Goal: Task Accomplishment & Management: Manage account settings

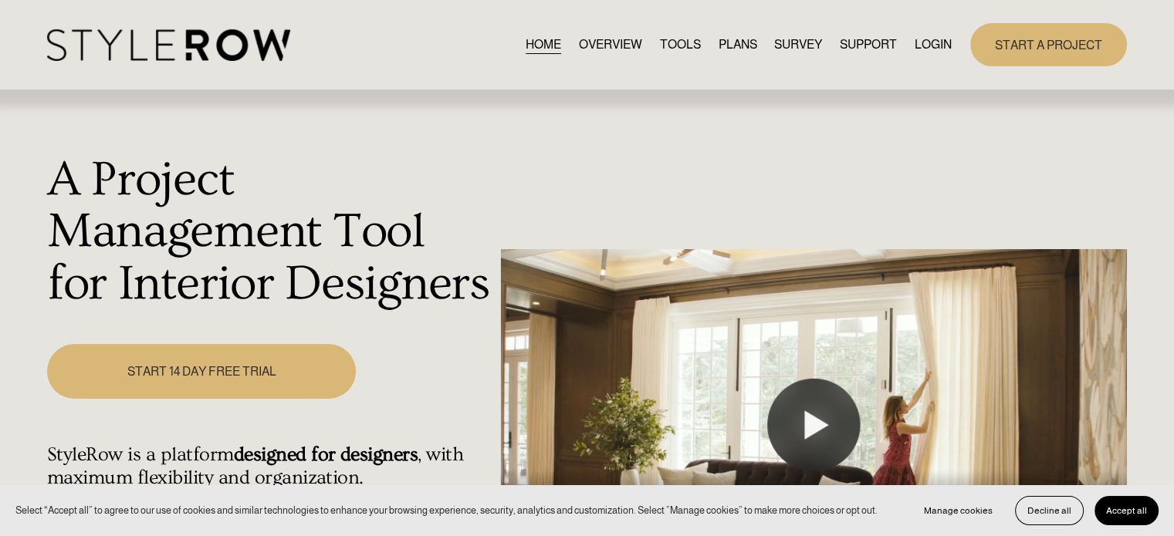
click at [922, 43] on link "LOGIN" at bounding box center [933, 44] width 37 height 21
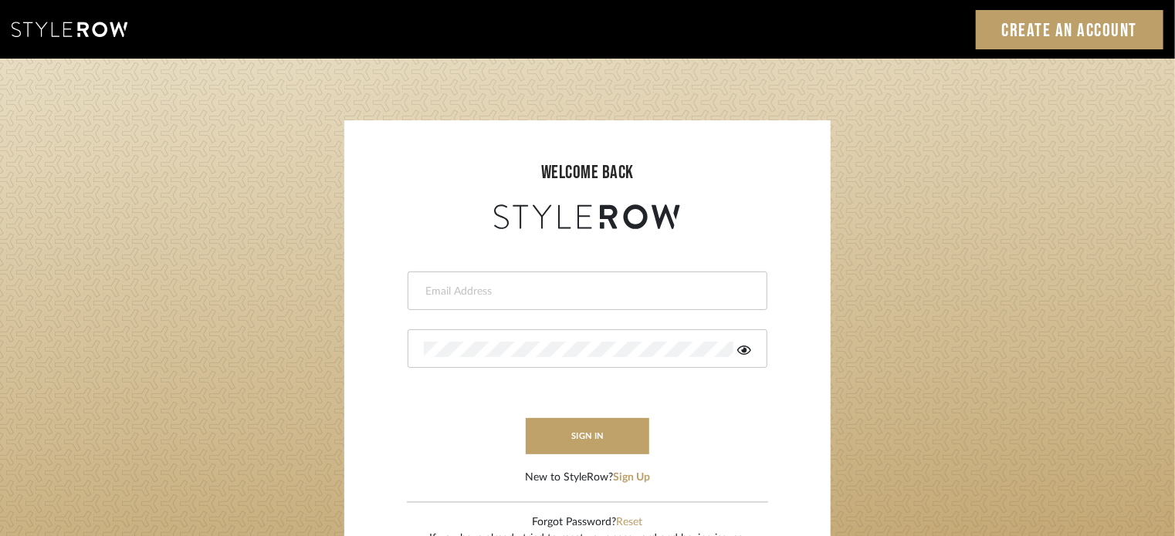
type input "lisaf@fontaine-ds.com"
click at [670, 436] on form "lisaf@fontaine-ds.com This field is required This field is required sign in New…" at bounding box center [587, 359] width 455 height 253
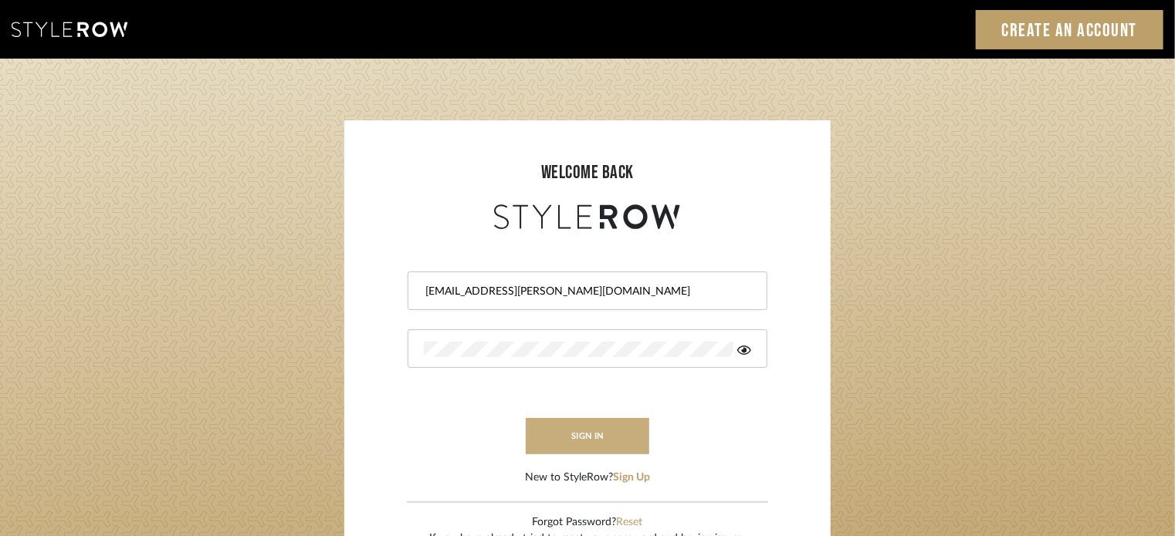
click at [584, 436] on button "sign in" at bounding box center [588, 436] width 124 height 36
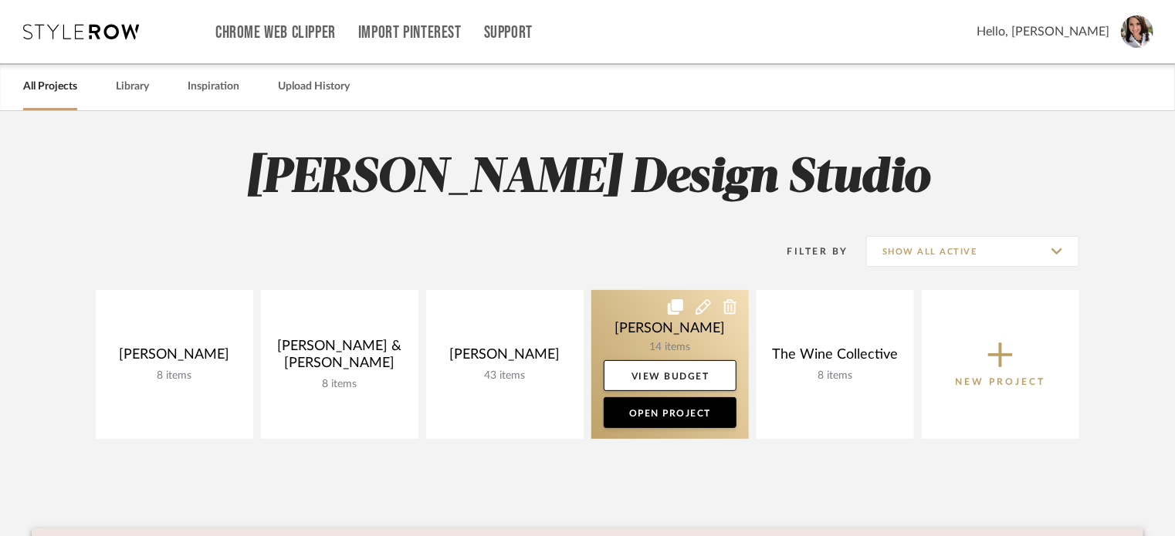
click at [676, 305] on icon at bounding box center [675, 307] width 15 height 15
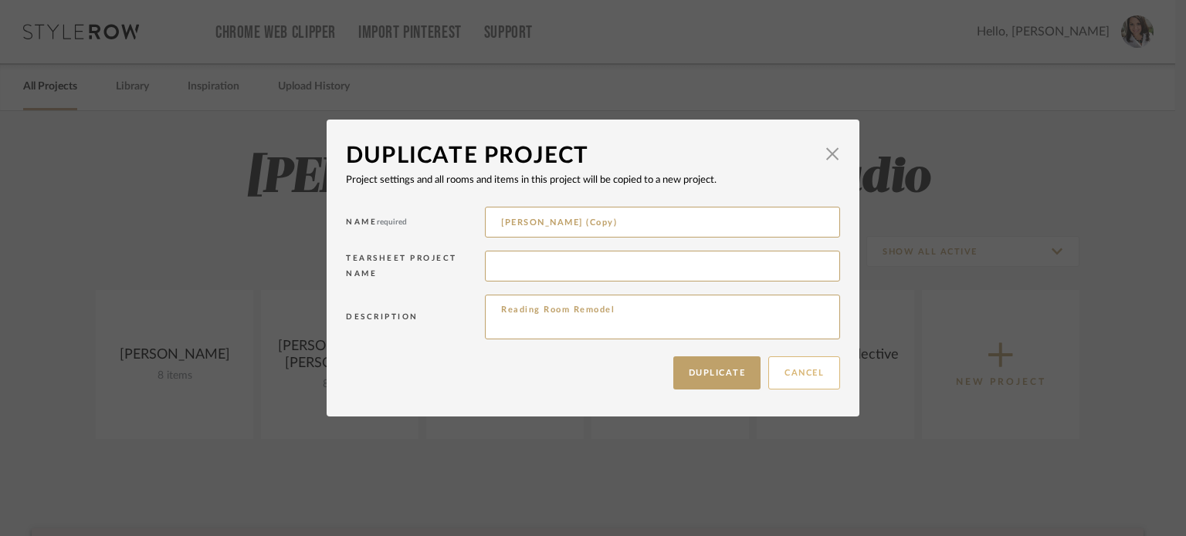
click at [779, 371] on button "Cancel" at bounding box center [804, 373] width 72 height 33
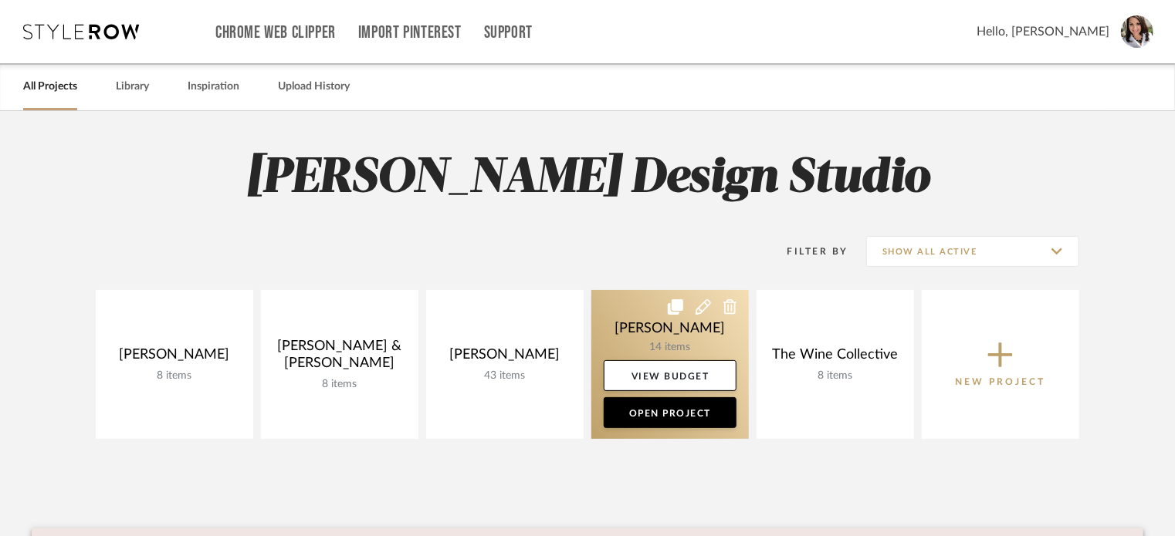
click at [729, 307] on icon at bounding box center [730, 307] width 14 height 15
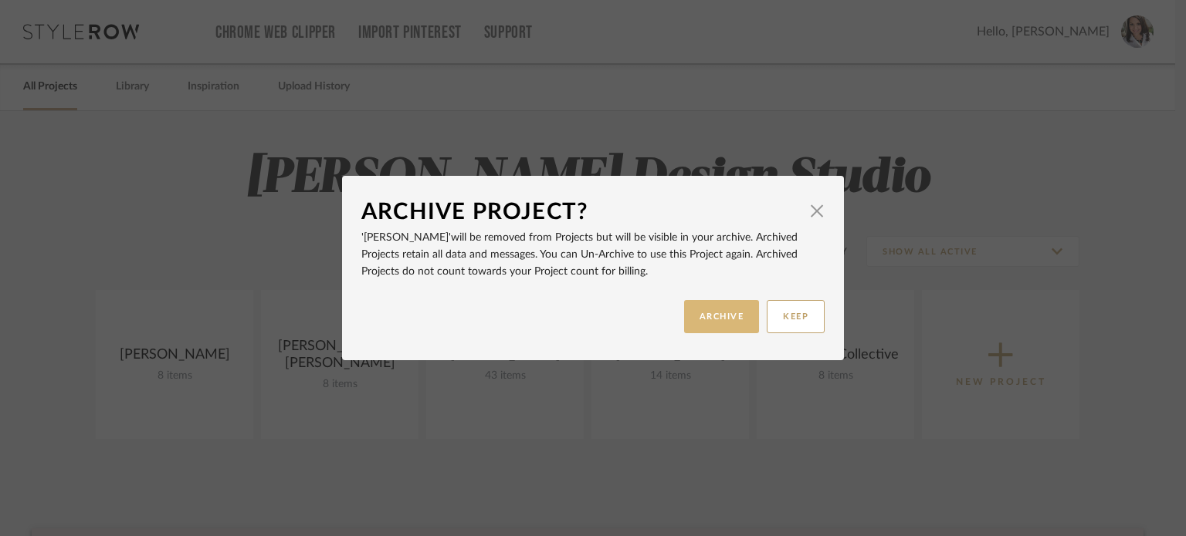
click at [724, 322] on button "ARCHIVE" at bounding box center [722, 316] width 76 height 33
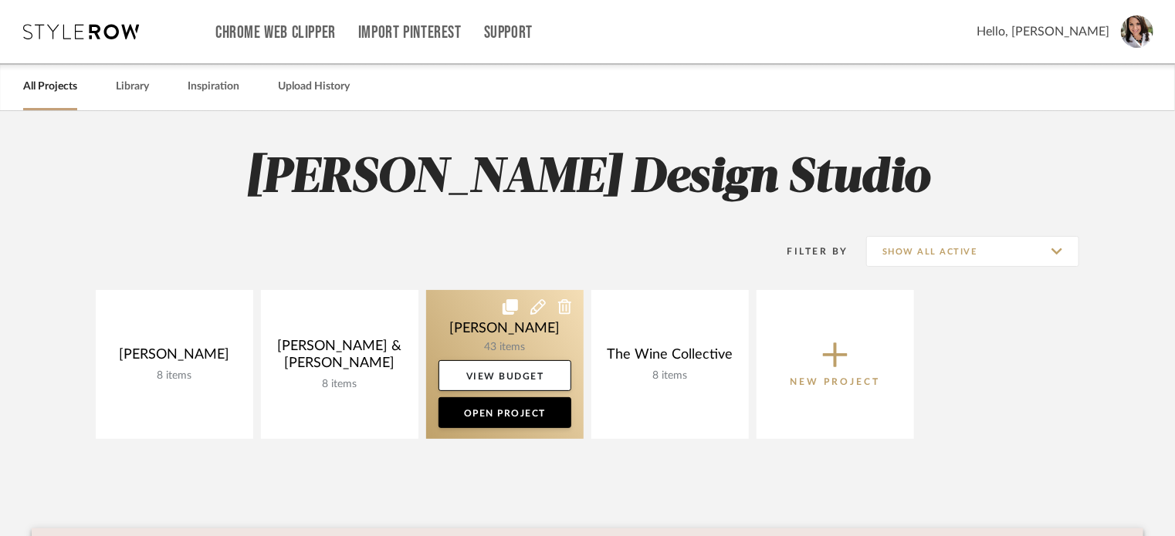
click at [454, 331] on link at bounding box center [504, 364] width 157 height 149
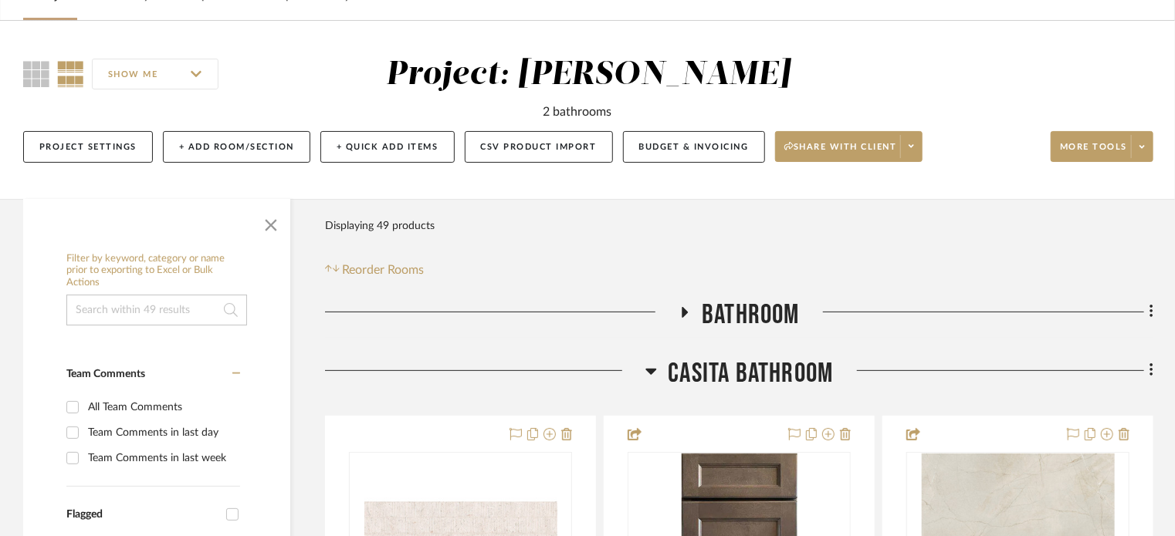
scroll to position [154, 0]
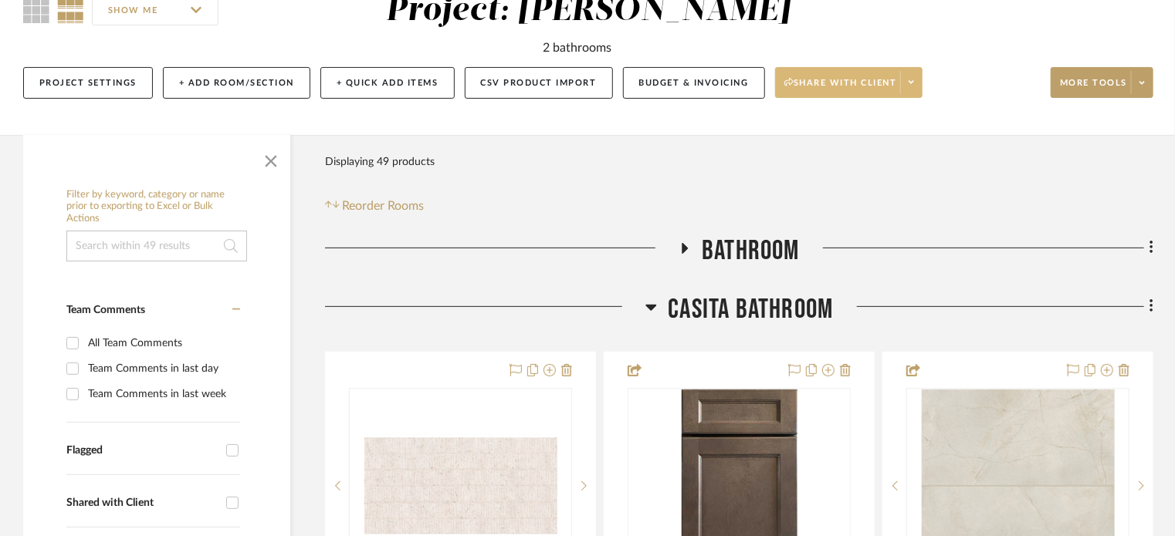
click at [919, 84] on span at bounding box center [911, 82] width 22 height 23
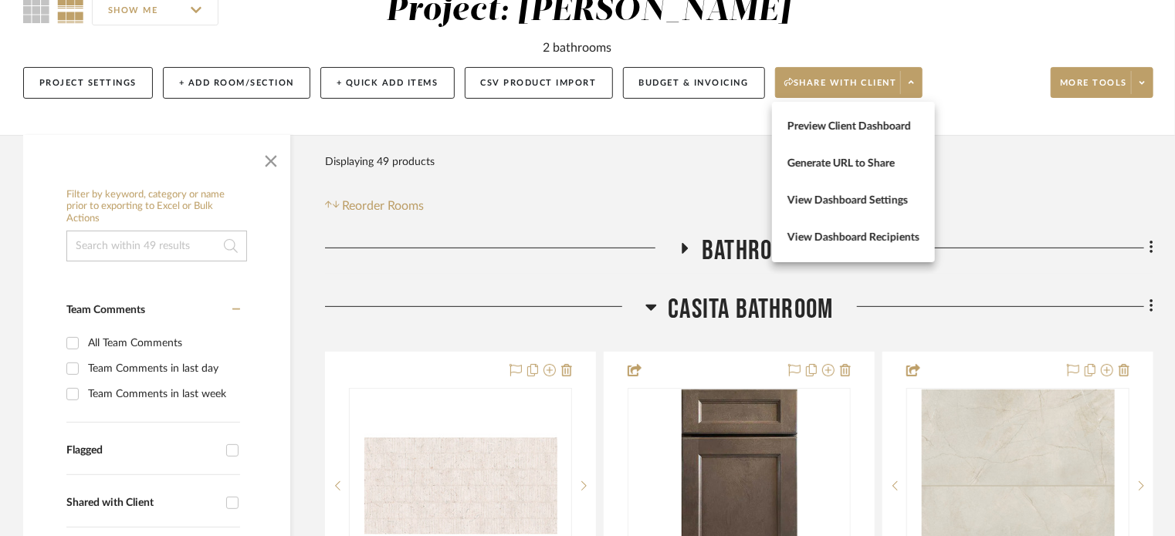
click at [479, 377] on div at bounding box center [587, 268] width 1175 height 536
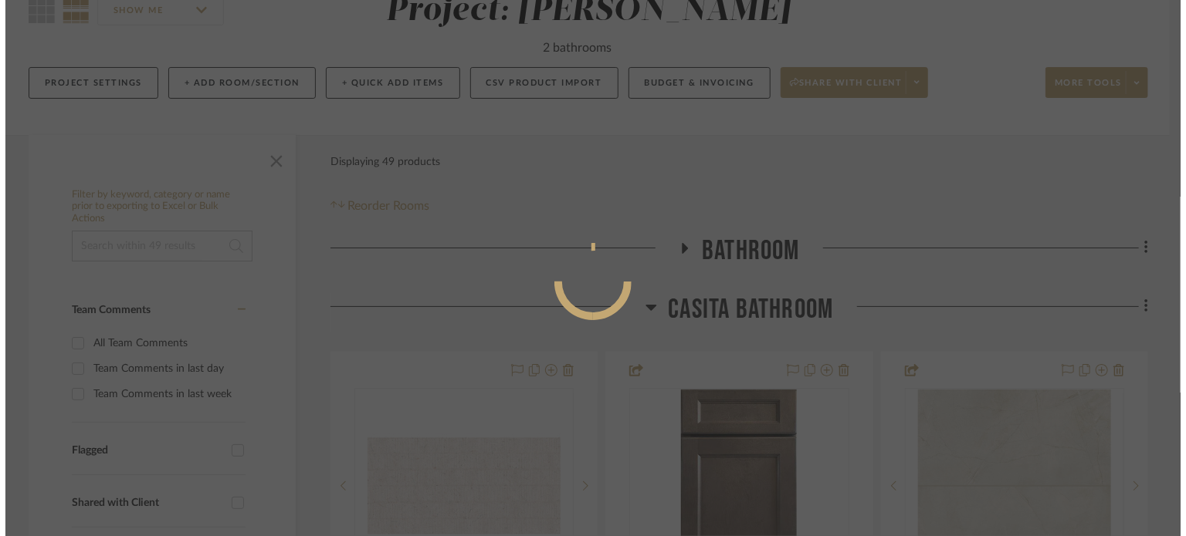
scroll to position [0, 0]
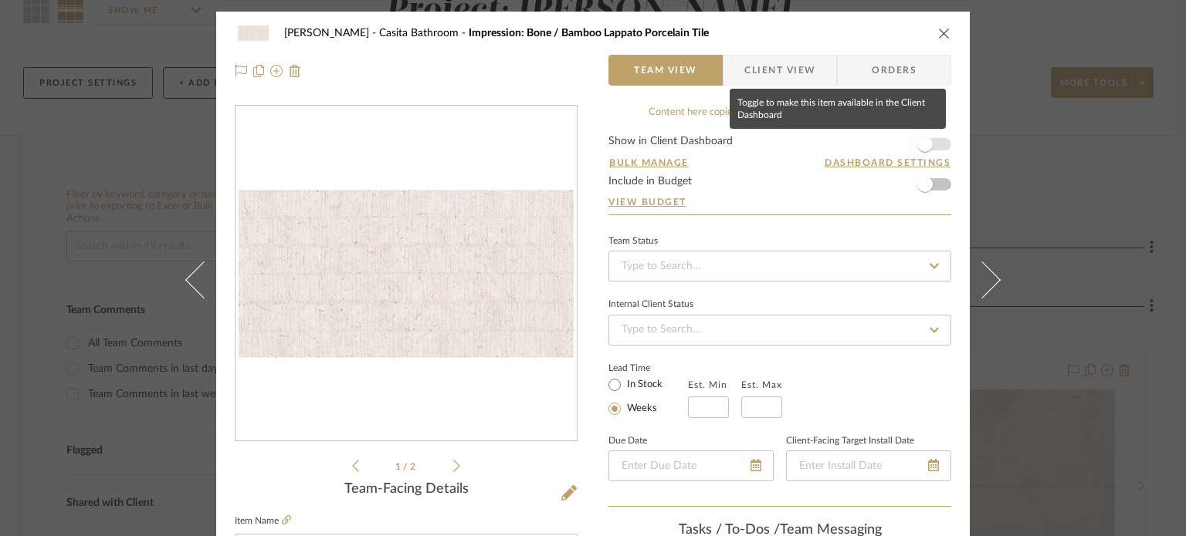
click at [920, 143] on span "button" at bounding box center [924, 144] width 15 height 15
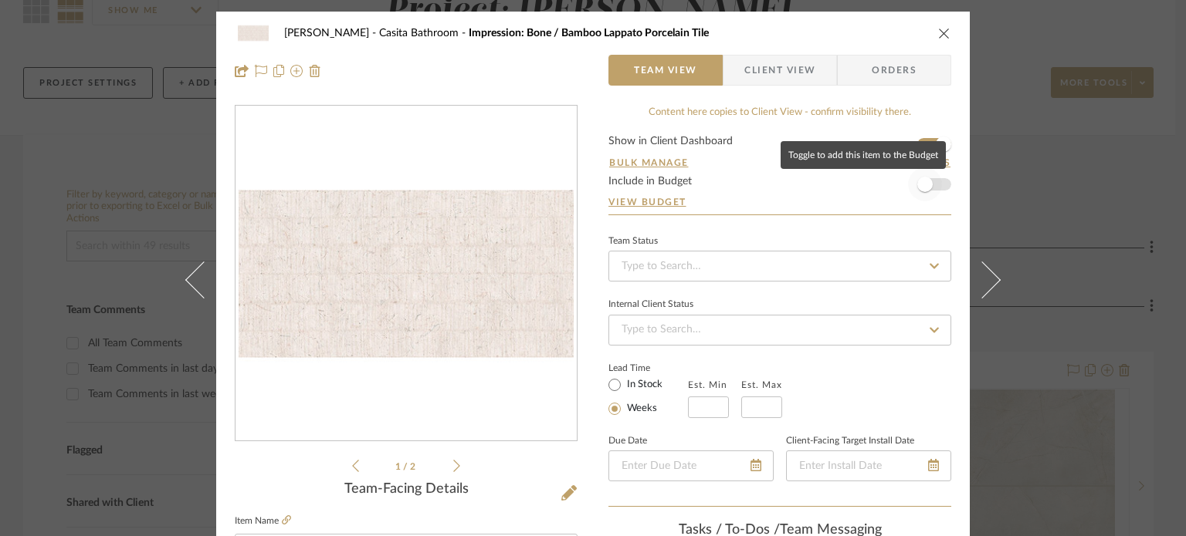
click at [923, 184] on span "button" at bounding box center [924, 184] width 15 height 15
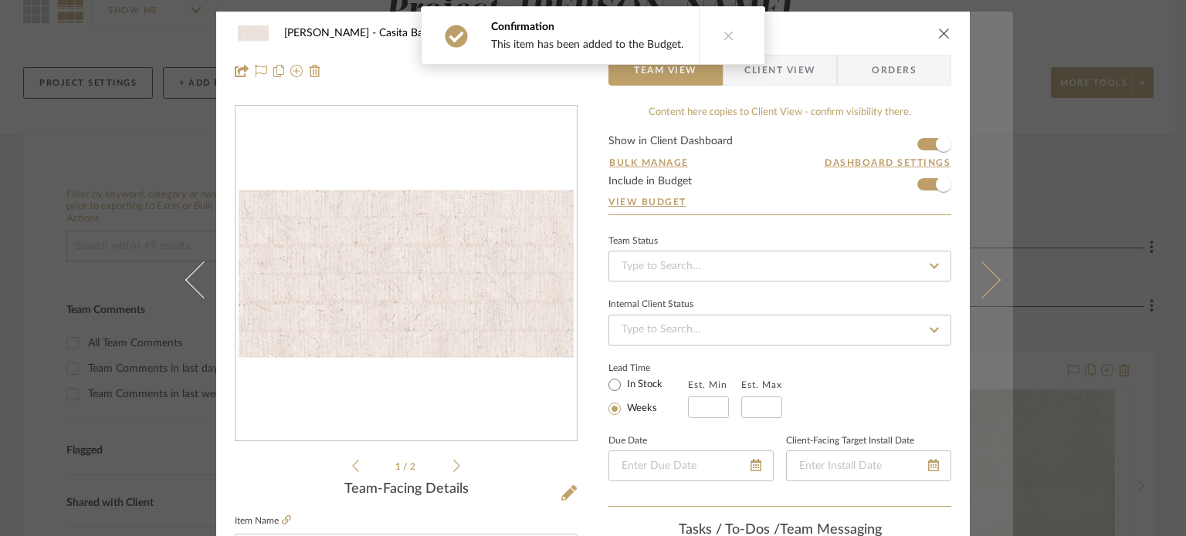
click at [984, 283] on icon at bounding box center [981, 279] width 37 height 37
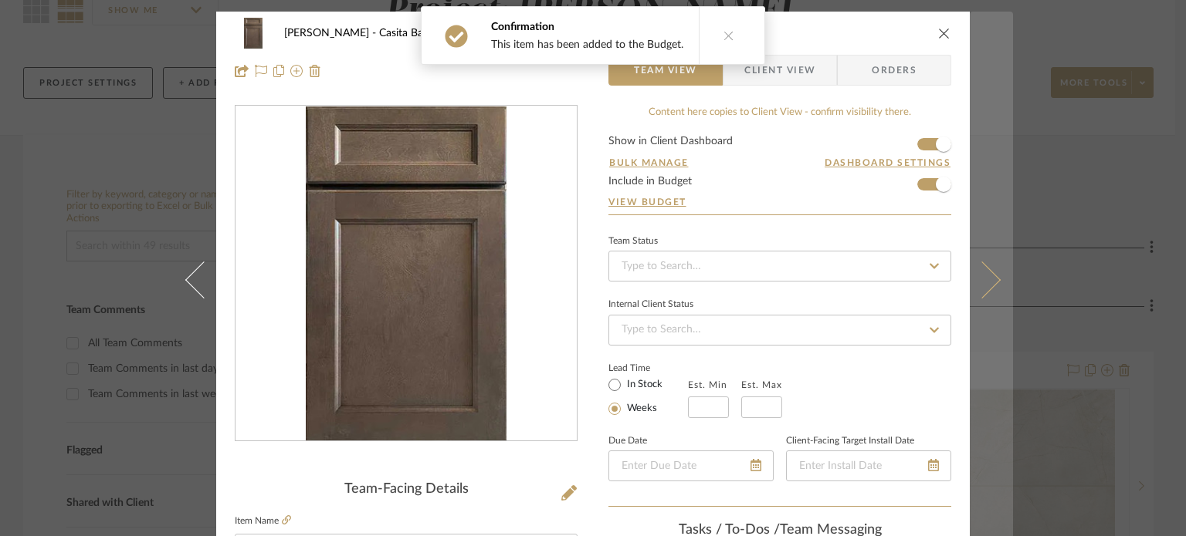
click at [983, 283] on icon at bounding box center [981, 279] width 37 height 37
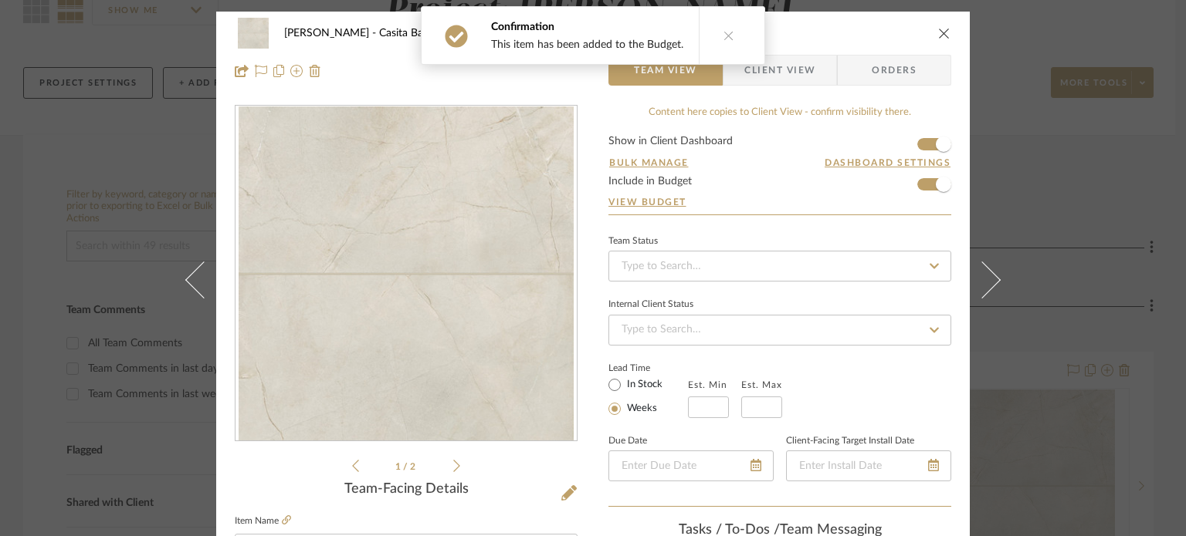
click at [983, 283] on icon at bounding box center [981, 279] width 37 height 37
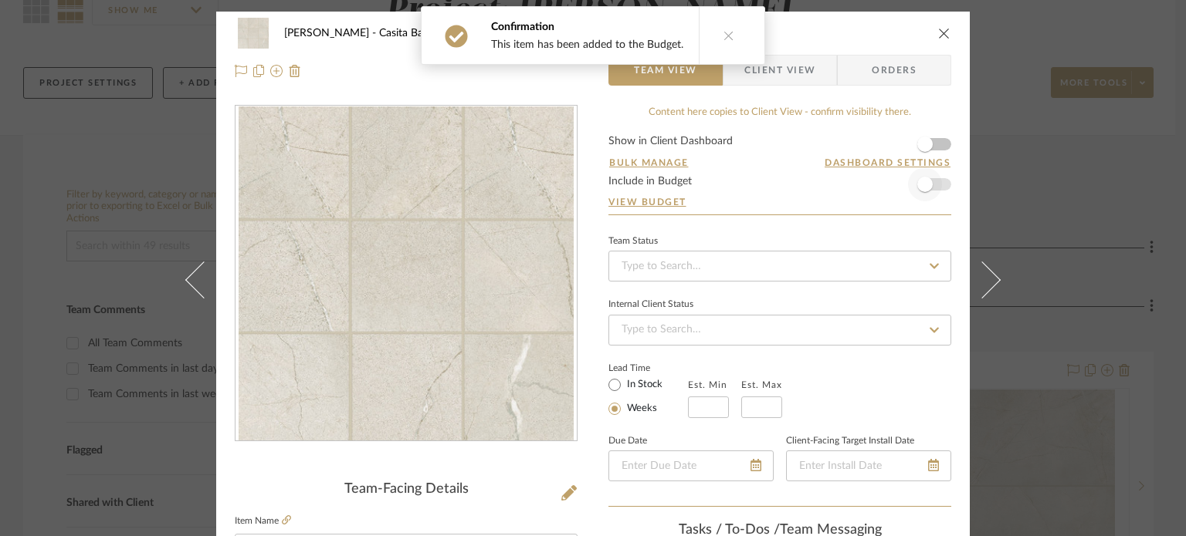
drag, startPoint x: 983, startPoint y: 283, endPoint x: 928, endPoint y: 168, distance: 128.4
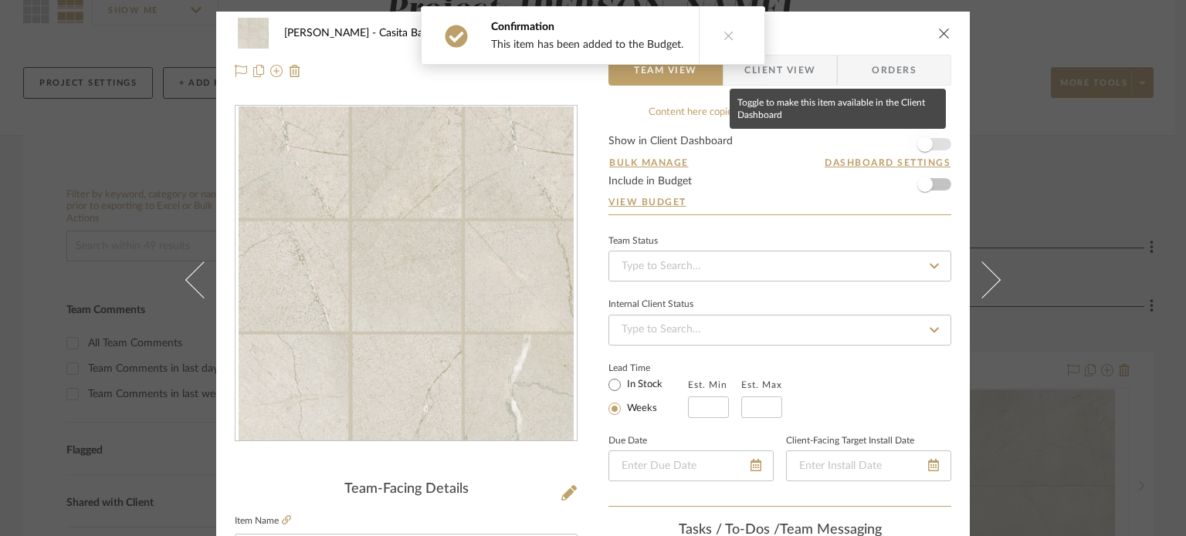
click at [922, 141] on span "button" at bounding box center [924, 144] width 15 height 15
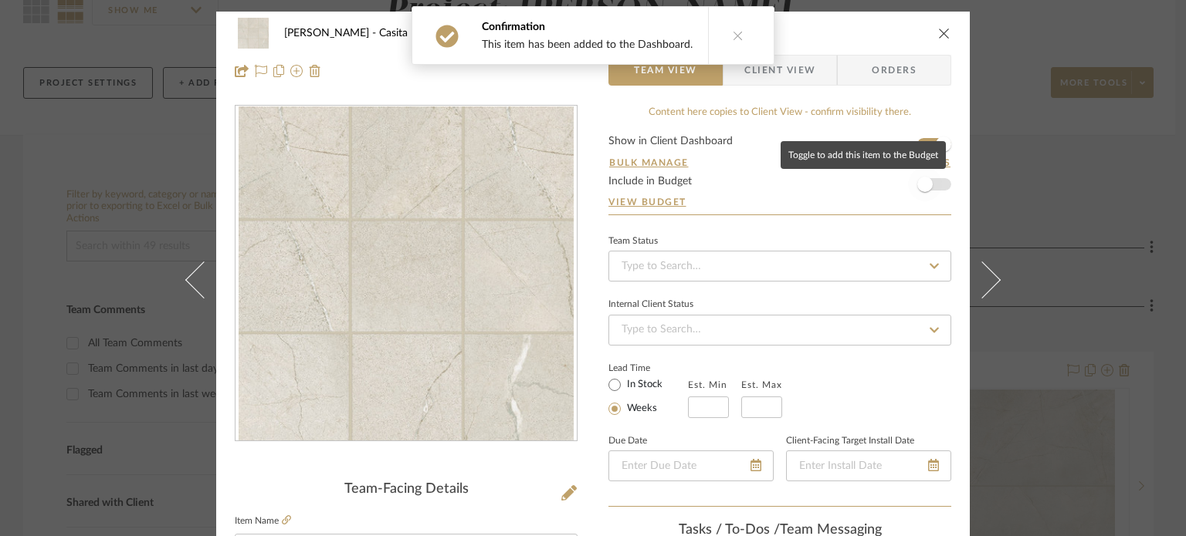
click at [919, 183] on span "button" at bounding box center [924, 184] width 15 height 15
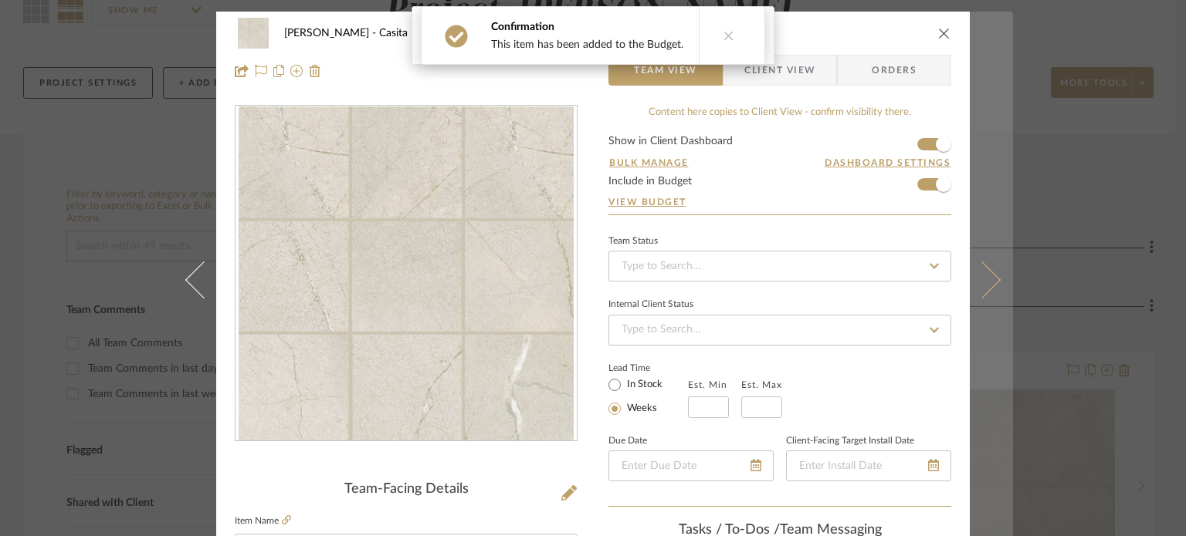
click at [982, 278] on icon at bounding box center [981, 279] width 37 height 37
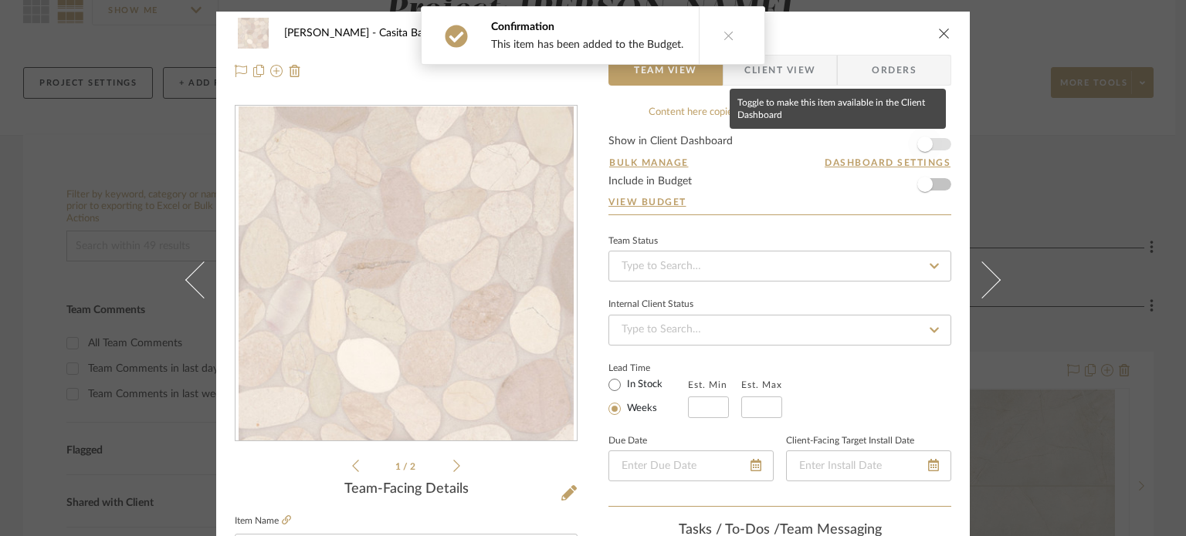
click at [922, 148] on span "button" at bounding box center [924, 144] width 15 height 15
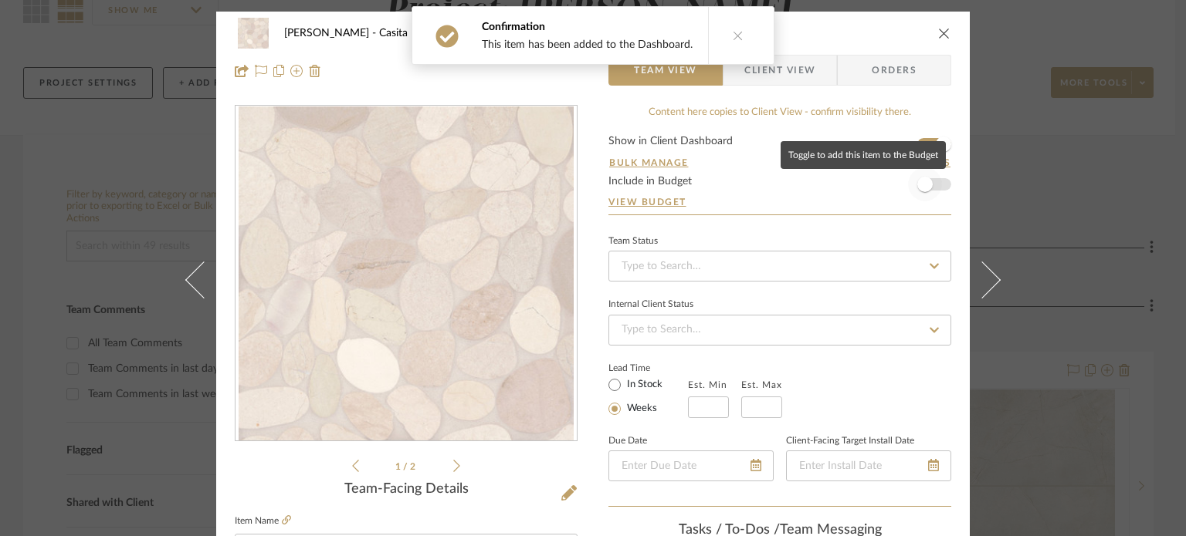
drag, startPoint x: 925, startPoint y: 184, endPoint x: 969, endPoint y: 267, distance: 93.6
click at [925, 185] on span "button" at bounding box center [924, 184] width 15 height 15
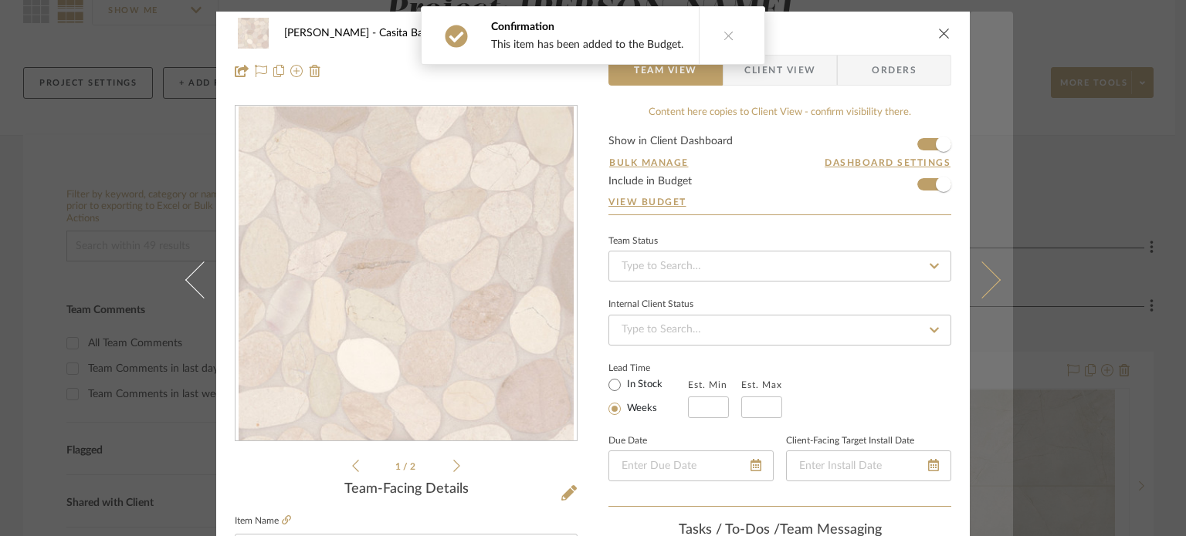
click at [983, 276] on icon at bounding box center [981, 279] width 37 height 37
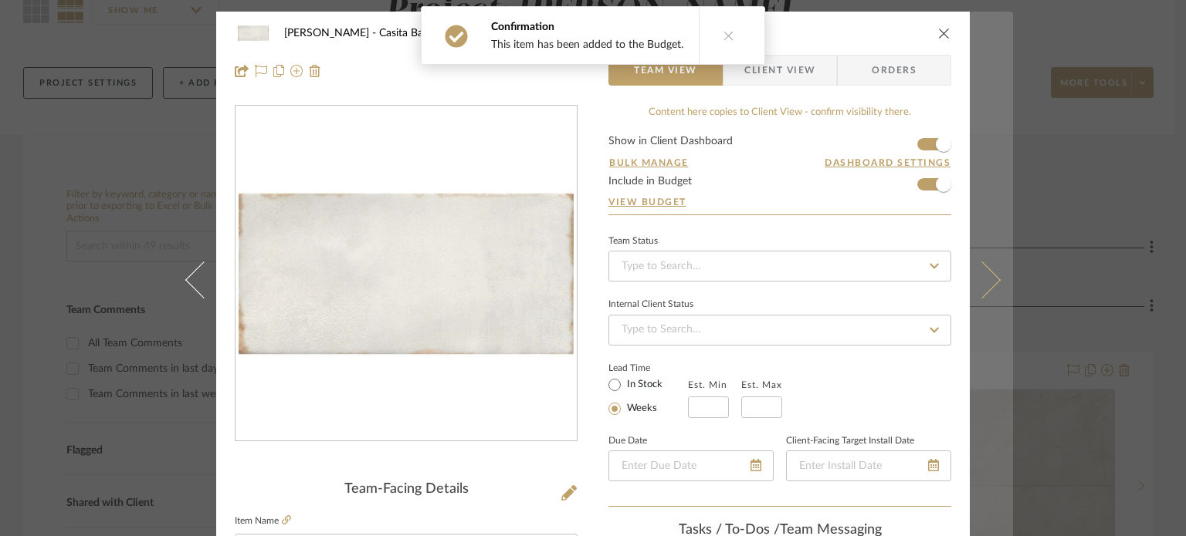
click at [985, 282] on icon at bounding box center [981, 279] width 37 height 37
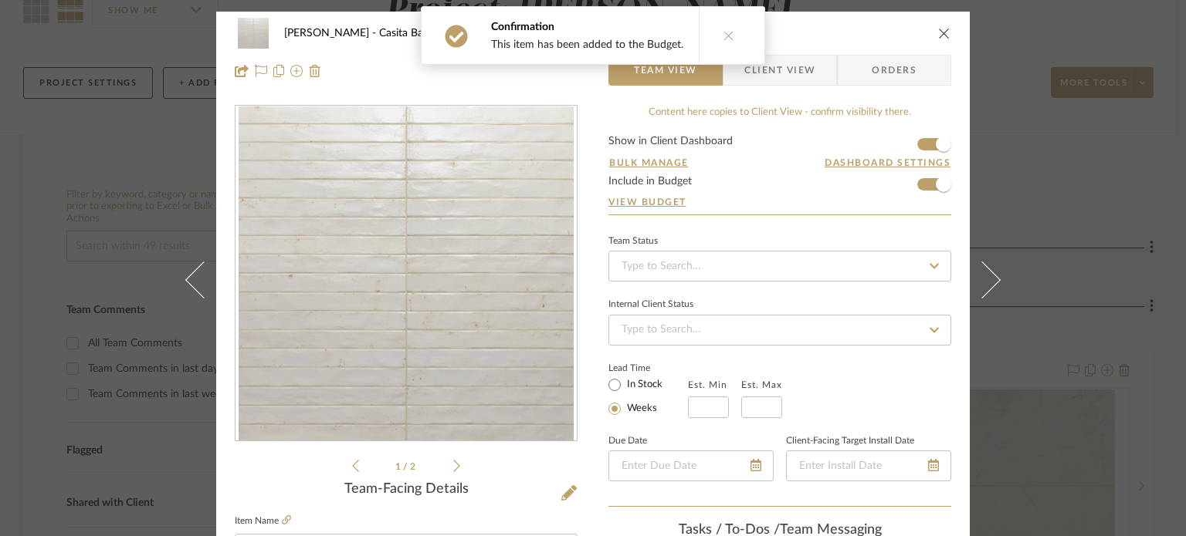
click at [985, 282] on icon at bounding box center [981, 279] width 37 height 37
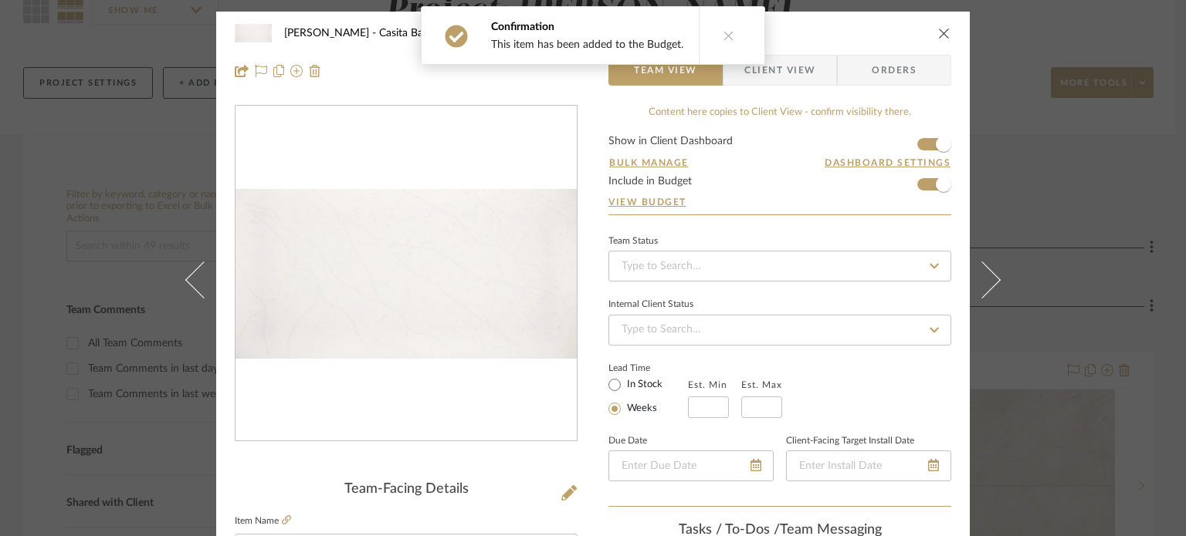
click at [985, 282] on icon at bounding box center [981, 279] width 37 height 37
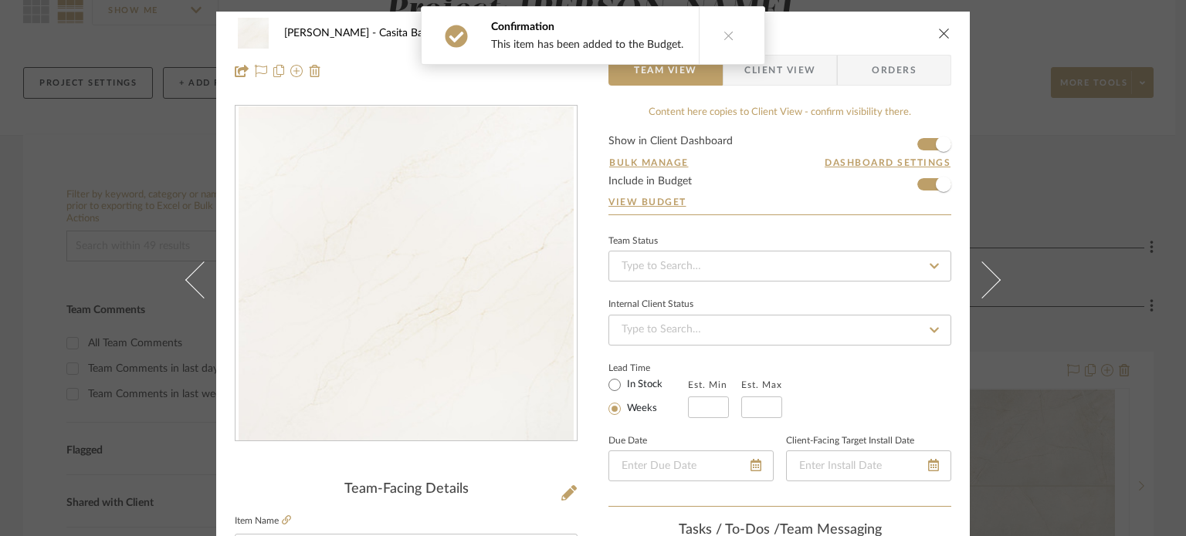
click at [985, 282] on icon at bounding box center [981, 279] width 37 height 37
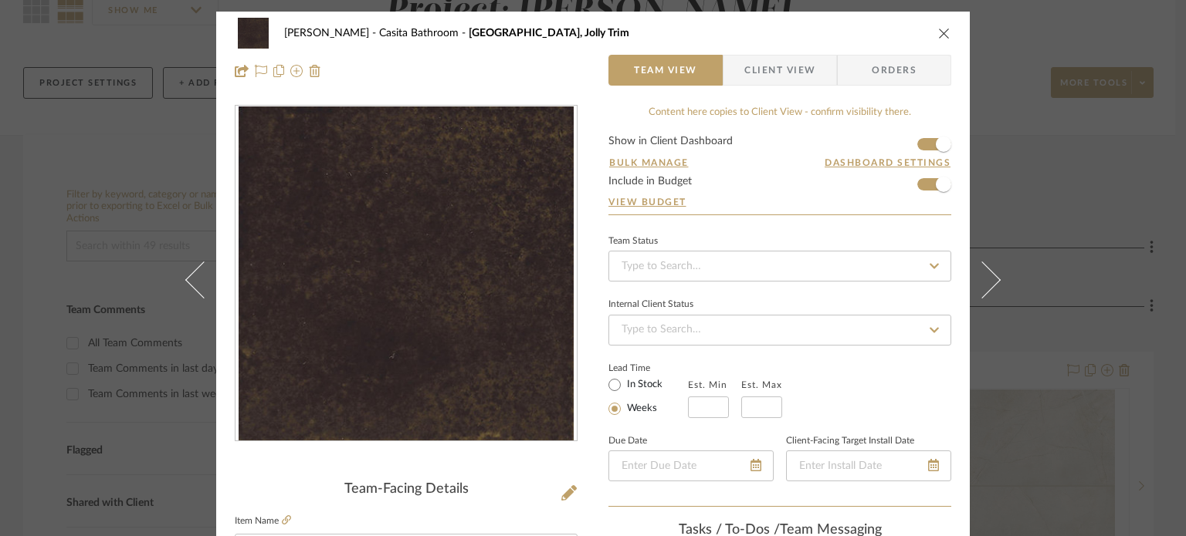
click at [985, 282] on icon at bounding box center [981, 279] width 37 height 37
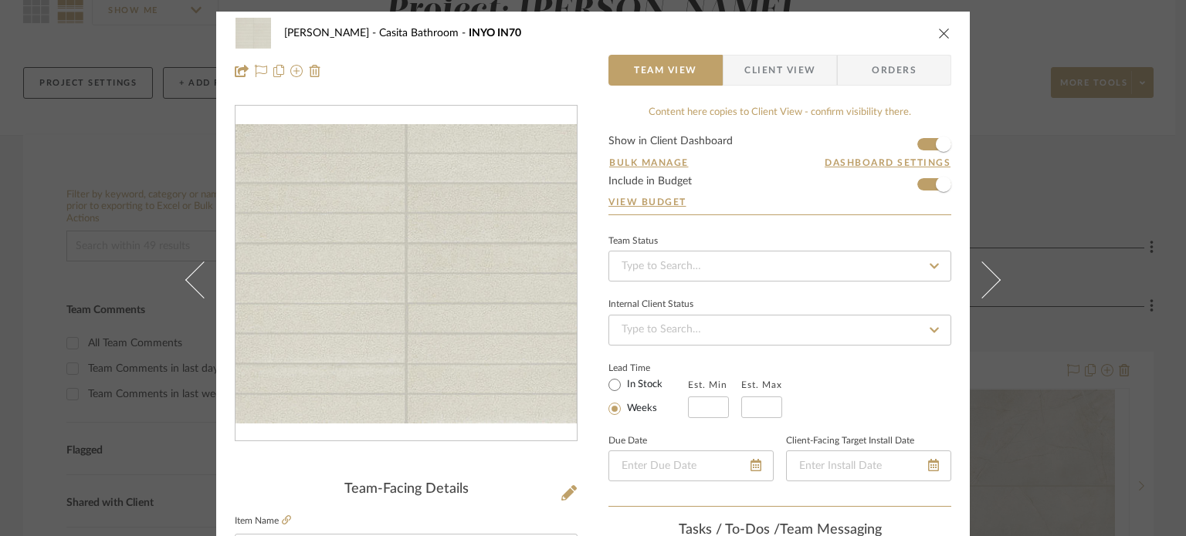
click at [985, 282] on icon at bounding box center [981, 279] width 37 height 37
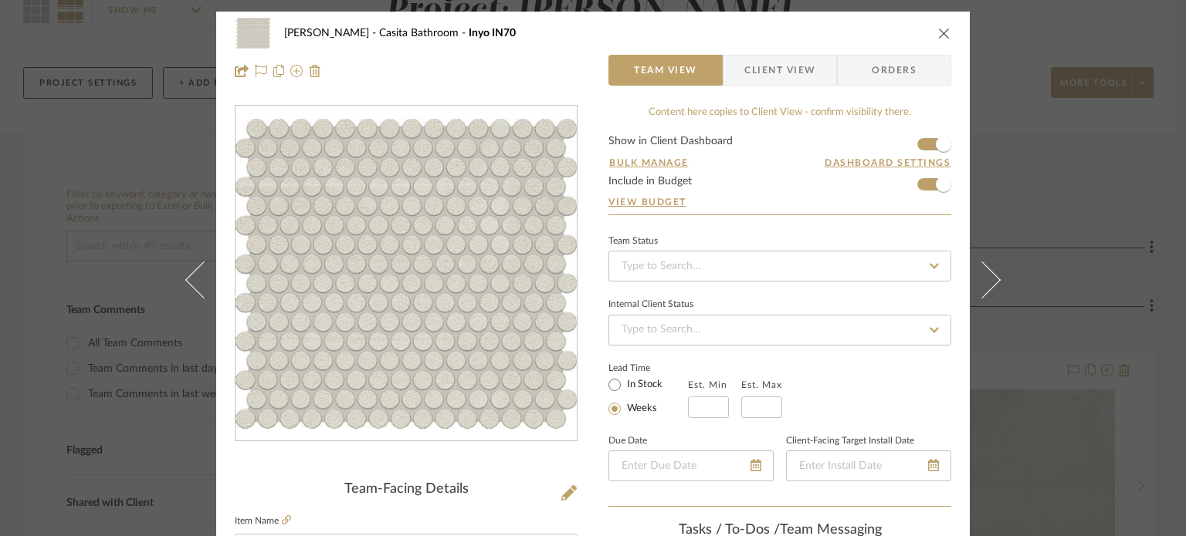
click at [985, 282] on icon at bounding box center [981, 279] width 37 height 37
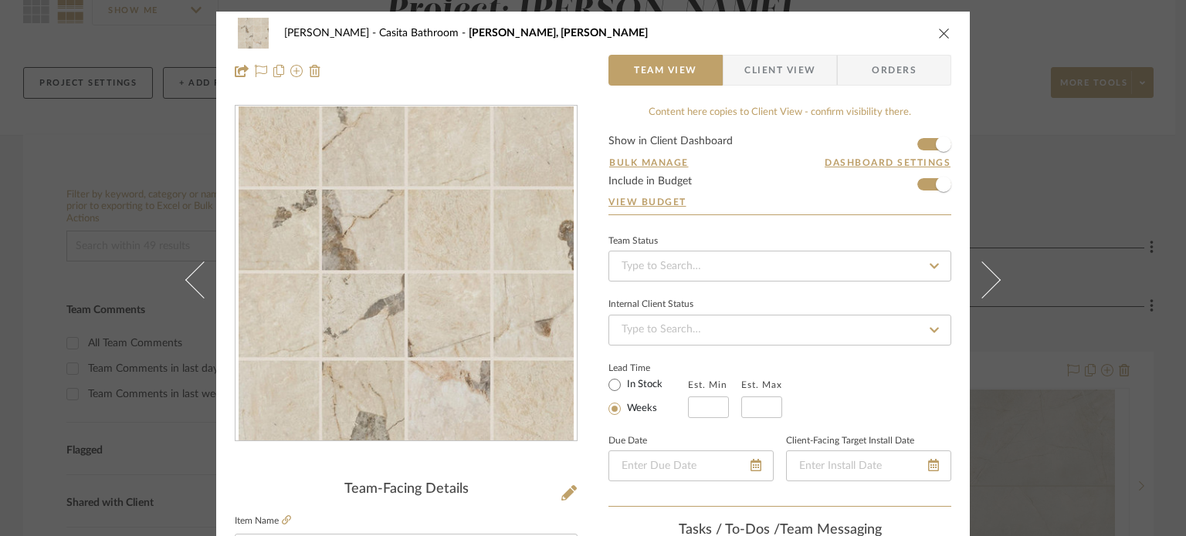
click at [985, 282] on icon at bounding box center [981, 279] width 37 height 37
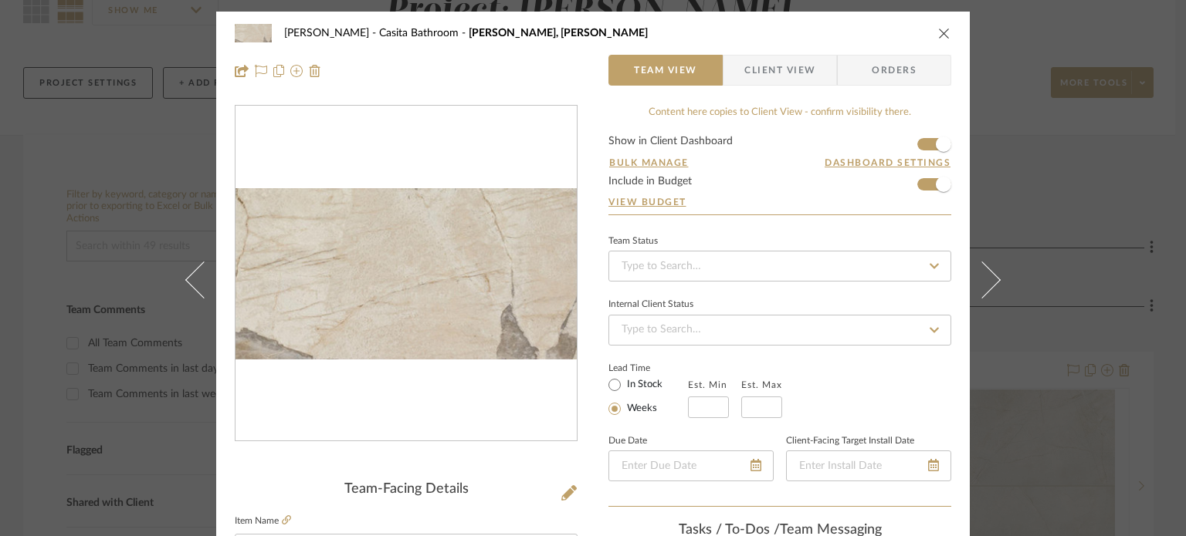
click at [985, 282] on icon at bounding box center [981, 279] width 37 height 37
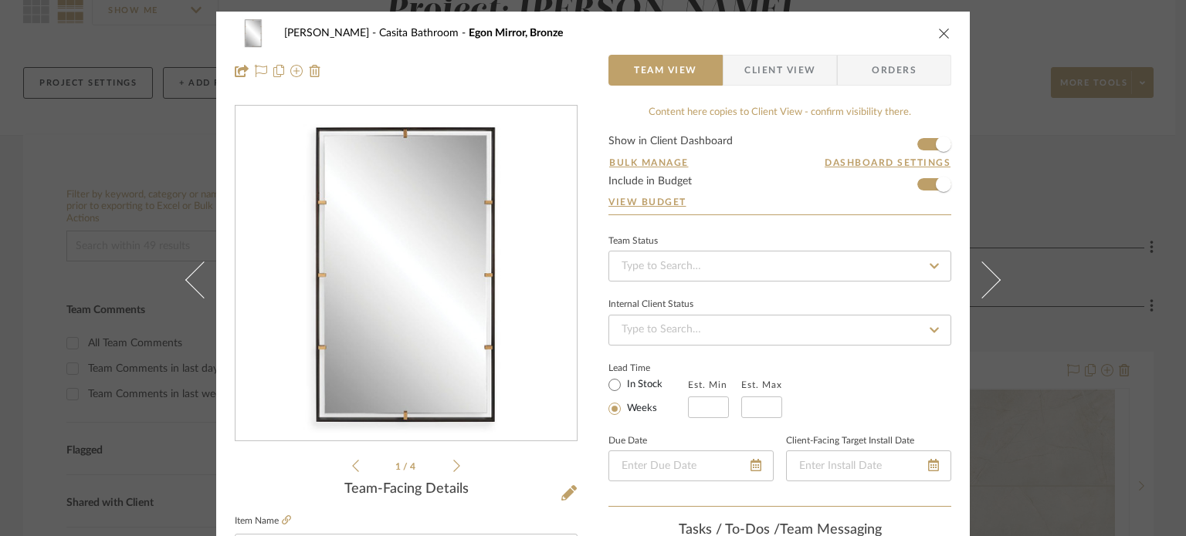
click at [985, 282] on icon at bounding box center [981, 279] width 37 height 37
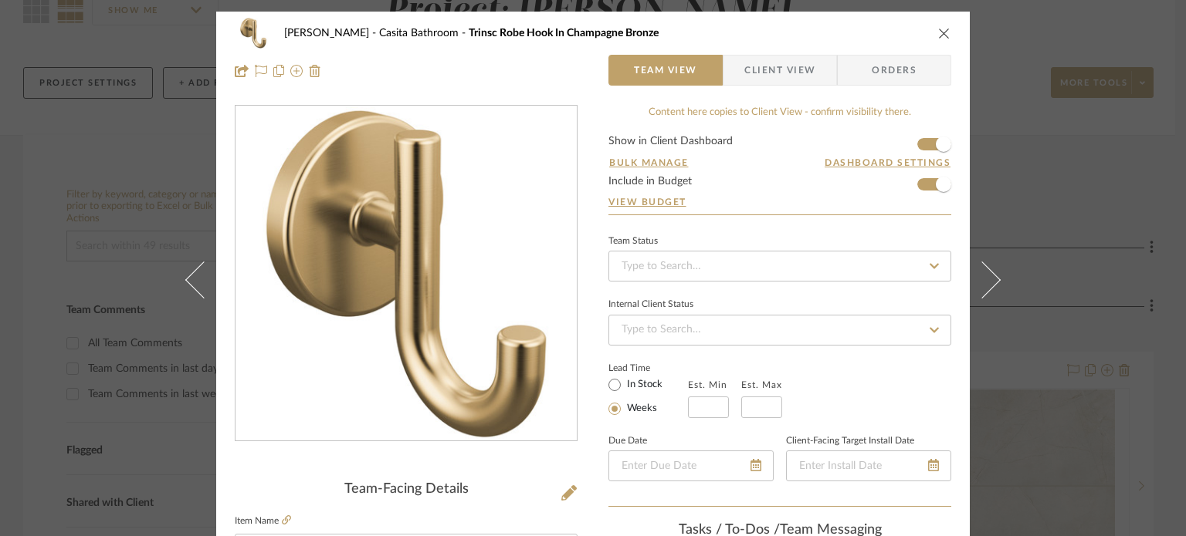
click at [985, 282] on icon at bounding box center [981, 279] width 37 height 37
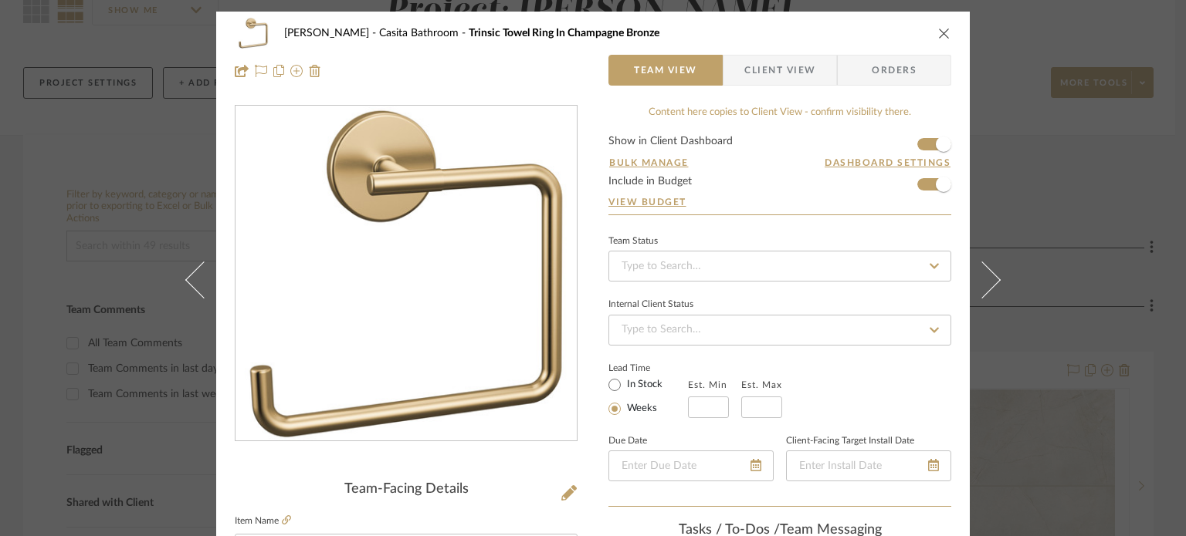
click at [985, 282] on icon at bounding box center [981, 279] width 37 height 37
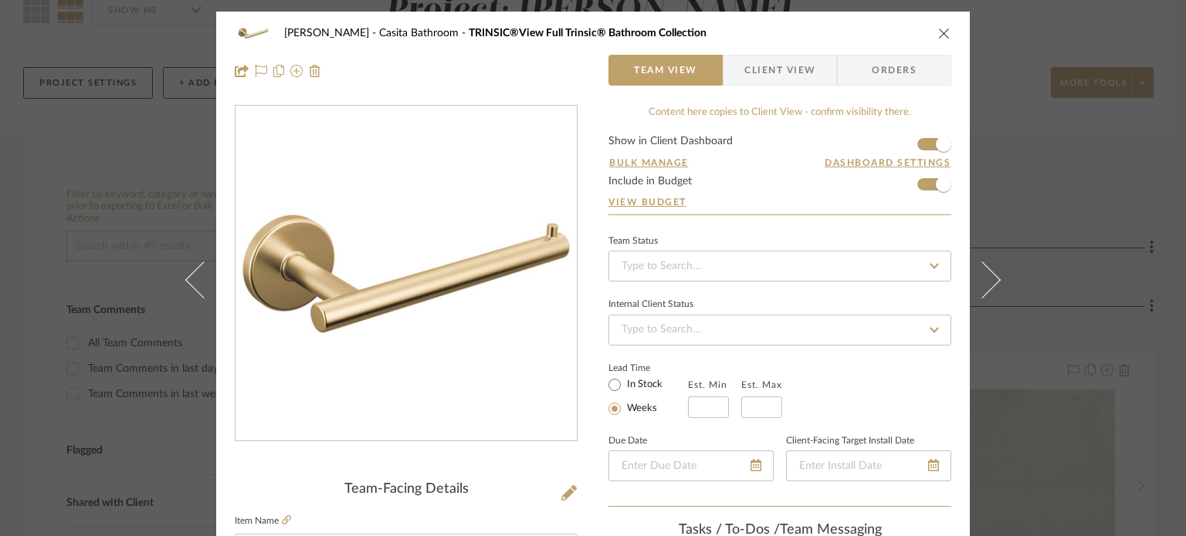
click at [985, 282] on icon at bounding box center [981, 279] width 37 height 37
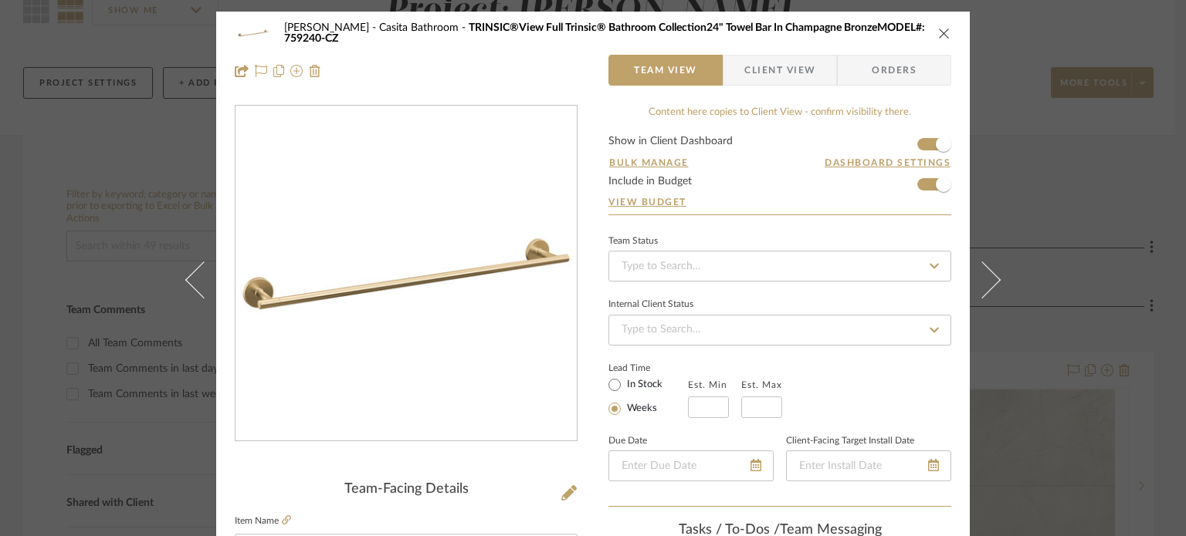
click at [985, 282] on icon at bounding box center [981, 279] width 37 height 37
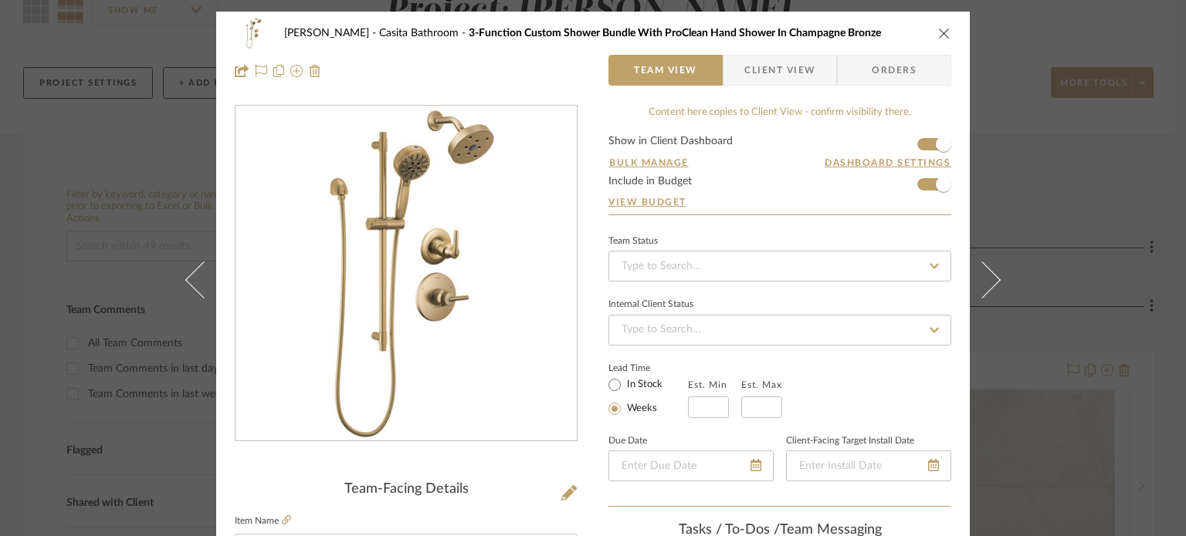
click at [985, 282] on icon at bounding box center [981, 279] width 37 height 37
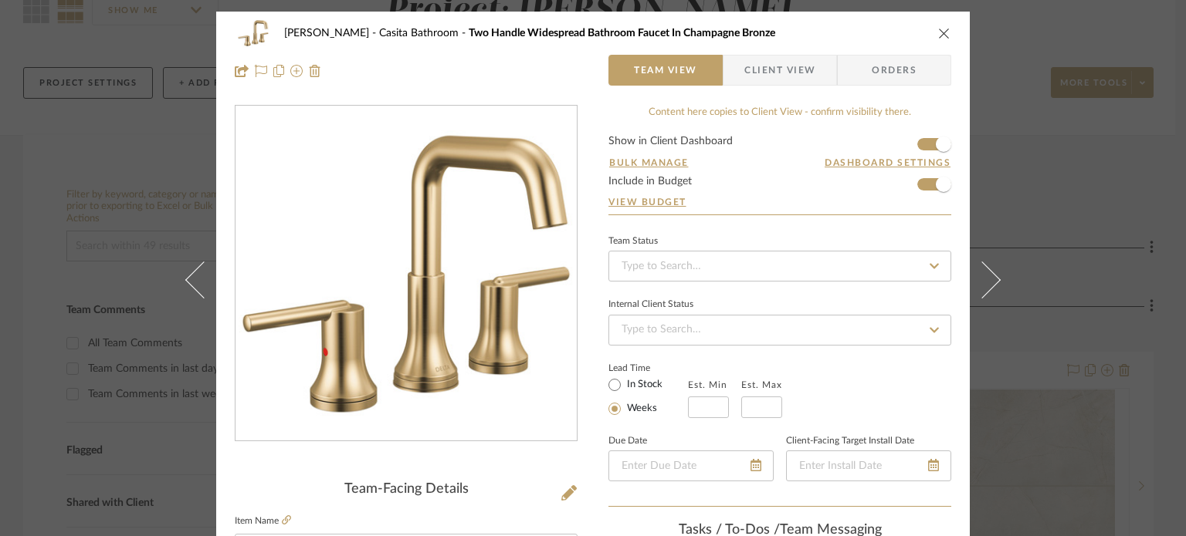
click at [985, 282] on icon at bounding box center [981, 279] width 37 height 37
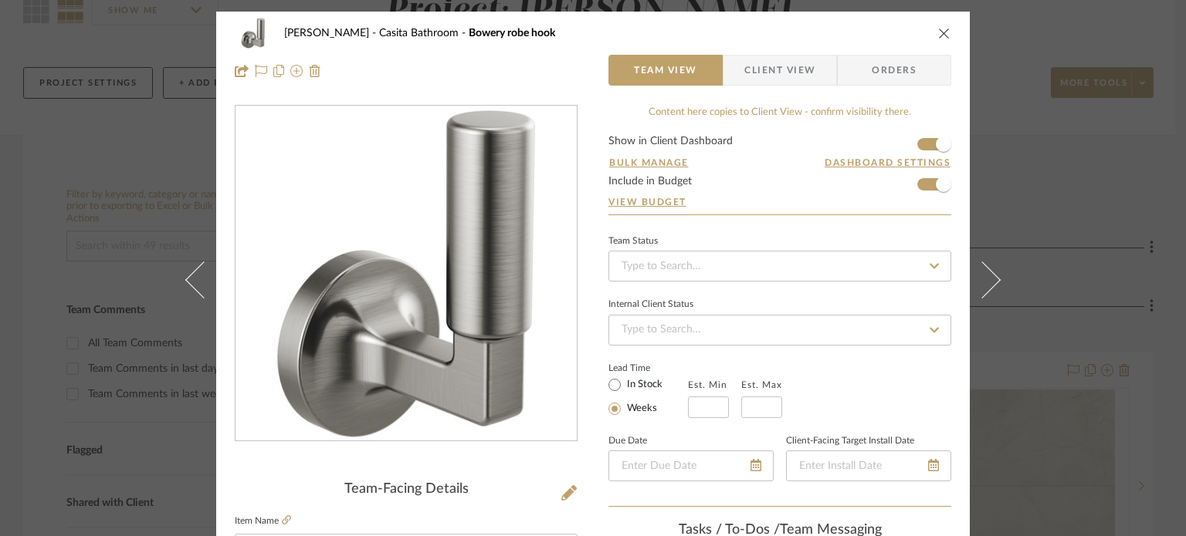
click at [985, 282] on icon at bounding box center [981, 279] width 37 height 37
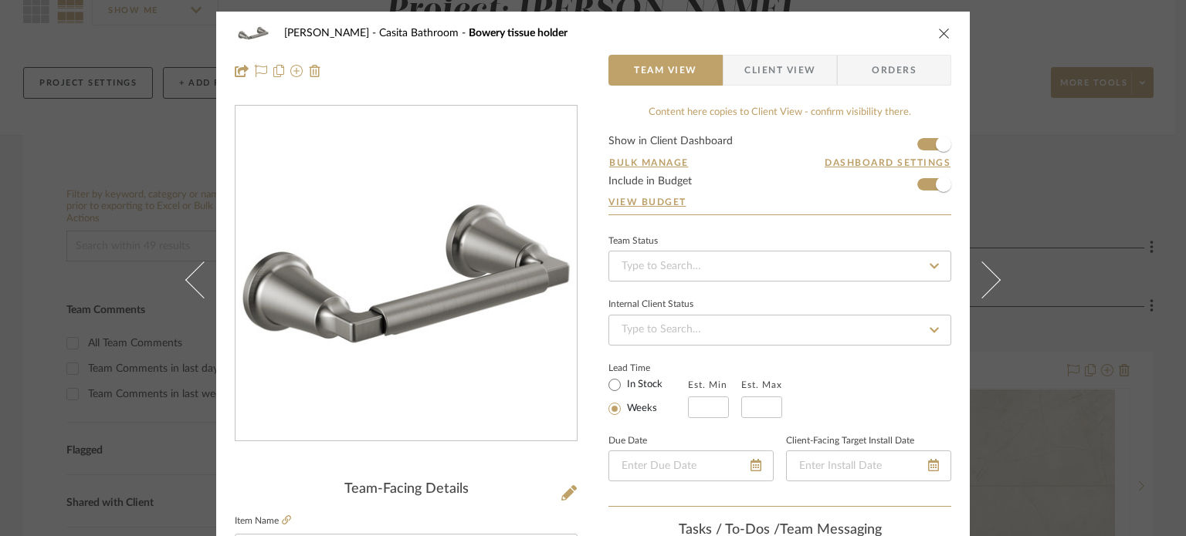
click at [938, 32] on icon "close" at bounding box center [944, 33] width 12 height 12
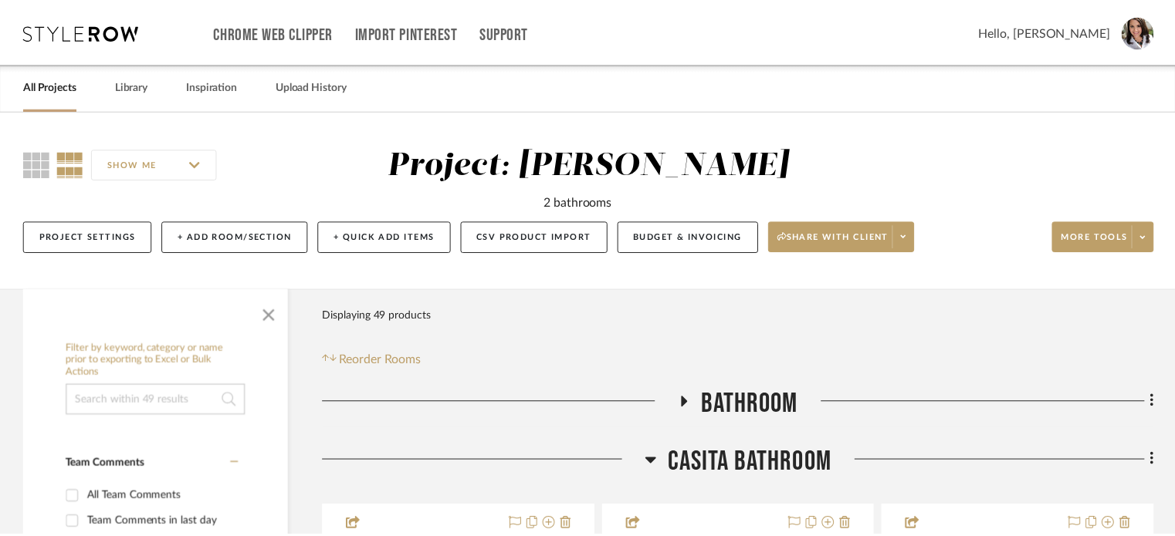
scroll to position [154, 0]
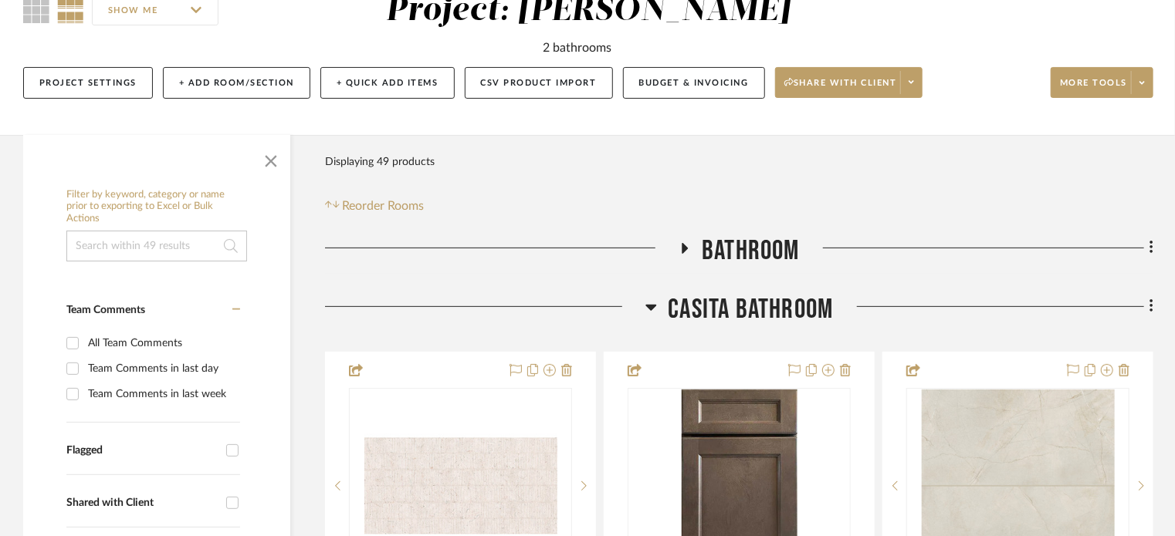
click at [682, 243] on icon at bounding box center [685, 248] width 6 height 11
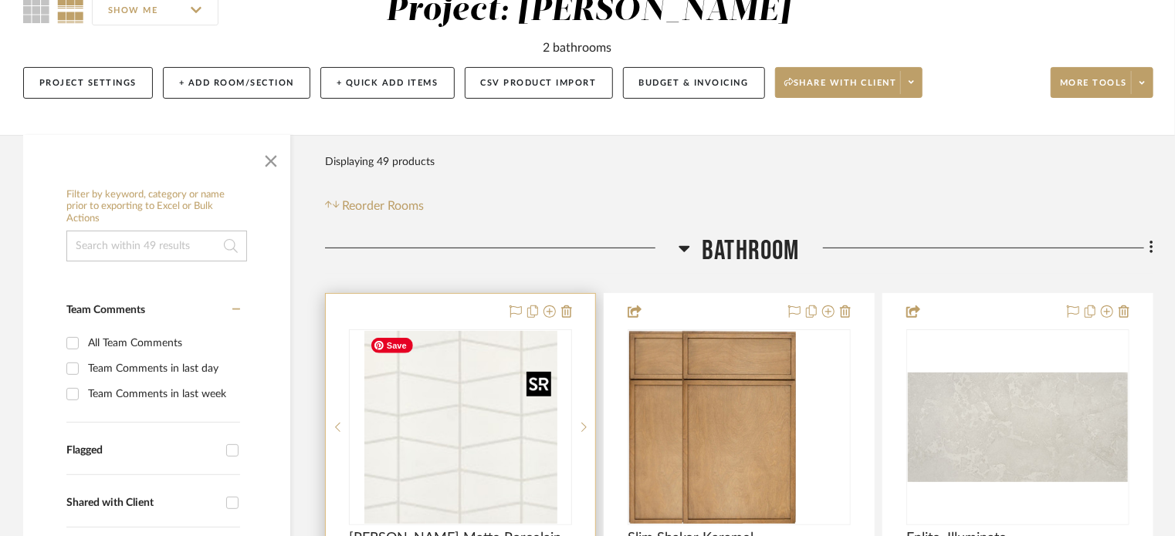
click at [472, 398] on div at bounding box center [460, 428] width 223 height 196
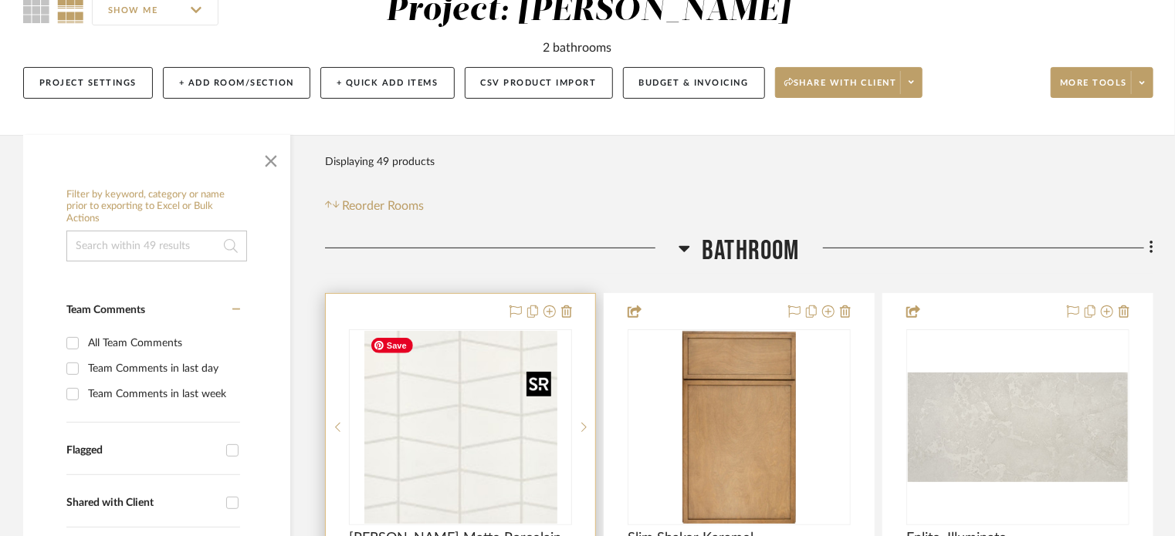
click at [509, 403] on img "0" at bounding box center [460, 427] width 193 height 193
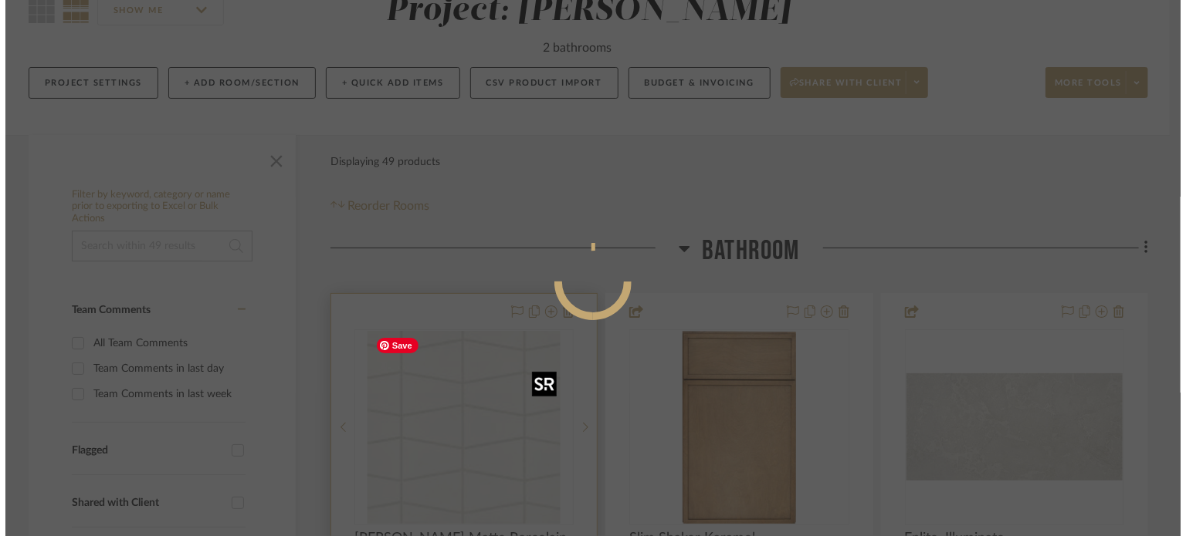
scroll to position [0, 0]
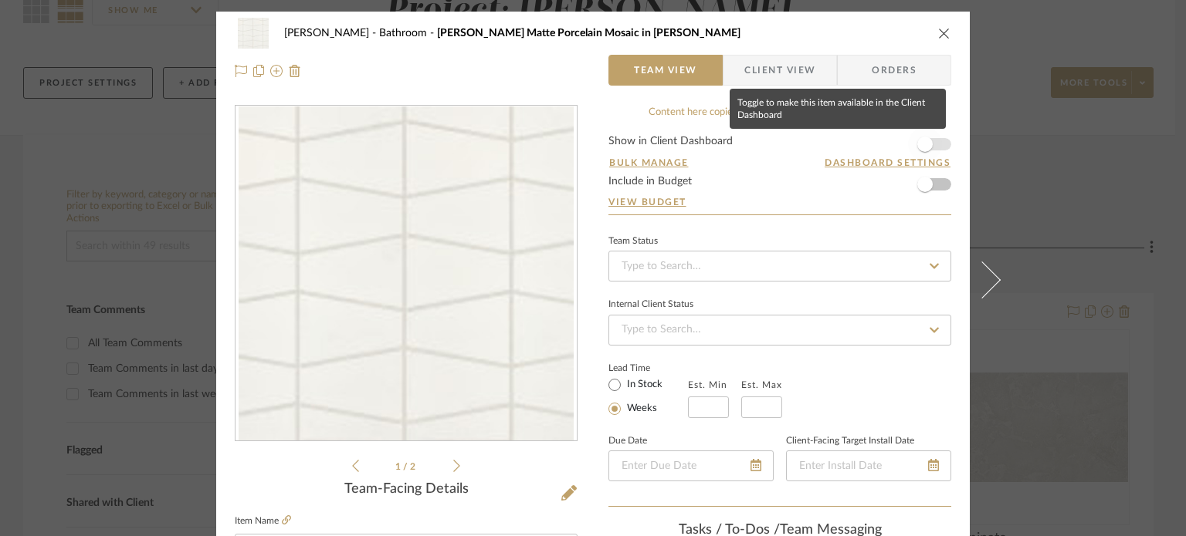
click at [913, 136] on span "button" at bounding box center [925, 144] width 34 height 34
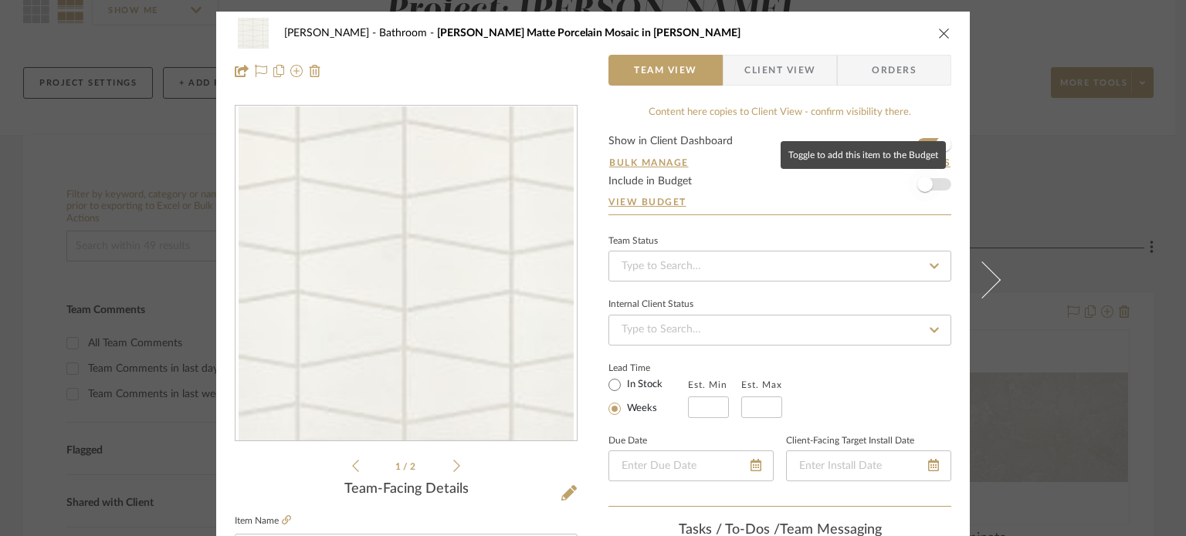
click at [908, 185] on span "button" at bounding box center [925, 185] width 34 height 34
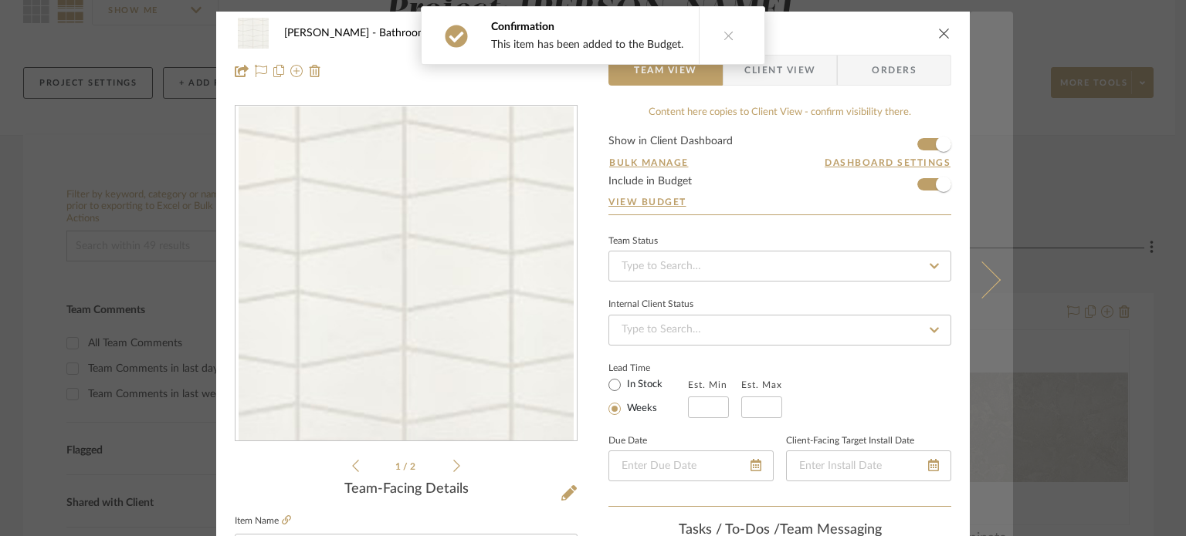
click at [987, 299] on button at bounding box center [991, 280] width 43 height 536
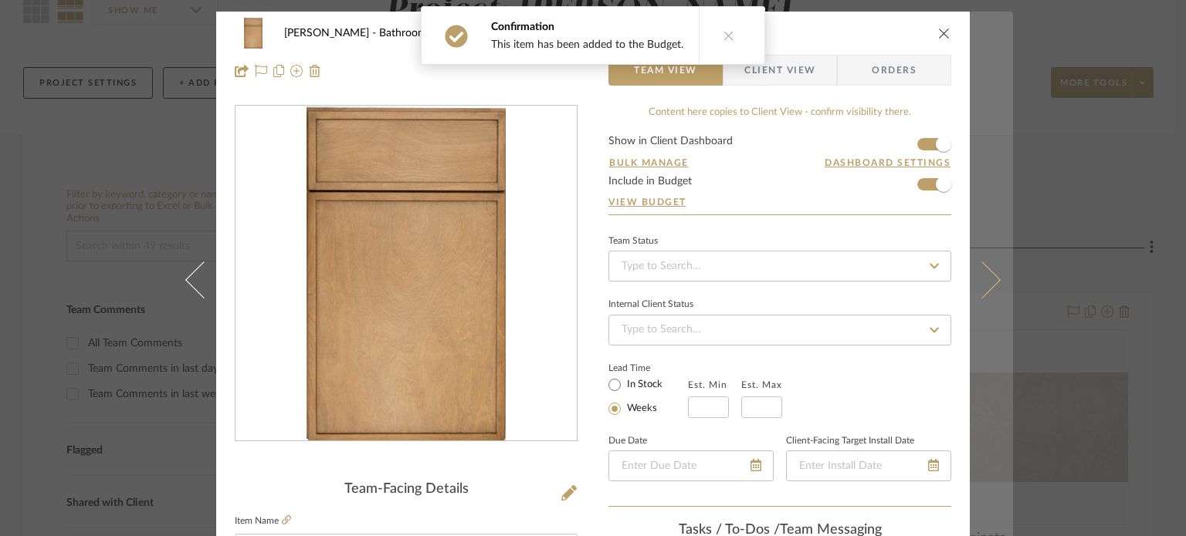
click at [990, 310] on button at bounding box center [991, 280] width 43 height 536
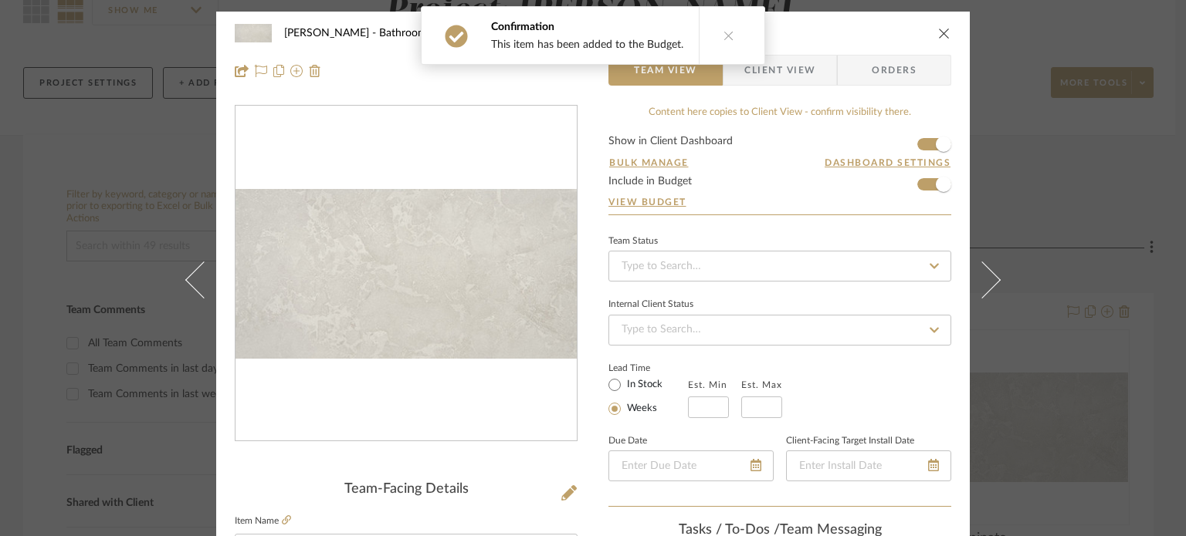
click at [938, 33] on icon "close" at bounding box center [944, 33] width 12 height 12
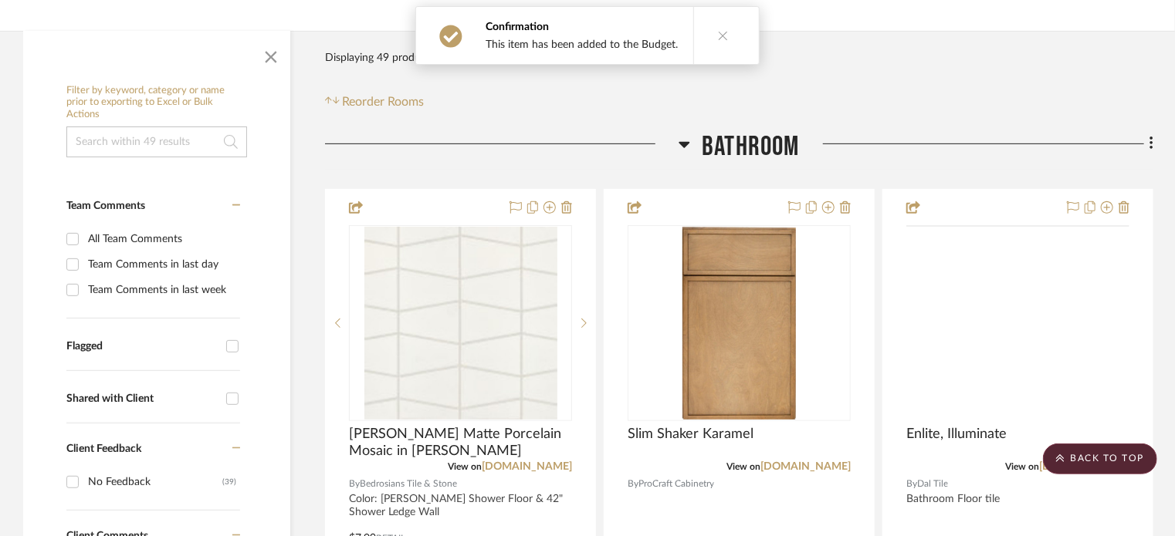
scroll to position [154, 0]
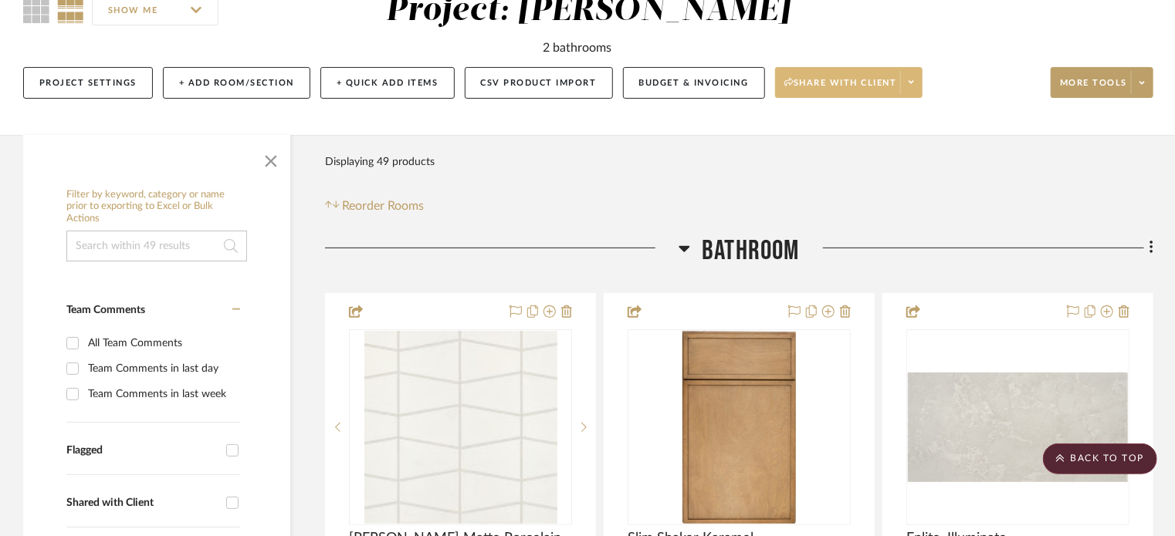
click at [912, 80] on icon at bounding box center [911, 82] width 5 height 8
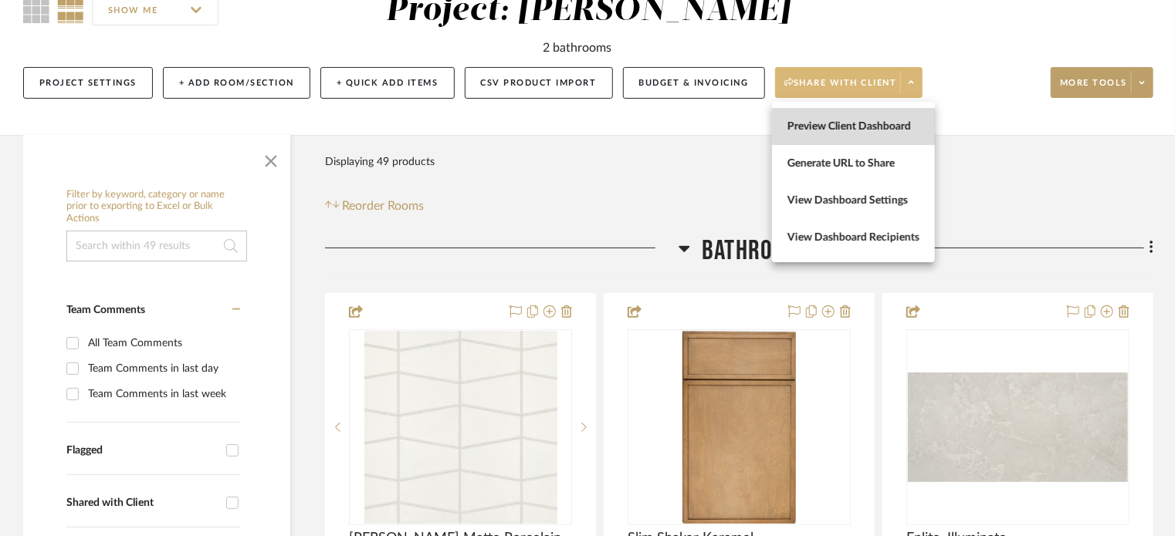
click at [888, 129] on span "Preview Client Dashboard" at bounding box center [853, 126] width 132 height 13
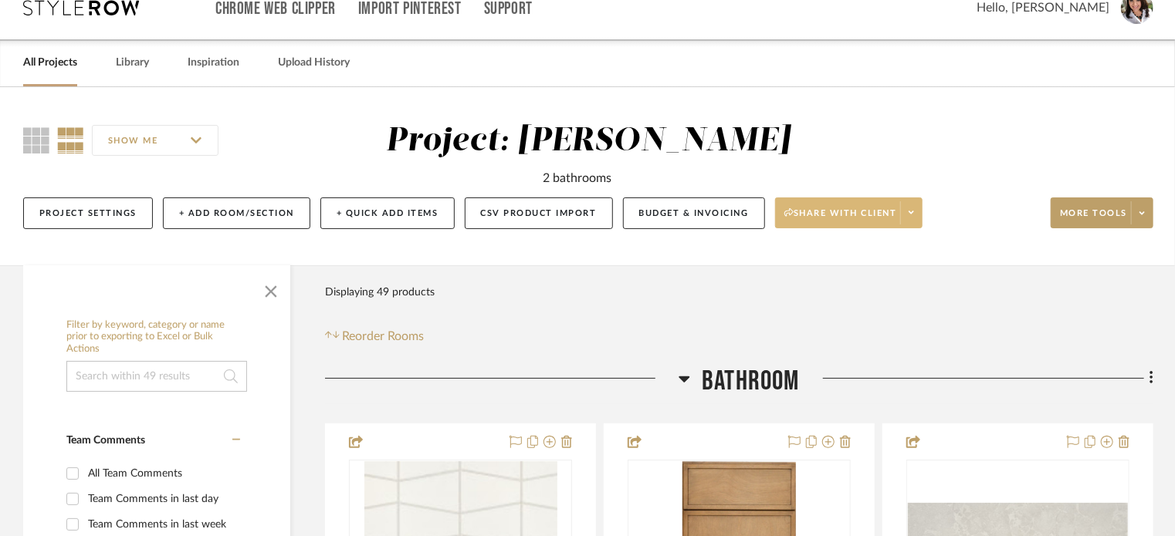
scroll to position [0, 0]
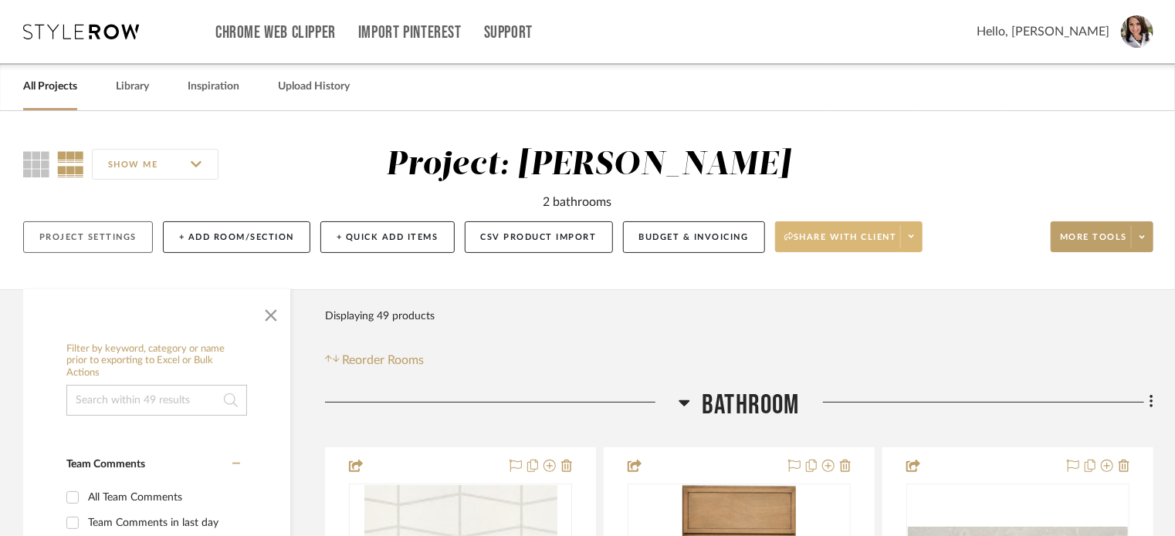
click at [102, 243] on button "Project Settings" at bounding box center [88, 238] width 130 height 32
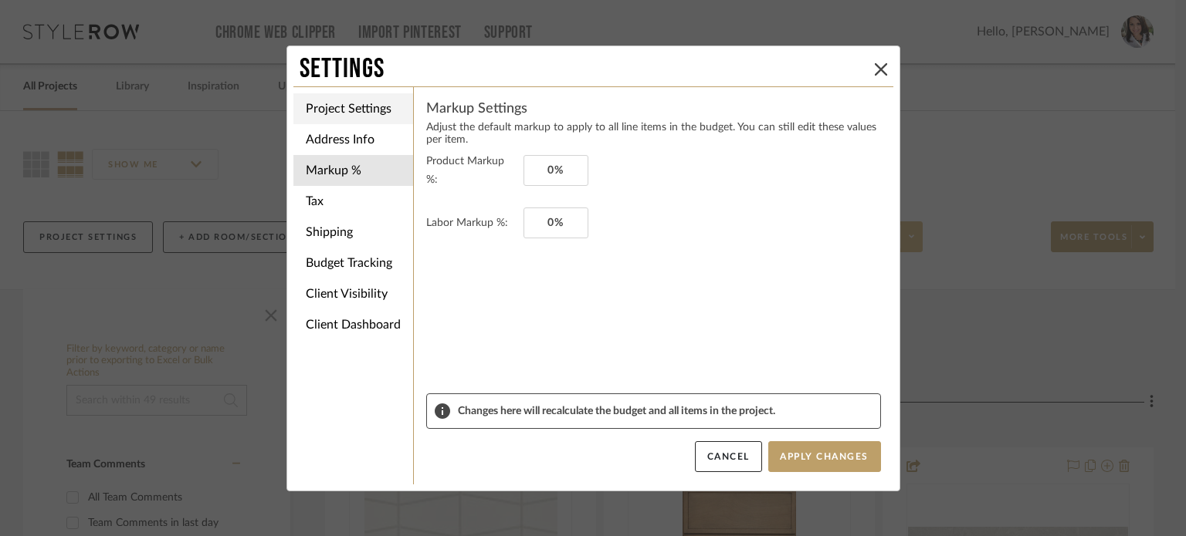
click at [342, 100] on li "Project Settings" at bounding box center [353, 108] width 120 height 31
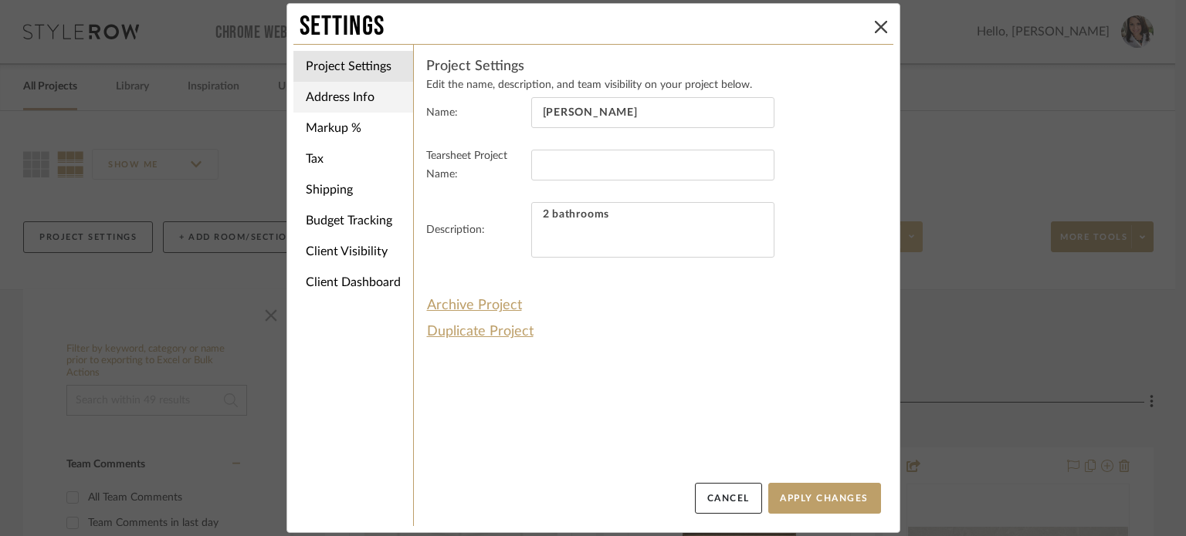
click at [347, 100] on li "Address Info" at bounding box center [353, 97] width 120 height 31
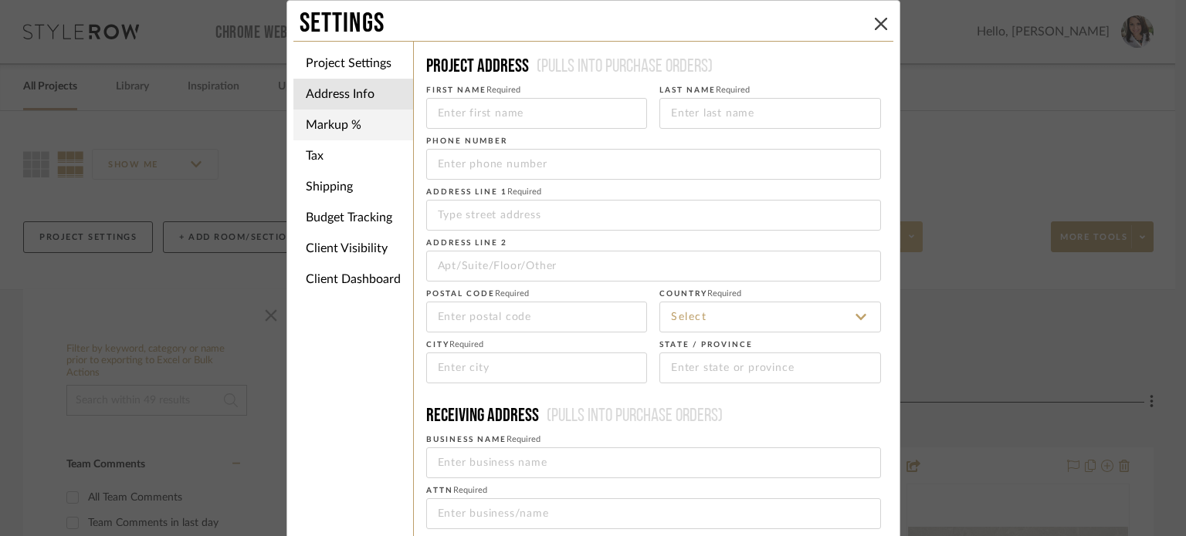
click at [324, 124] on li "Markup %" at bounding box center [353, 125] width 120 height 31
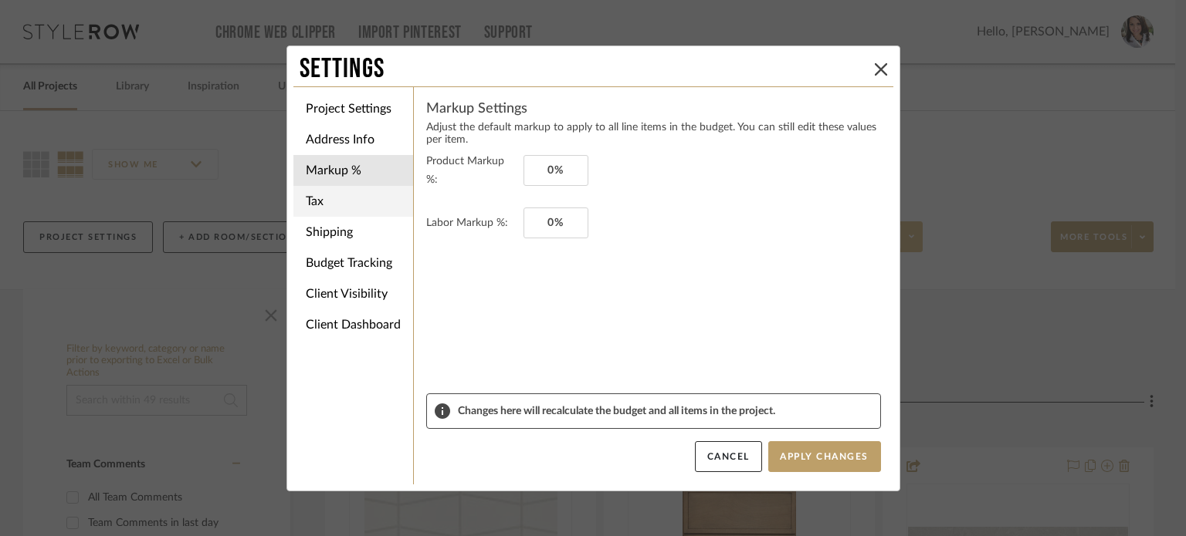
click at [340, 212] on li "Tax" at bounding box center [353, 201] width 120 height 31
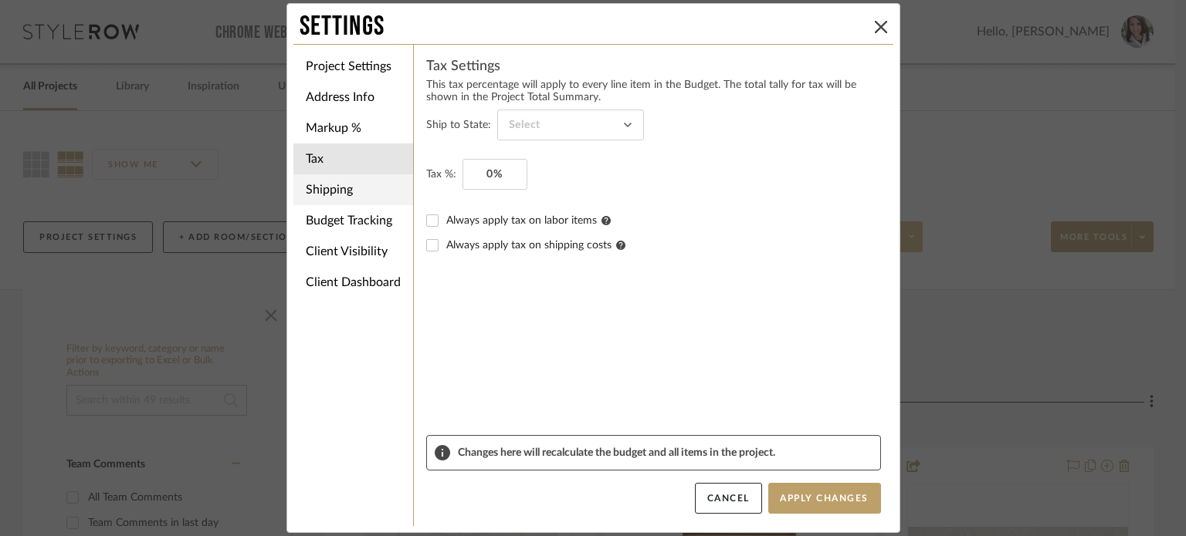
click at [340, 194] on li "Shipping" at bounding box center [353, 189] width 120 height 31
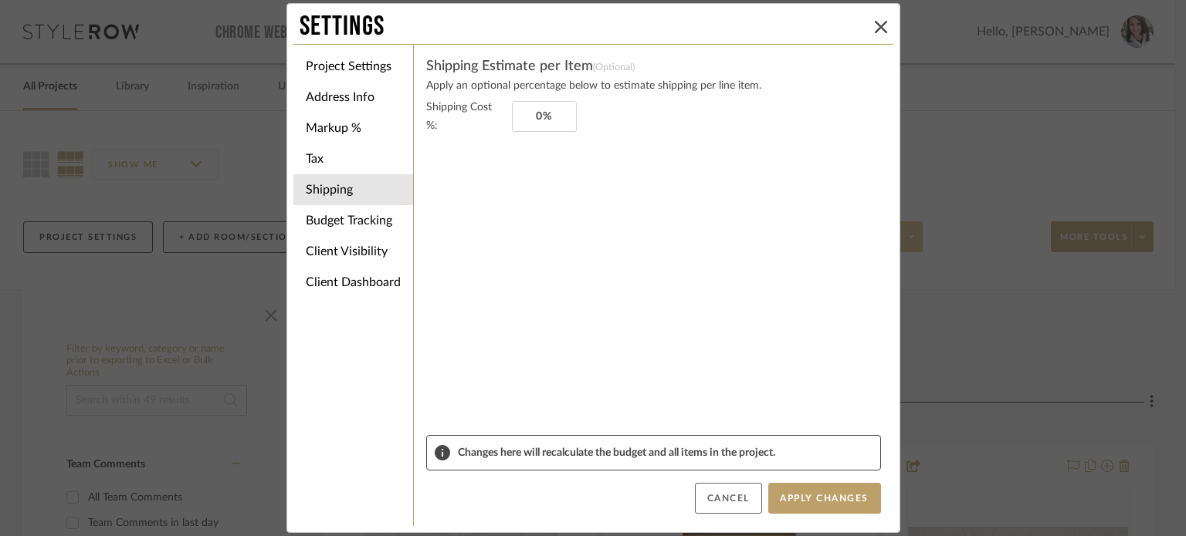
click at [719, 495] on button "Cancel" at bounding box center [728, 498] width 67 height 31
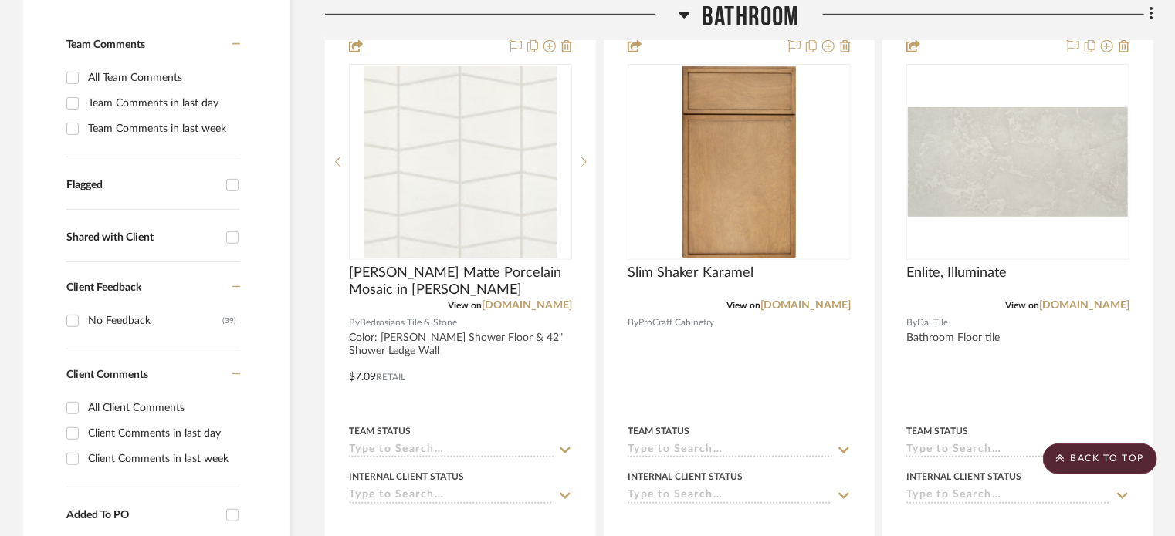
scroll to position [386, 0]
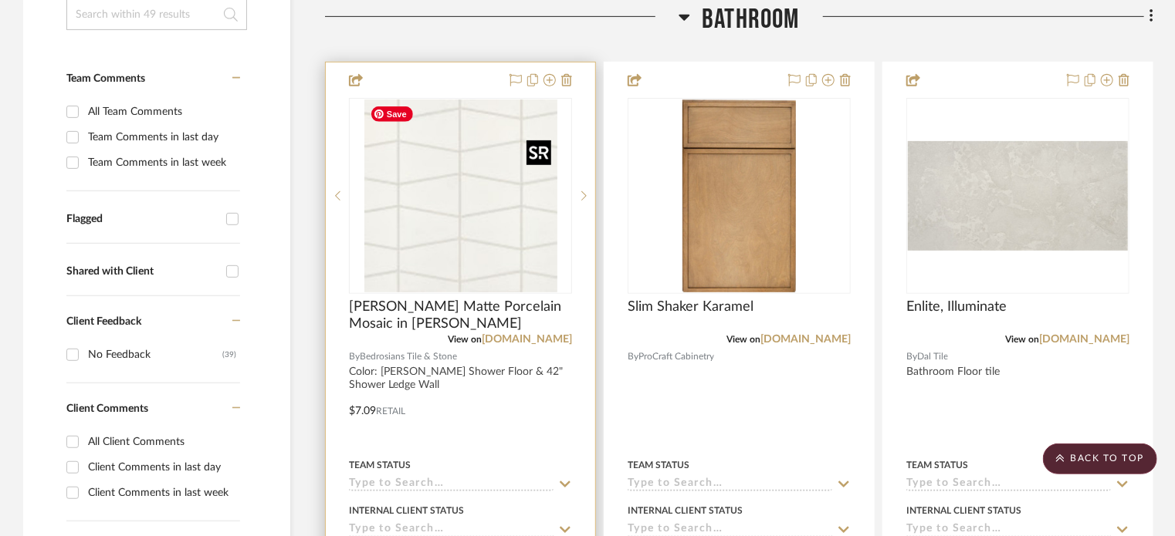
click at [491, 203] on img "0" at bounding box center [460, 196] width 193 height 193
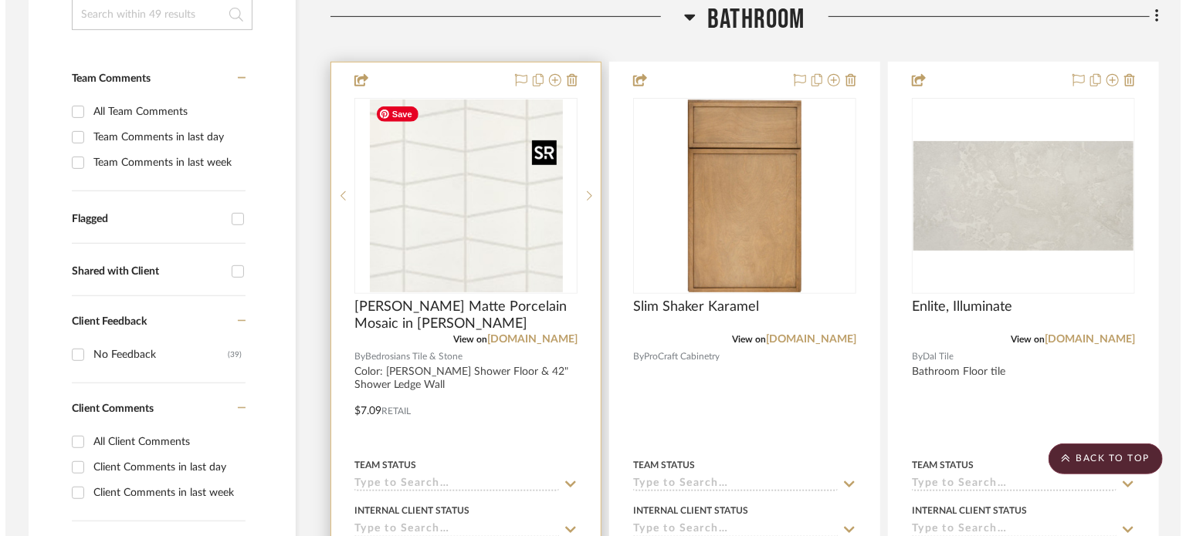
scroll to position [0, 0]
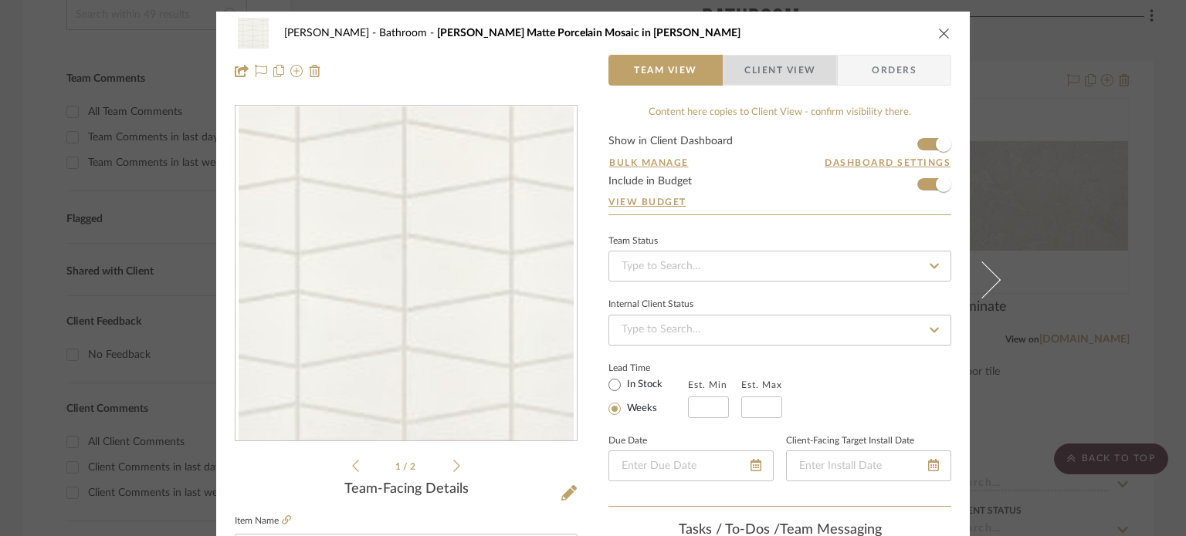
click at [797, 74] on span "Client View" at bounding box center [779, 70] width 71 height 31
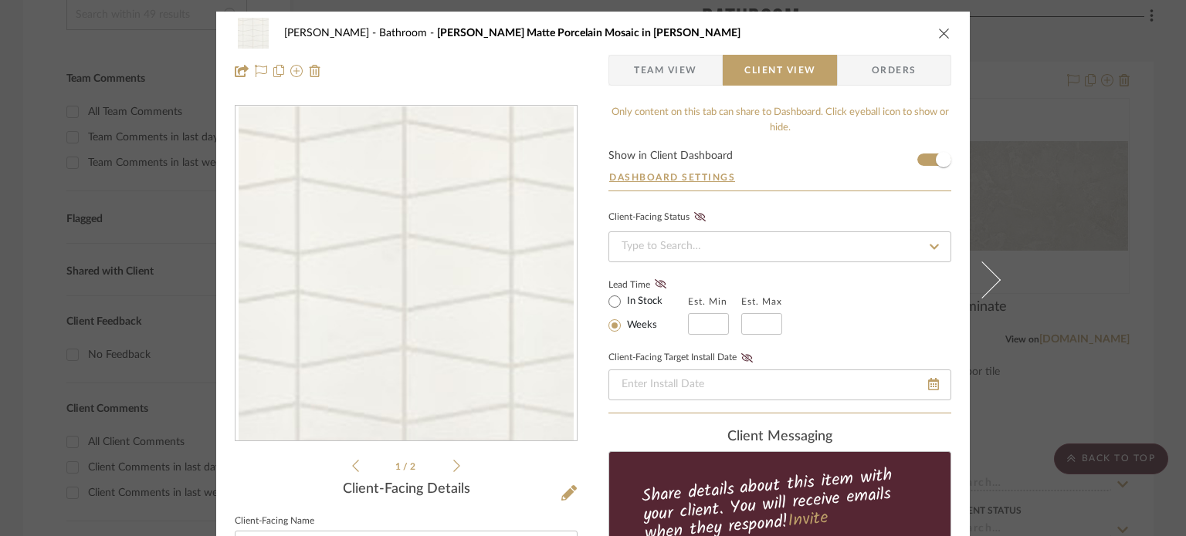
click at [938, 29] on icon "close" at bounding box center [944, 33] width 12 height 12
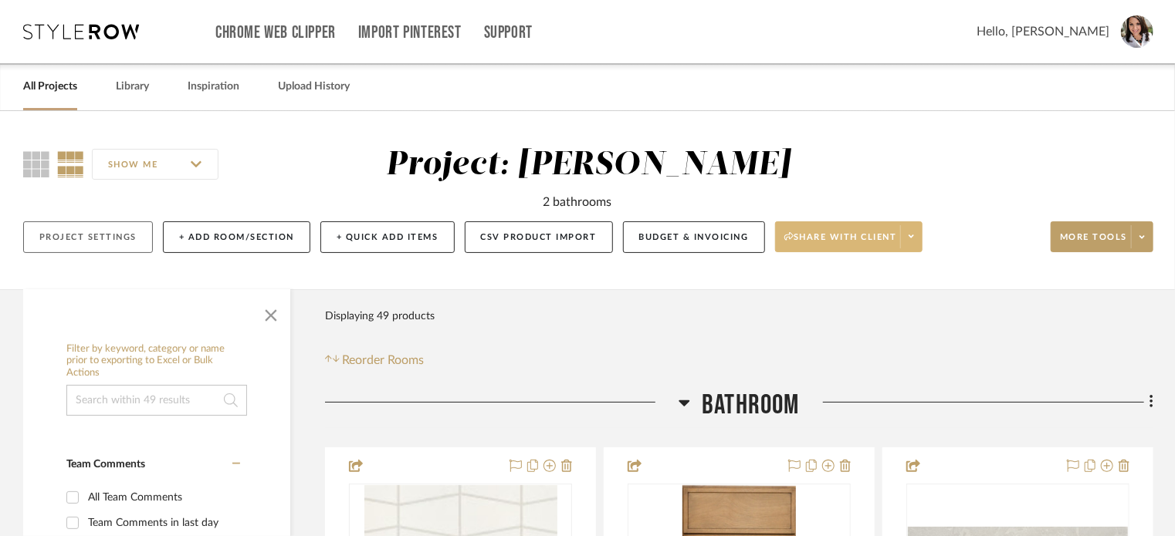
click at [66, 240] on button "Project Settings" at bounding box center [88, 238] width 130 height 32
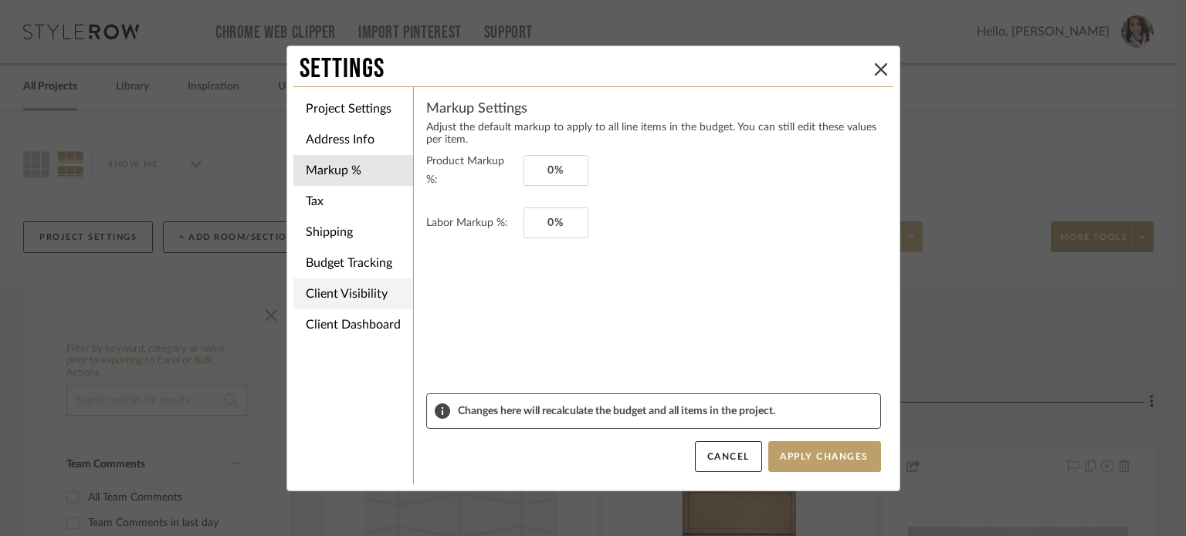
click at [344, 286] on li "Client Visibility" at bounding box center [353, 294] width 120 height 31
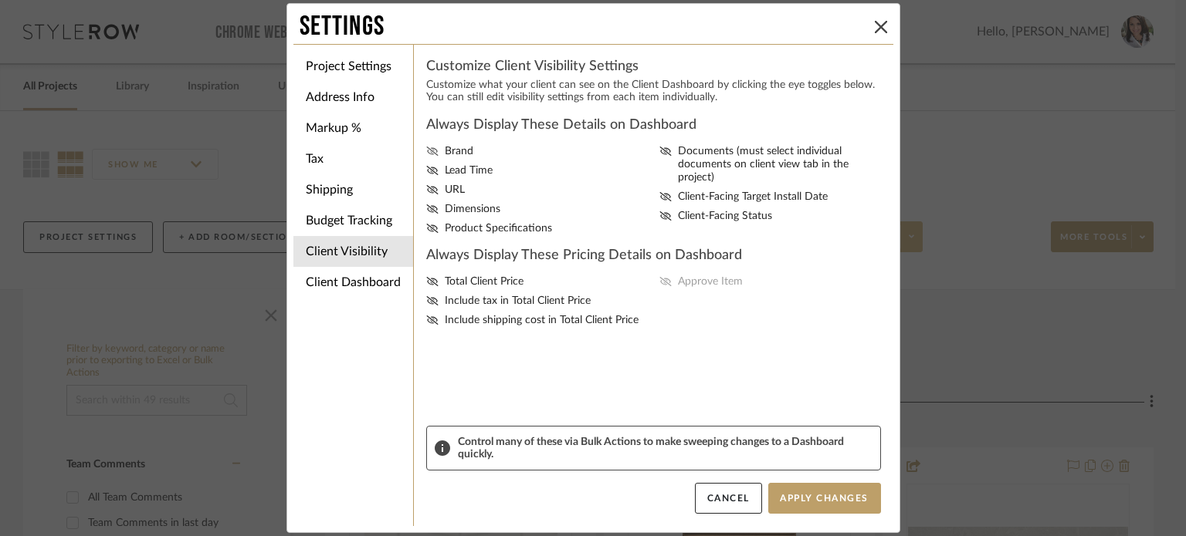
click at [429, 151] on icon at bounding box center [432, 151] width 12 height 9
click at [0, 0] on input "Brand" at bounding box center [0, 0] width 0 height 0
click at [428, 165] on fa-icon at bounding box center [432, 170] width 12 height 13
click at [0, 0] on input "Lead Time" at bounding box center [0, 0] width 0 height 0
click at [428, 185] on icon at bounding box center [432, 189] width 12 height 9
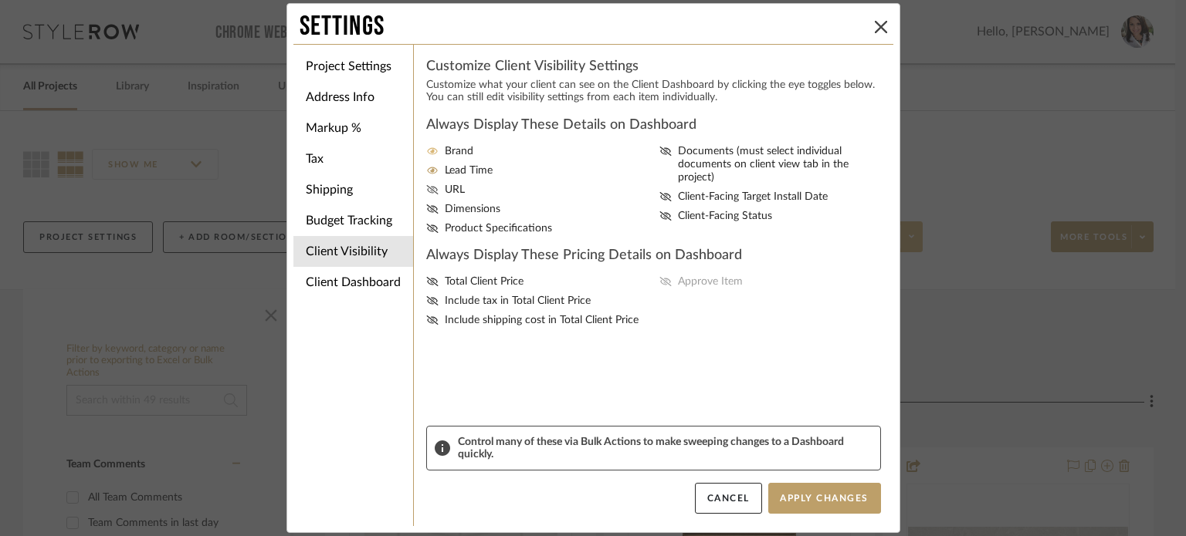
click at [0, 0] on input "URL" at bounding box center [0, 0] width 0 height 0
click at [428, 200] on div "Brand Lead Time URL Dimensions Product Specifications Documents (must select in…" at bounding box center [653, 190] width 455 height 90
click at [426, 225] on icon at bounding box center [432, 228] width 12 height 9
click at [0, 0] on input "Product Specifications" at bounding box center [0, 0] width 0 height 0
click at [426, 206] on icon at bounding box center [432, 209] width 12 height 9
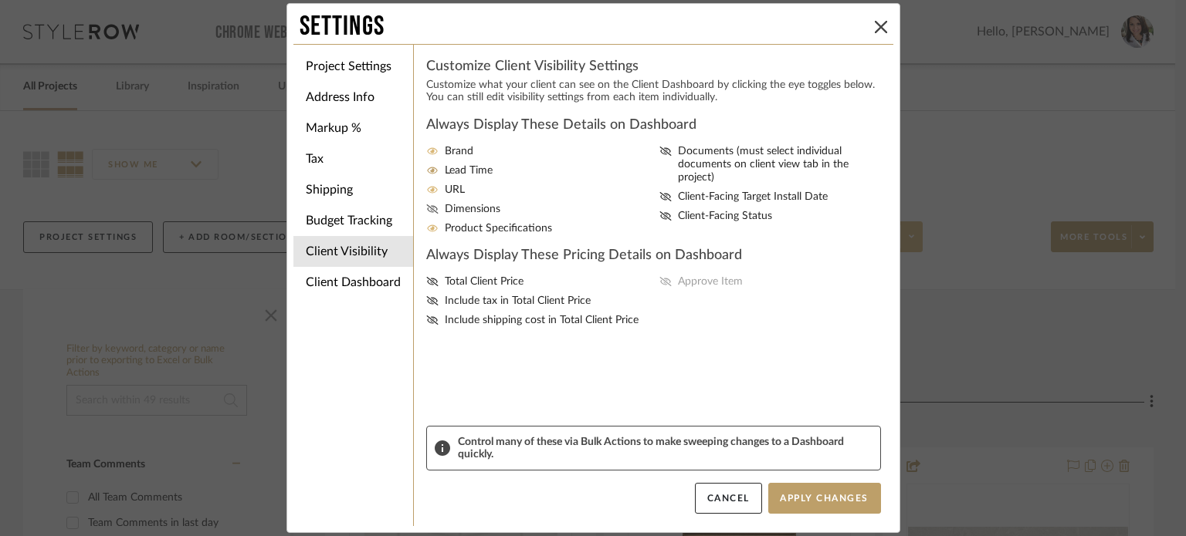
click at [0, 0] on input "Dimensions" at bounding box center [0, 0] width 0 height 0
click at [655, 149] on div "Brand Lead Time URL Dimensions Product Specifications Documents (must select in…" at bounding box center [653, 190] width 455 height 90
click at [659, 192] on icon at bounding box center [665, 196] width 12 height 9
click at [0, 0] on input "Client-Facing Target Install Date" at bounding box center [0, 0] width 0 height 0
click at [660, 212] on icon at bounding box center [665, 216] width 12 height 9
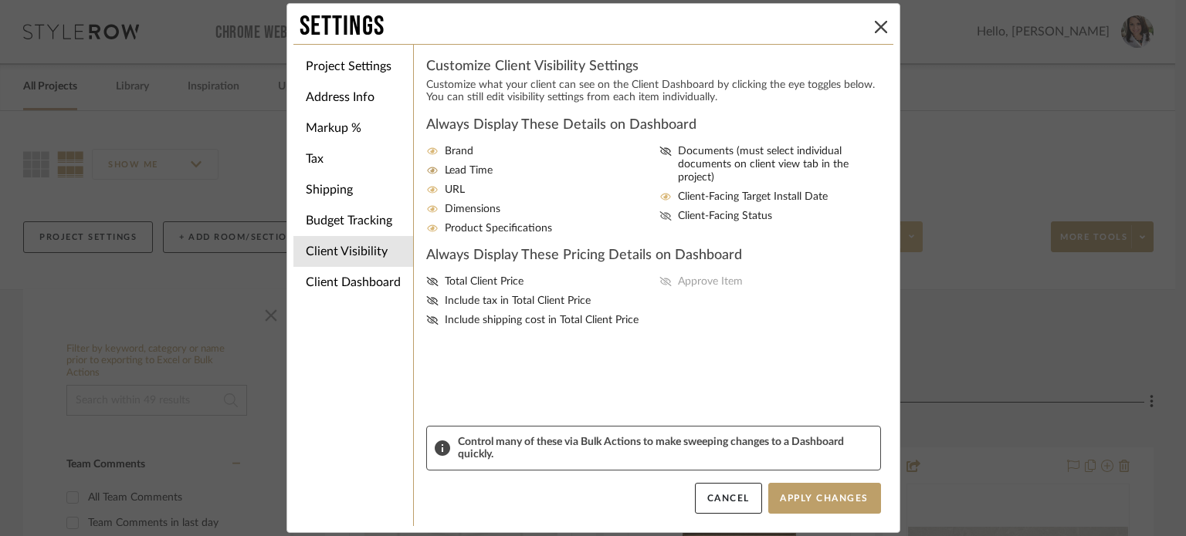
click at [0, 0] on input "Client-Facing Status" at bounding box center [0, 0] width 0 height 0
click at [431, 279] on icon at bounding box center [432, 281] width 12 height 9
click at [0, 0] on input "Total Client Price" at bounding box center [0, 0] width 0 height 0
click at [427, 298] on icon at bounding box center [432, 300] width 12 height 9
click at [0, 0] on input "Include tax in Total Client Price" at bounding box center [0, 0] width 0 height 0
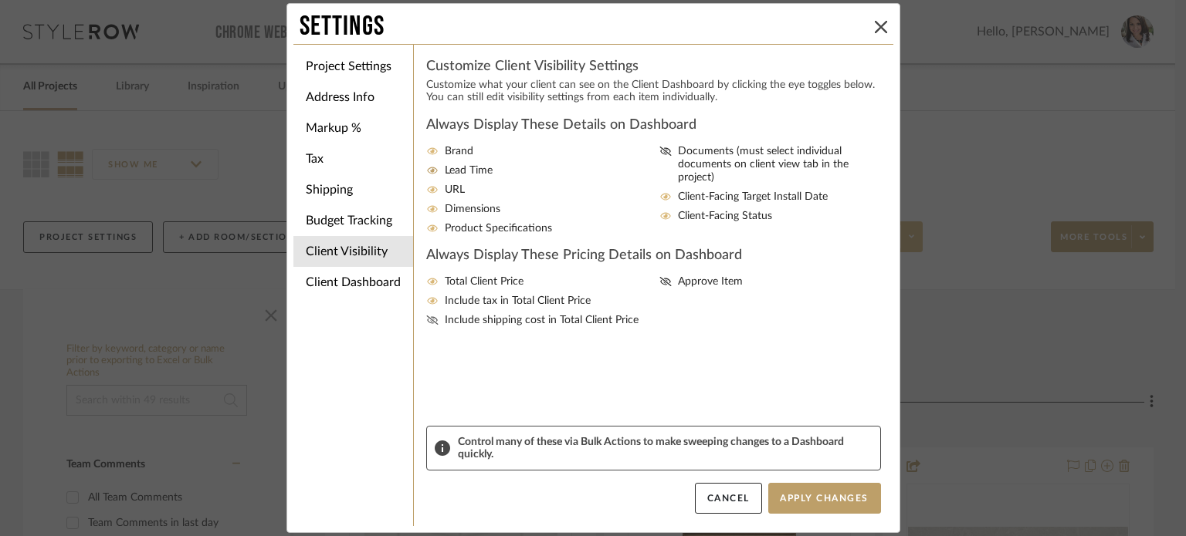
drag, startPoint x: 427, startPoint y: 317, endPoint x: 609, endPoint y: 316, distance: 182.2
click at [428, 317] on icon at bounding box center [432, 320] width 12 height 9
click at [0, 0] on input "Include shipping cost in Total Client Price" at bounding box center [0, 0] width 0 height 0
click at [659, 282] on icon at bounding box center [665, 281] width 12 height 9
click at [0, 0] on input "Approve Item" at bounding box center [0, 0] width 0 height 0
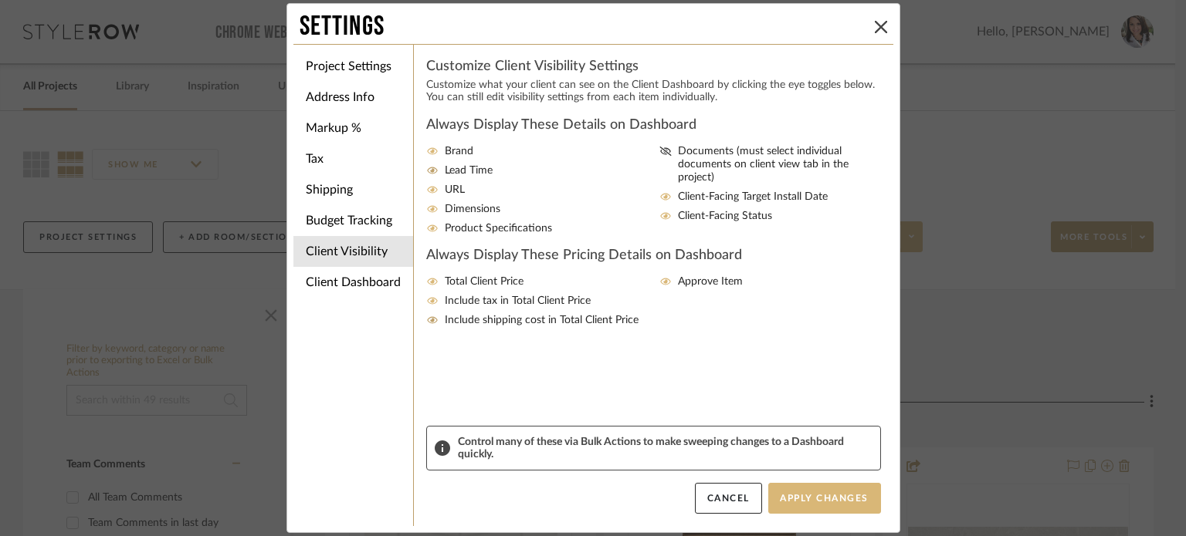
click at [810, 496] on button "Apply Changes" at bounding box center [824, 498] width 113 height 31
click at [877, 27] on icon at bounding box center [881, 27] width 12 height 12
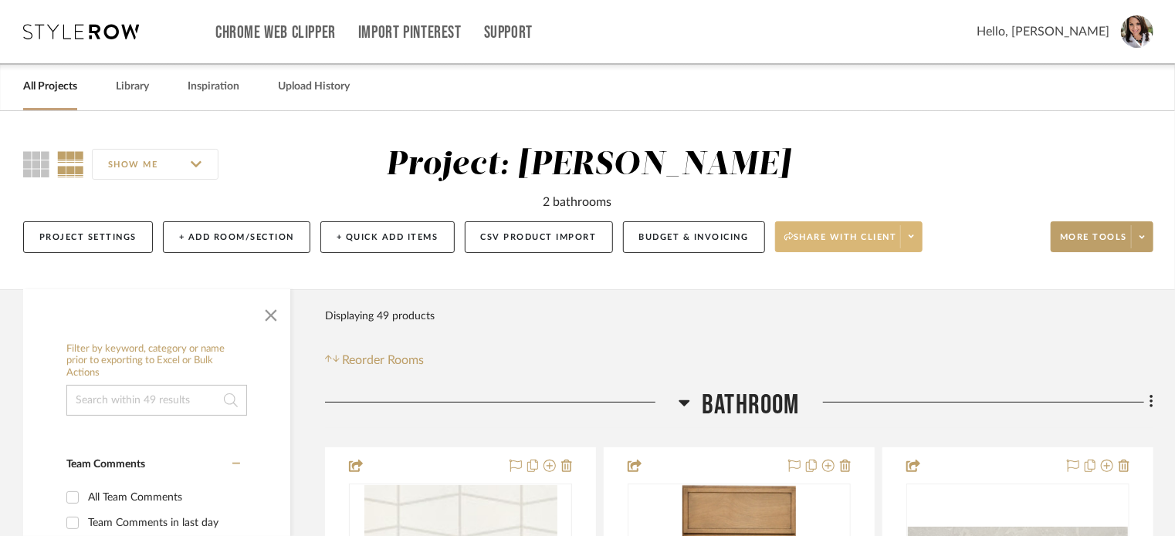
click at [911, 235] on icon at bounding box center [911, 236] width 5 height 8
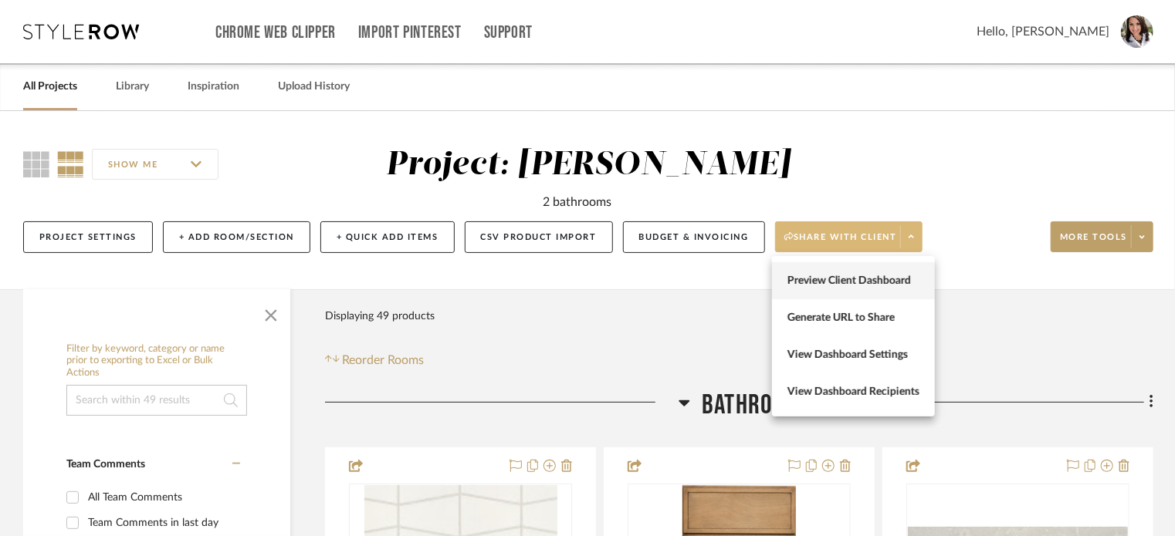
click at [859, 272] on button "Preview Client Dashboard" at bounding box center [853, 280] width 163 height 37
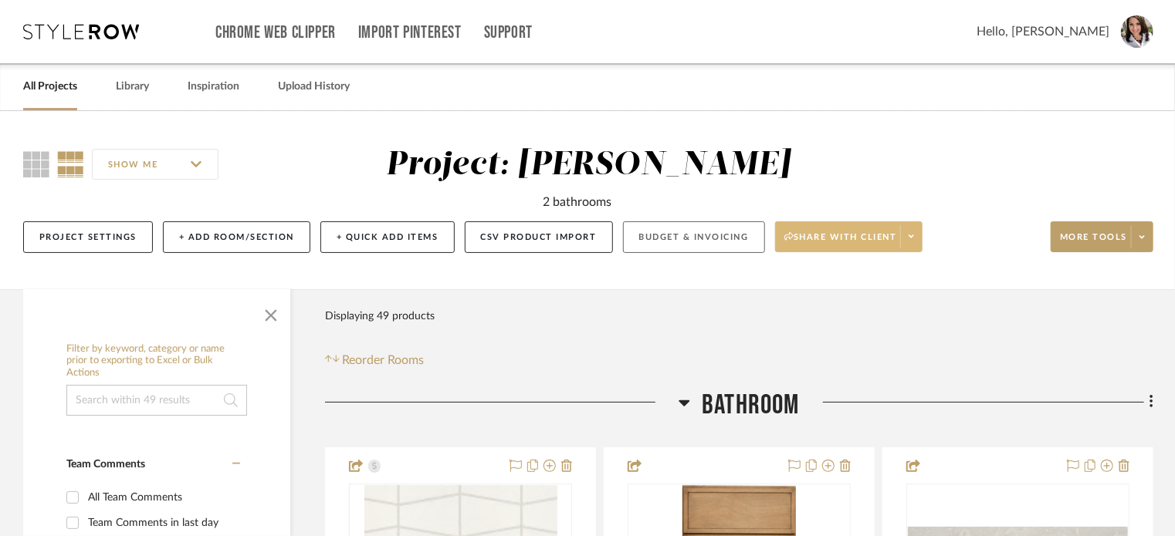
click at [715, 235] on button "Budget & Invoicing" at bounding box center [694, 238] width 142 height 32
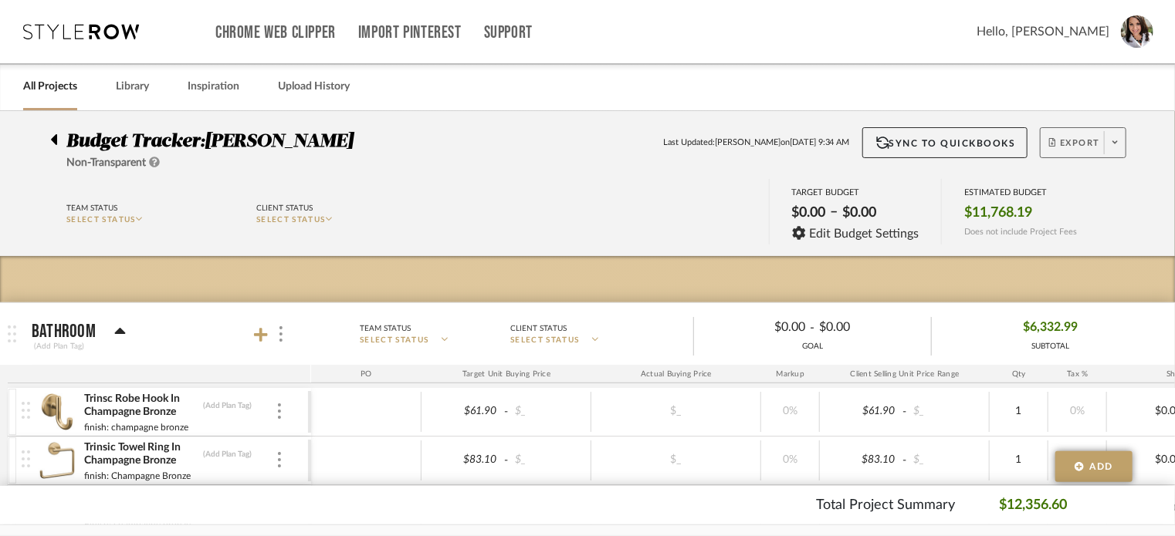
click at [1115, 143] on icon at bounding box center [1114, 142] width 5 height 3
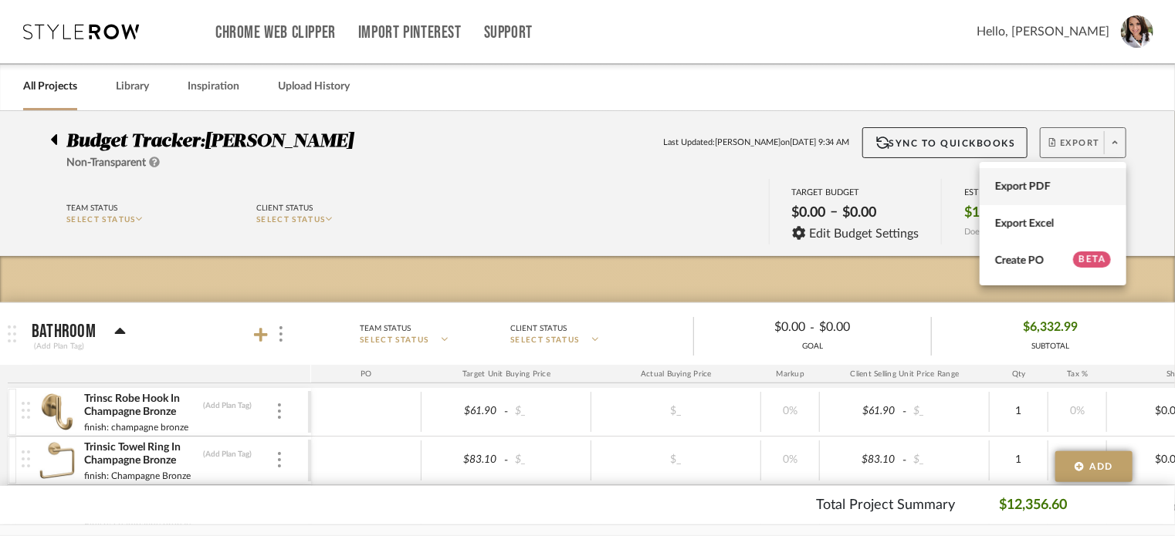
click at [1063, 186] on span "Export PDF" at bounding box center [1053, 187] width 116 height 13
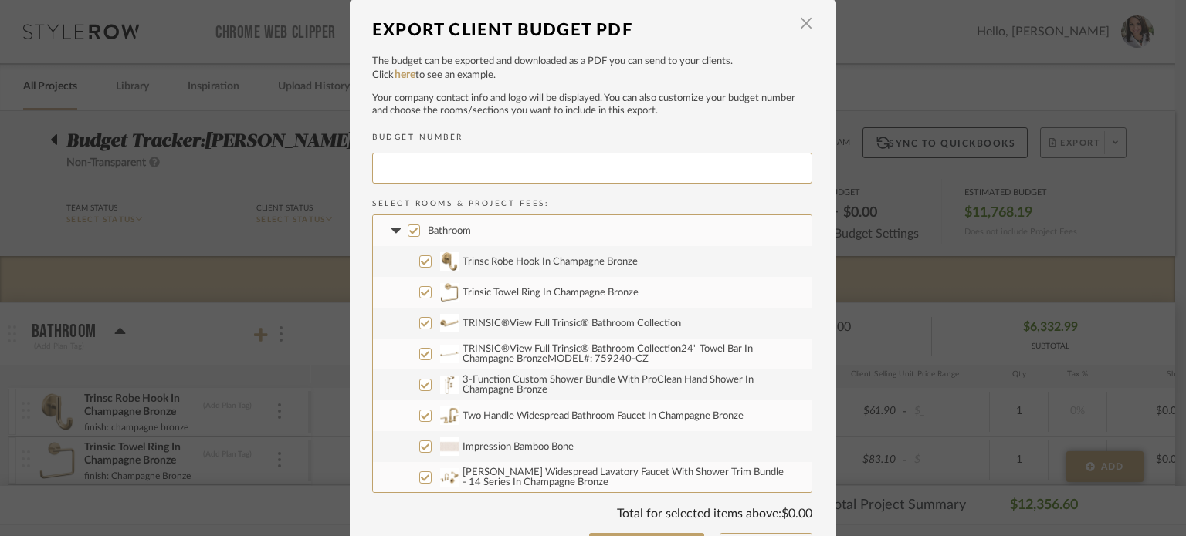
type input "PIERCE-001"
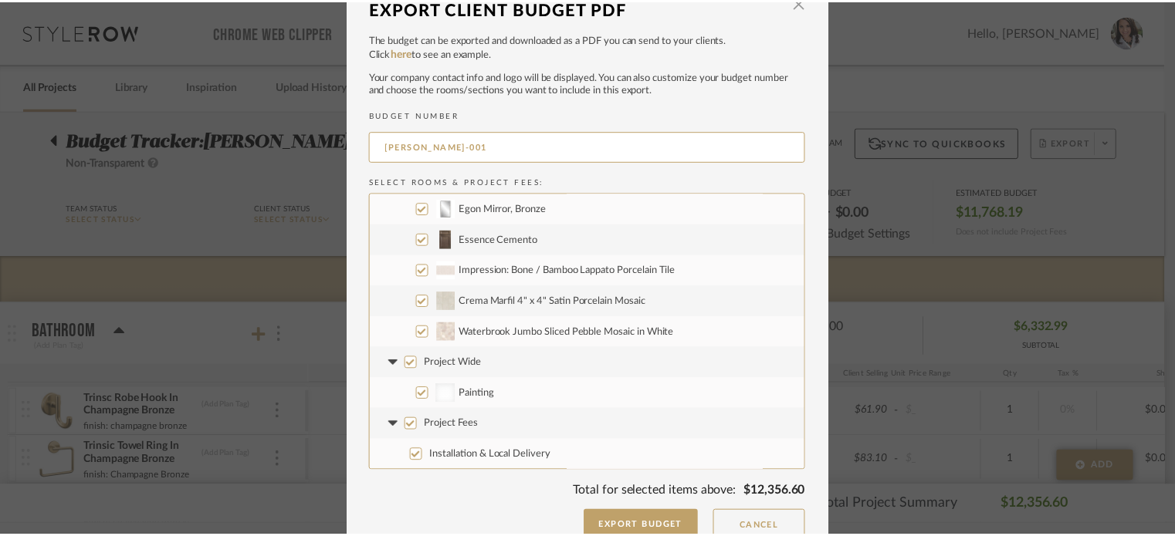
scroll to position [43, 0]
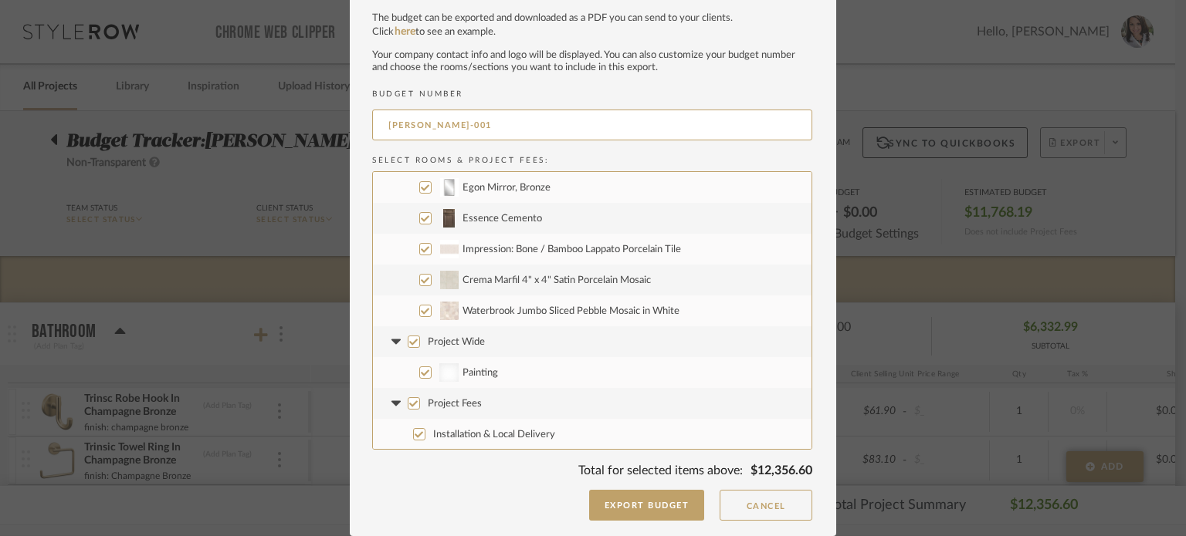
click at [408, 404] on input "Project Fees" at bounding box center [414, 404] width 12 height 12
checkbox input "false"
click at [420, 371] on input "Painting" at bounding box center [425, 373] width 12 height 12
checkbox input "false"
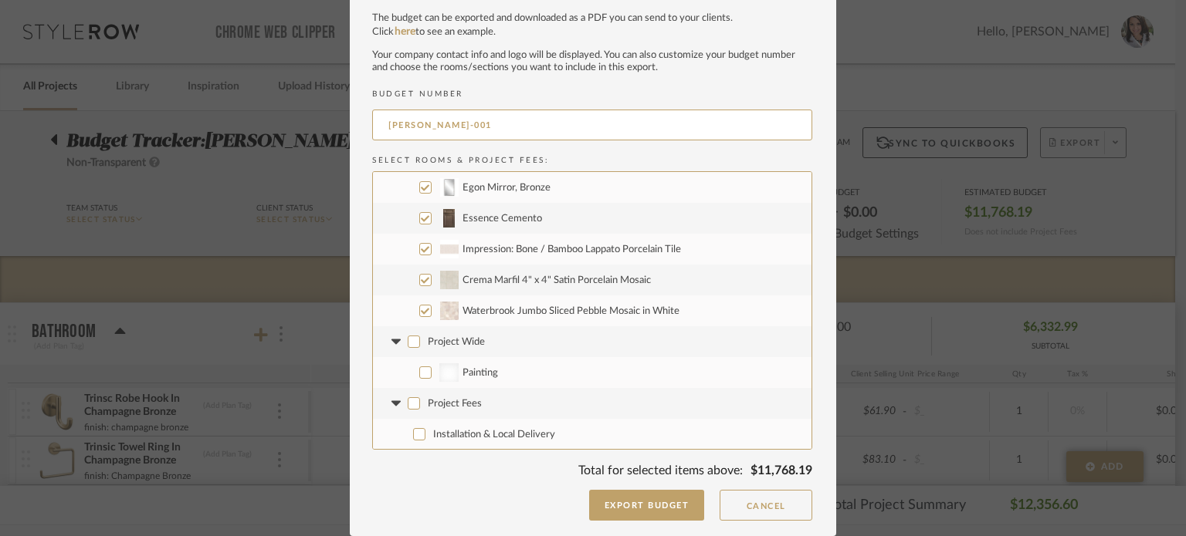
checkbox input "false"
click at [627, 508] on button "Export Budget" at bounding box center [647, 505] width 116 height 31
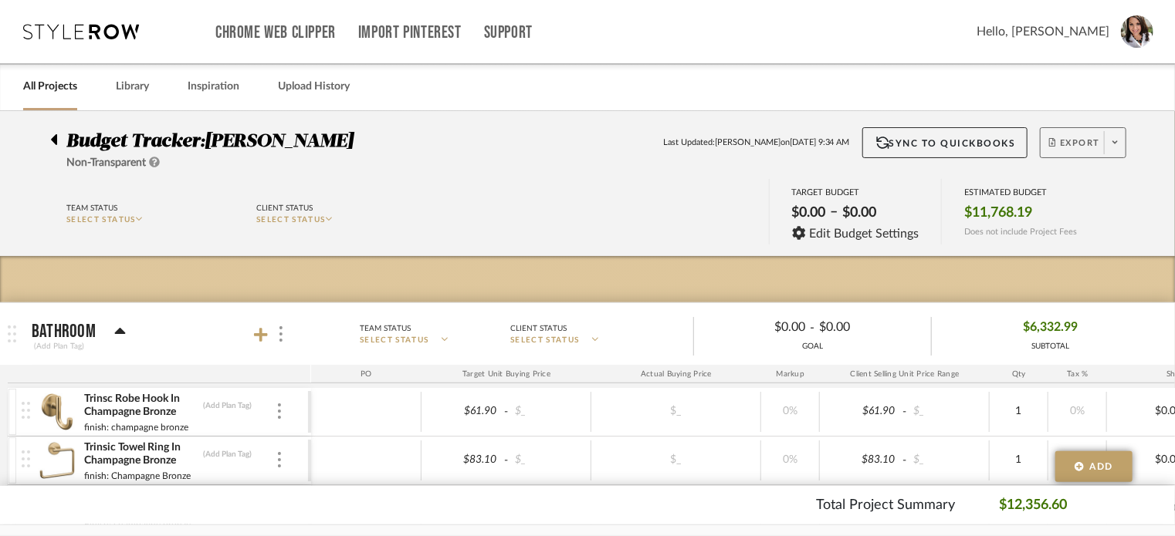
click at [52, 141] on icon at bounding box center [54, 139] width 6 height 11
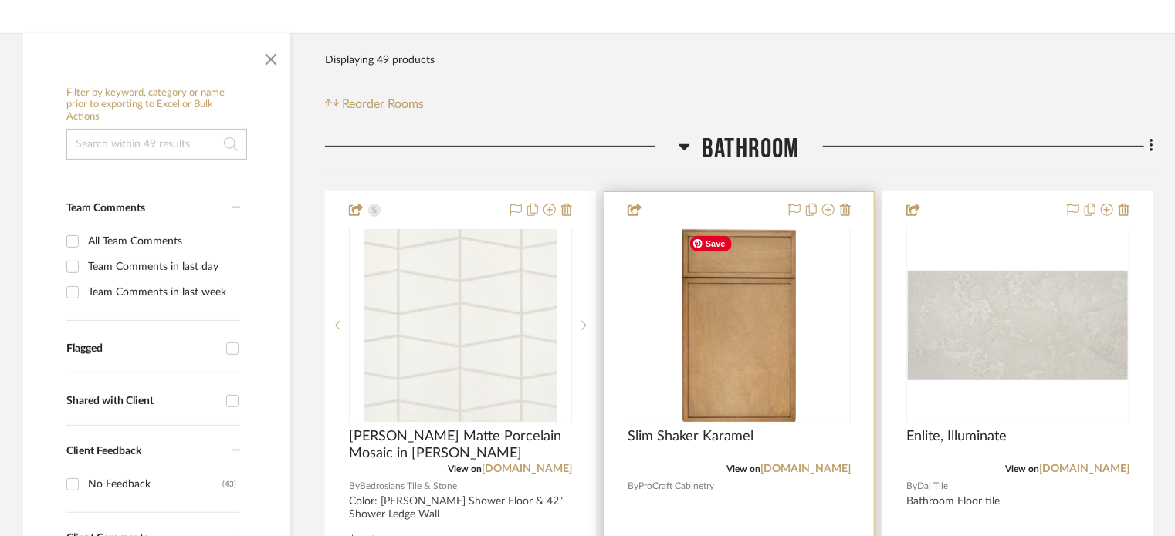
scroll to position [386, 0]
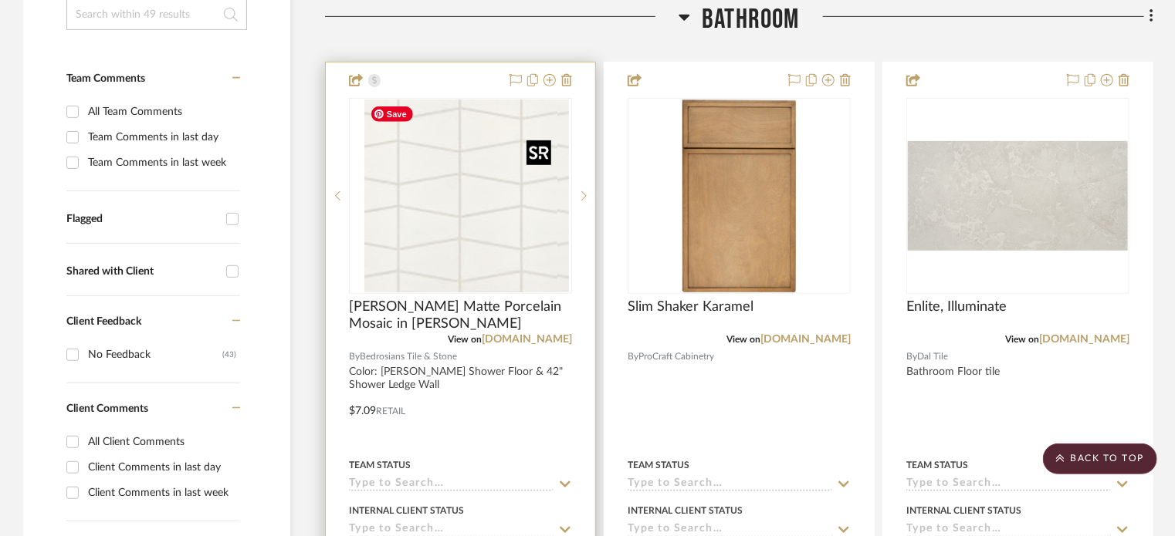
click at [484, 199] on div at bounding box center [460, 196] width 223 height 196
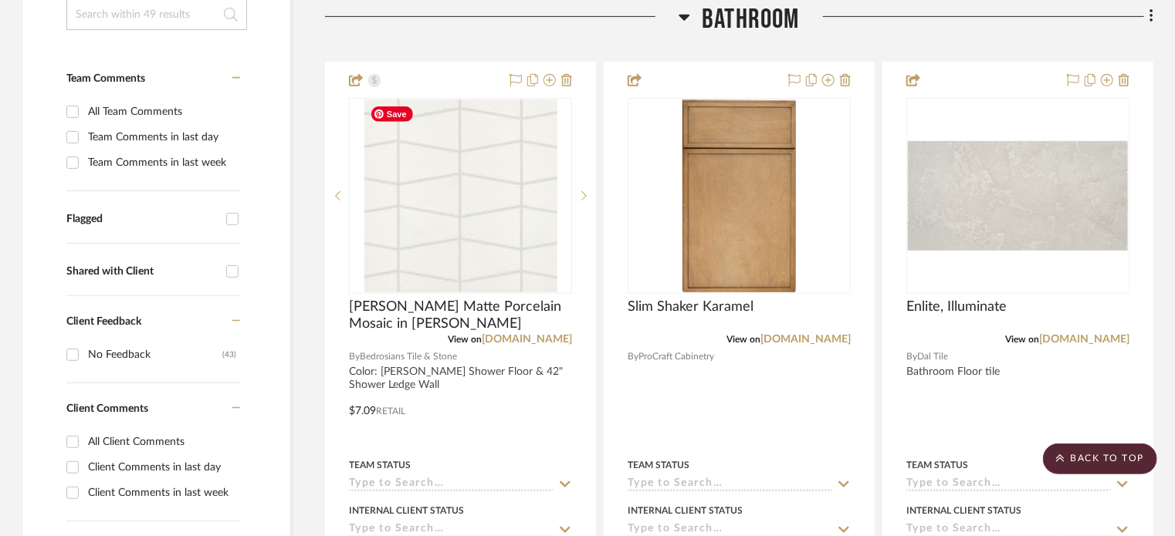
click at [476, 219] on img "0" at bounding box center [460, 196] width 193 height 193
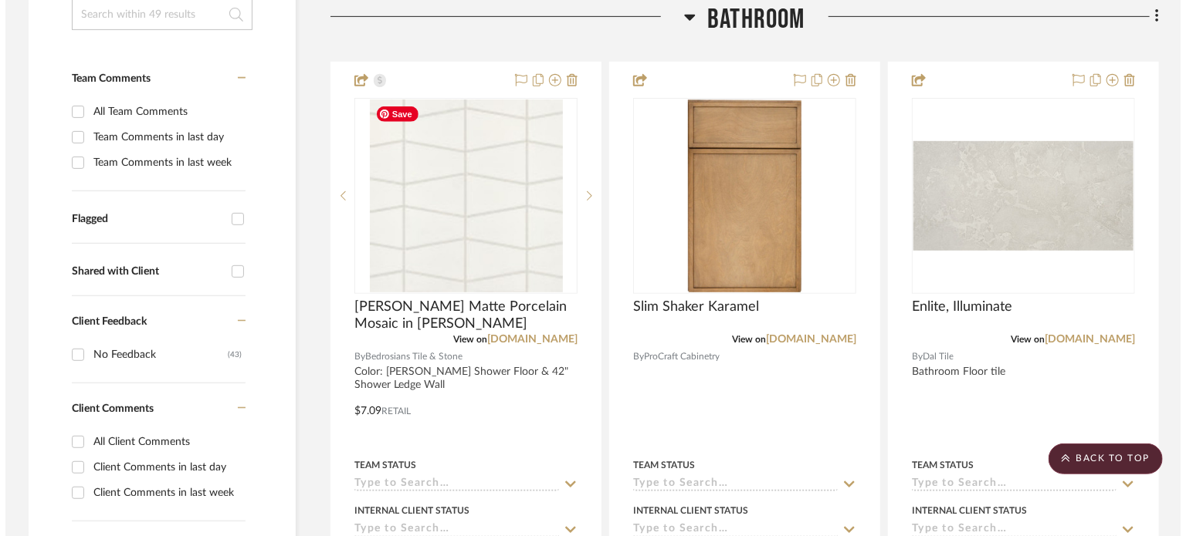
scroll to position [0, 0]
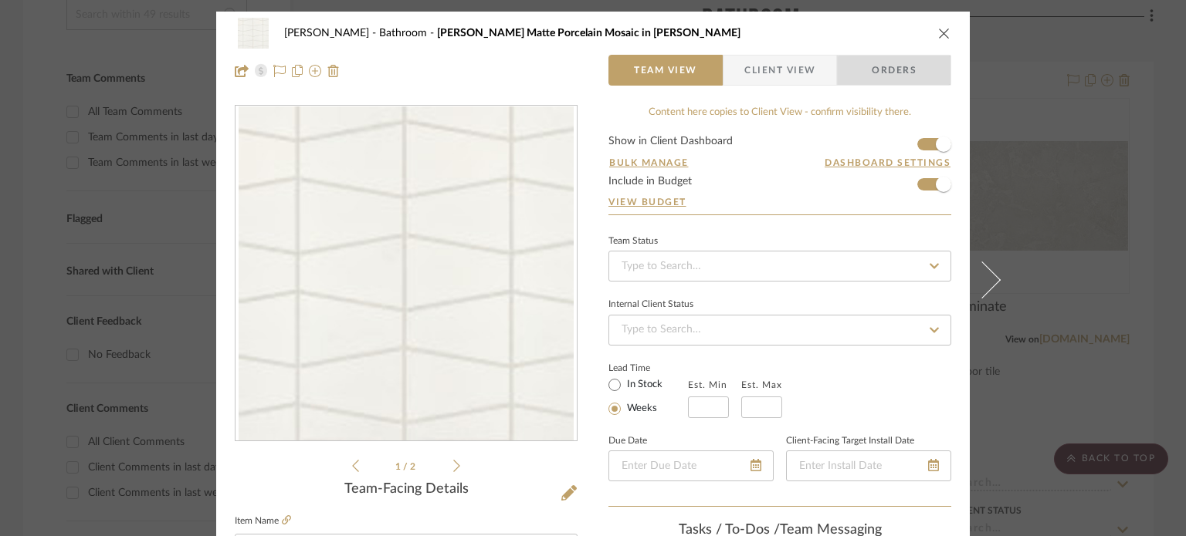
click at [916, 80] on span "Orders" at bounding box center [894, 70] width 79 height 31
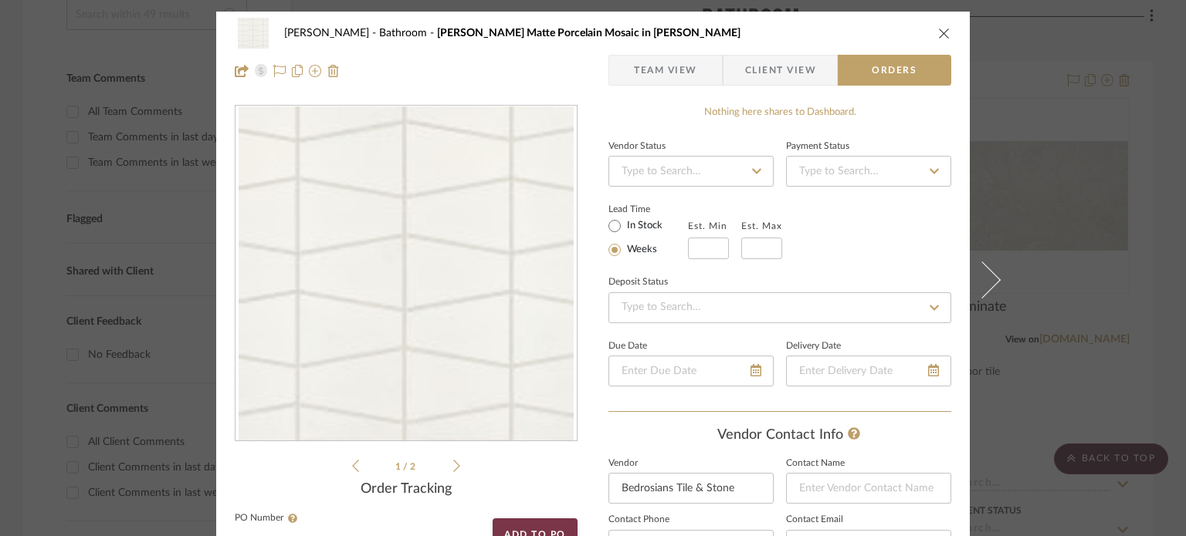
click at [637, 69] on span "Team View" at bounding box center [665, 70] width 63 height 31
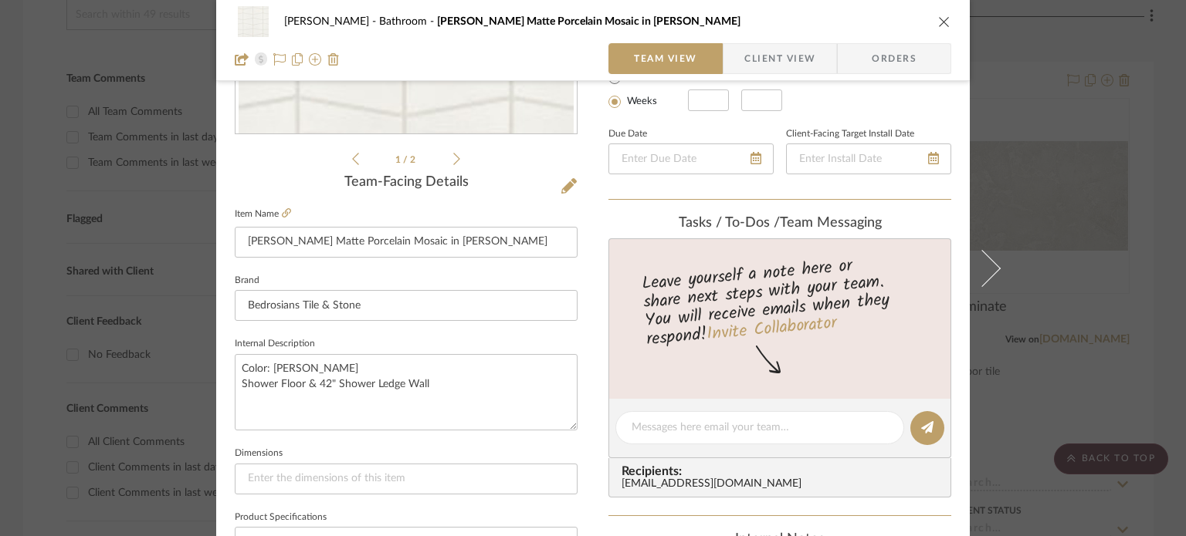
scroll to position [386, 0]
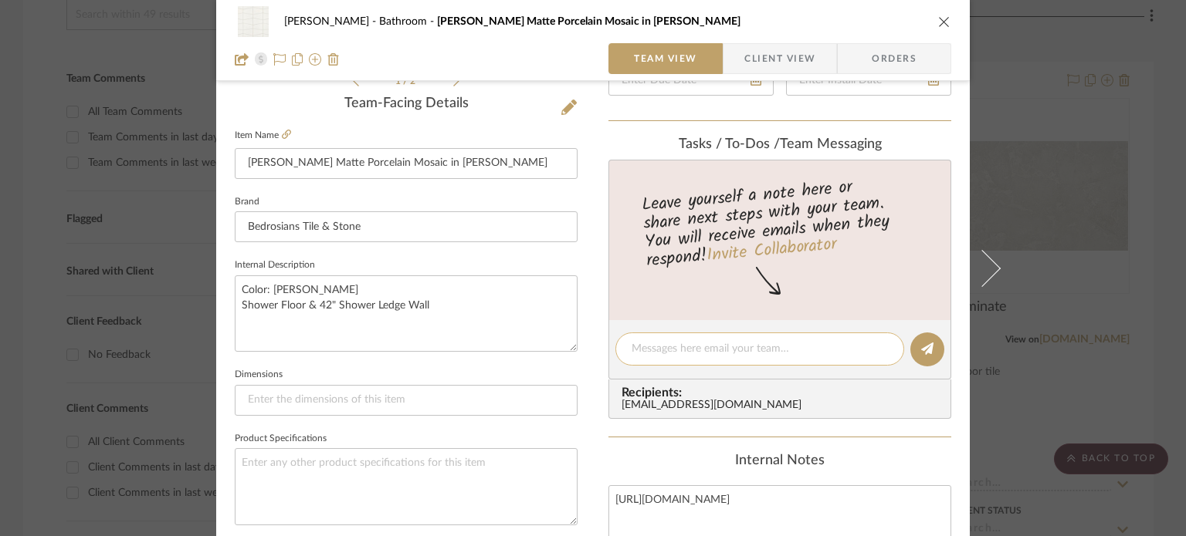
click at [684, 352] on textarea at bounding box center [759, 349] width 256 height 16
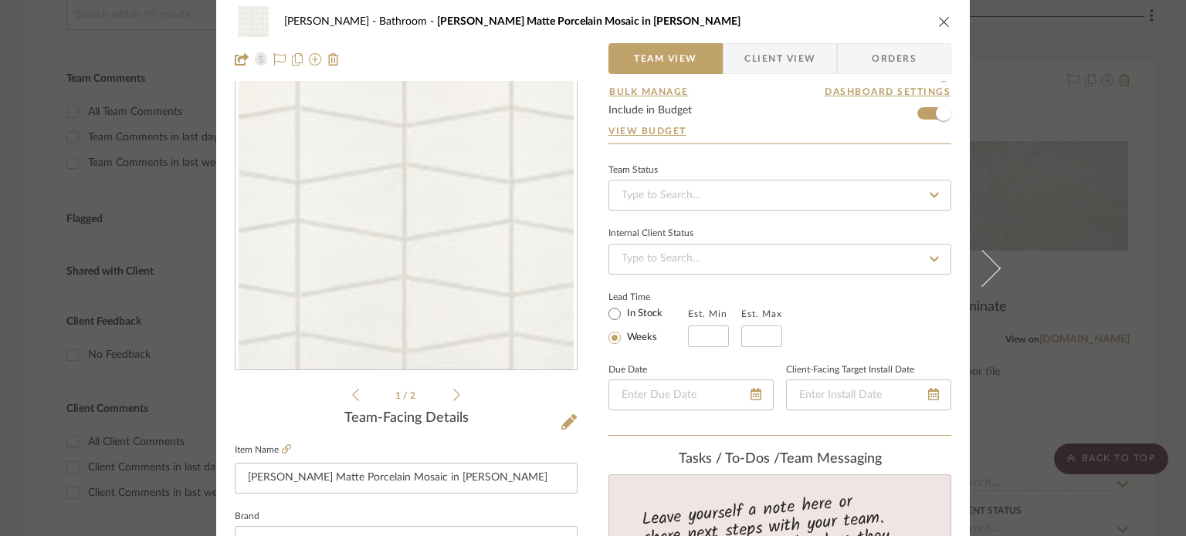
scroll to position [0, 0]
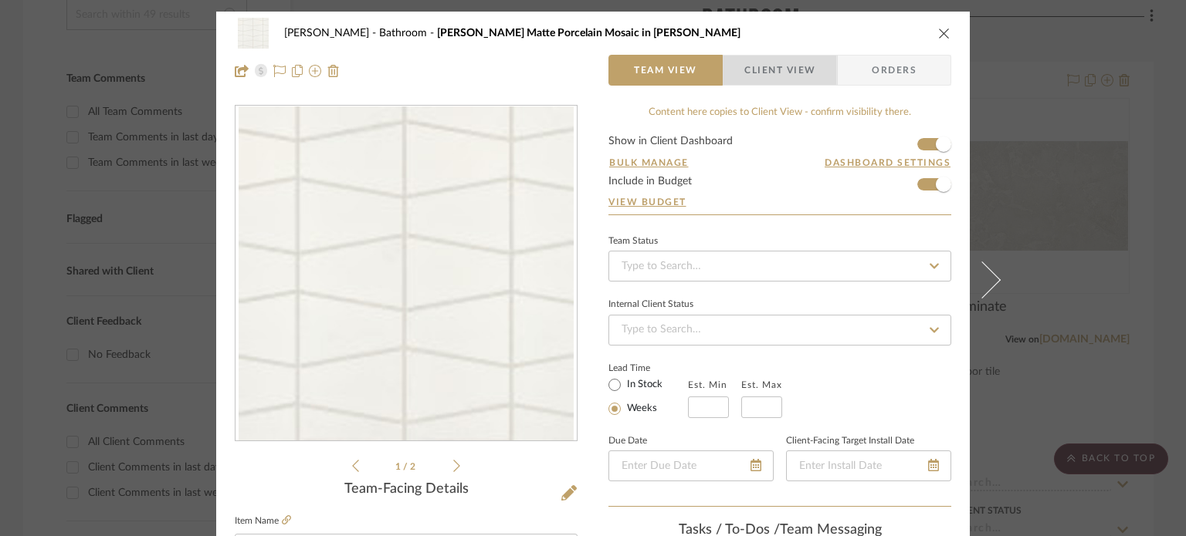
click at [750, 70] on span "Client View" at bounding box center [779, 70] width 71 height 31
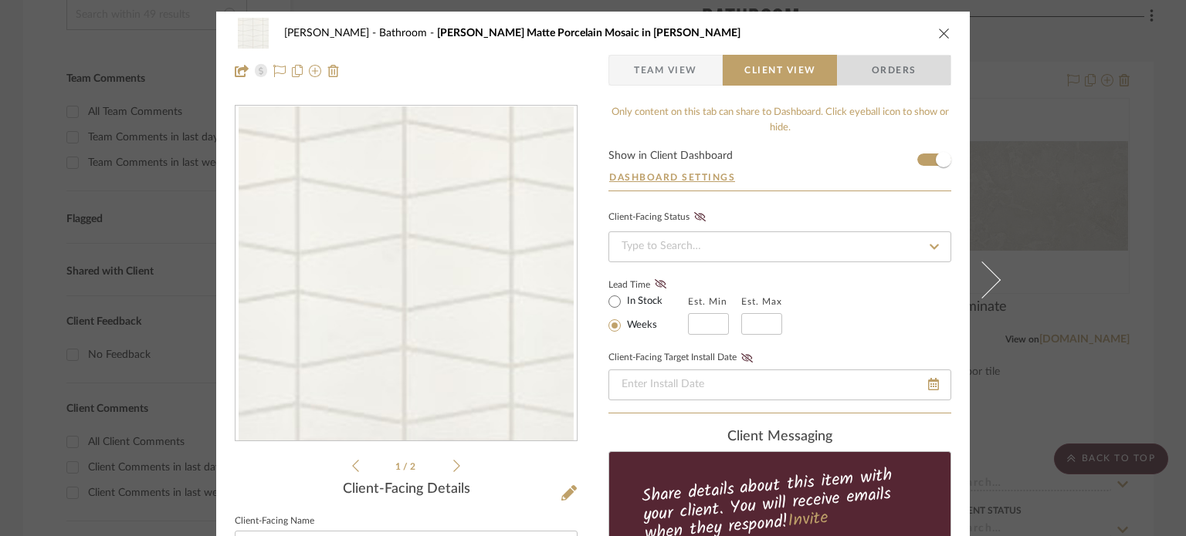
click at [863, 76] on span "Orders" at bounding box center [894, 70] width 79 height 31
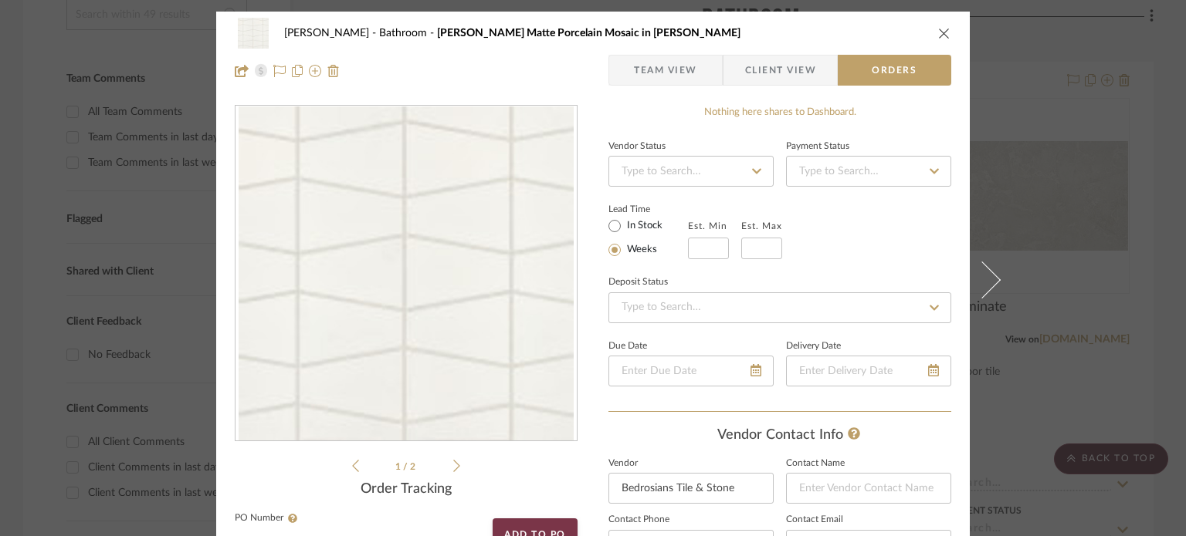
click at [772, 81] on span "Client View" at bounding box center [780, 70] width 71 height 31
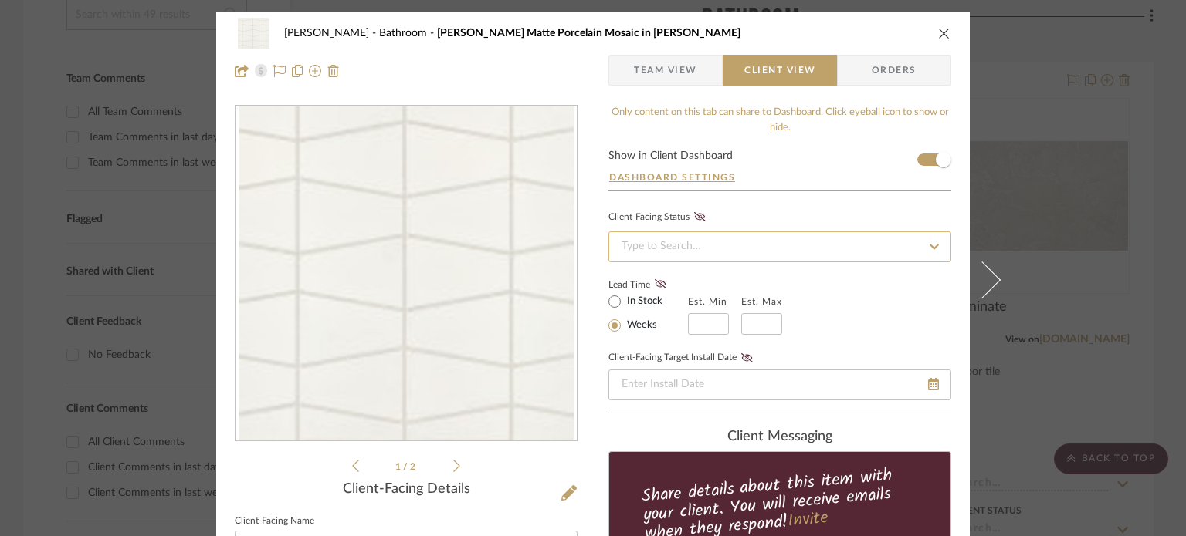
click at [658, 240] on input at bounding box center [779, 247] width 343 height 31
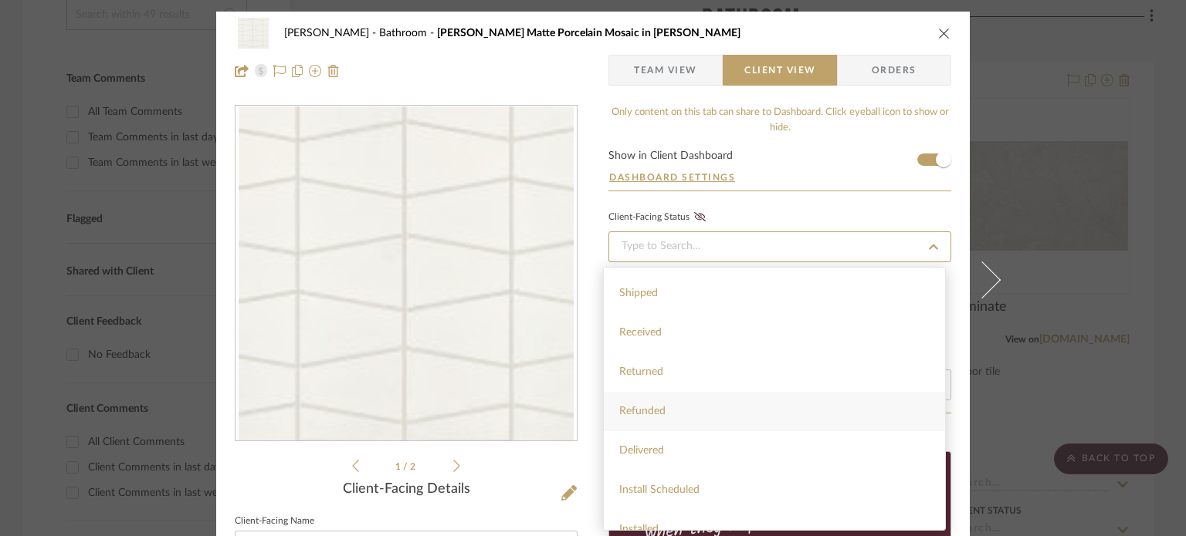
scroll to position [367, 0]
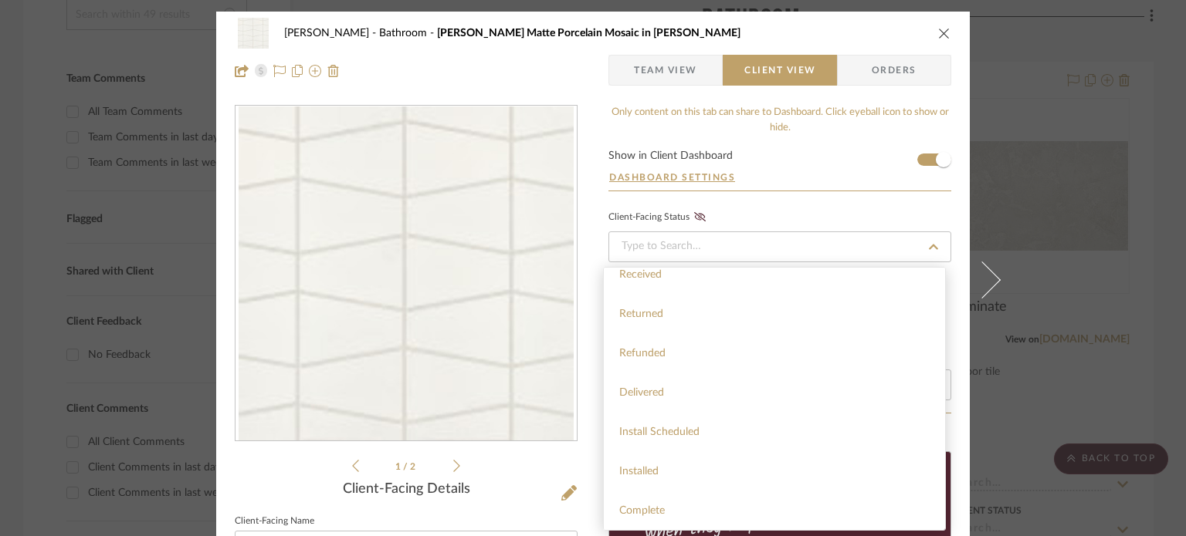
click at [938, 36] on icon "close" at bounding box center [944, 33] width 12 height 12
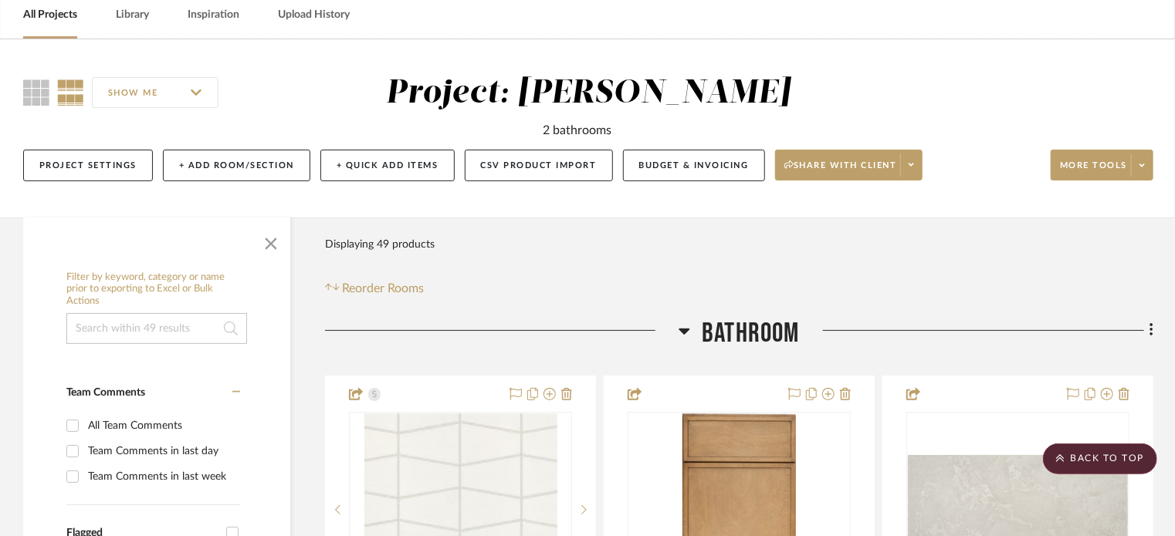
scroll to position [0, 0]
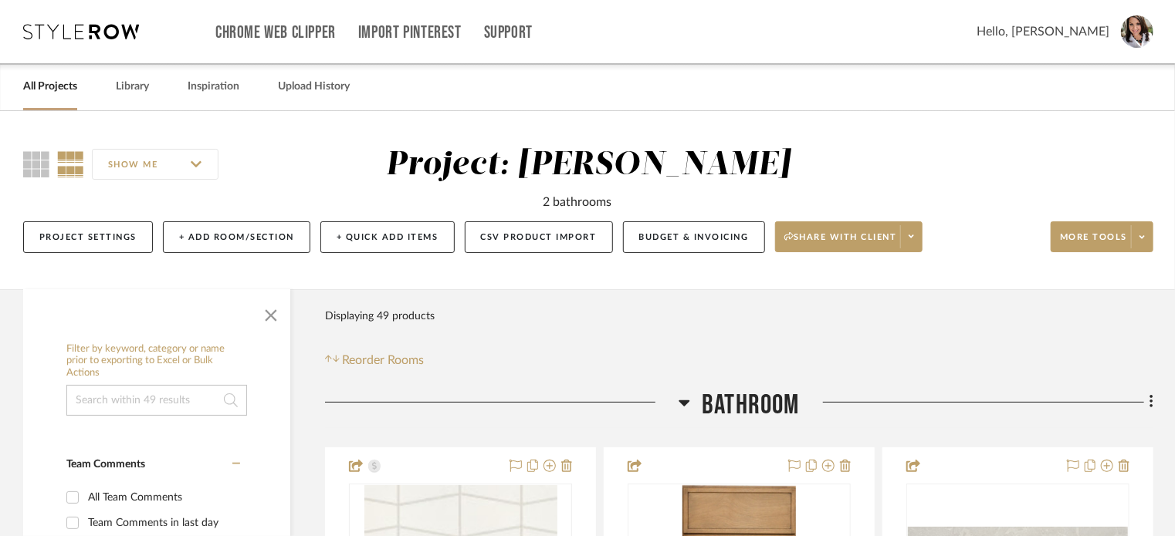
click at [682, 404] on icon at bounding box center [684, 404] width 11 height 6
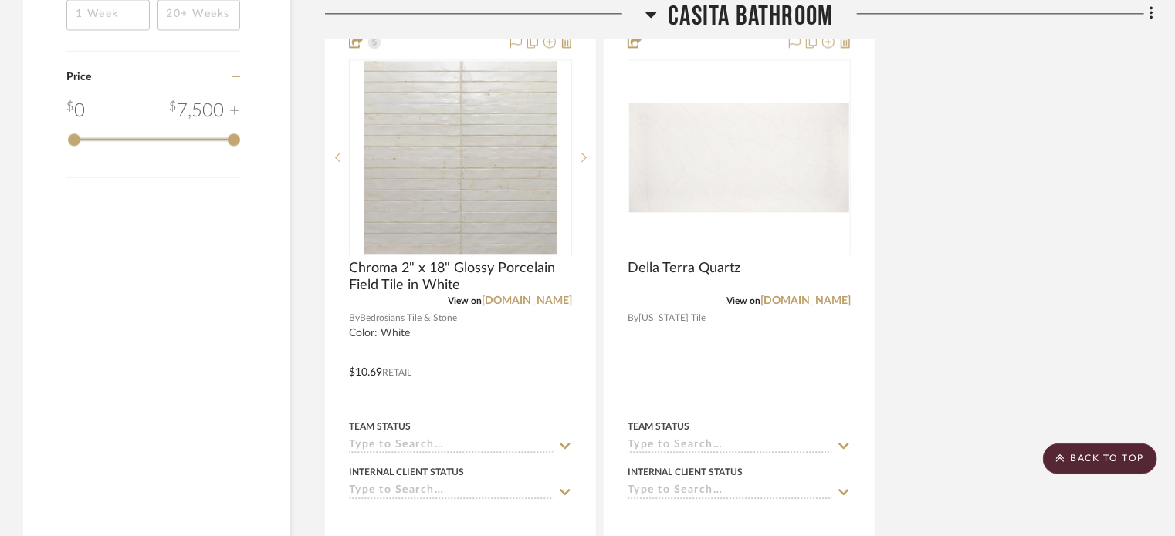
scroll to position [2161, 0]
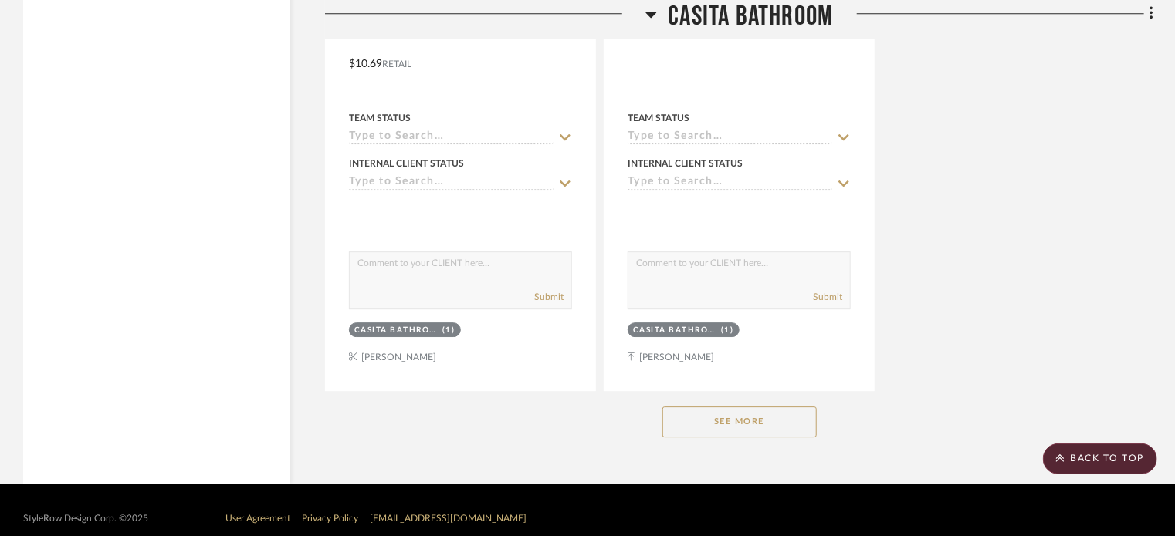
click at [698, 416] on button "See More" at bounding box center [739, 422] width 154 height 31
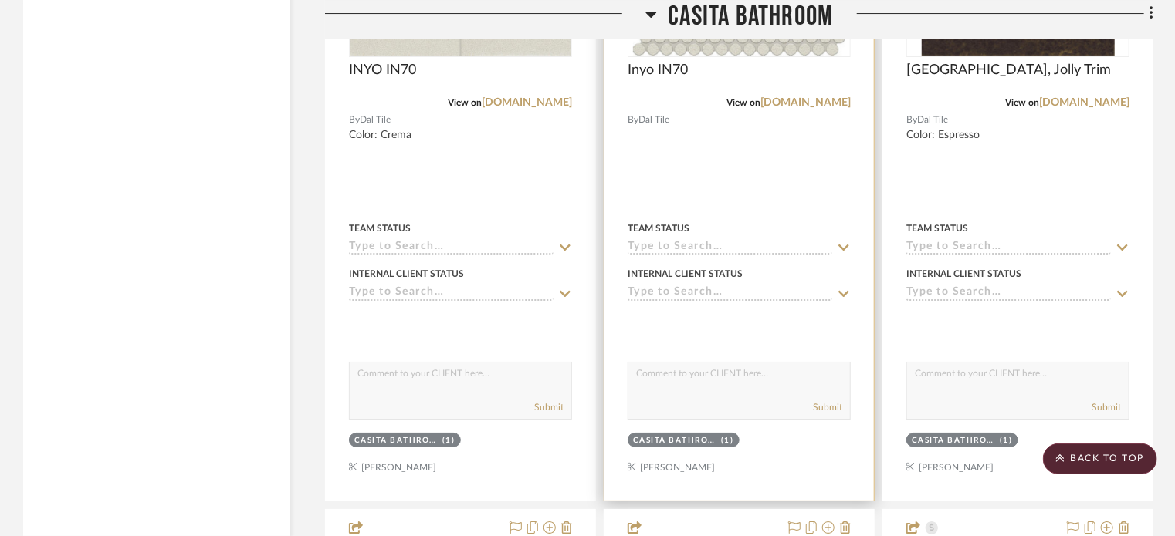
scroll to position [3010, 0]
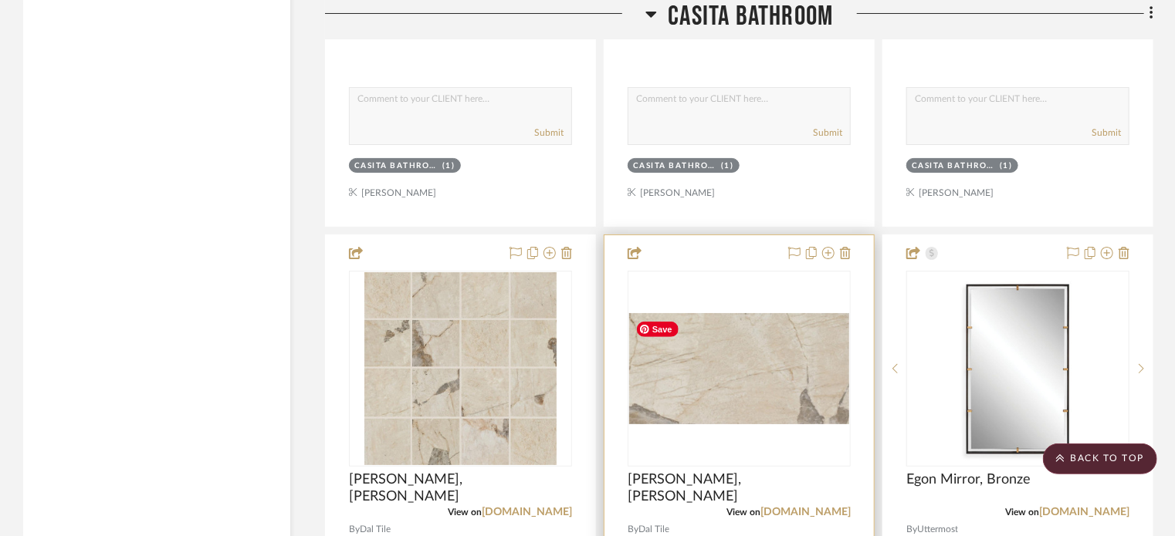
click at [712, 360] on img "0" at bounding box center [739, 368] width 220 height 110
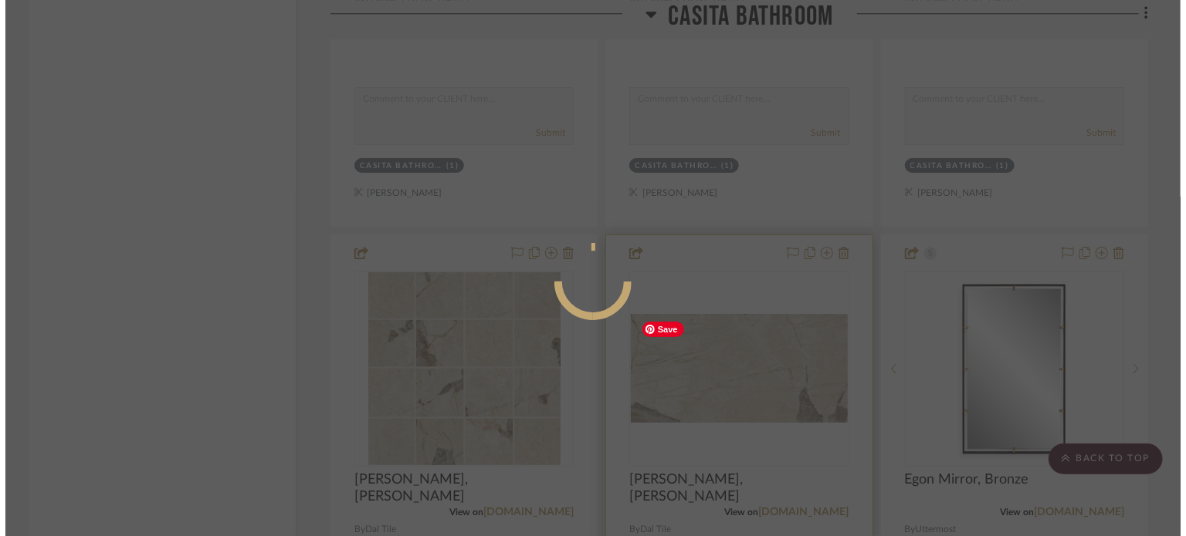
scroll to position [0, 0]
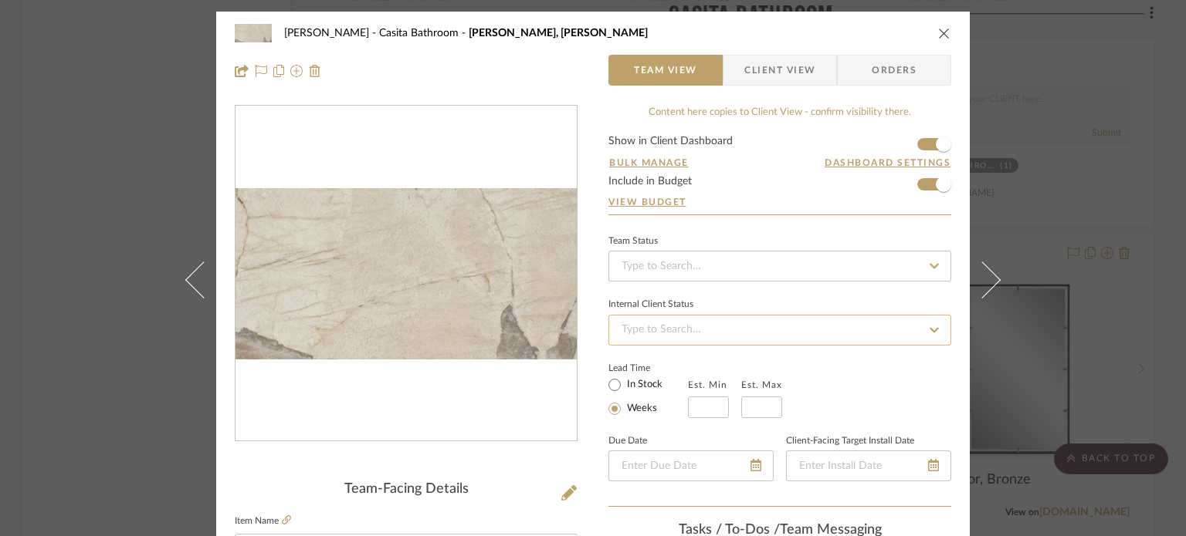
drag, startPoint x: 938, startPoint y: 32, endPoint x: 910, endPoint y: 330, distance: 299.3
click at [936, 44] on div "Pierce Casita Bathroom Marazzi, Savoir, Pierre" at bounding box center [593, 33] width 716 height 31
click at [939, 32] on icon "close" at bounding box center [944, 33] width 12 height 12
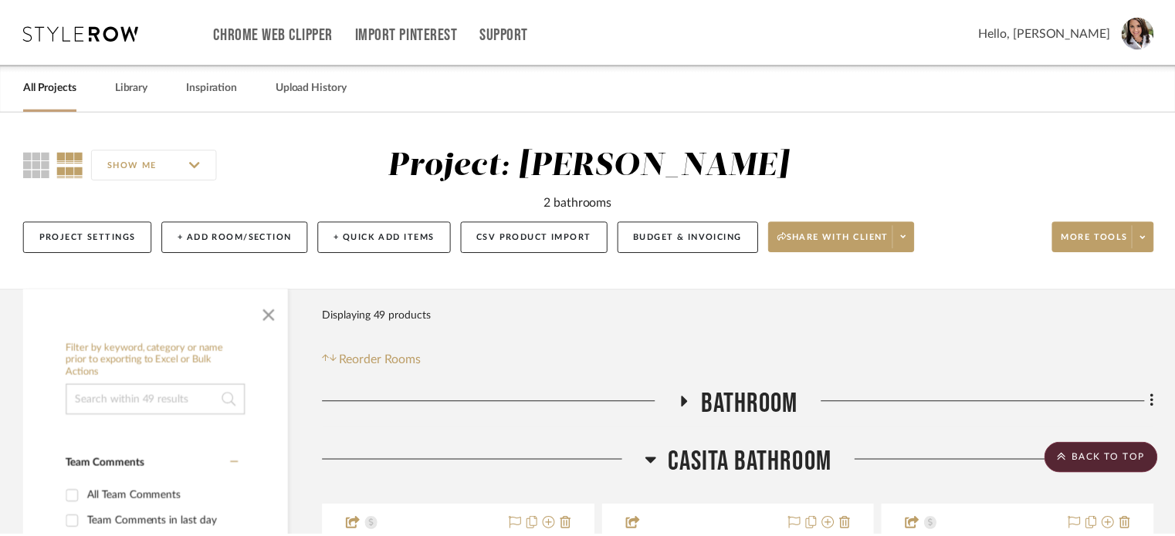
scroll to position [3010, 0]
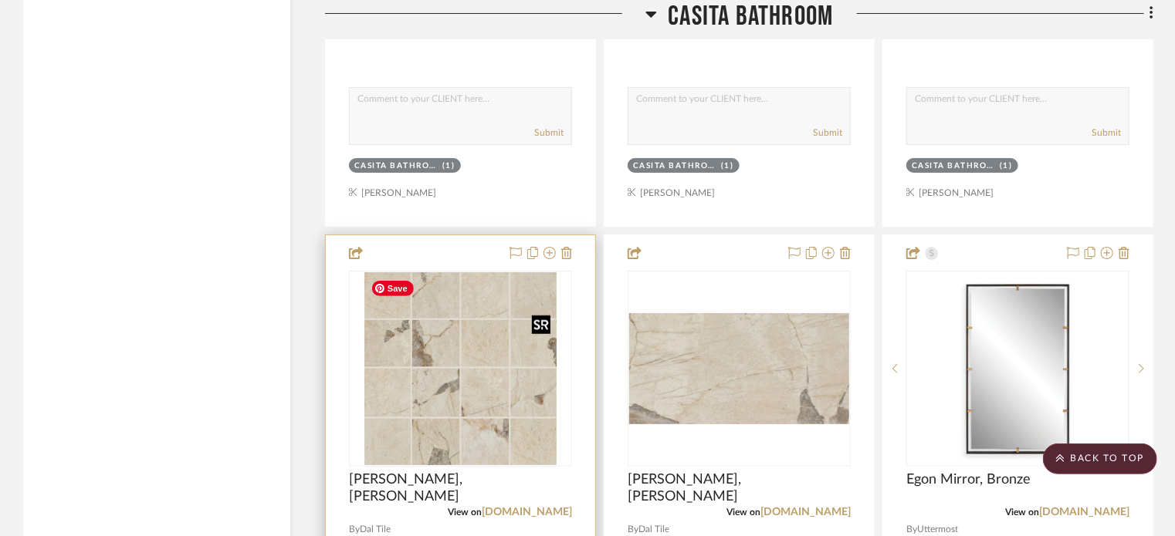
click at [489, 410] on img "0" at bounding box center [460, 368] width 192 height 193
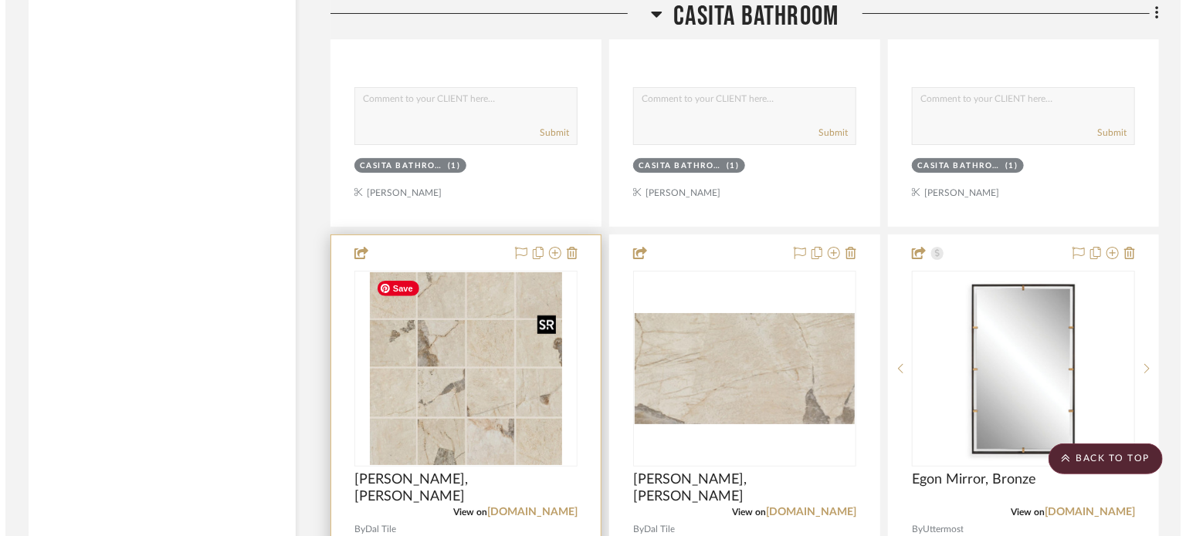
scroll to position [0, 0]
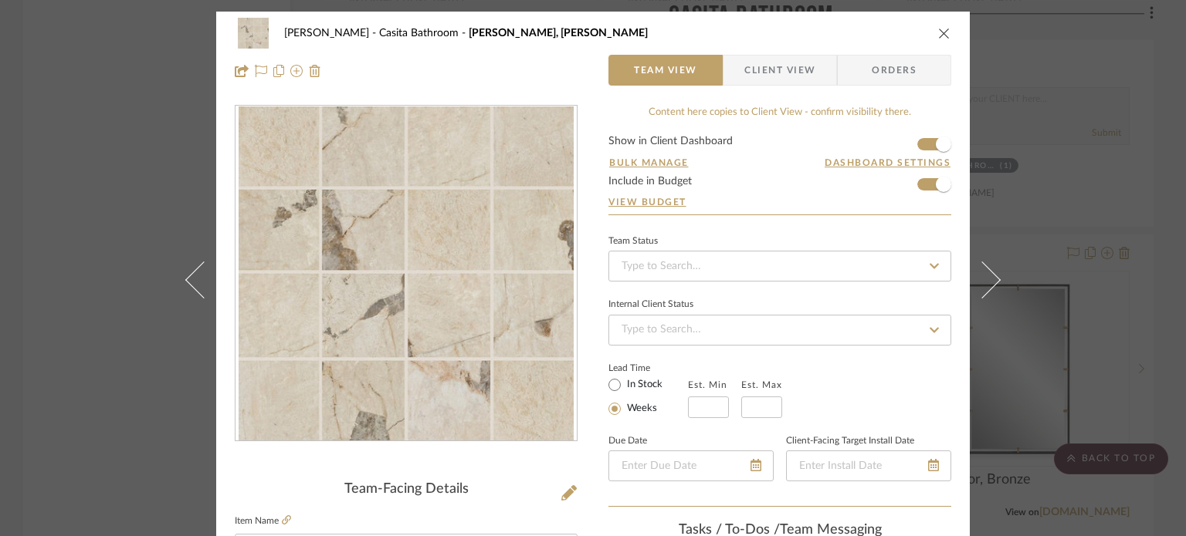
drag, startPoint x: 941, startPoint y: 35, endPoint x: 927, endPoint y: 394, distance: 360.0
click at [940, 39] on div "Pierce Casita Bathroom Marazzi, Savoir, Pierre" at bounding box center [593, 33] width 716 height 31
click at [942, 27] on icon "close" at bounding box center [944, 33] width 12 height 12
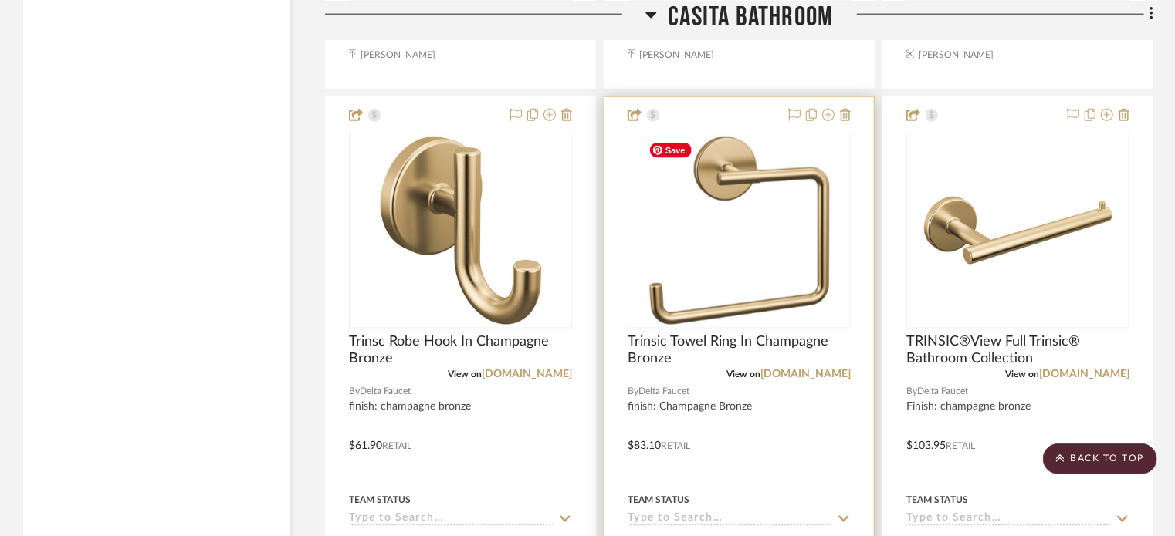
drag, startPoint x: 817, startPoint y: 373, endPoint x: 815, endPoint y: 384, distance: 11.1
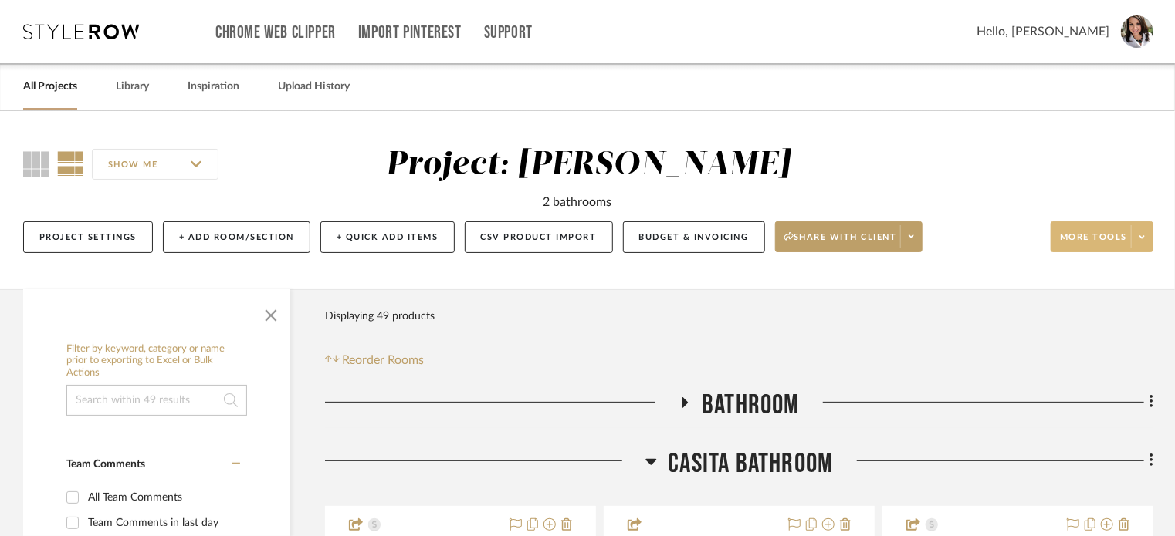
click at [1139, 238] on span at bounding box center [1142, 236] width 22 height 23
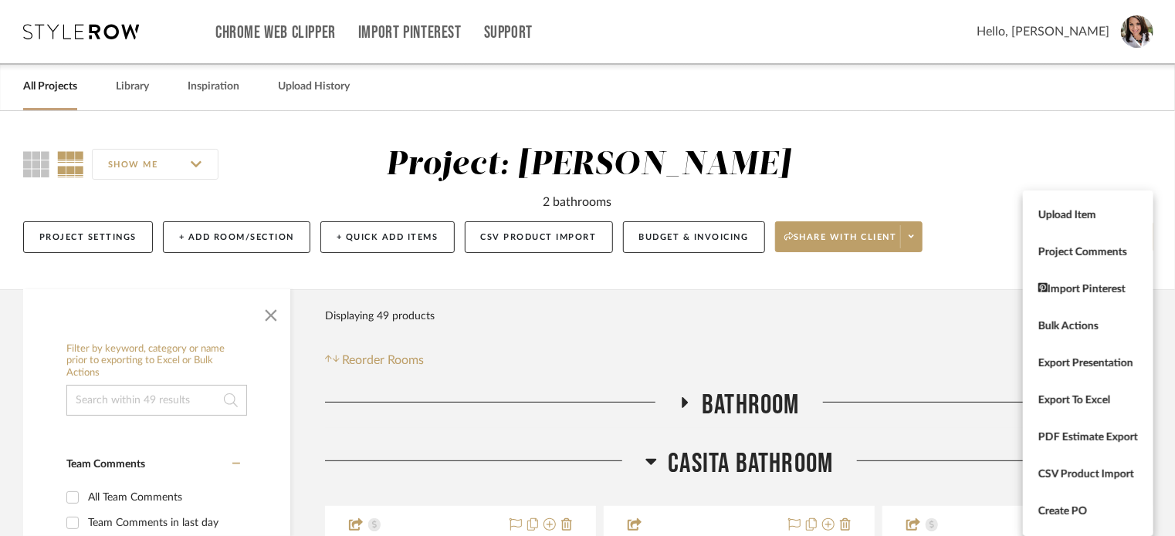
click at [986, 221] on div at bounding box center [587, 268] width 1175 height 536
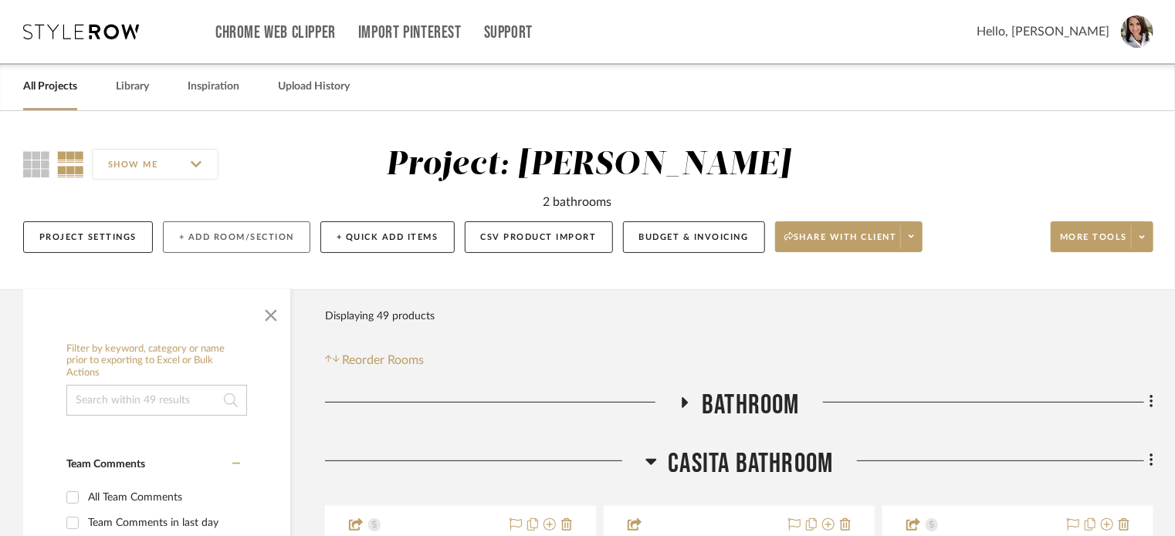
click at [225, 236] on button "+ Add Room/Section" at bounding box center [236, 238] width 147 height 32
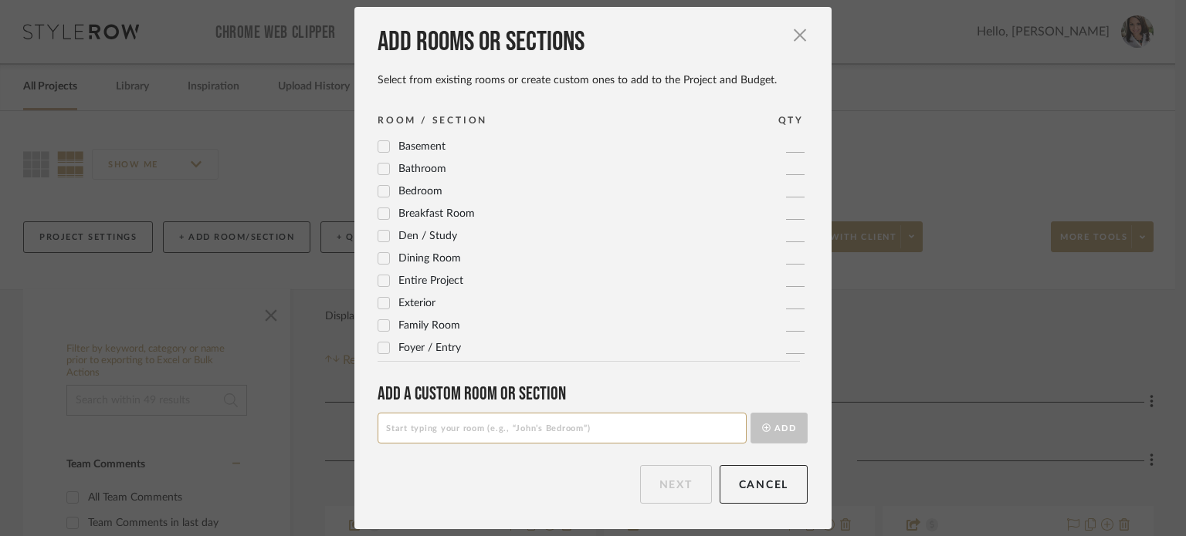
click at [472, 435] on input at bounding box center [561, 428] width 369 height 31
type input "Unused Items"
click at [760, 435] on button "Add" at bounding box center [778, 428] width 57 height 31
click at [673, 482] on button "Next" at bounding box center [676, 484] width 72 height 39
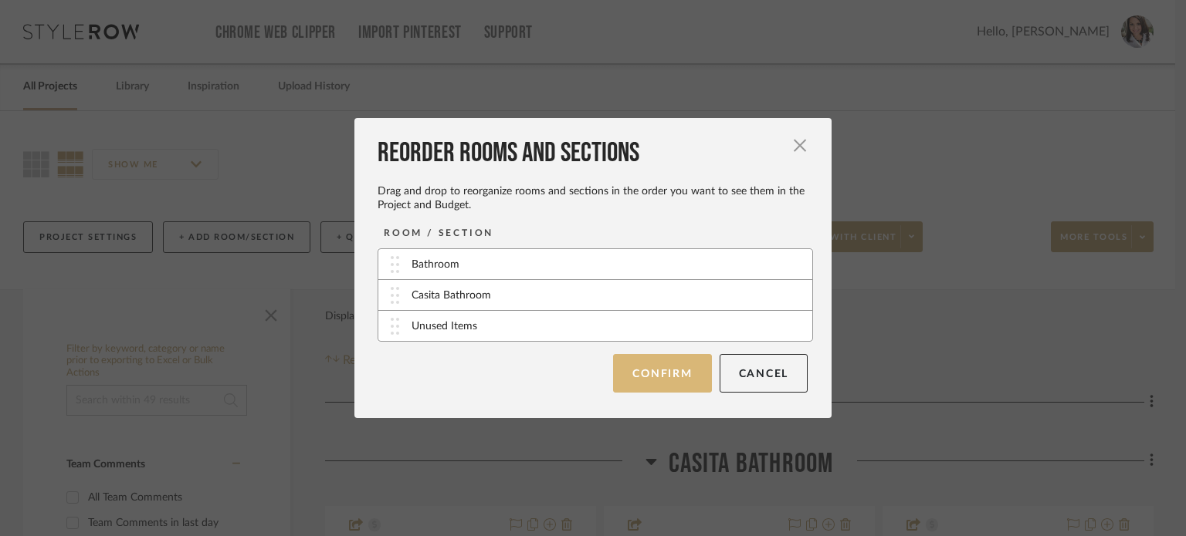
click at [628, 384] on button "Confirm" at bounding box center [662, 373] width 98 height 39
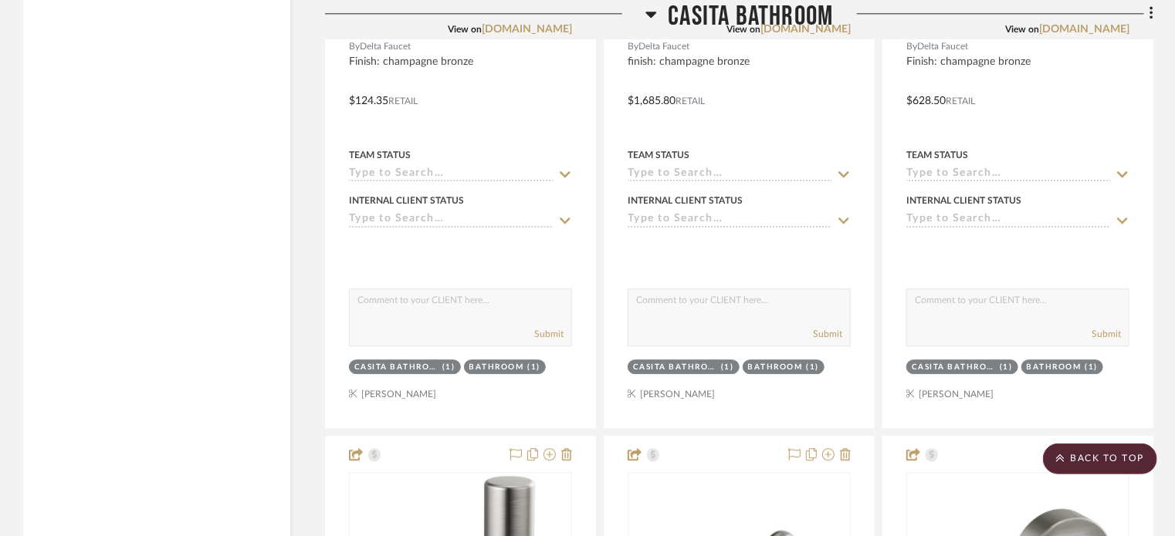
scroll to position [5172, 0]
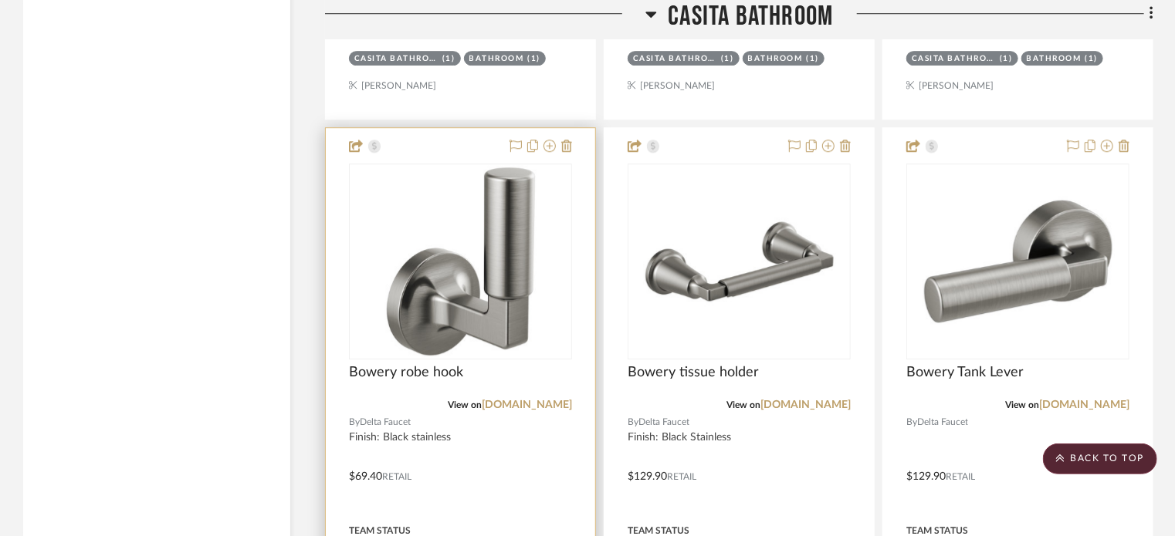
click at [454, 151] on div at bounding box center [460, 465] width 269 height 675
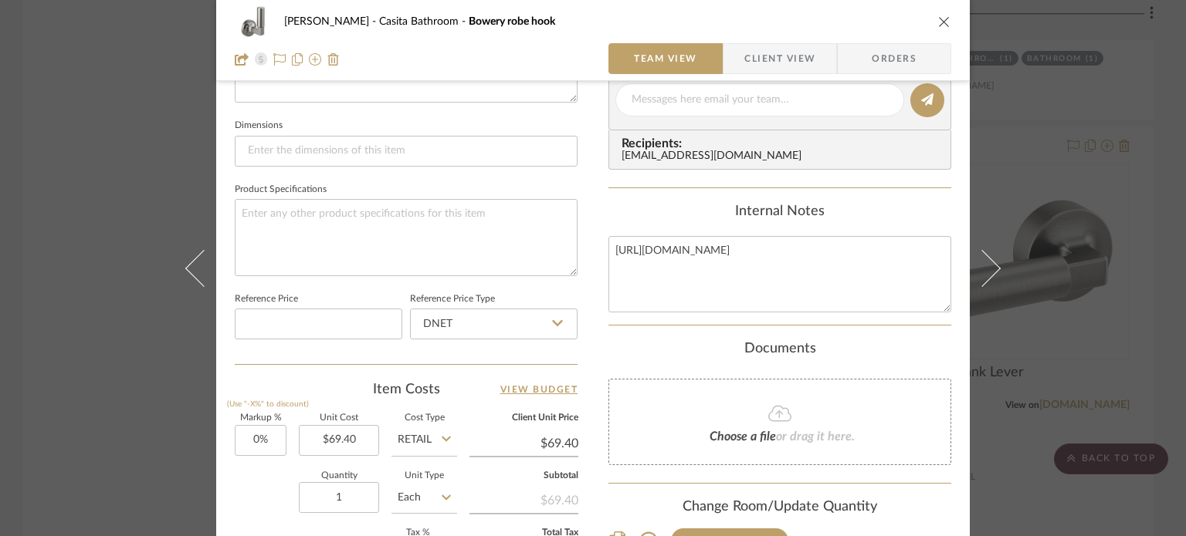
scroll to position [772, 0]
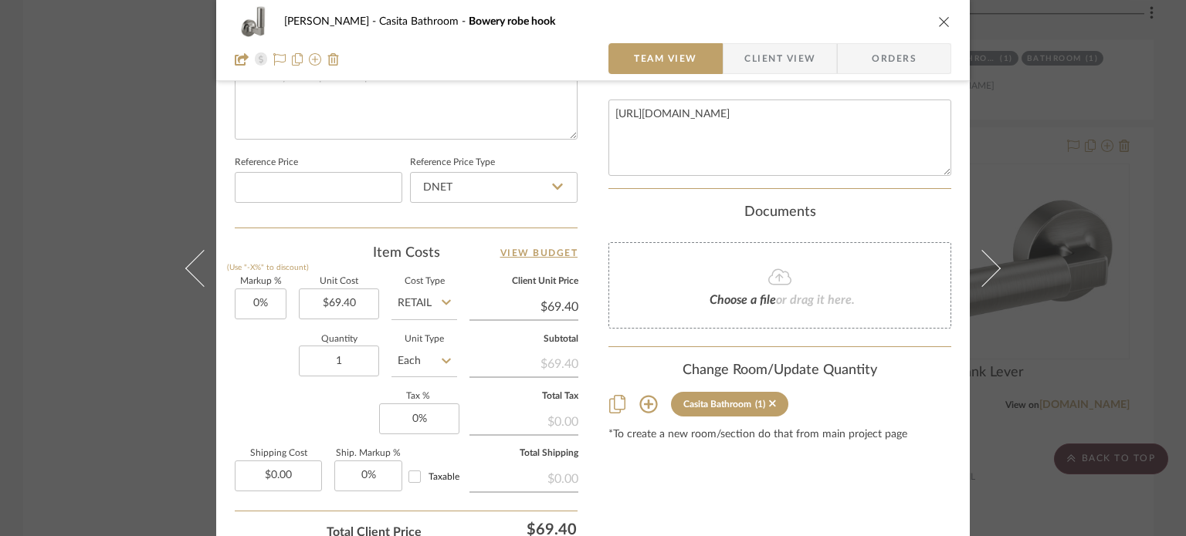
click at [642, 401] on icon at bounding box center [648, 405] width 18 height 18
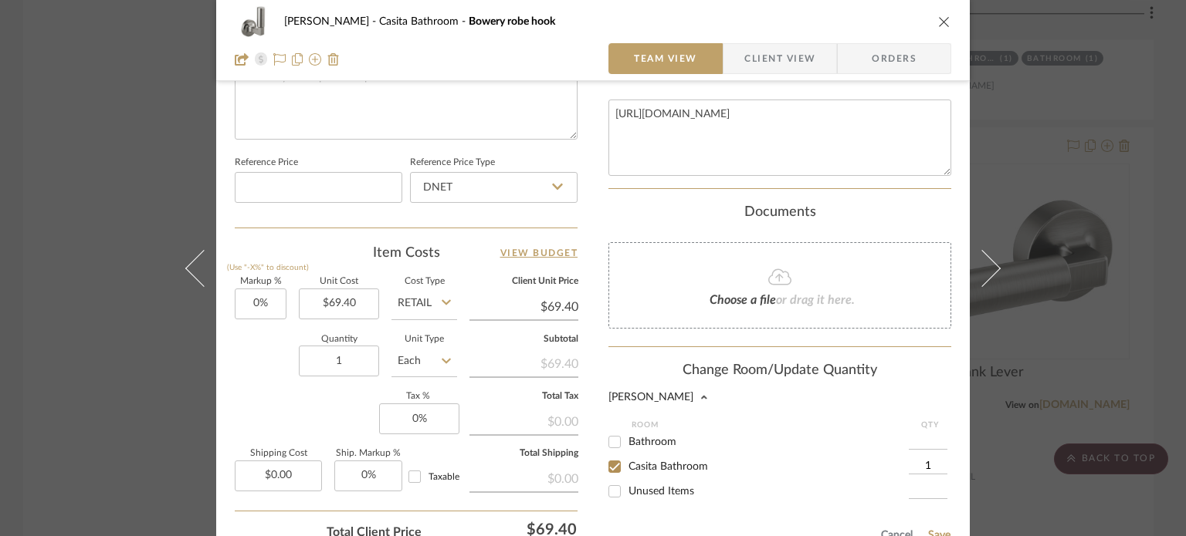
click at [611, 442] on input "Bathroom" at bounding box center [614, 442] width 25 height 25
checkbox input "true"
type input "1"
click at [608, 492] on input "Unused Items" at bounding box center [614, 491] width 25 height 25
checkbox input "true"
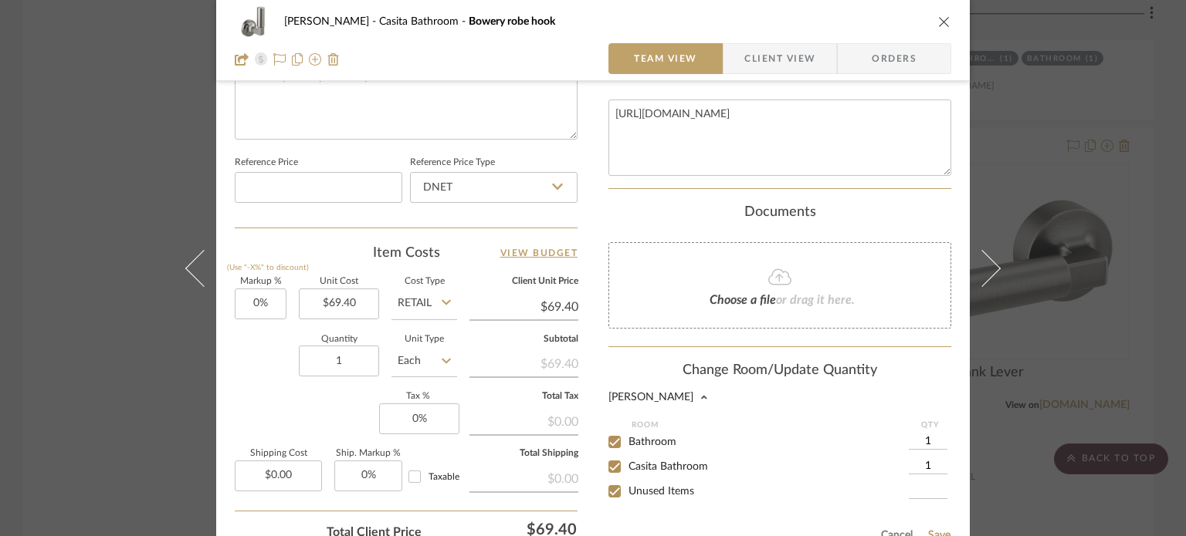
type input "1"
click at [609, 469] on input "Casita Bathroom" at bounding box center [614, 467] width 25 height 25
checkbox input "false"
click at [610, 443] on input "Bathroom" at bounding box center [614, 442] width 25 height 25
checkbox input "false"
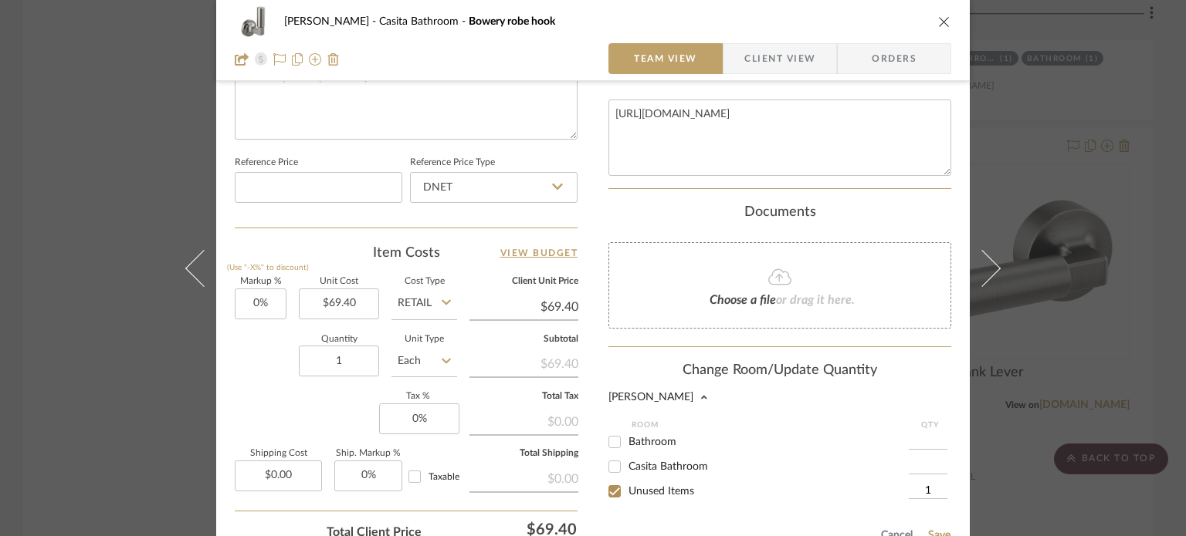
scroll to position [849, 0]
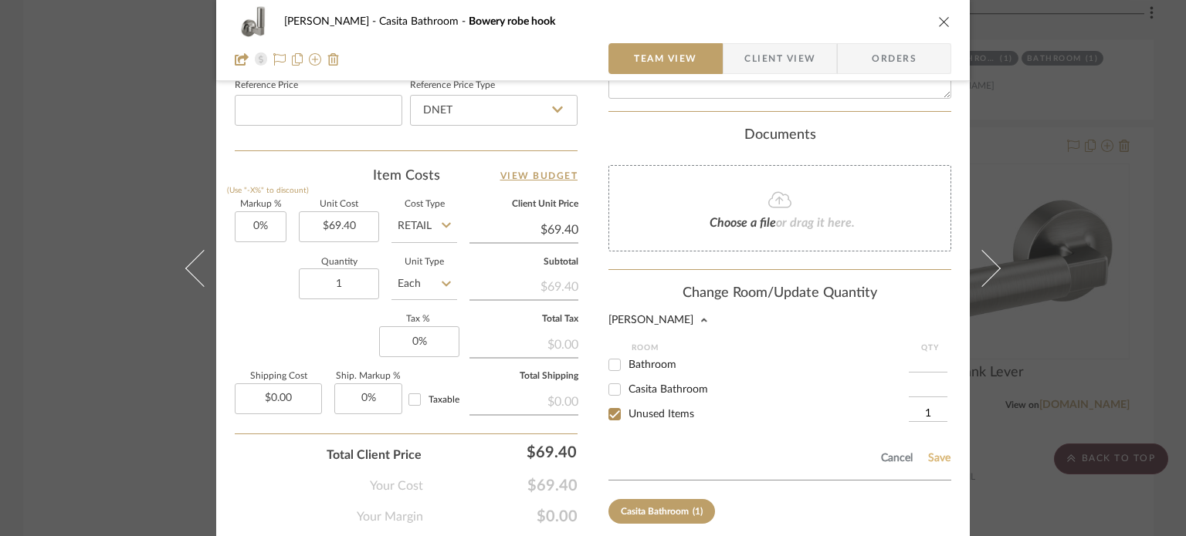
click at [929, 458] on button "Save" at bounding box center [939, 458] width 24 height 12
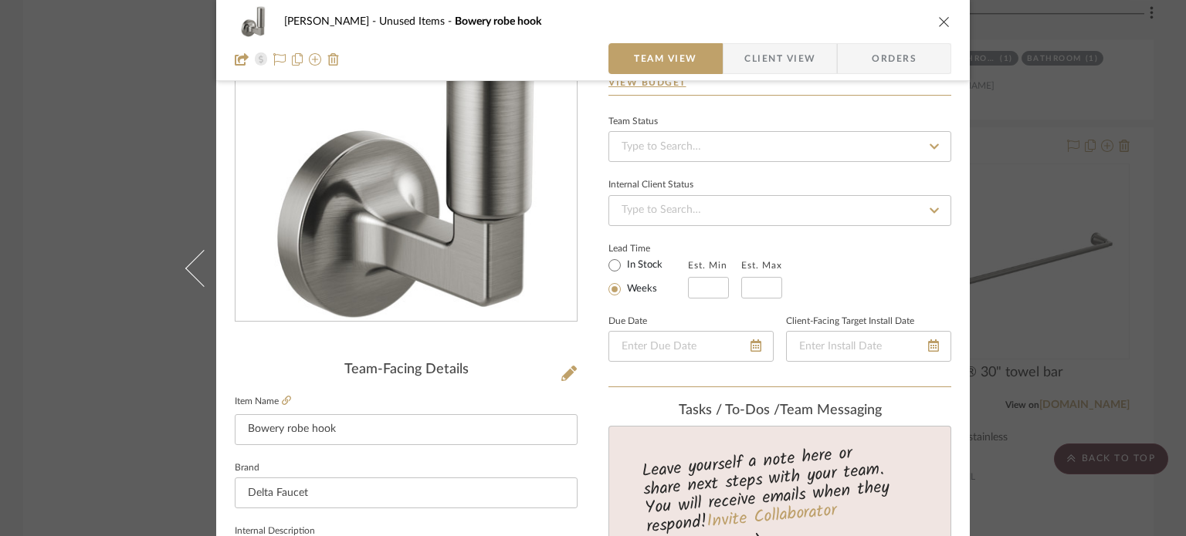
scroll to position [77, 0]
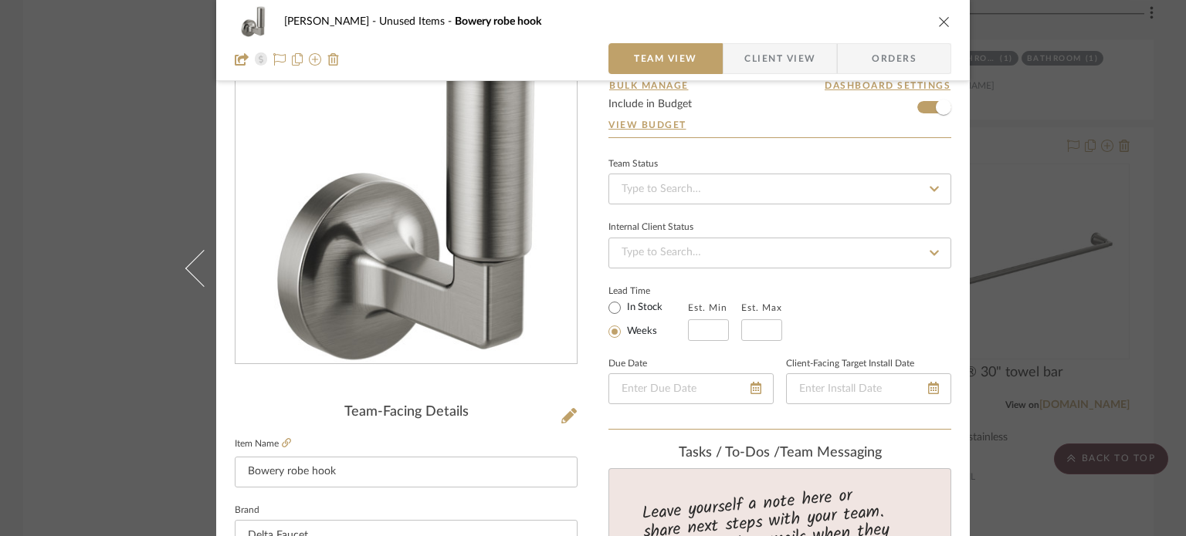
click at [939, 18] on icon "close" at bounding box center [944, 21] width 12 height 12
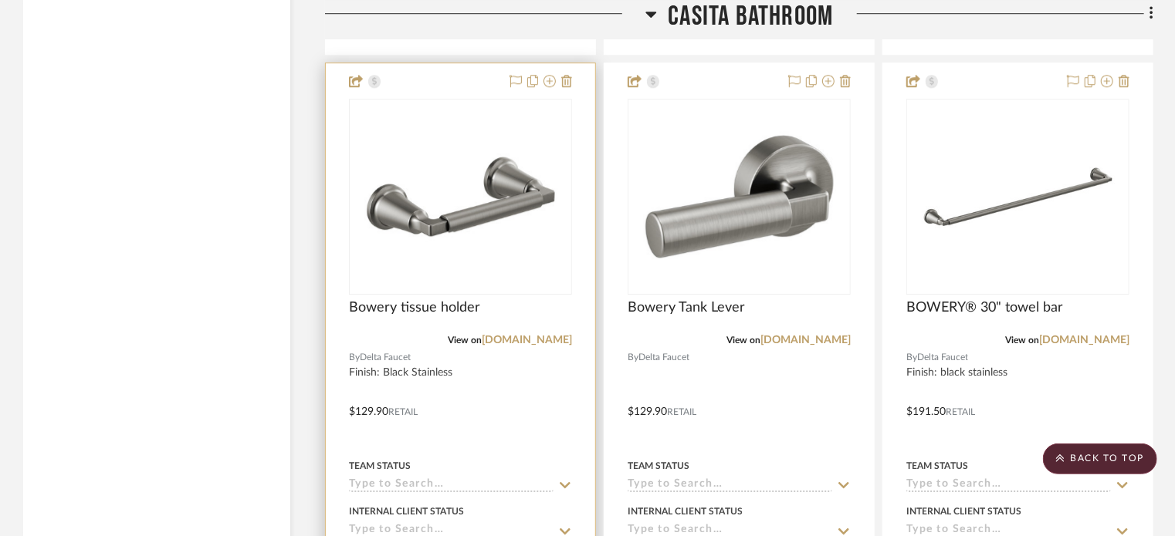
scroll to position [5172, 0]
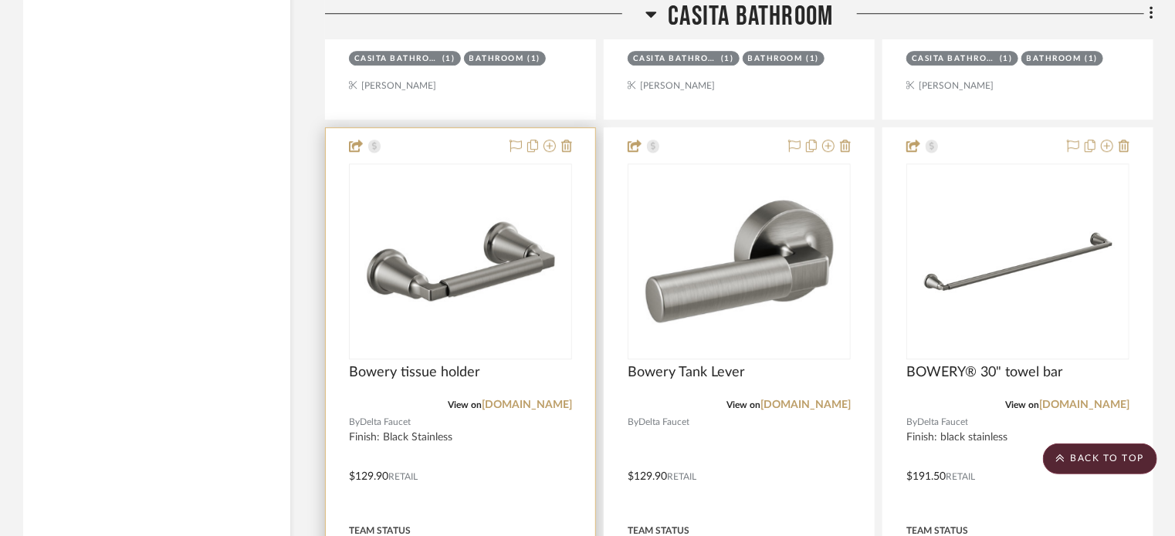
click at [442, 151] on div at bounding box center [460, 465] width 269 height 675
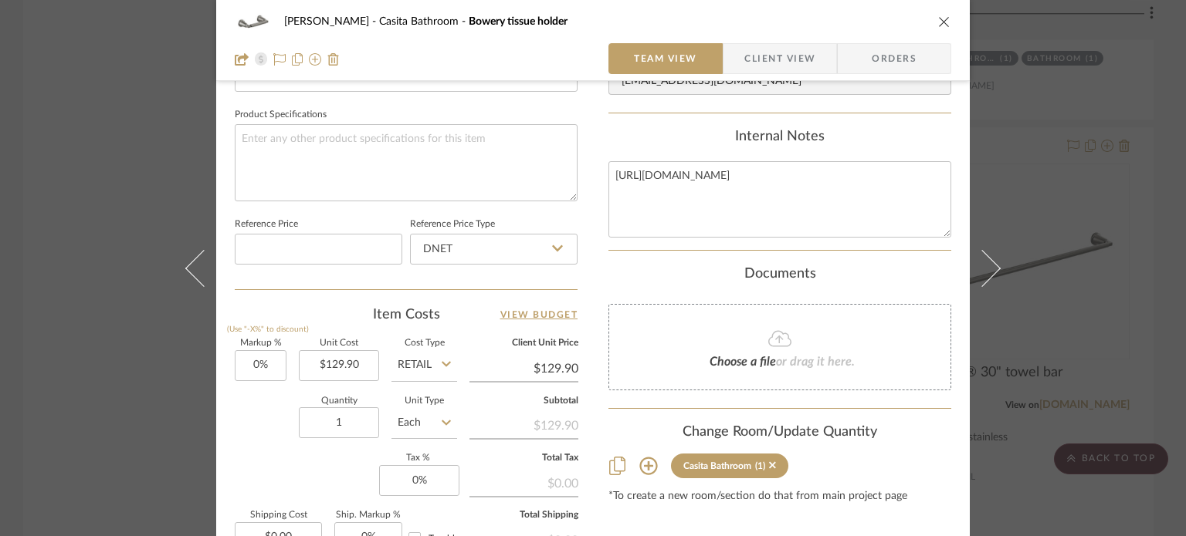
scroll to position [772, 0]
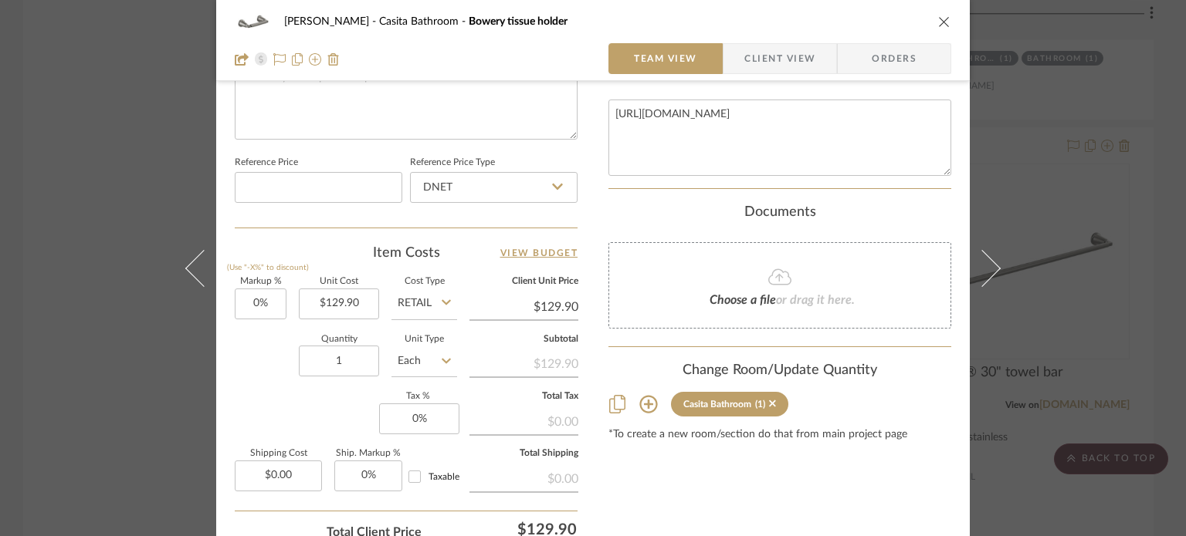
click at [641, 401] on icon at bounding box center [648, 404] width 19 height 19
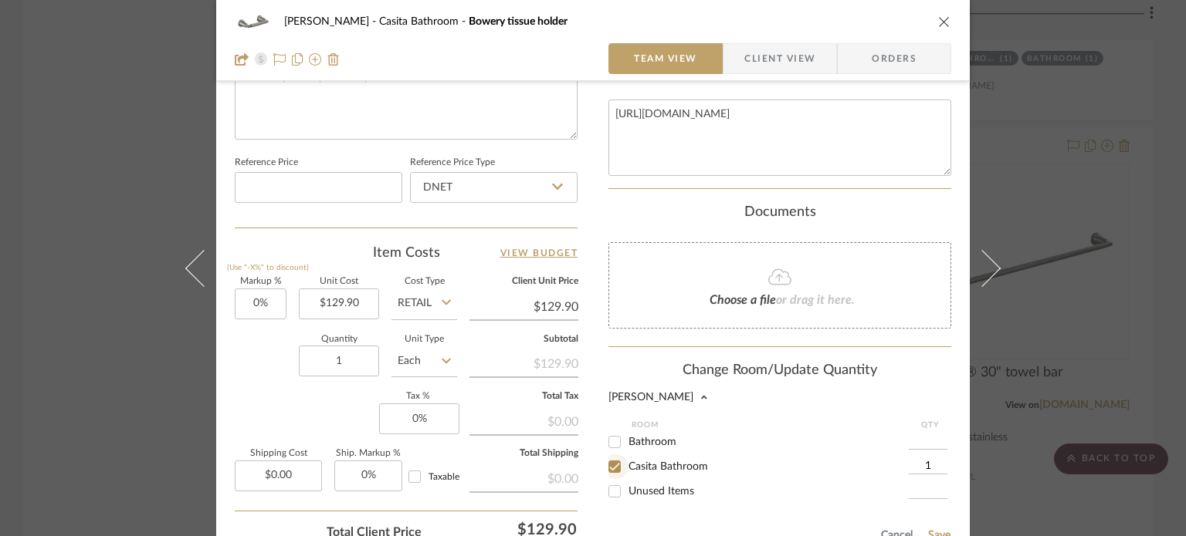
click at [609, 469] on input "Casita Bathroom" at bounding box center [614, 467] width 25 height 25
checkbox input "false"
click at [608, 489] on input "Unused Items" at bounding box center [614, 491] width 25 height 25
checkbox input "true"
type input "1"
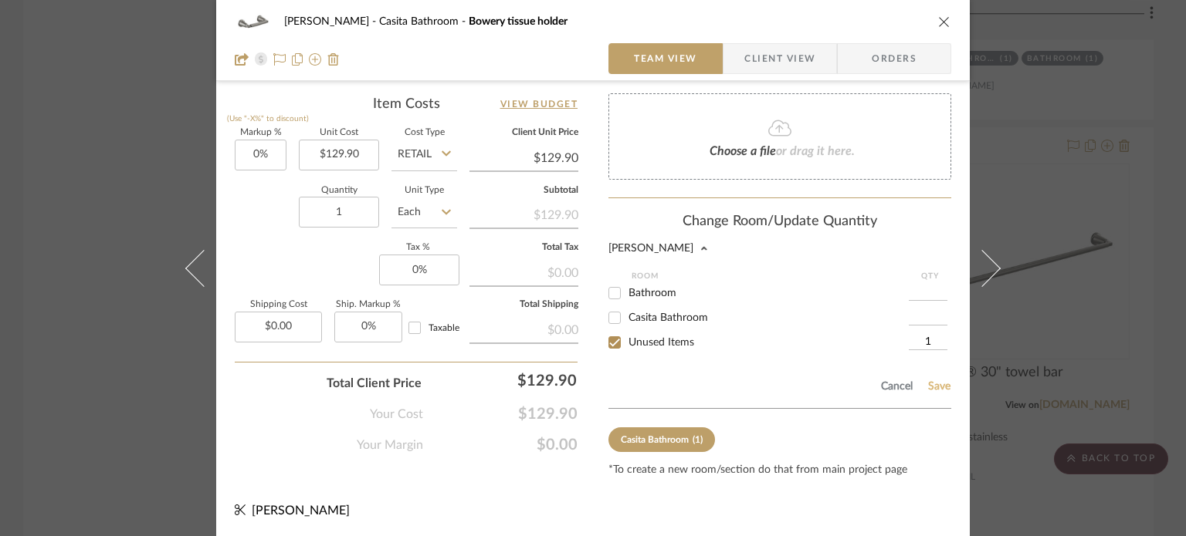
click at [936, 383] on button "Save" at bounding box center [939, 387] width 24 height 12
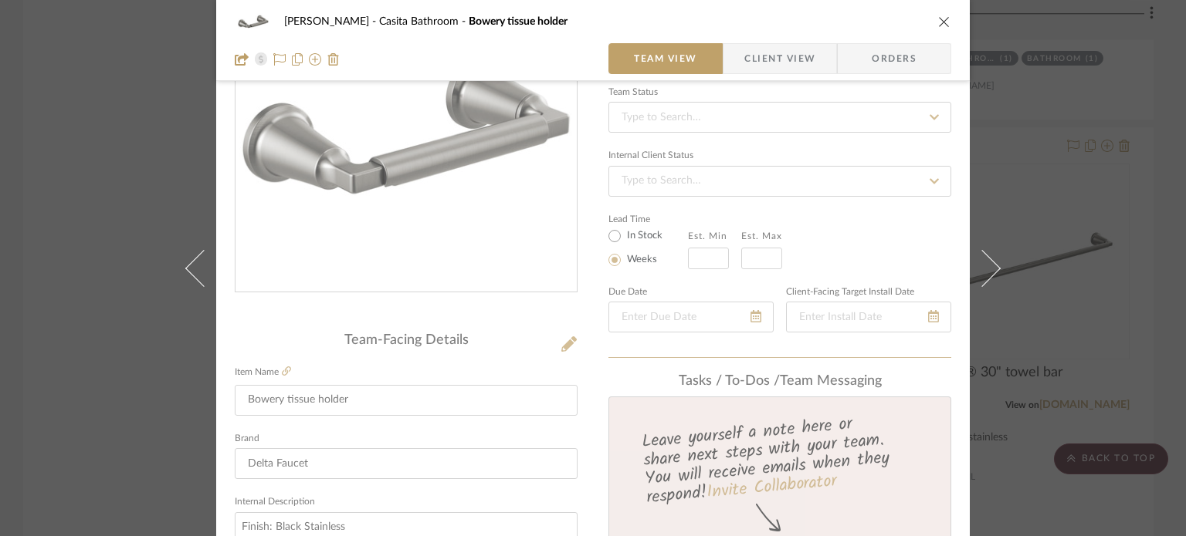
scroll to position [226, 0]
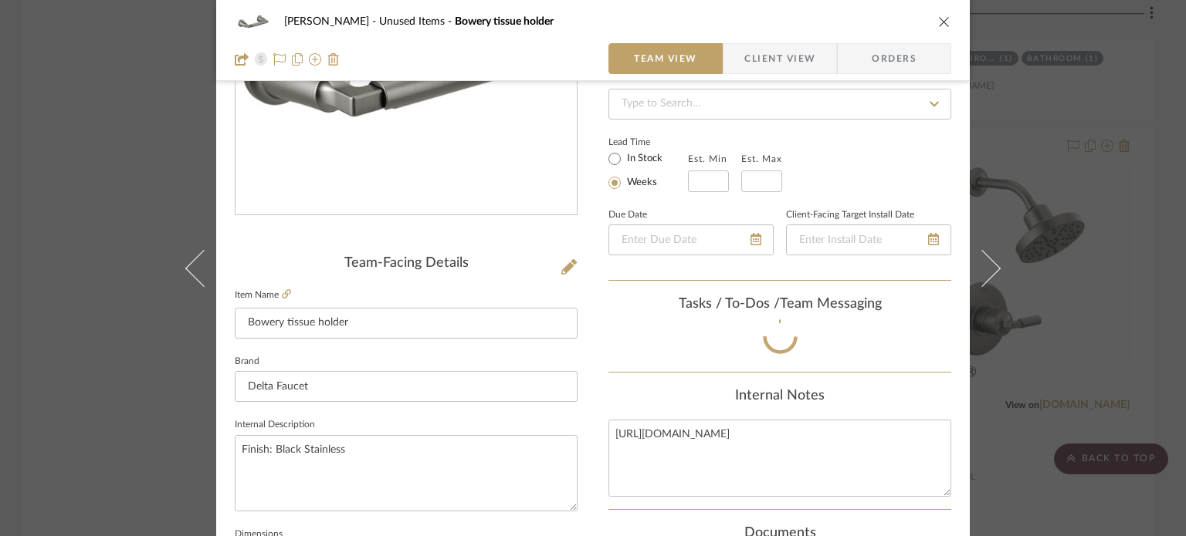
click at [939, 20] on icon "close" at bounding box center [944, 21] width 12 height 12
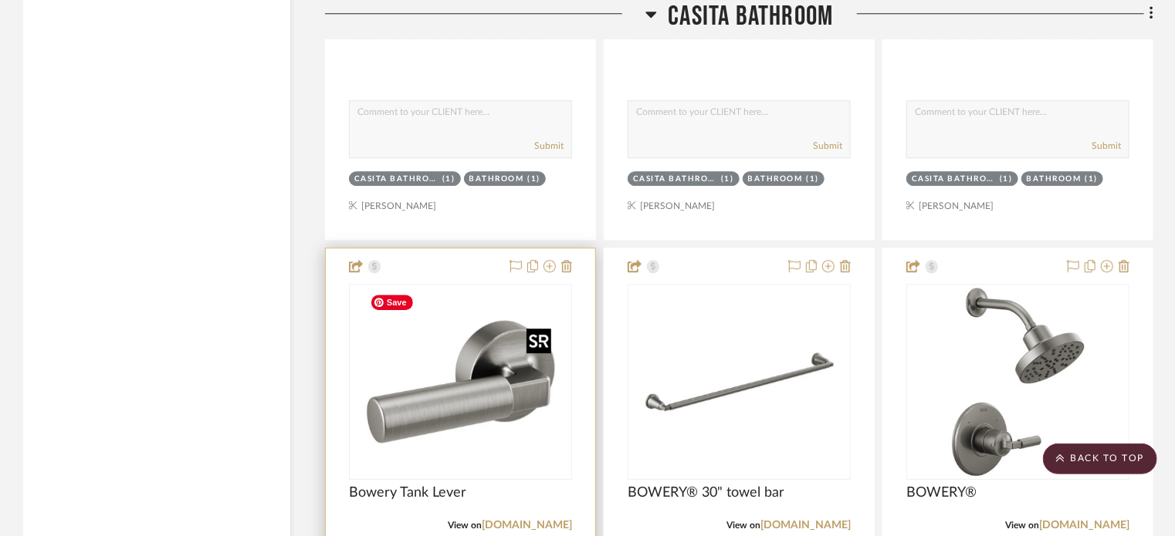
scroll to position [5172, 0]
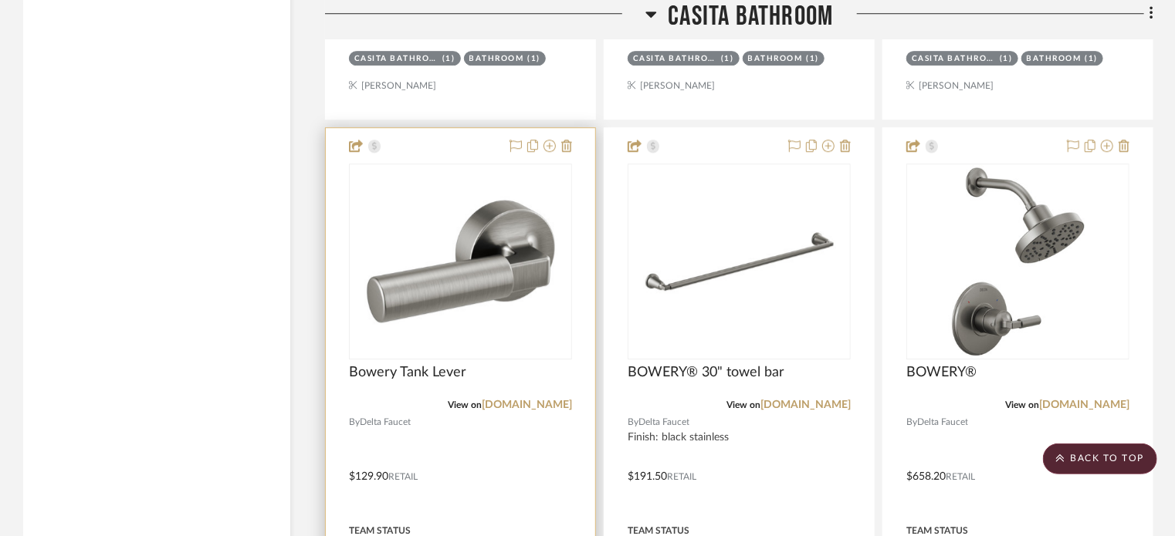
click at [432, 147] on div at bounding box center [460, 465] width 269 height 675
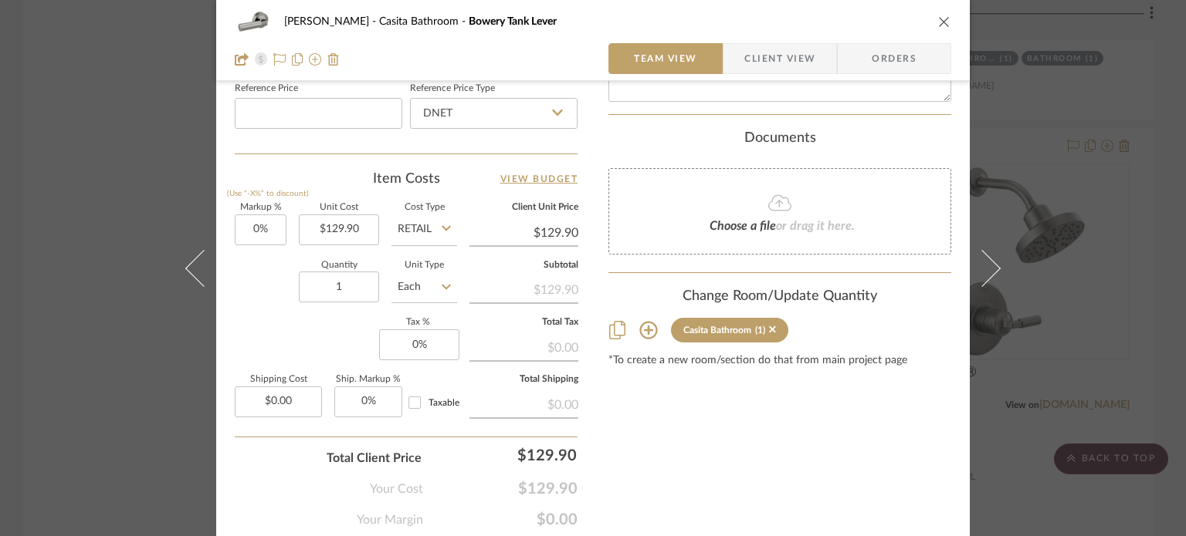
scroll to position [849, 0]
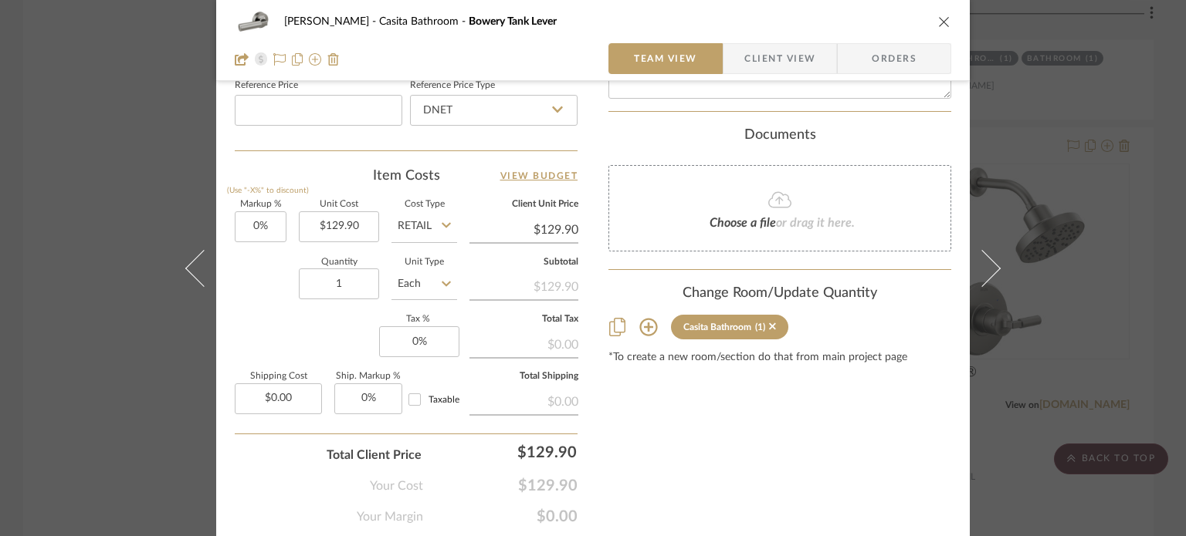
click at [642, 325] on icon at bounding box center [648, 328] width 18 height 18
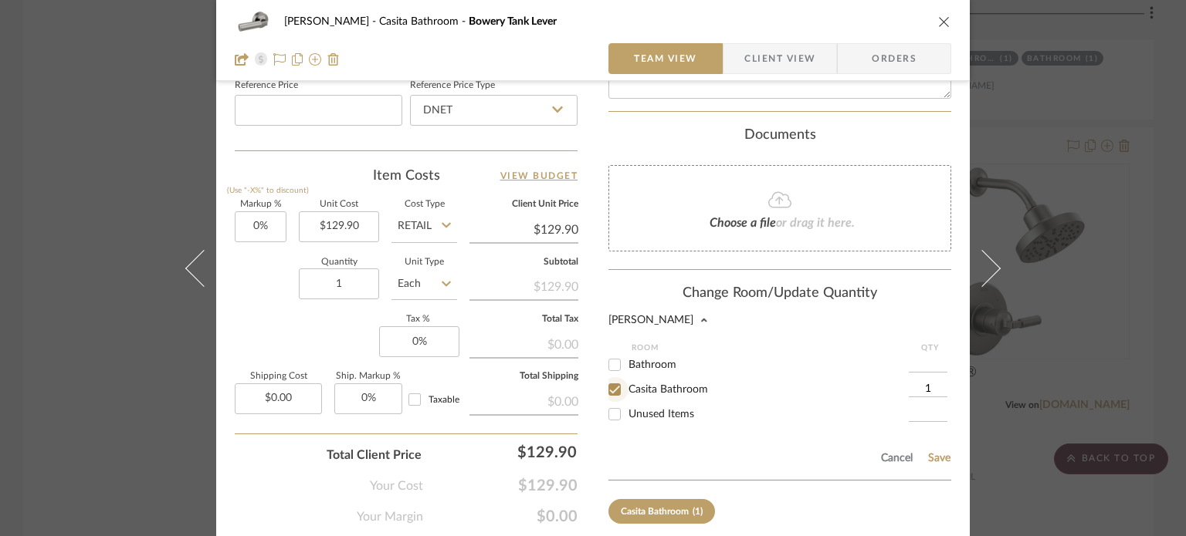
click at [606, 385] on input "Casita Bathroom" at bounding box center [614, 389] width 25 height 25
checkbox input "false"
click at [605, 409] on input "Unused Items" at bounding box center [614, 414] width 25 height 25
checkbox input "true"
type input "1"
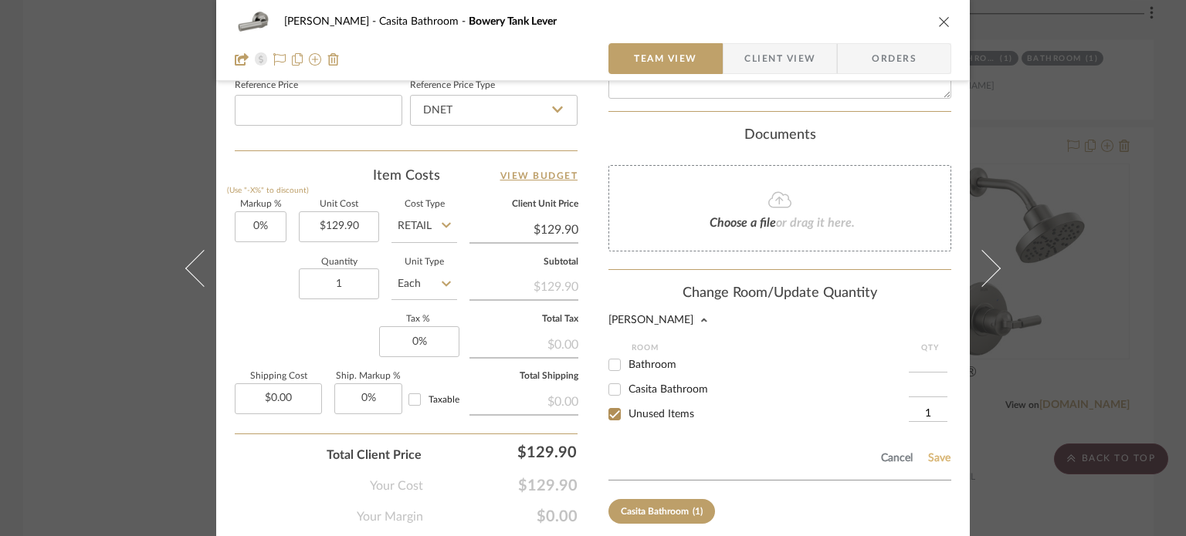
click at [935, 461] on button "Save" at bounding box center [939, 458] width 24 height 12
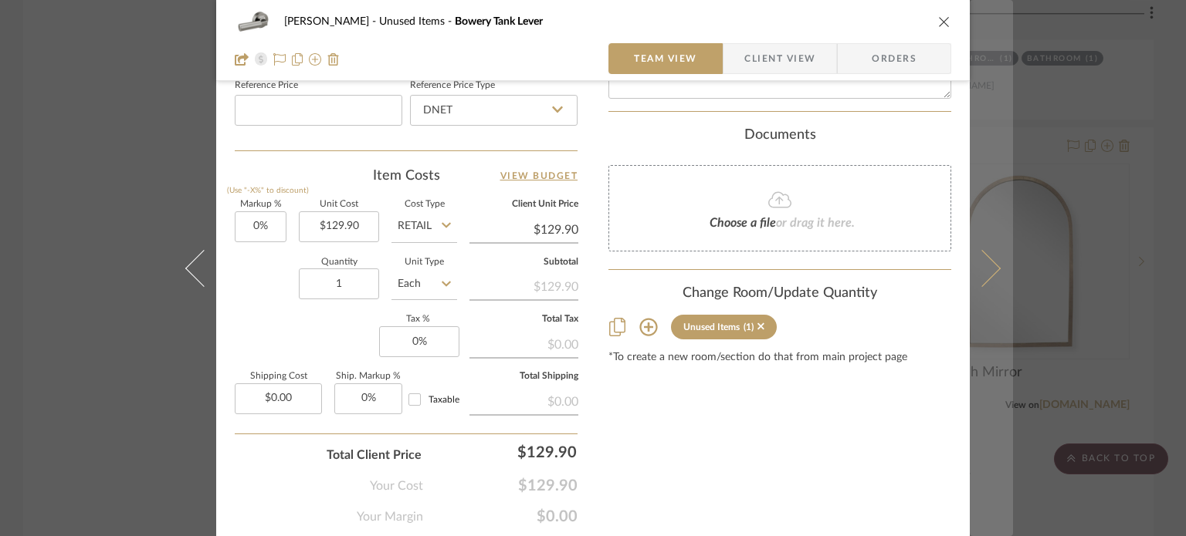
click at [976, 259] on icon at bounding box center [981, 267] width 37 height 37
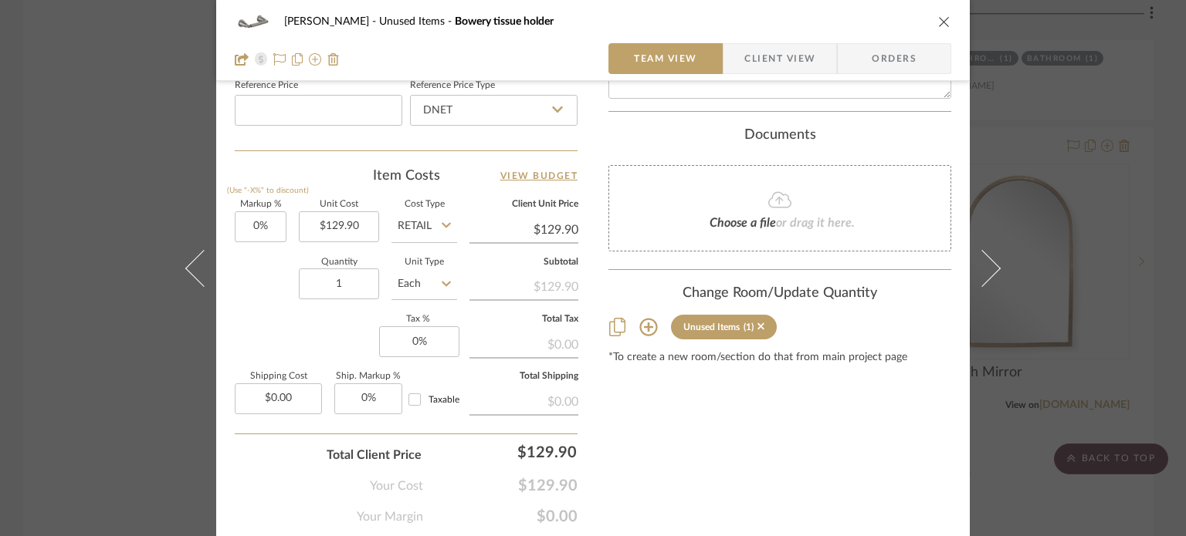
click at [641, 322] on icon at bounding box center [648, 327] width 19 height 19
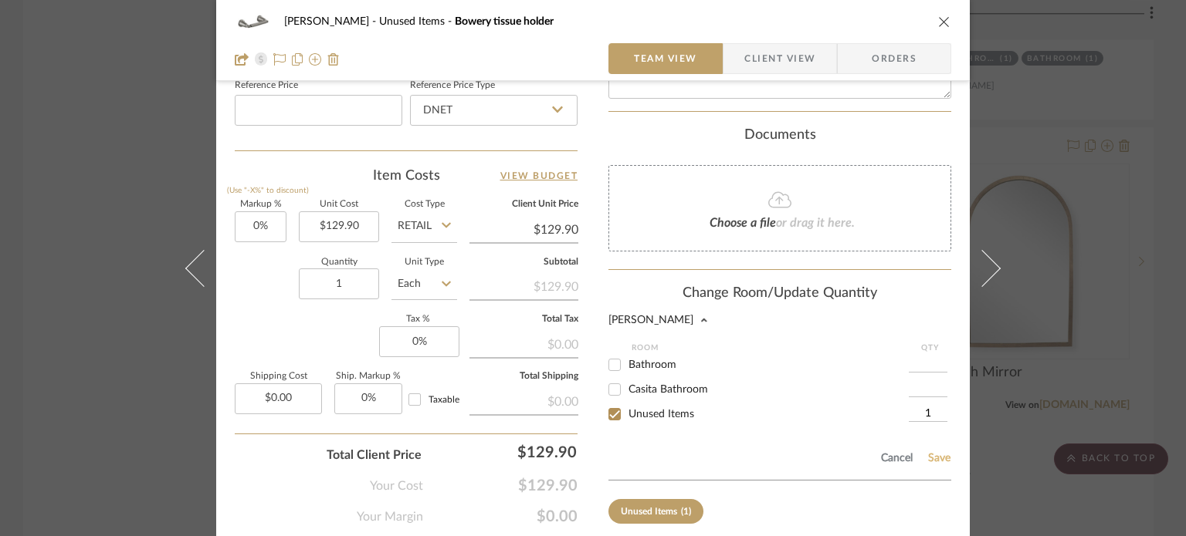
click at [931, 459] on button "Save" at bounding box center [939, 458] width 24 height 12
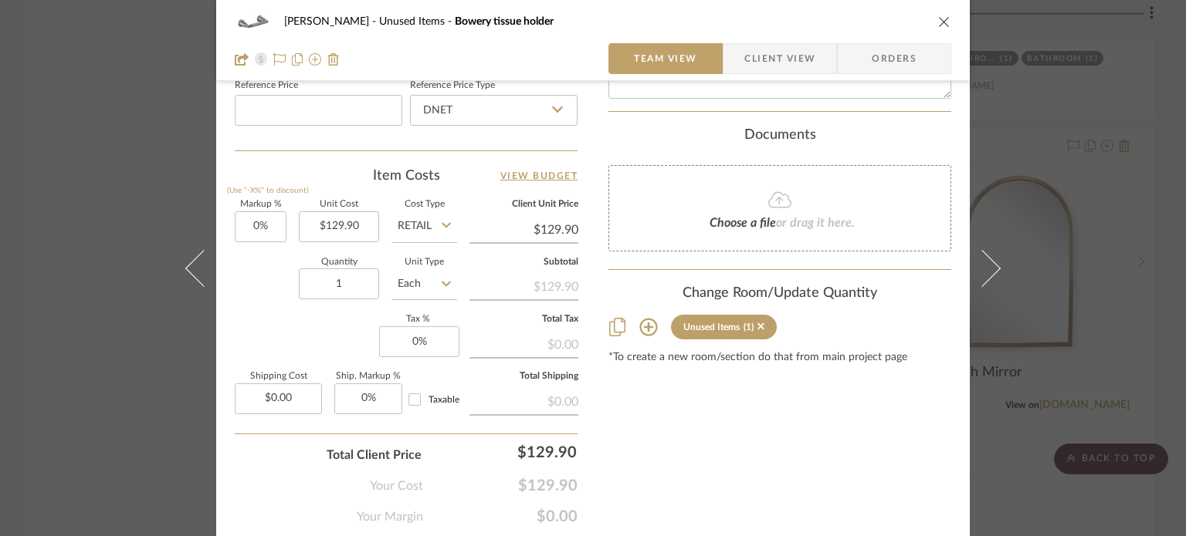
click at [941, 18] on icon "close" at bounding box center [944, 21] width 12 height 12
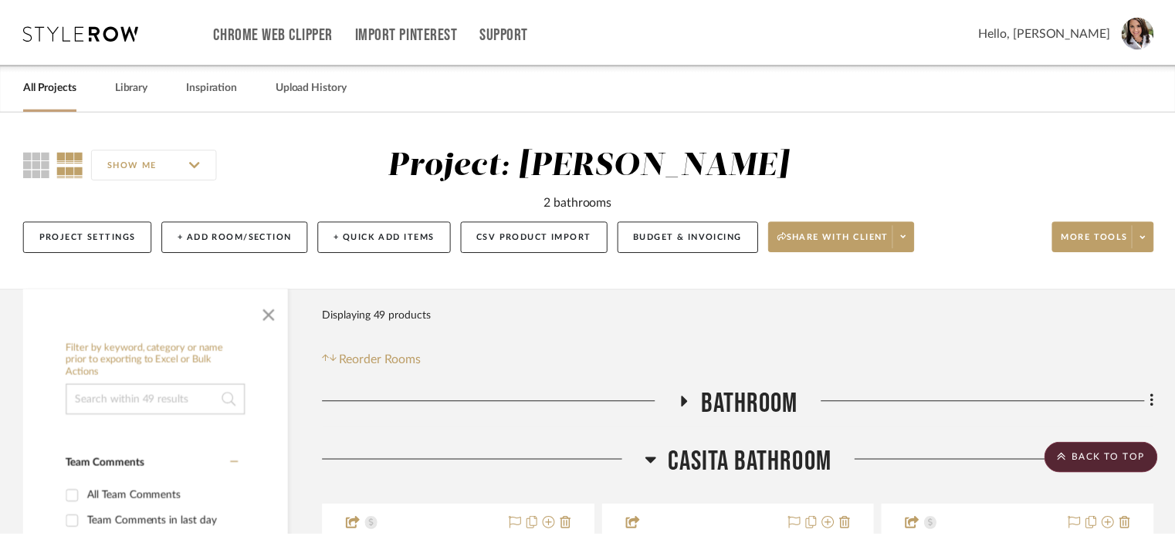
scroll to position [5172, 0]
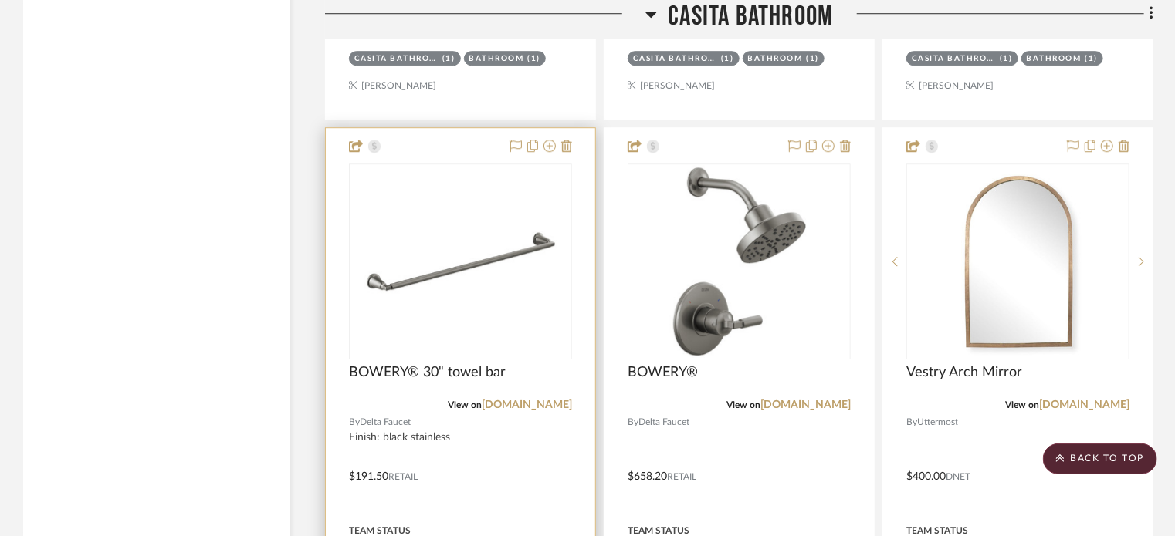
click at [462, 154] on div at bounding box center [460, 465] width 269 height 675
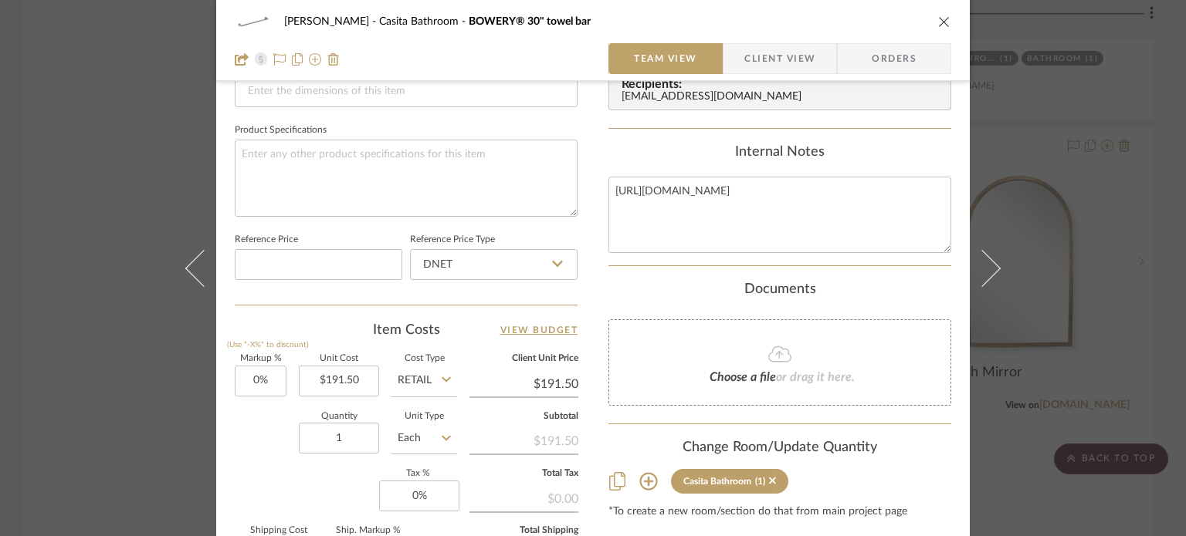
scroll to position [772, 0]
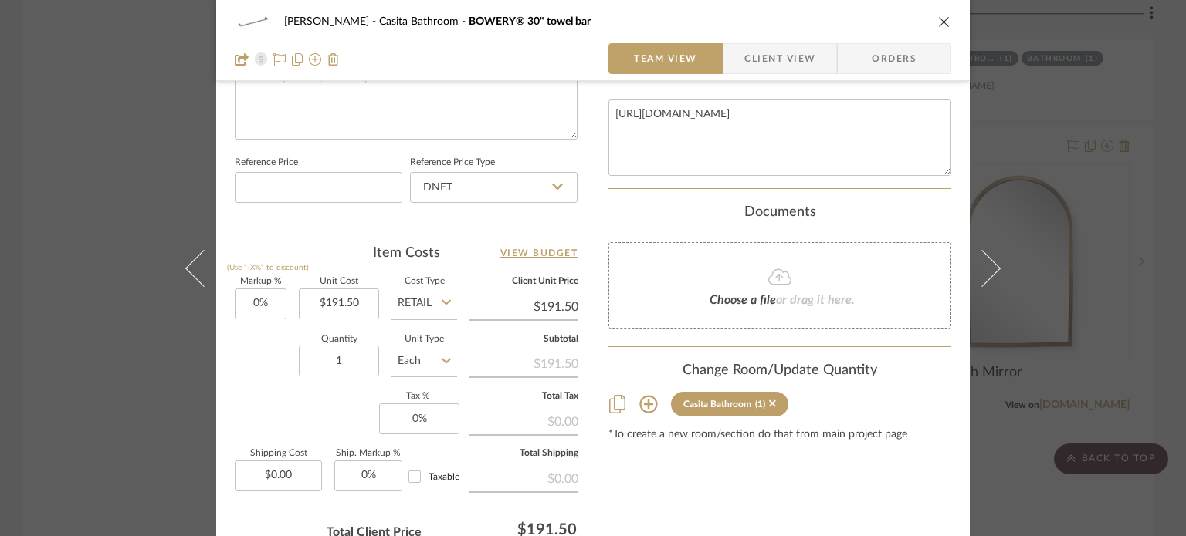
click at [642, 404] on icon at bounding box center [648, 405] width 18 height 18
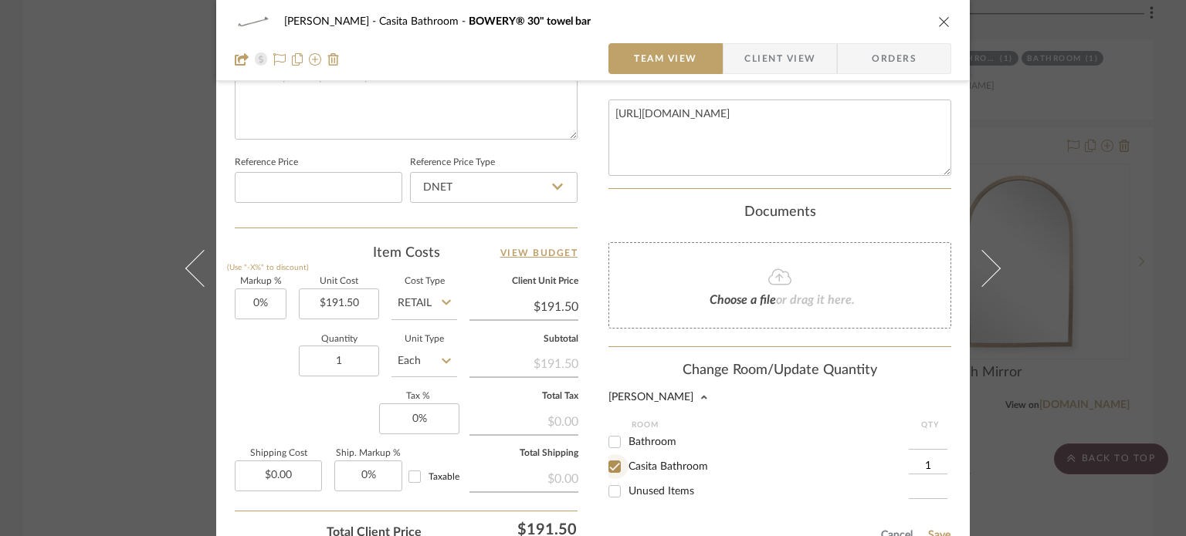
drag, startPoint x: 612, startPoint y: 464, endPoint x: 612, endPoint y: 485, distance: 20.8
click at [612, 465] on input "Casita Bathroom" at bounding box center [614, 467] width 25 height 25
checkbox input "false"
click at [611, 487] on input "Unused Items" at bounding box center [614, 491] width 25 height 25
checkbox input "true"
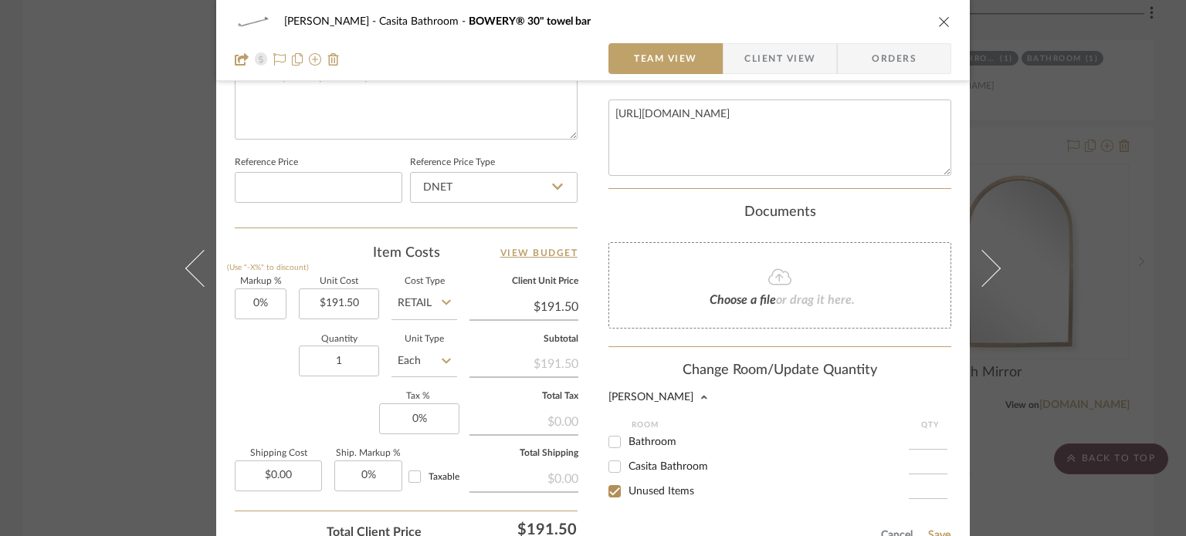
type input "1"
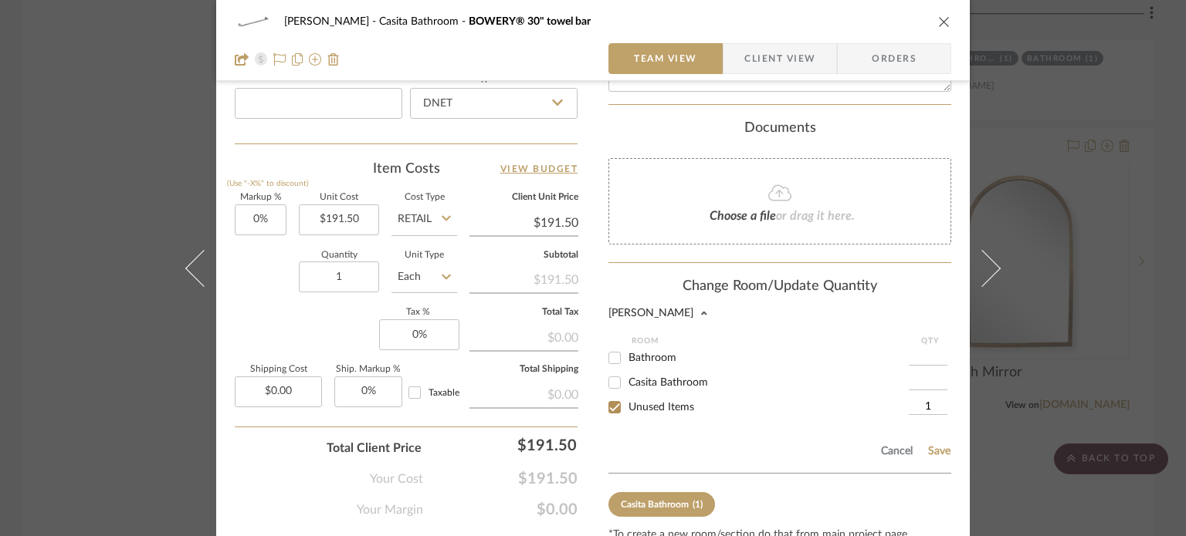
scroll to position [921, 0]
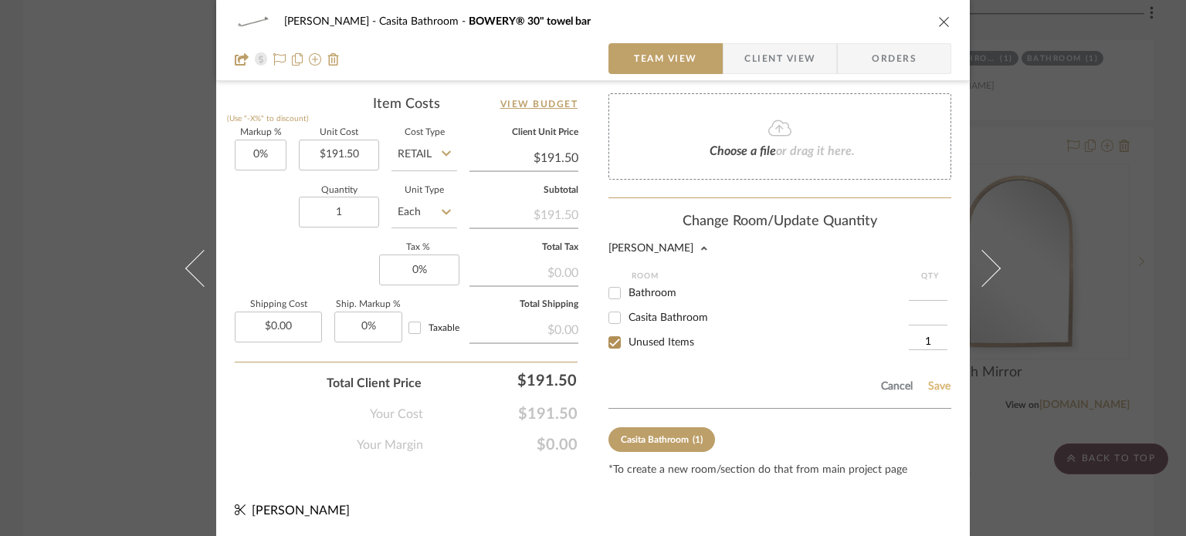
click at [930, 382] on button "Save" at bounding box center [939, 387] width 24 height 12
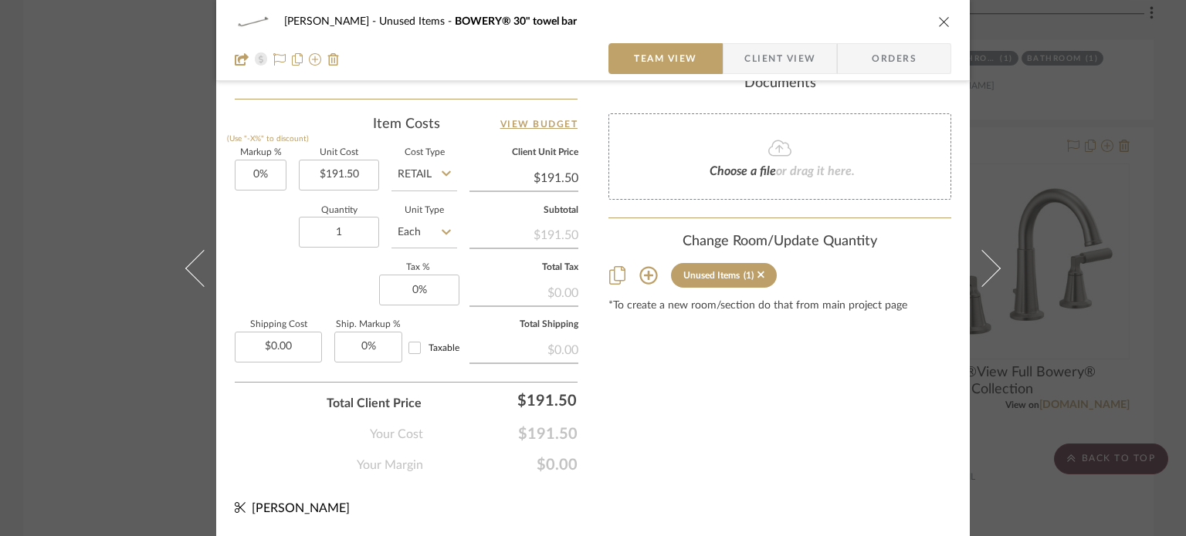
scroll to position [899, 0]
click at [938, 18] on icon "close" at bounding box center [944, 21] width 12 height 12
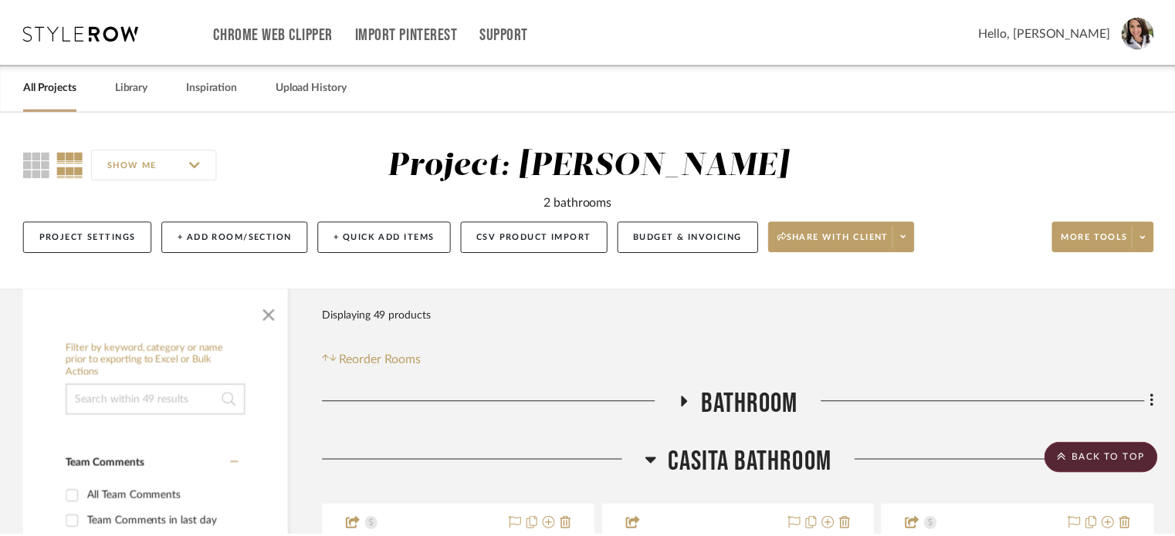
scroll to position [5172, 0]
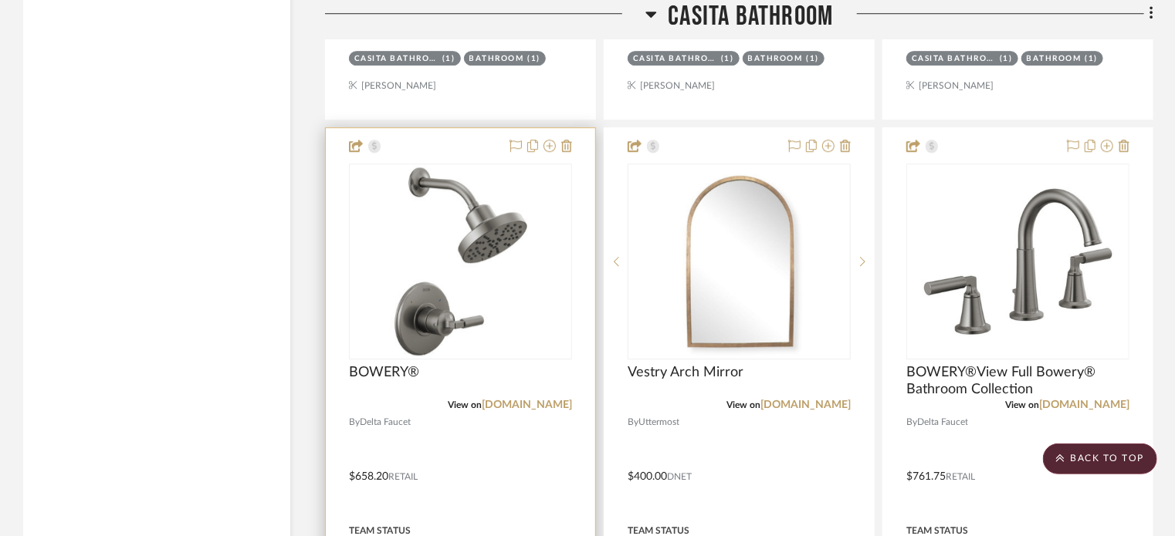
click at [469, 144] on div at bounding box center [460, 465] width 269 height 675
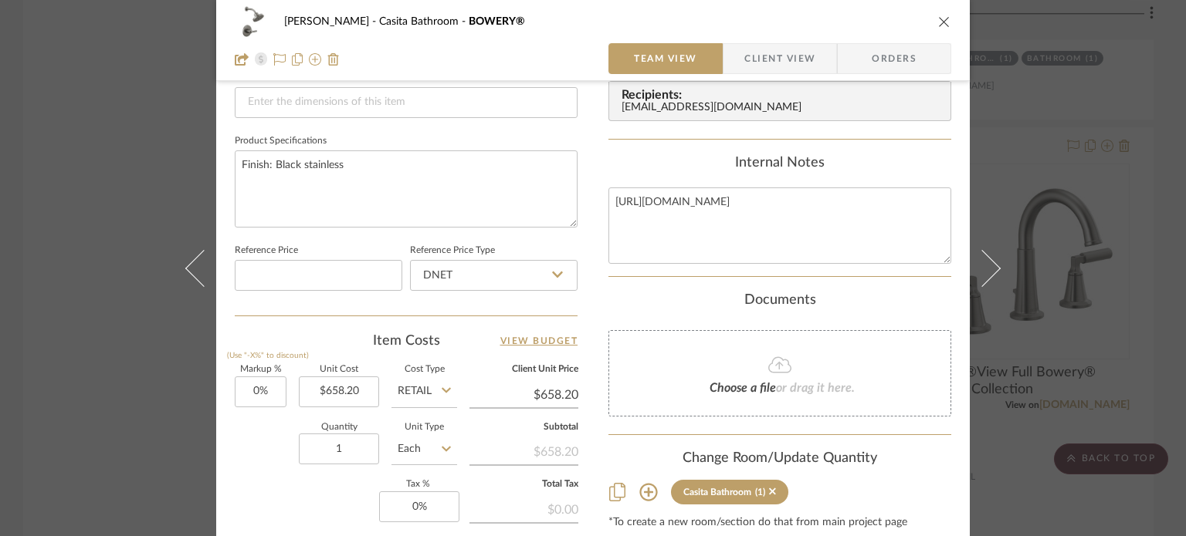
scroll to position [695, 0]
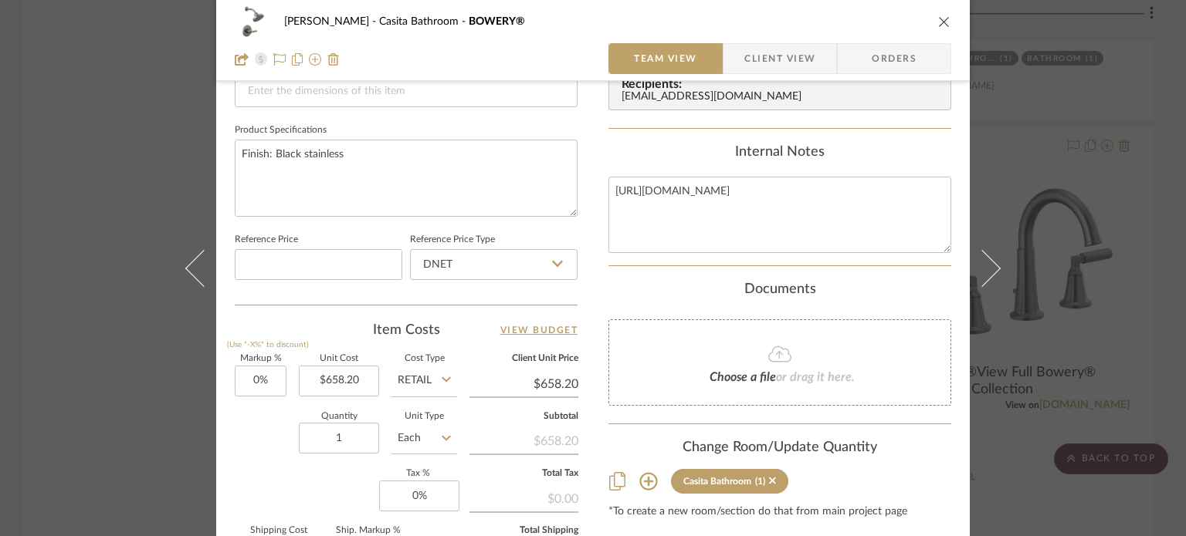
click at [642, 480] on icon at bounding box center [648, 482] width 18 height 18
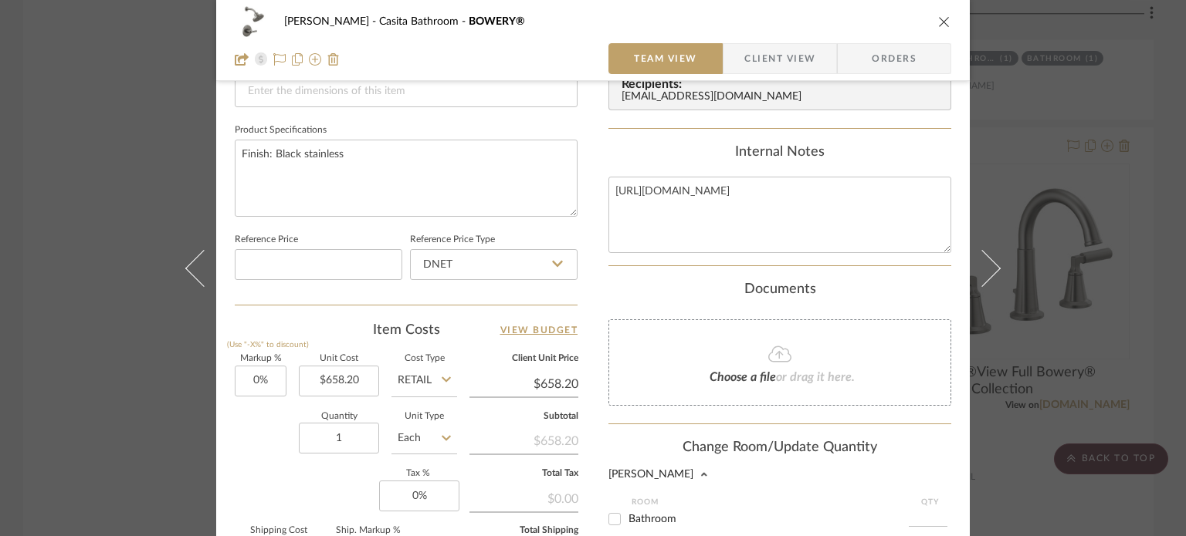
scroll to position [849, 0]
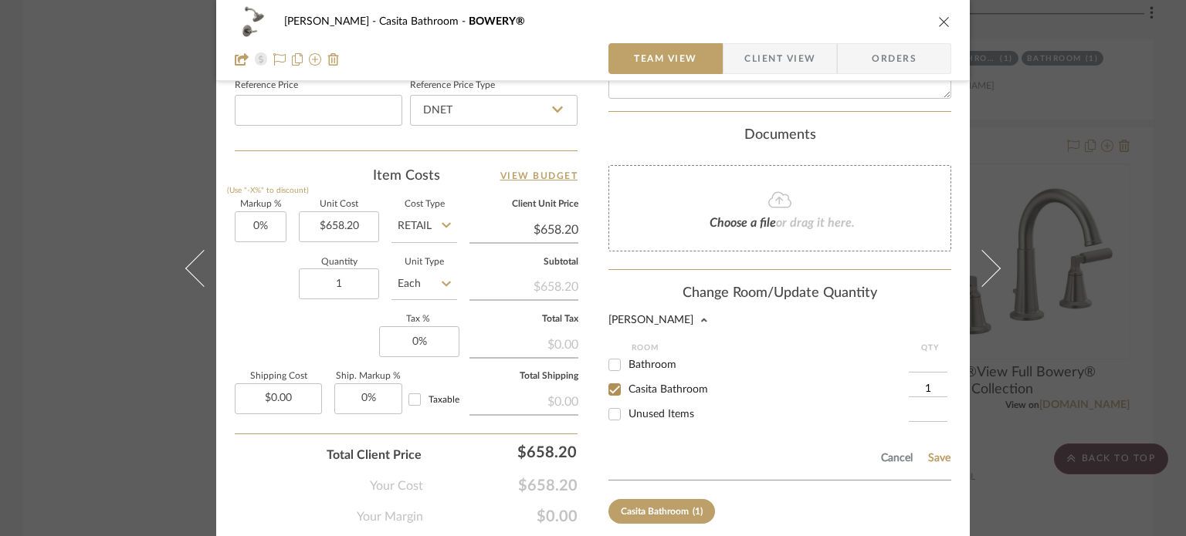
click at [611, 404] on input "Unused Items" at bounding box center [614, 414] width 25 height 25
checkbox input "true"
type input "1"
click at [611, 390] on input "Casita Bathroom" at bounding box center [614, 389] width 25 height 25
checkbox input "false"
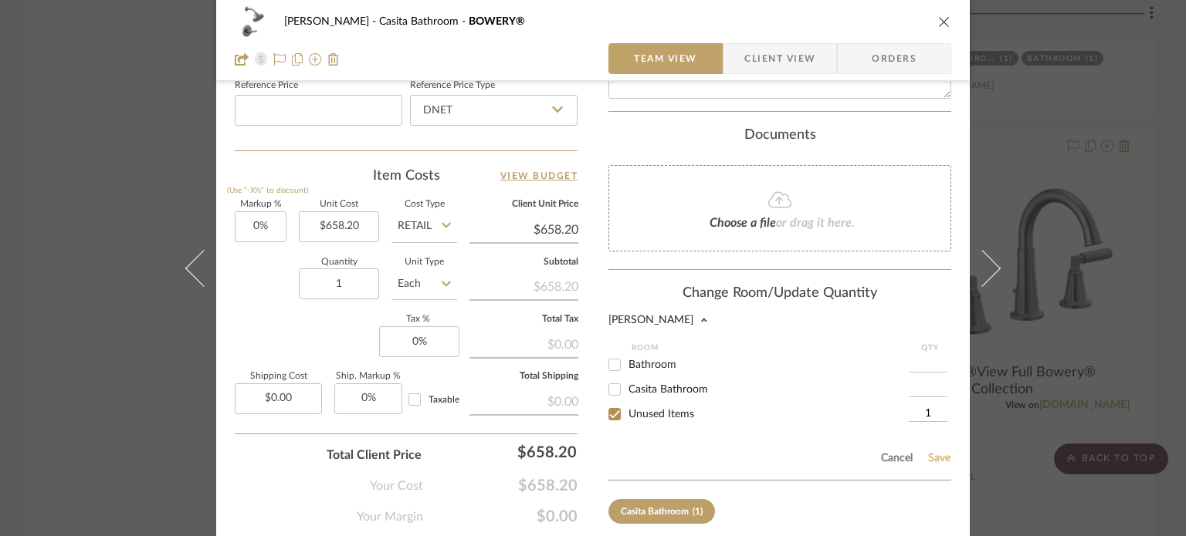
click at [929, 455] on button "Save" at bounding box center [939, 458] width 24 height 12
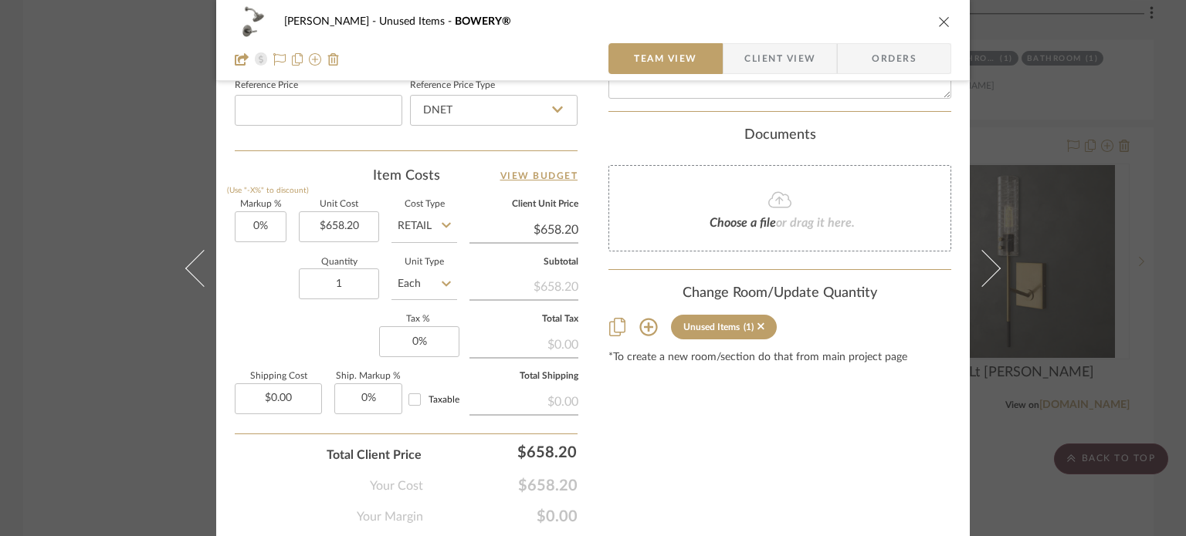
click at [939, 25] on icon "close" at bounding box center [944, 21] width 12 height 12
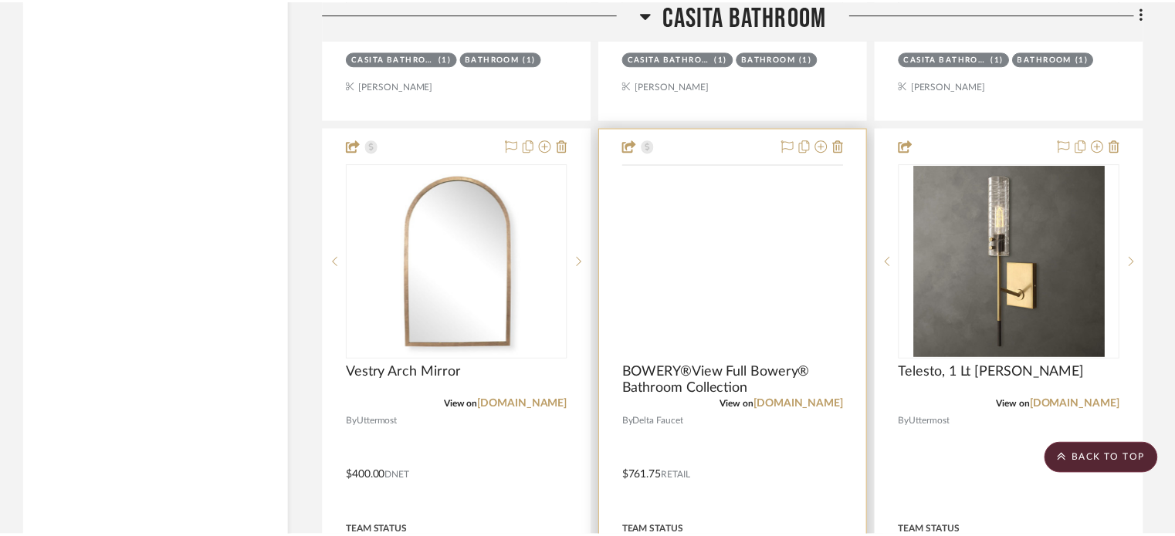
scroll to position [5172, 0]
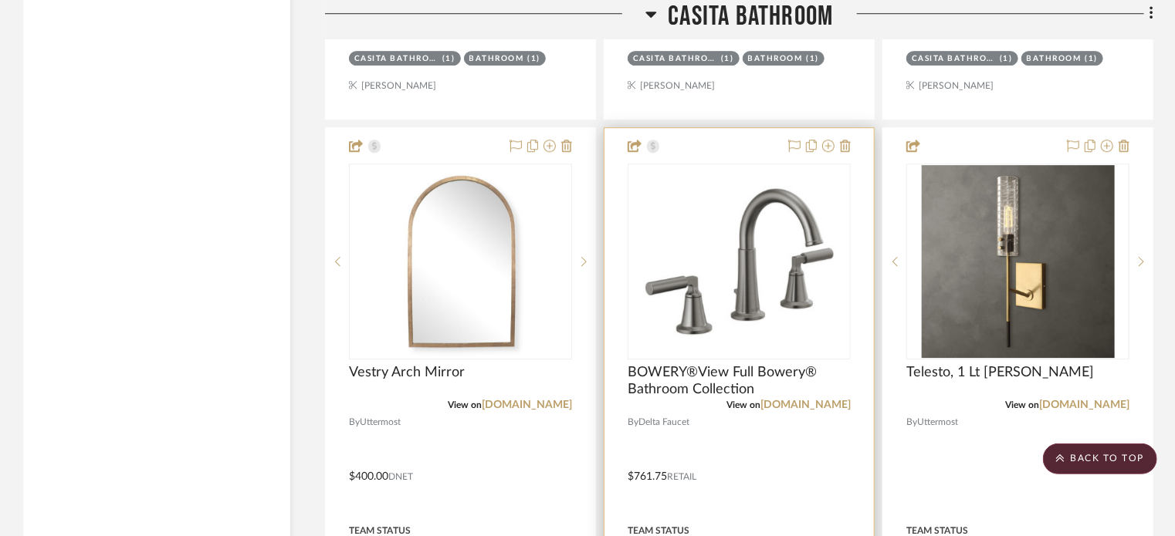
click at [709, 150] on div at bounding box center [738, 465] width 269 height 675
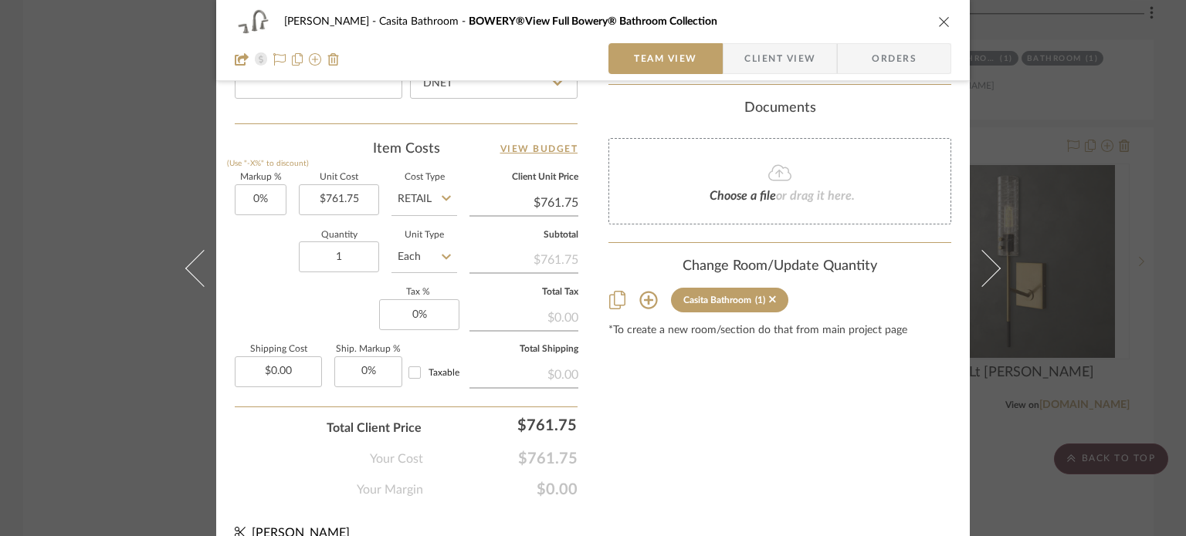
scroll to position [899, 0]
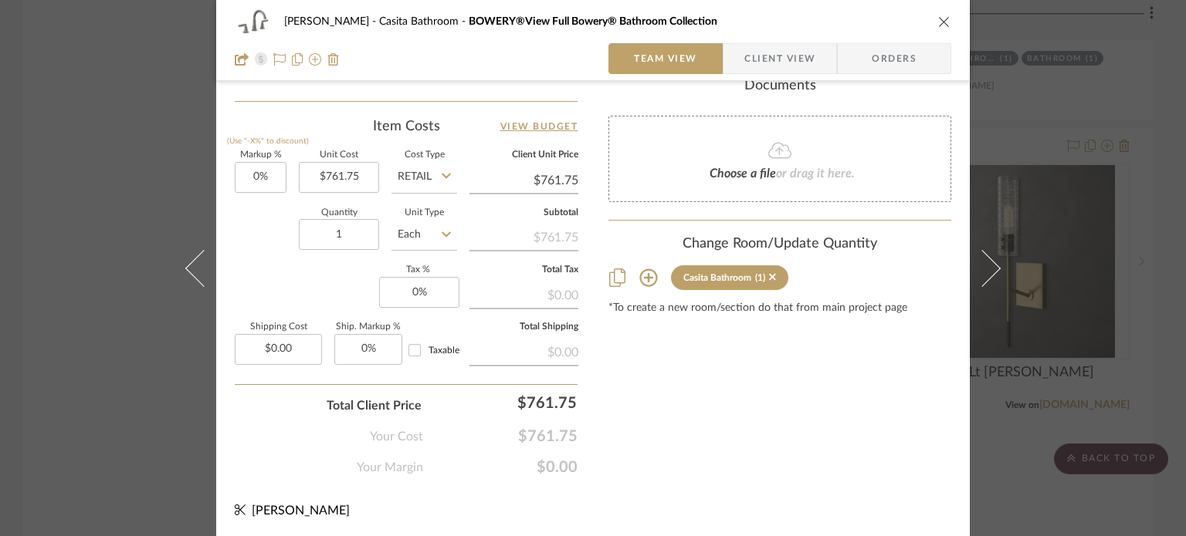
click at [639, 276] on icon at bounding box center [648, 278] width 18 height 18
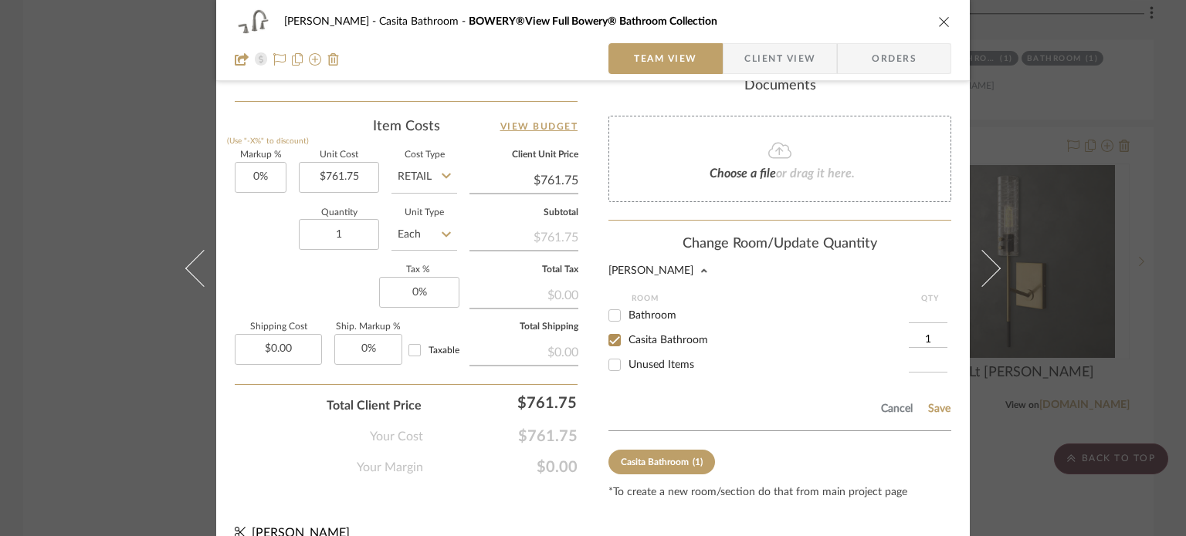
click at [608, 355] on input "Unused Items" at bounding box center [614, 365] width 25 height 25
checkbox input "true"
type input "1"
click at [608, 339] on input "Casita Bathroom" at bounding box center [614, 340] width 25 height 25
checkbox input "false"
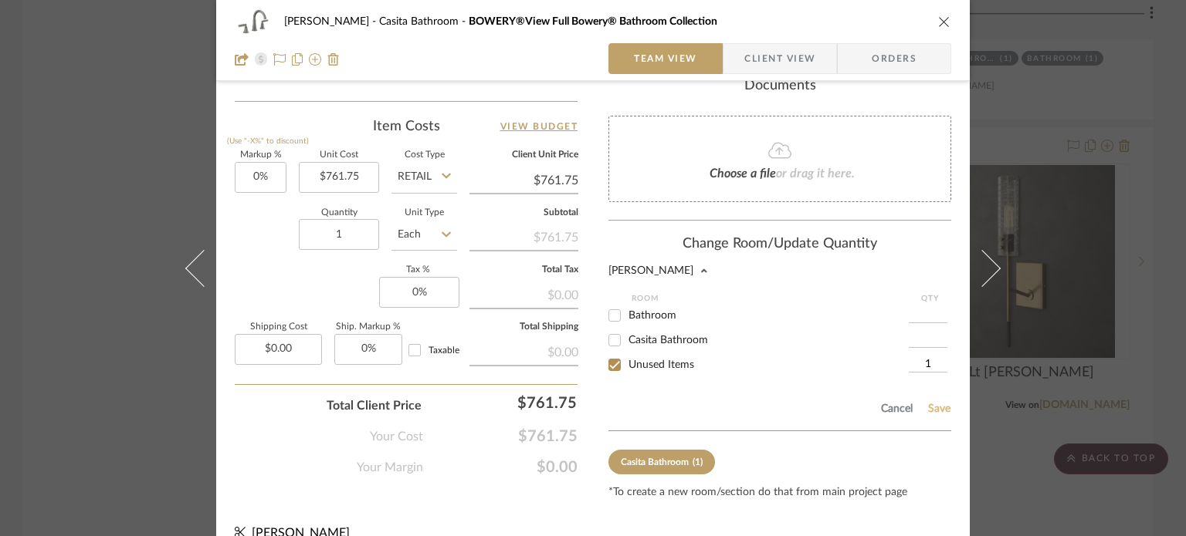
click at [932, 407] on button "Save" at bounding box center [939, 409] width 24 height 12
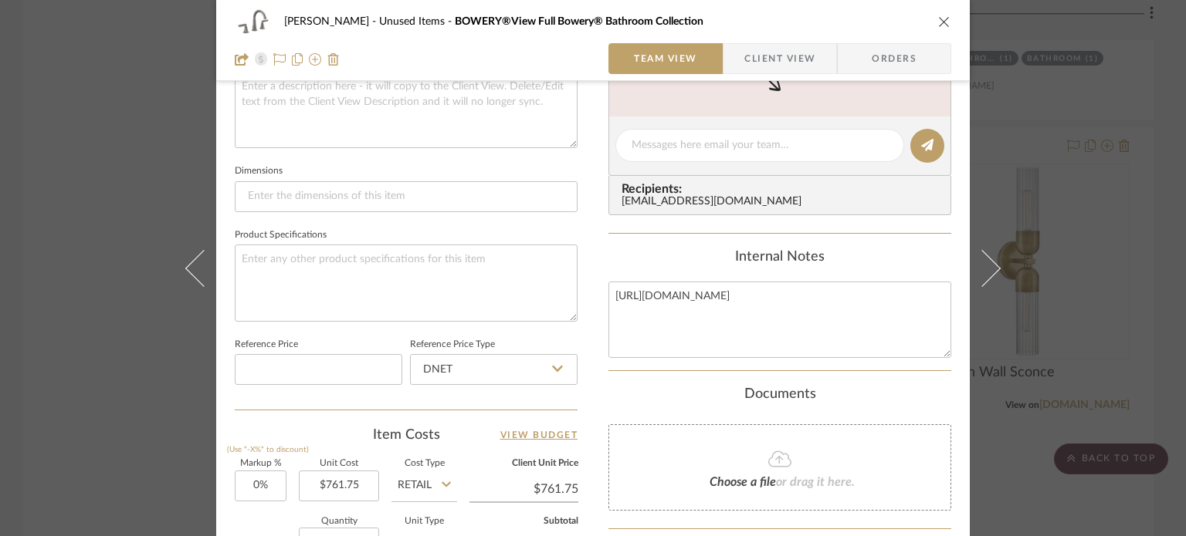
scroll to position [358, 0]
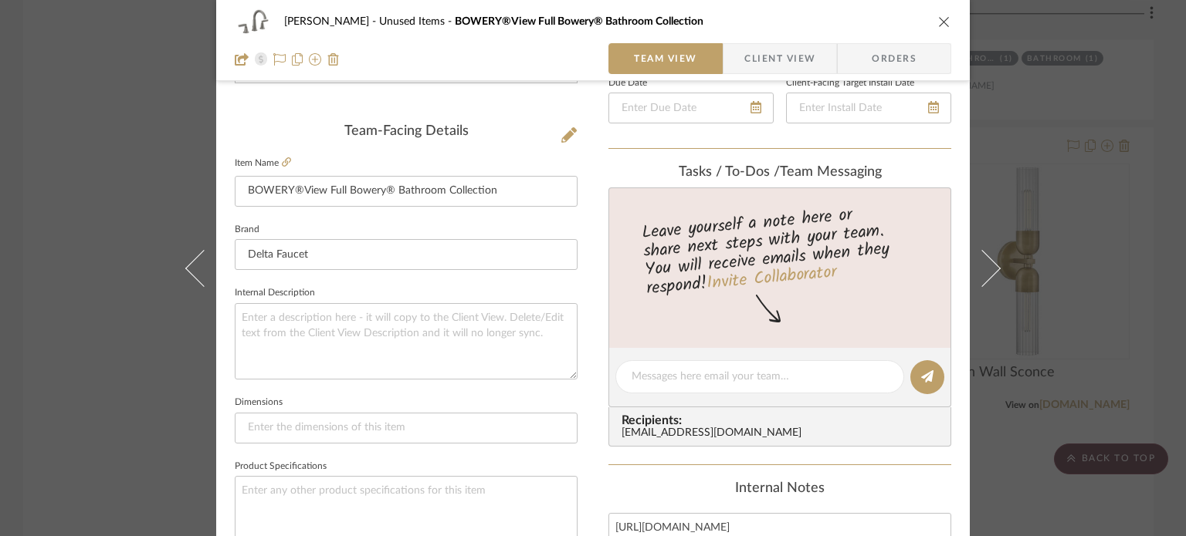
click at [938, 27] on icon "close" at bounding box center [944, 21] width 12 height 12
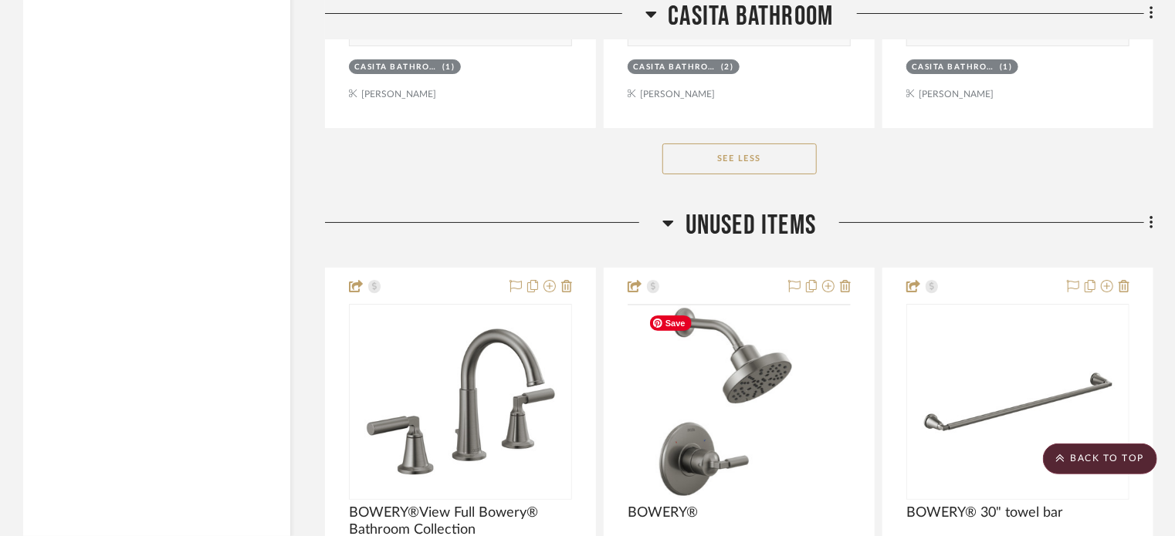
scroll to position [5789, 0]
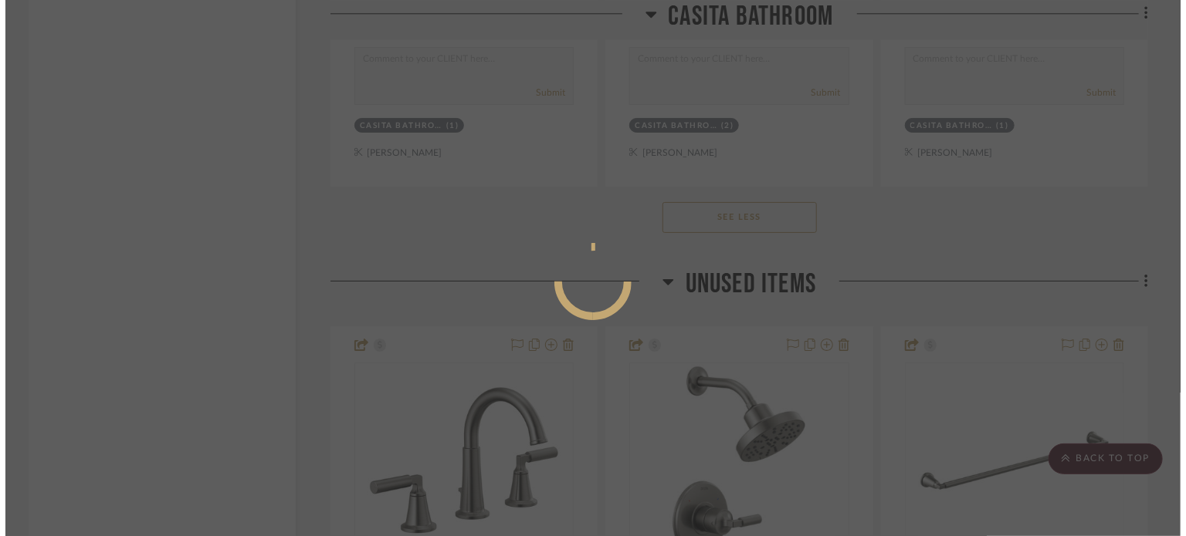
scroll to position [0, 0]
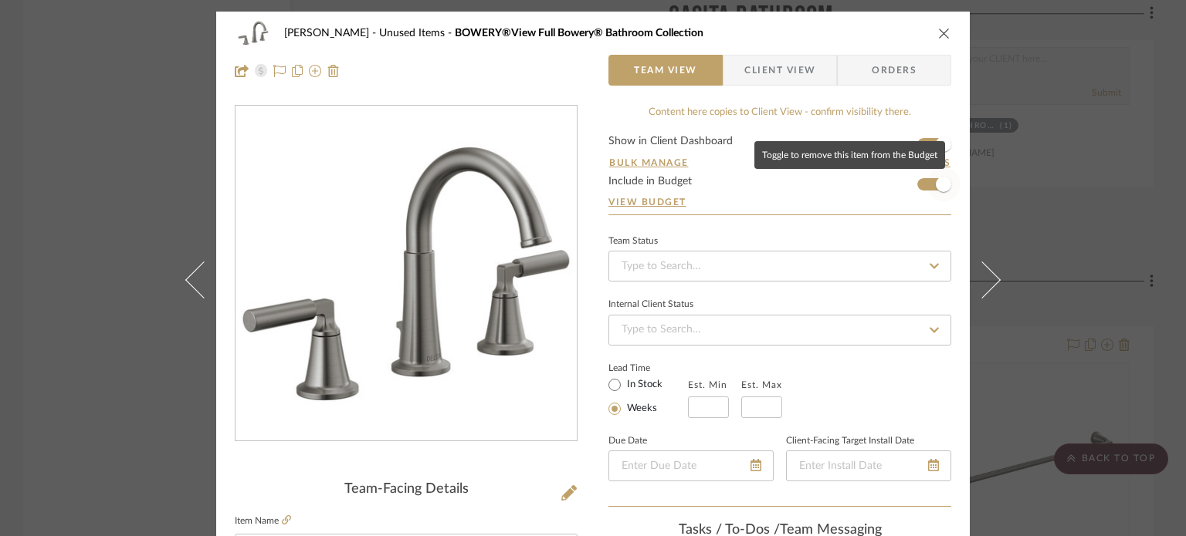
click at [930, 179] on span "button" at bounding box center [943, 185] width 34 height 34
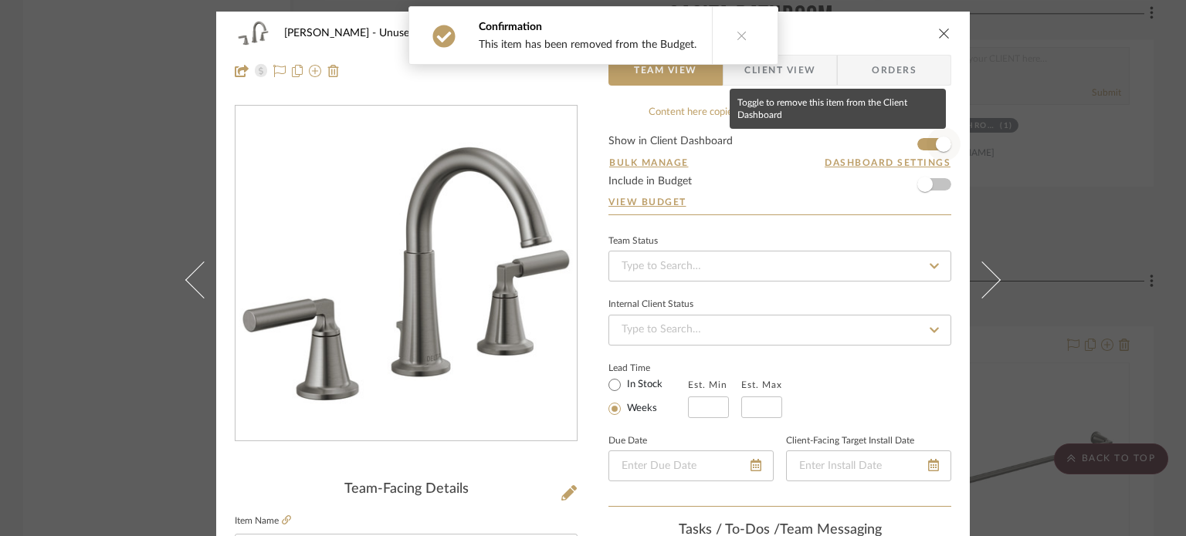
drag, startPoint x: 932, startPoint y: 146, endPoint x: 943, endPoint y: 186, distance: 41.6
click at [936, 147] on span "button" at bounding box center [943, 144] width 15 height 15
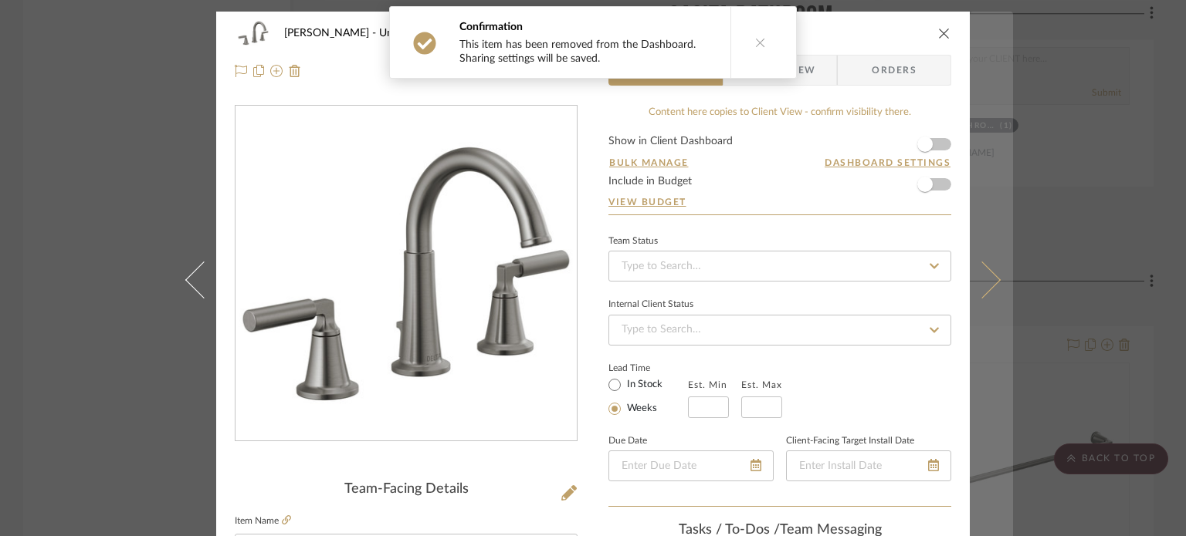
click at [974, 272] on icon at bounding box center [981, 279] width 37 height 37
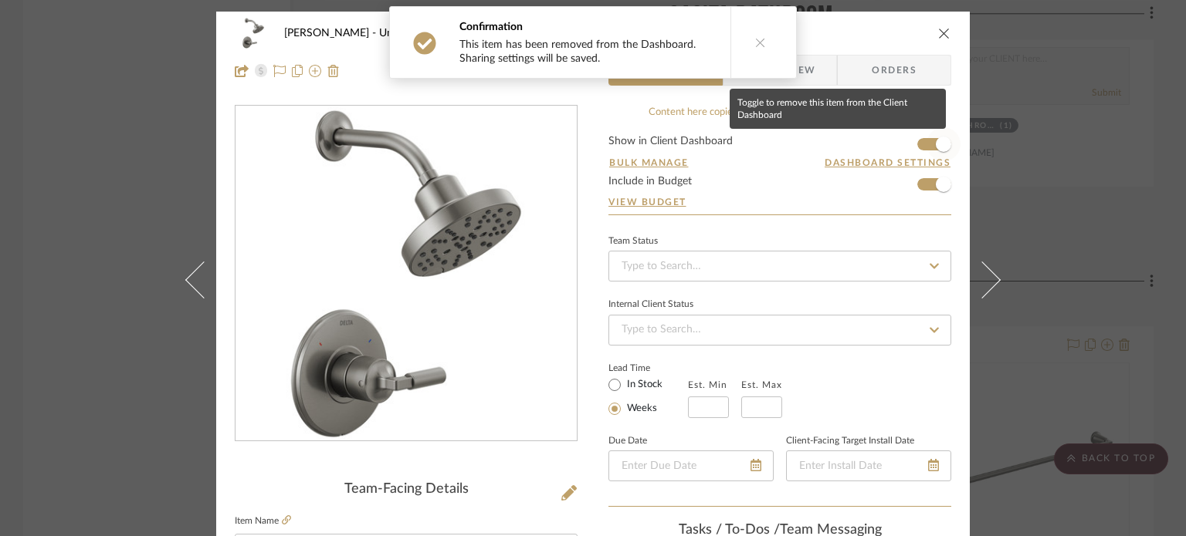
click at [936, 142] on span "button" at bounding box center [943, 144] width 15 height 15
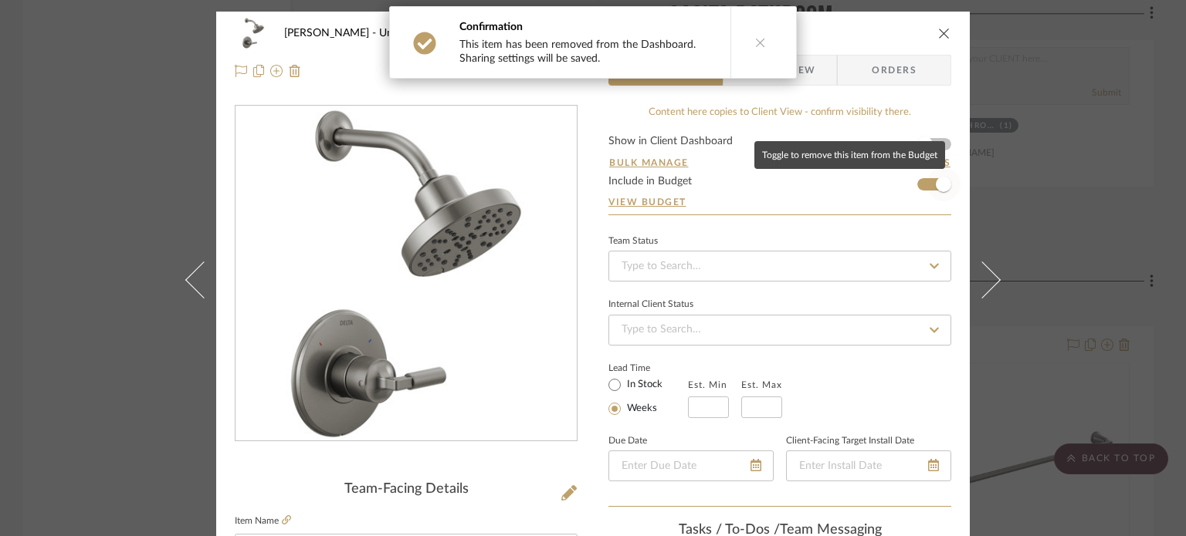
click at [942, 191] on span "button" at bounding box center [943, 185] width 34 height 34
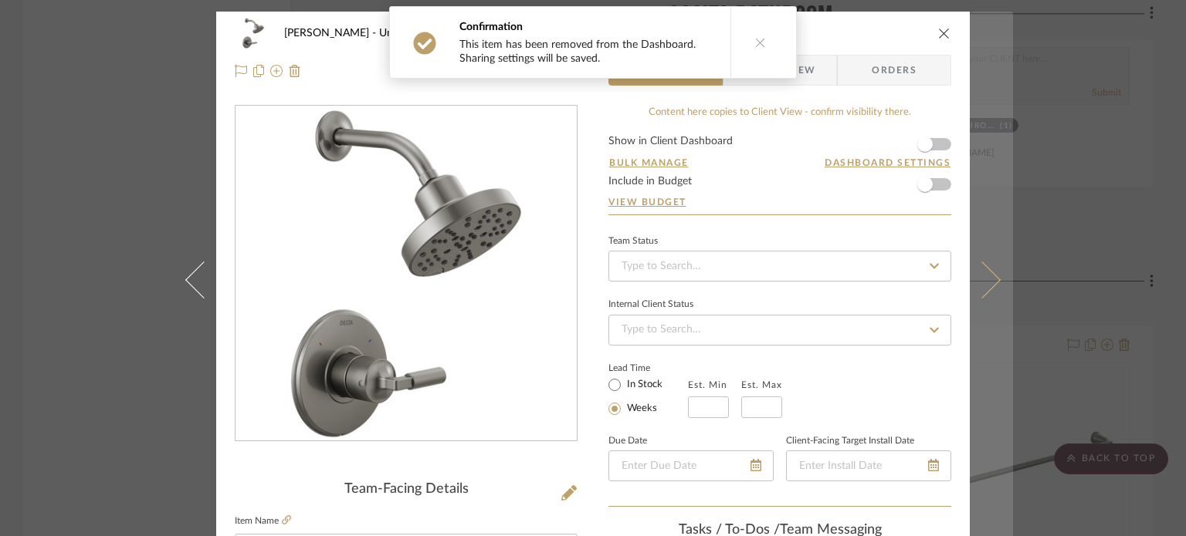
click at [978, 292] on icon at bounding box center [981, 279] width 37 height 37
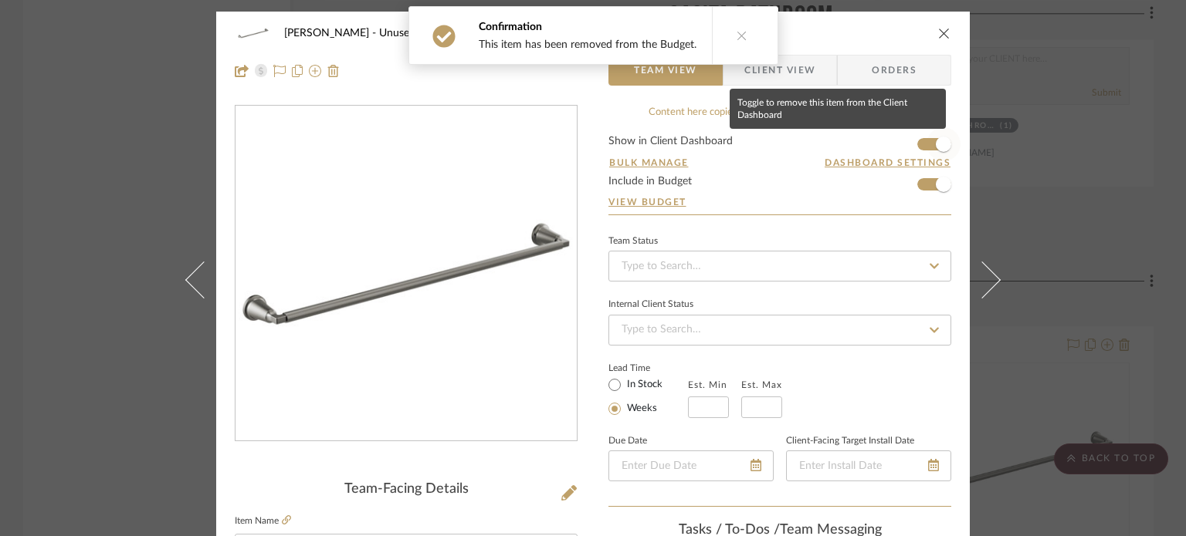
click at [936, 142] on span "button" at bounding box center [943, 144] width 15 height 15
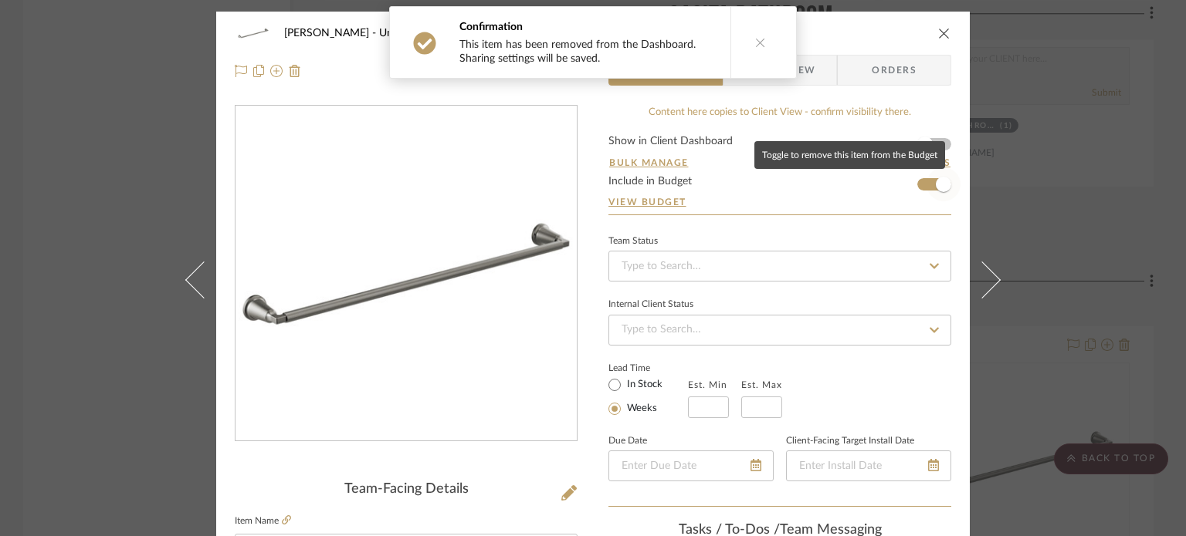
click at [936, 186] on span "button" at bounding box center [943, 184] width 15 height 15
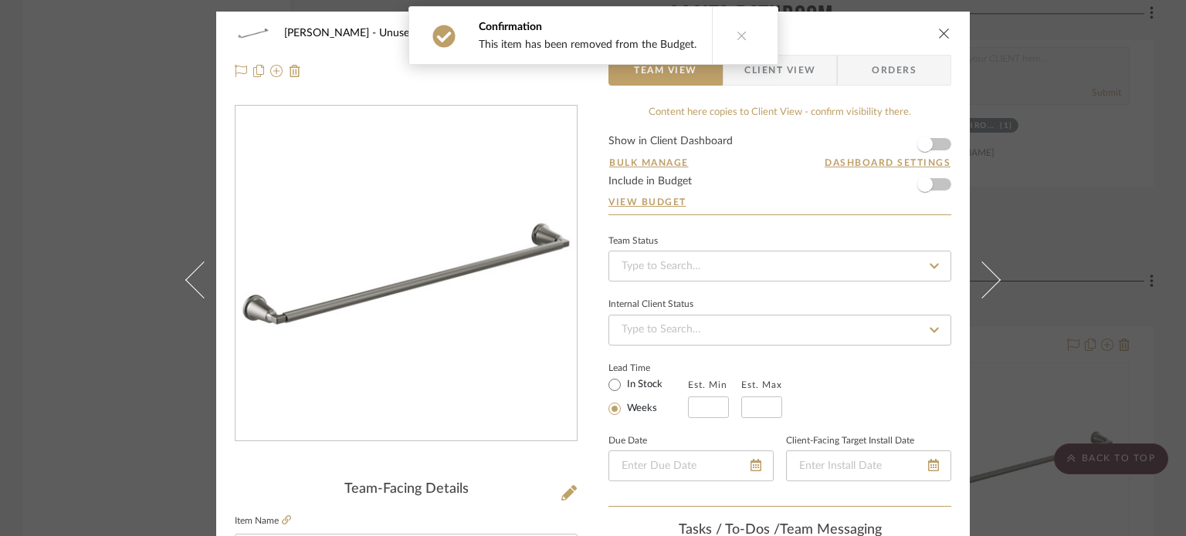
drag, startPoint x: 986, startPoint y: 288, endPoint x: 994, endPoint y: 274, distance: 16.3
click at [987, 288] on button at bounding box center [991, 280] width 43 height 536
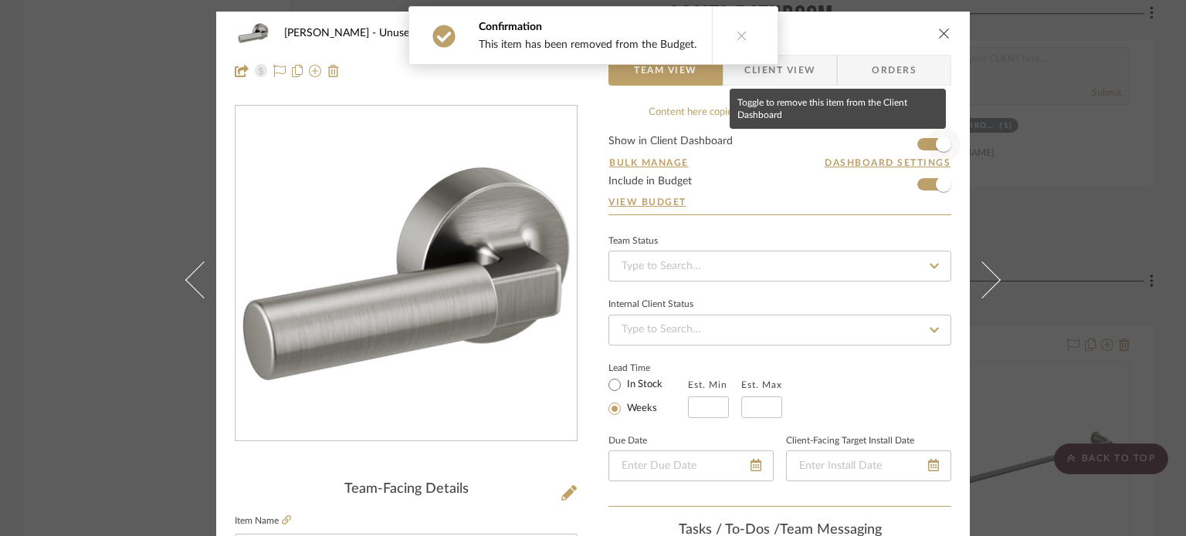
click at [939, 144] on span "button" at bounding box center [943, 144] width 15 height 15
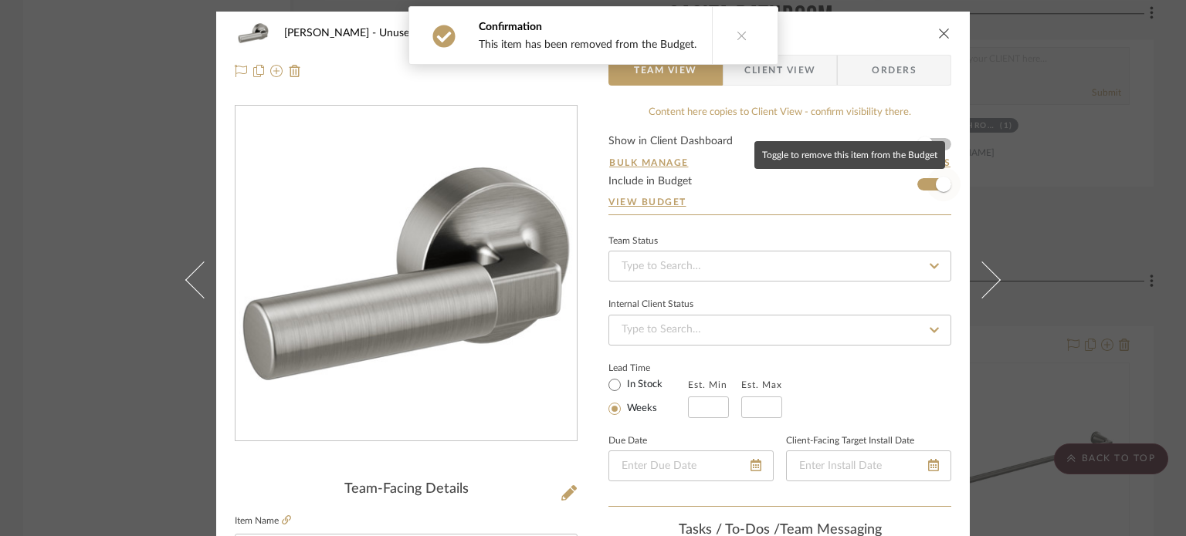
click at [939, 184] on span "button" at bounding box center [943, 184] width 15 height 15
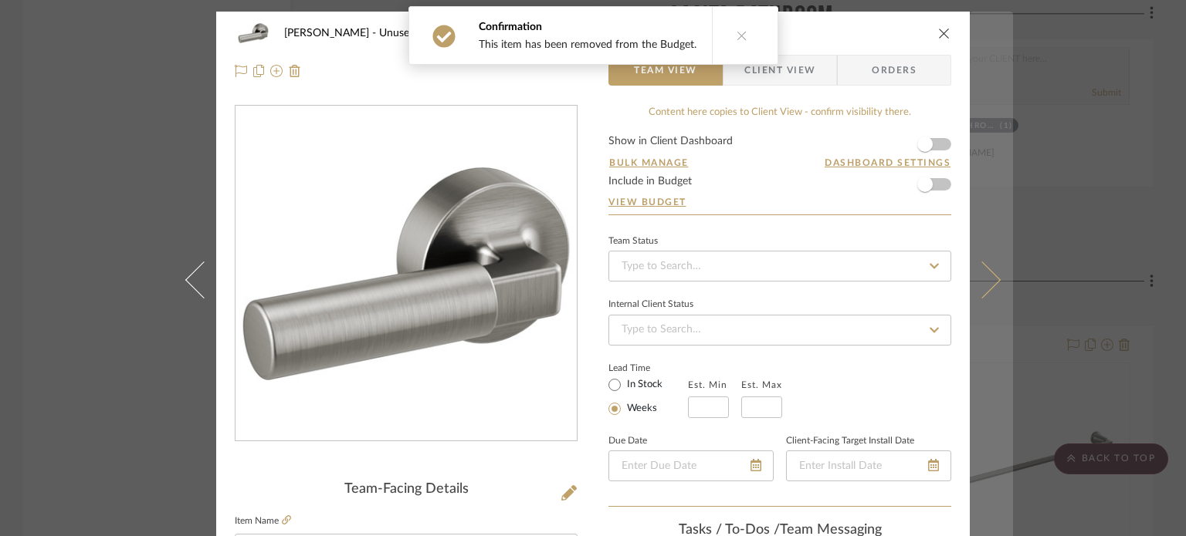
click at [990, 279] on icon at bounding box center [981, 279] width 37 height 37
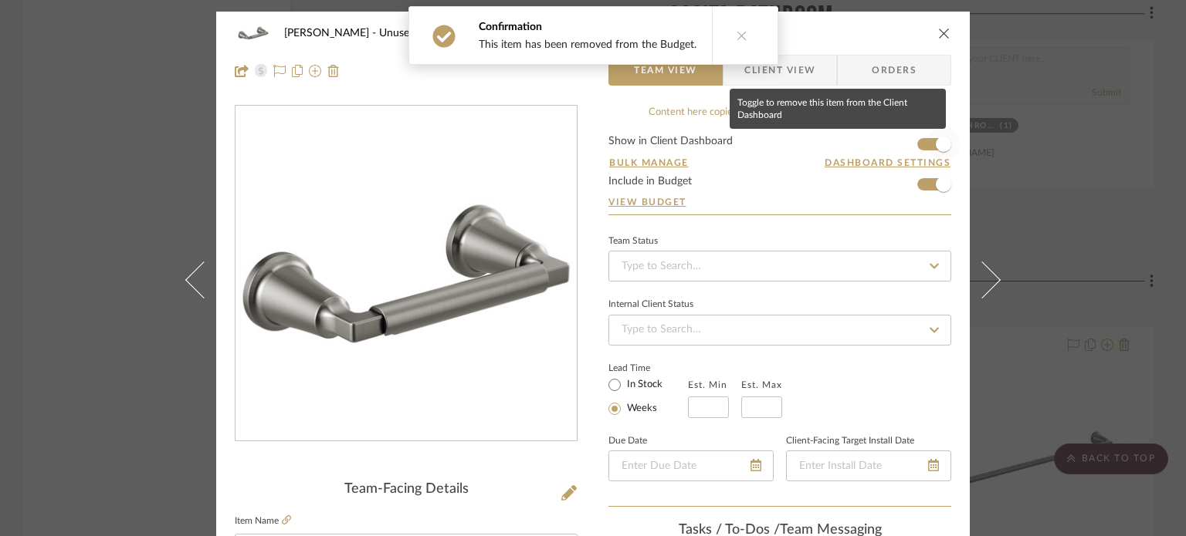
click at [941, 143] on span "button" at bounding box center [943, 144] width 15 height 15
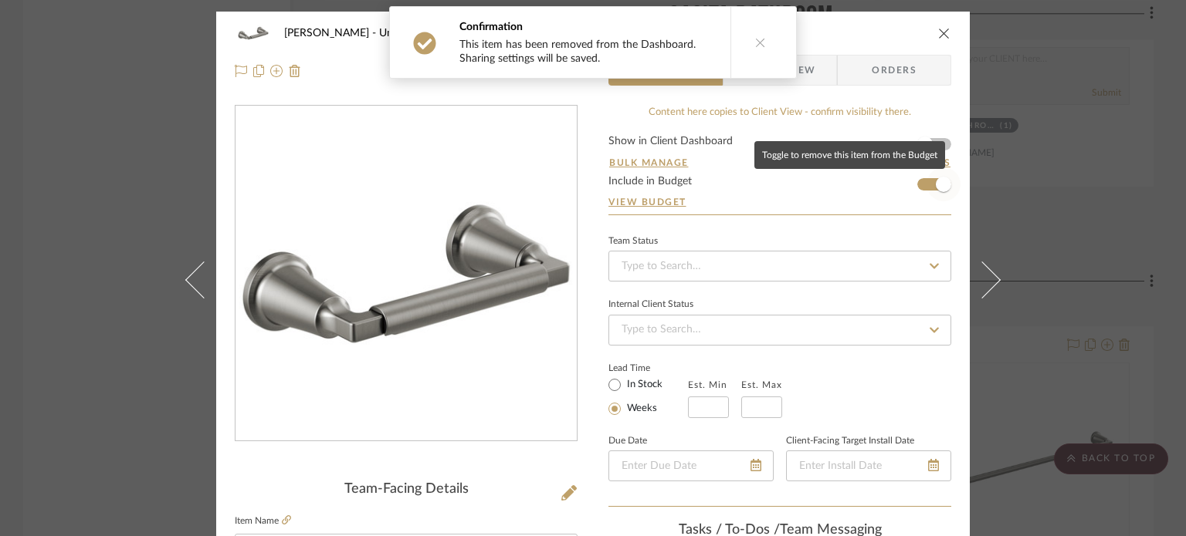
click at [936, 181] on span "button" at bounding box center [943, 184] width 15 height 15
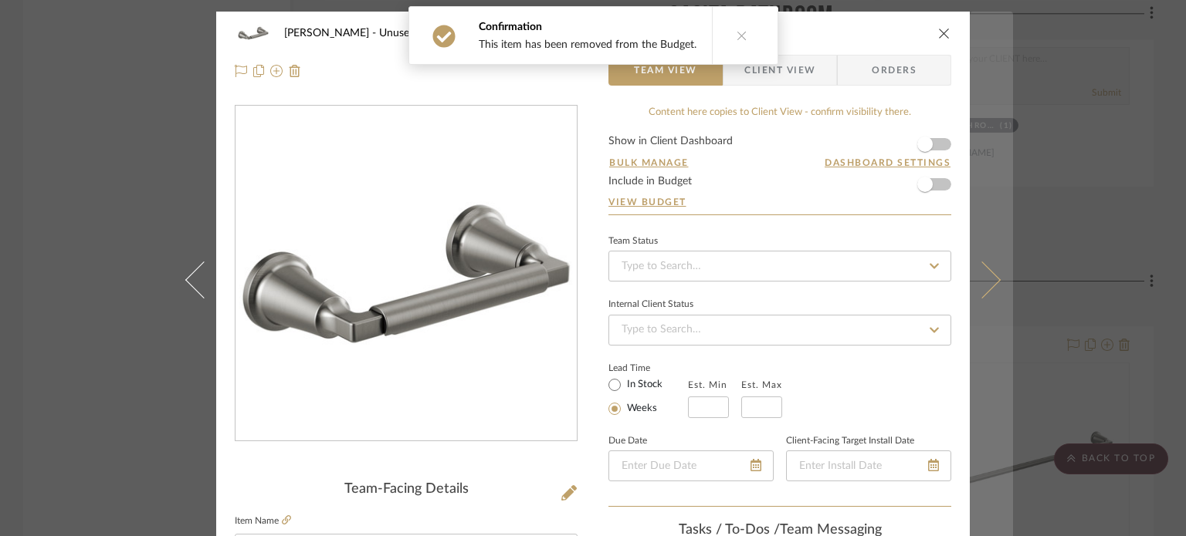
click at [976, 286] on icon at bounding box center [981, 279] width 37 height 37
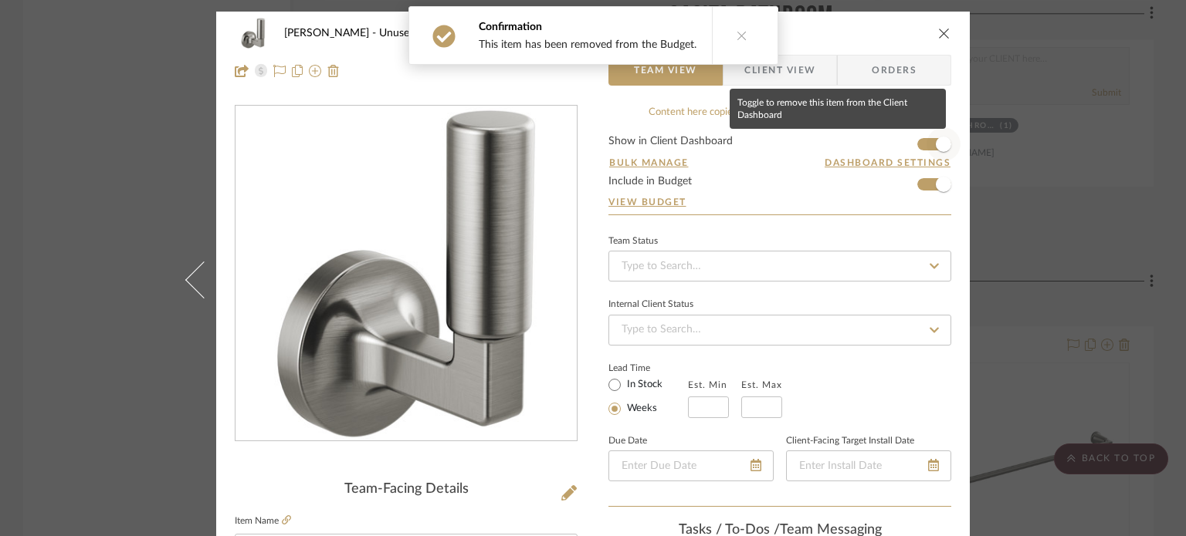
click at [942, 143] on span "button" at bounding box center [943, 144] width 15 height 15
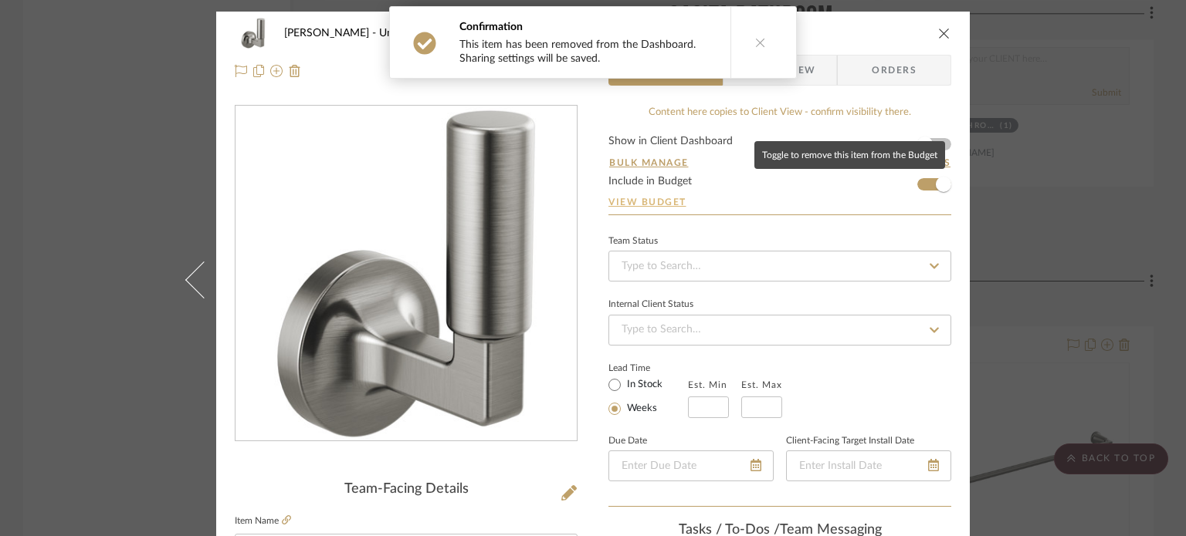
click at [938, 181] on span "button" at bounding box center [943, 184] width 15 height 15
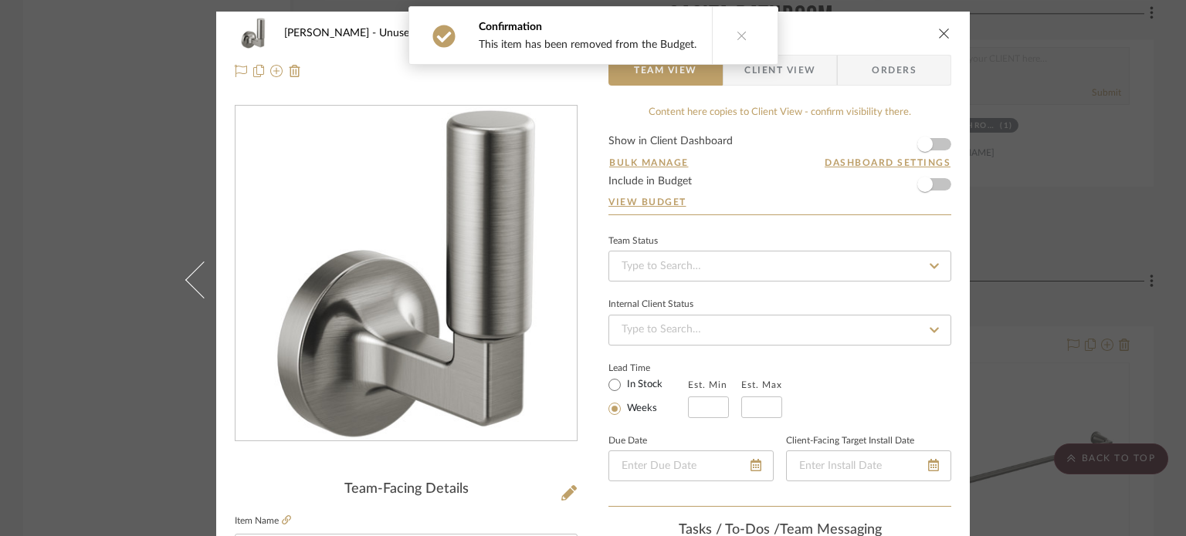
click at [938, 28] on icon "close" at bounding box center [944, 33] width 12 height 12
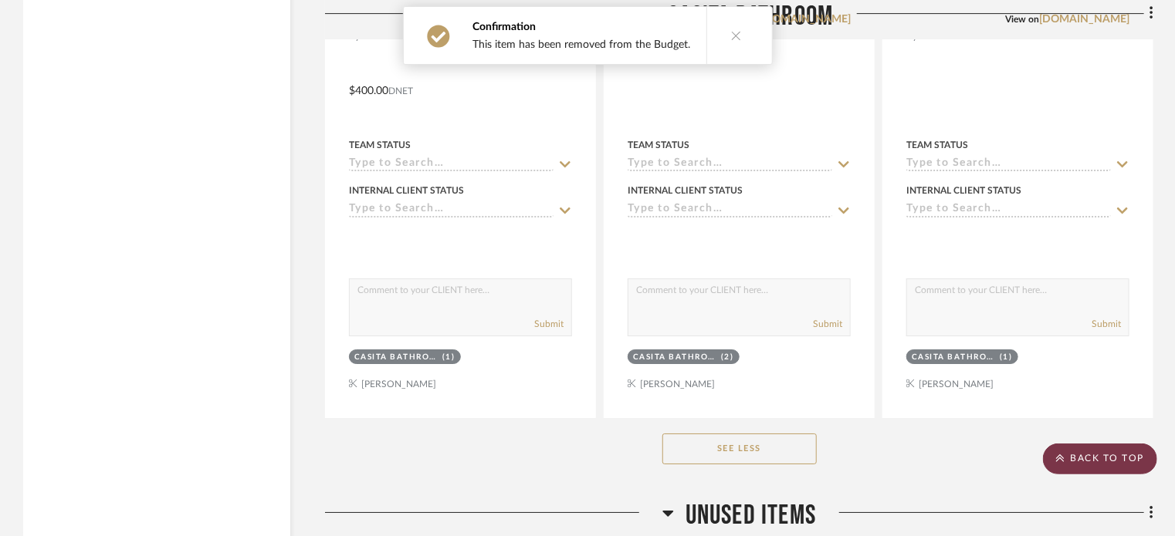
click at [1124, 468] on scroll-to-top-button "BACK TO TOP" at bounding box center [1100, 459] width 114 height 31
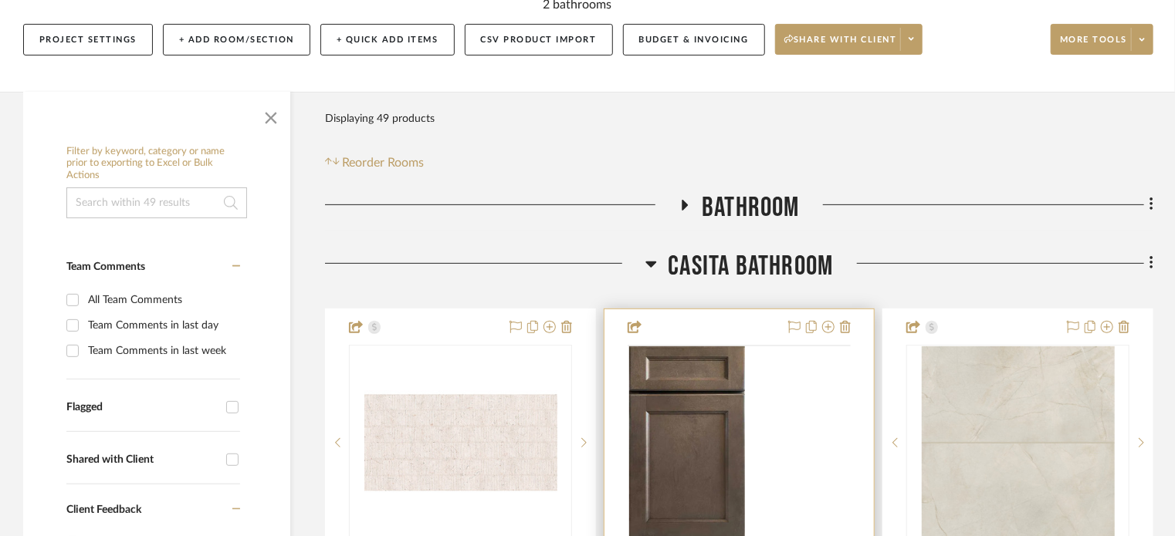
scroll to position [309, 0]
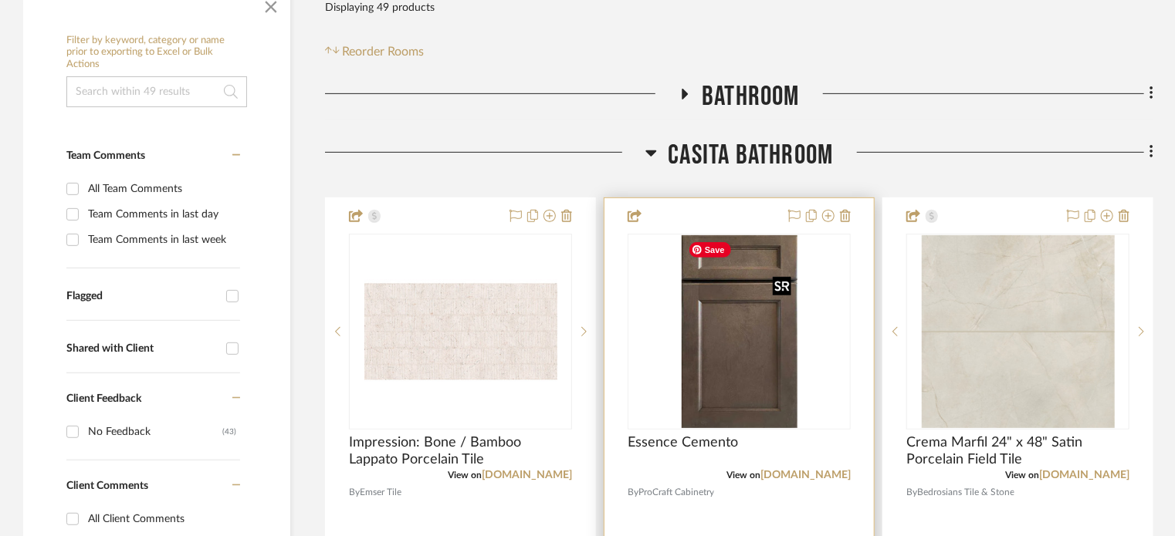
click at [0, 0] on img at bounding box center [0, 0] width 0 height 0
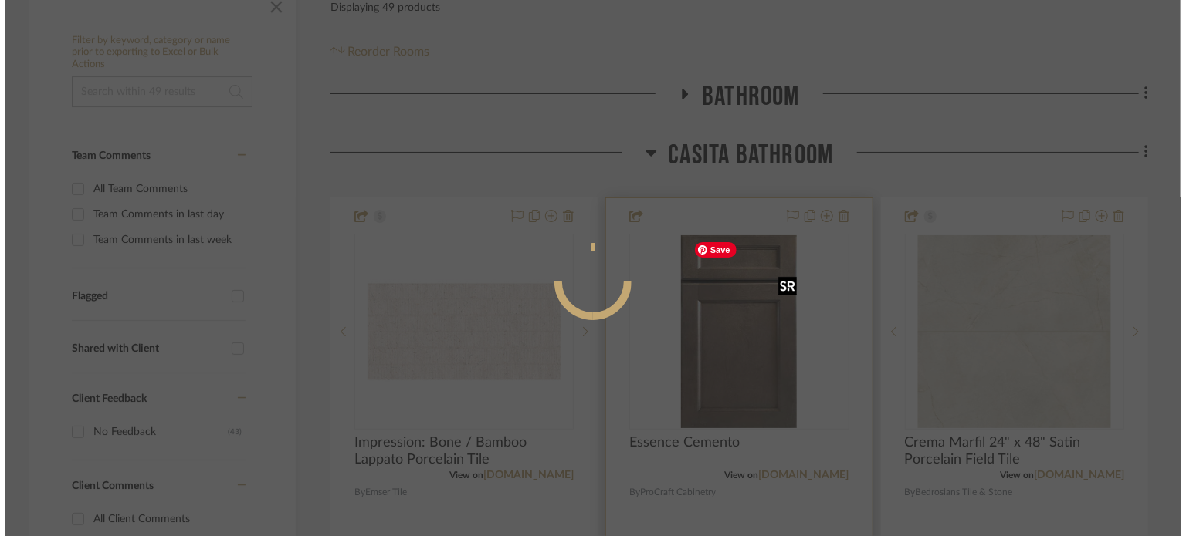
scroll to position [0, 0]
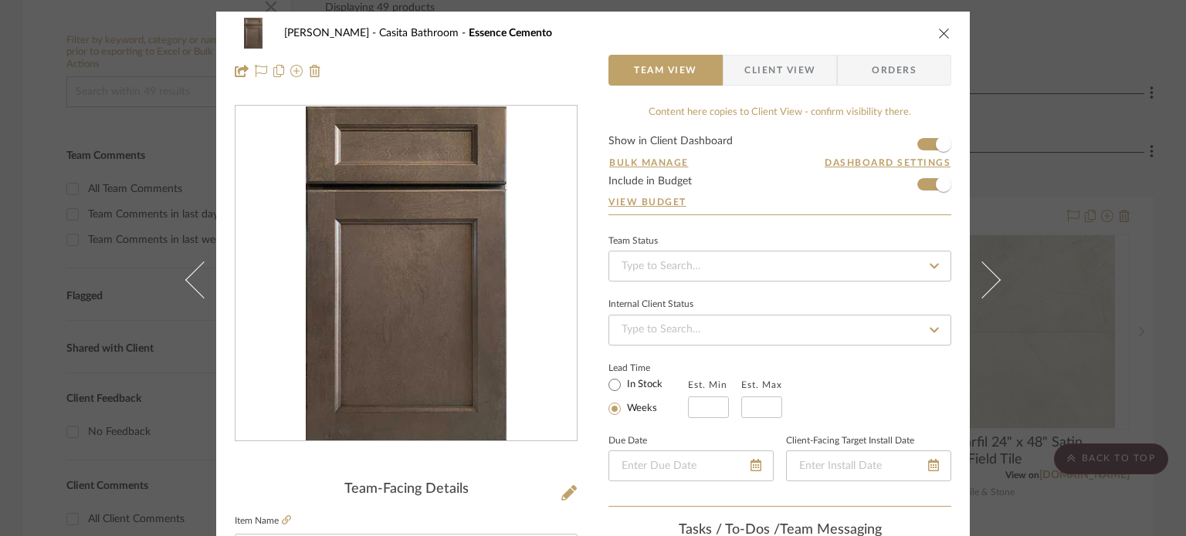
click at [938, 36] on icon "close" at bounding box center [944, 33] width 12 height 12
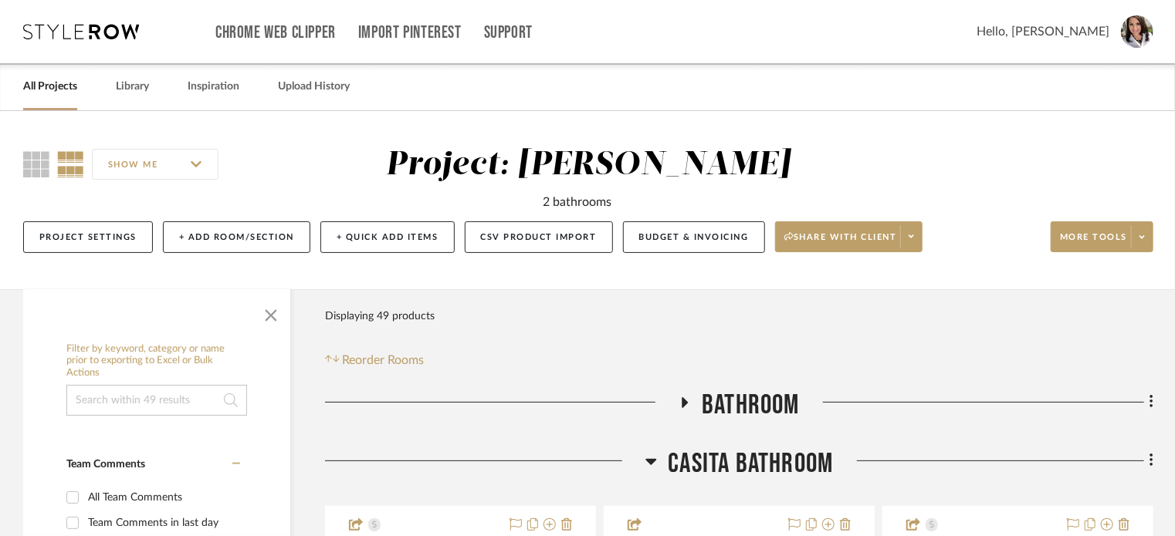
click at [684, 400] on icon at bounding box center [685, 403] width 6 height 11
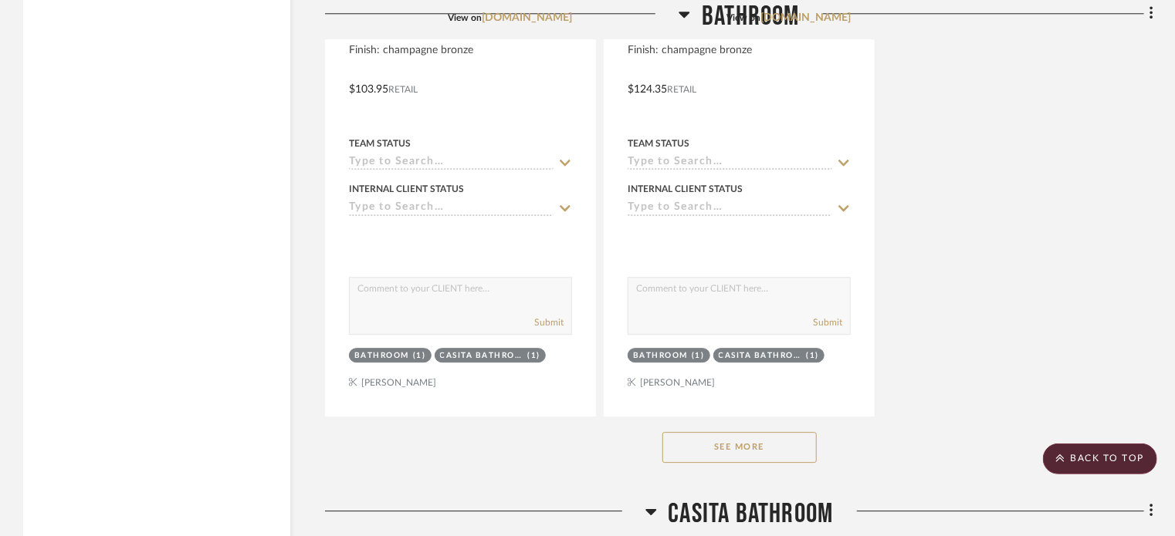
scroll to position [2161, 0]
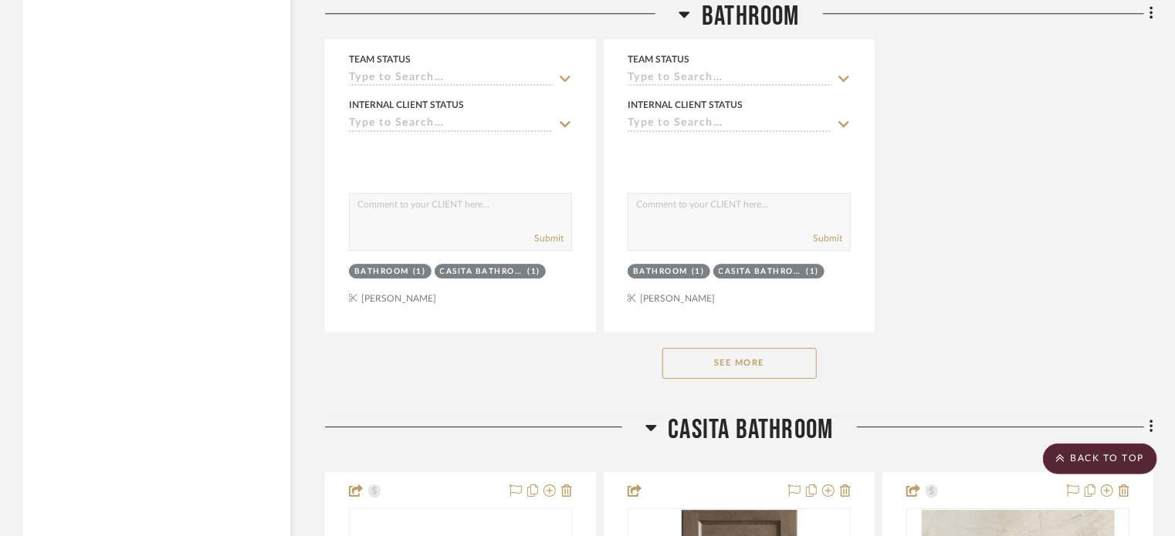
click at [732, 371] on button "See More" at bounding box center [739, 363] width 154 height 31
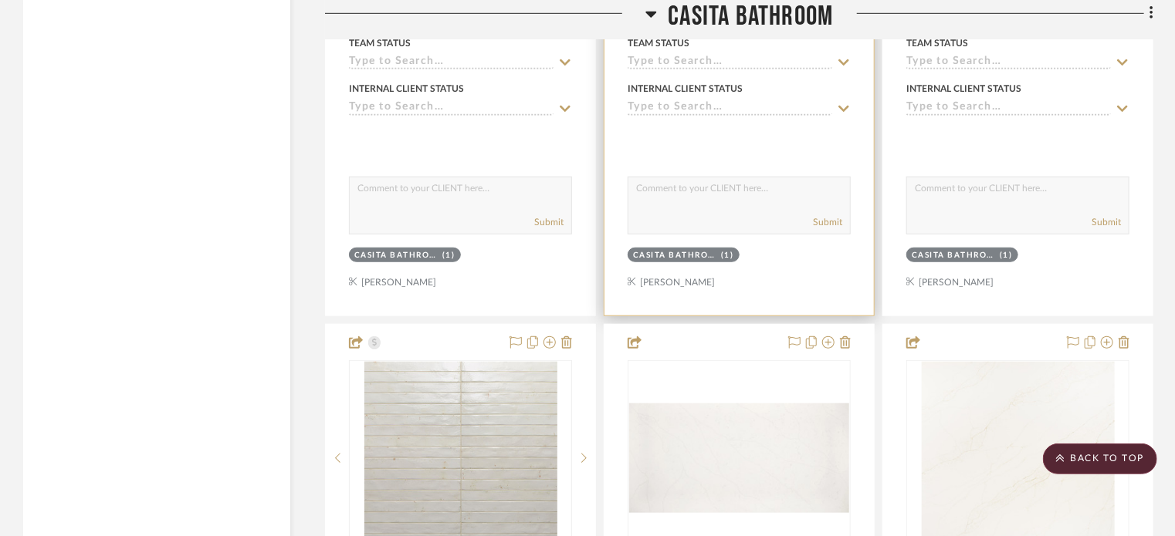
scroll to position [6561, 0]
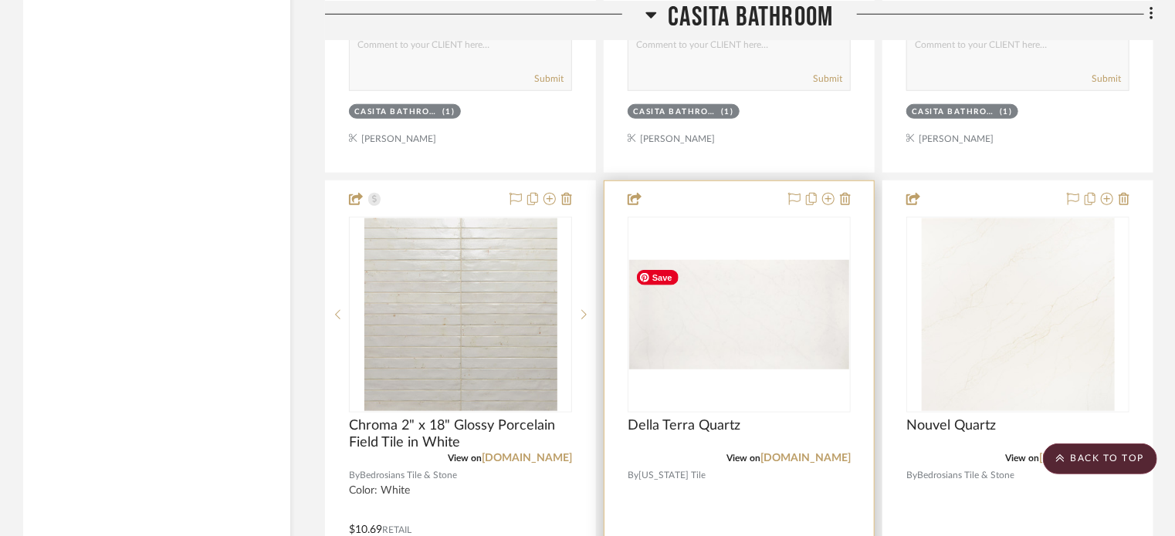
click at [765, 339] on img "0" at bounding box center [739, 315] width 220 height 110
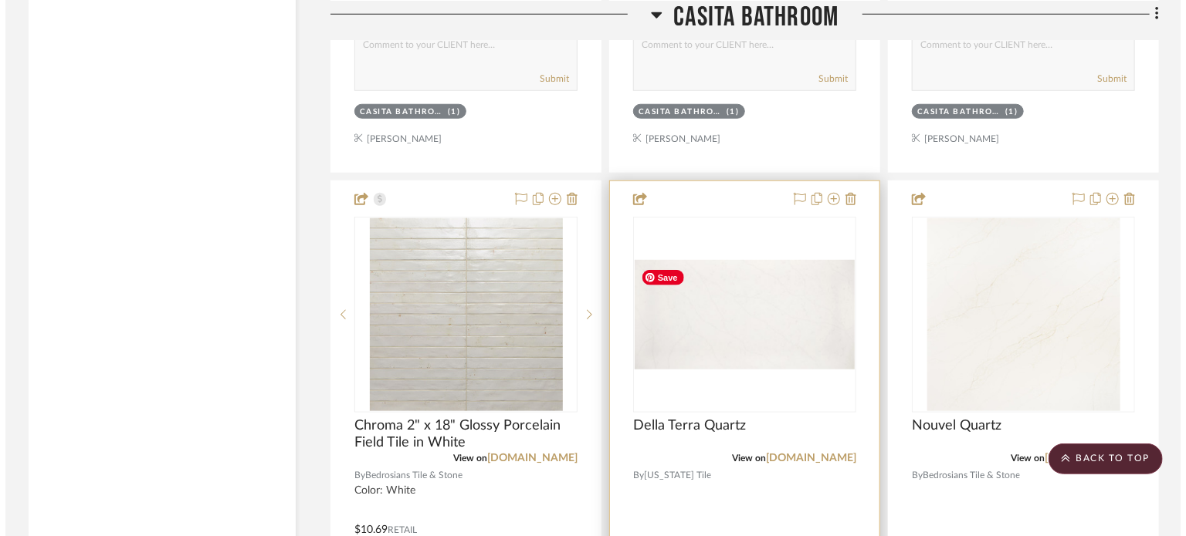
scroll to position [0, 0]
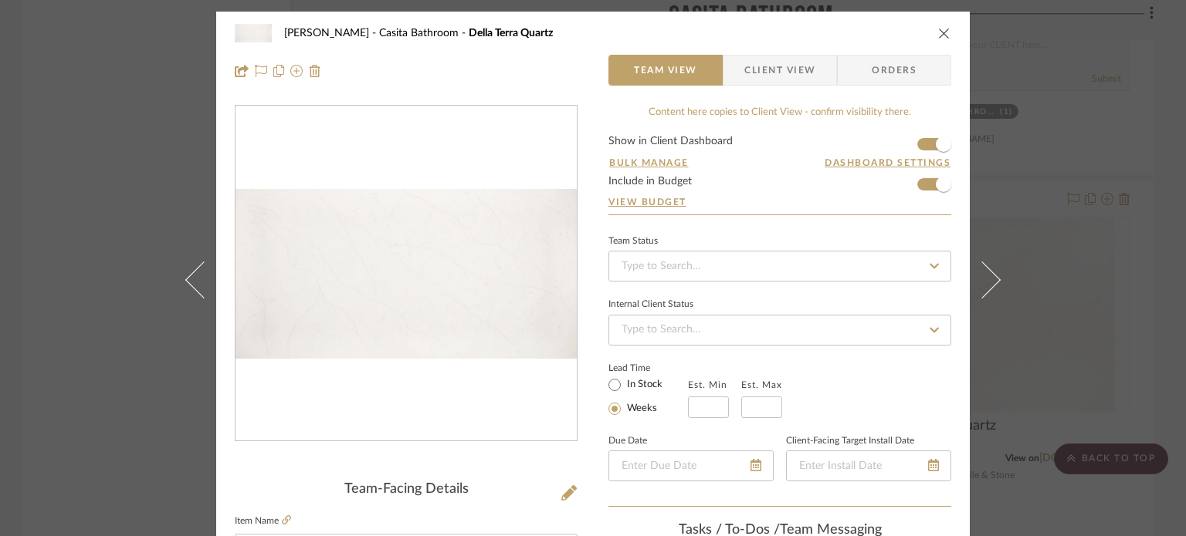
click at [938, 30] on icon "close" at bounding box center [944, 33] width 12 height 12
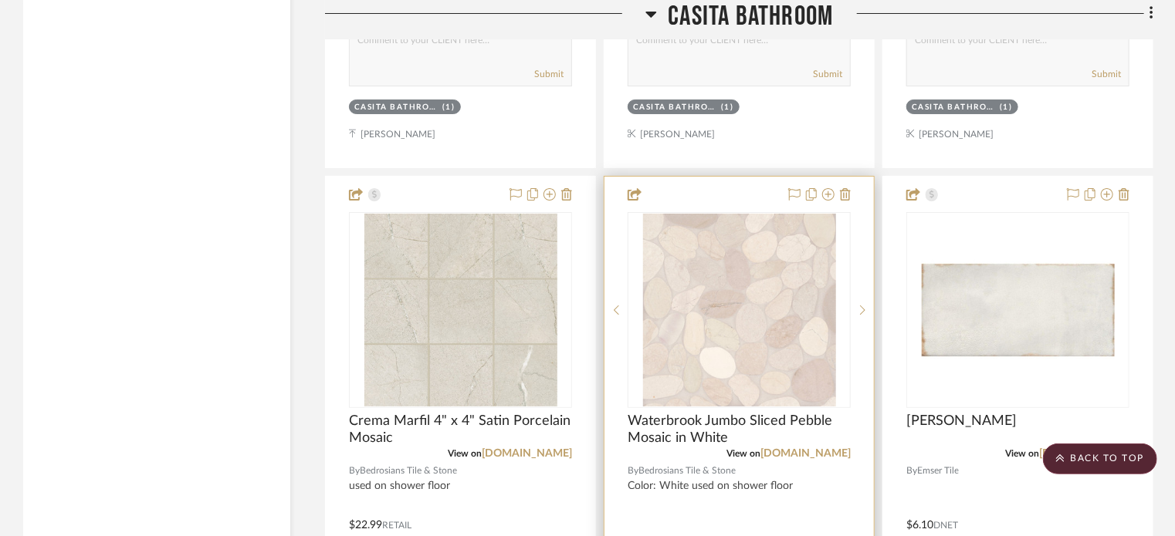
scroll to position [5789, 0]
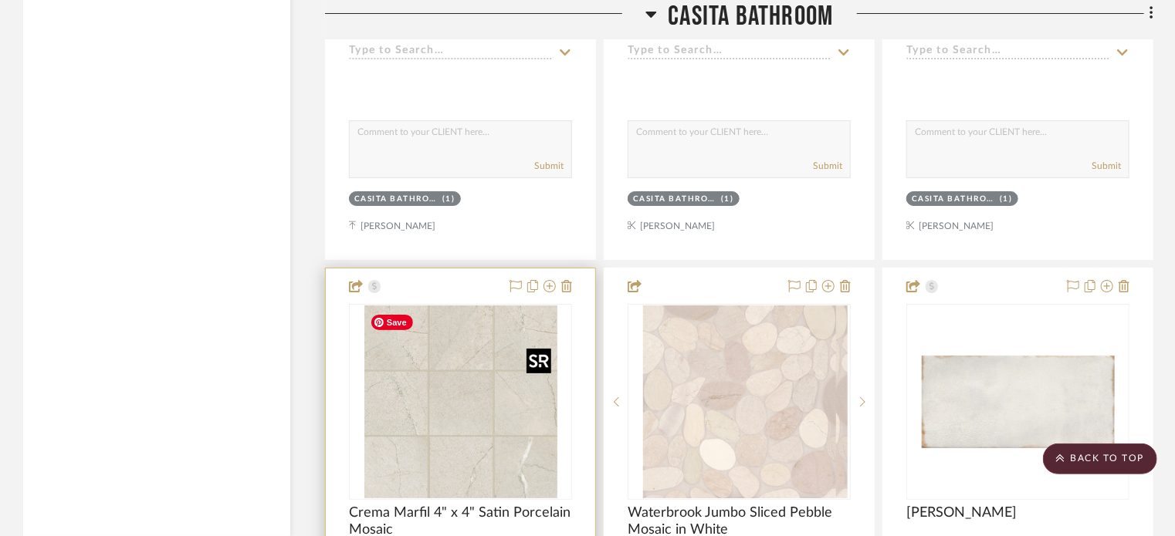
click at [0, 0] on img at bounding box center [0, 0] width 0 height 0
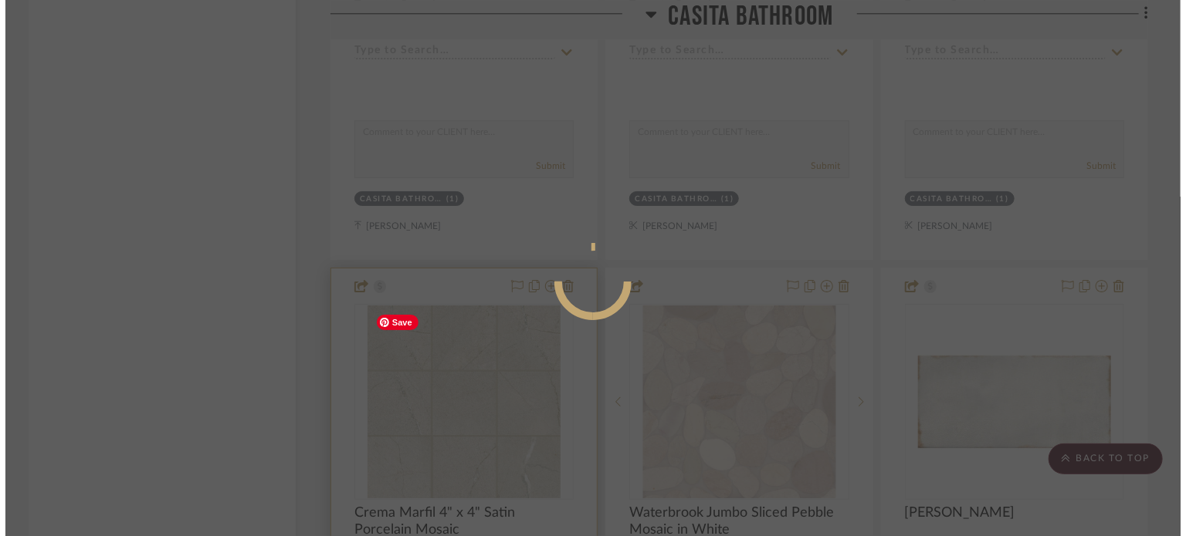
scroll to position [0, 0]
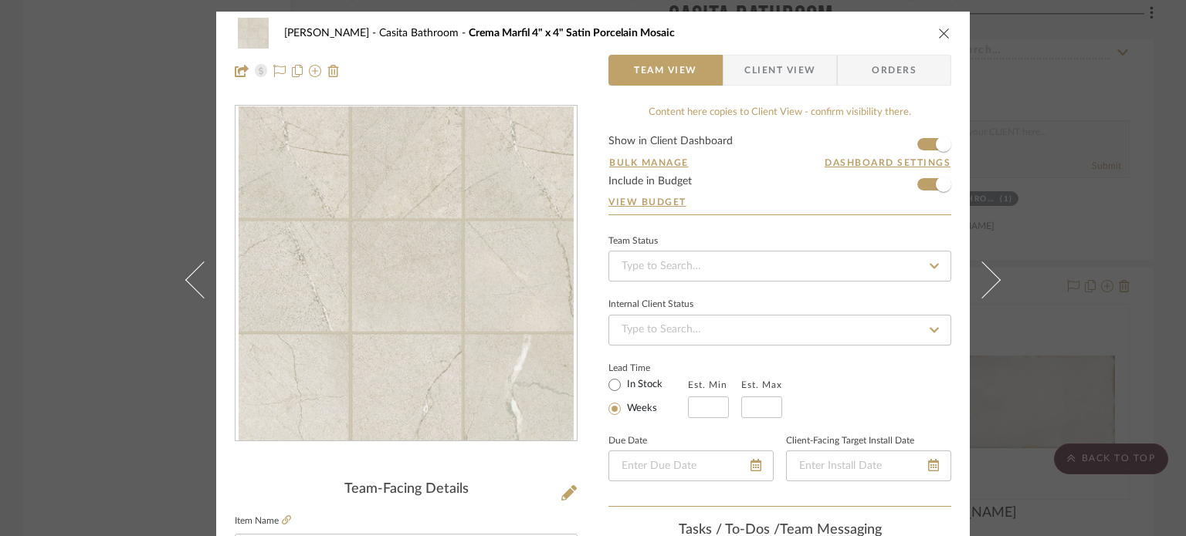
click at [946, 33] on div "Pierce Casita Bathroom Crema Marfil 4" x 4" Satin Porcelain Mosaic Team View Cl…" at bounding box center [592, 52] width 753 height 81
click at [939, 34] on icon "close" at bounding box center [944, 33] width 12 height 12
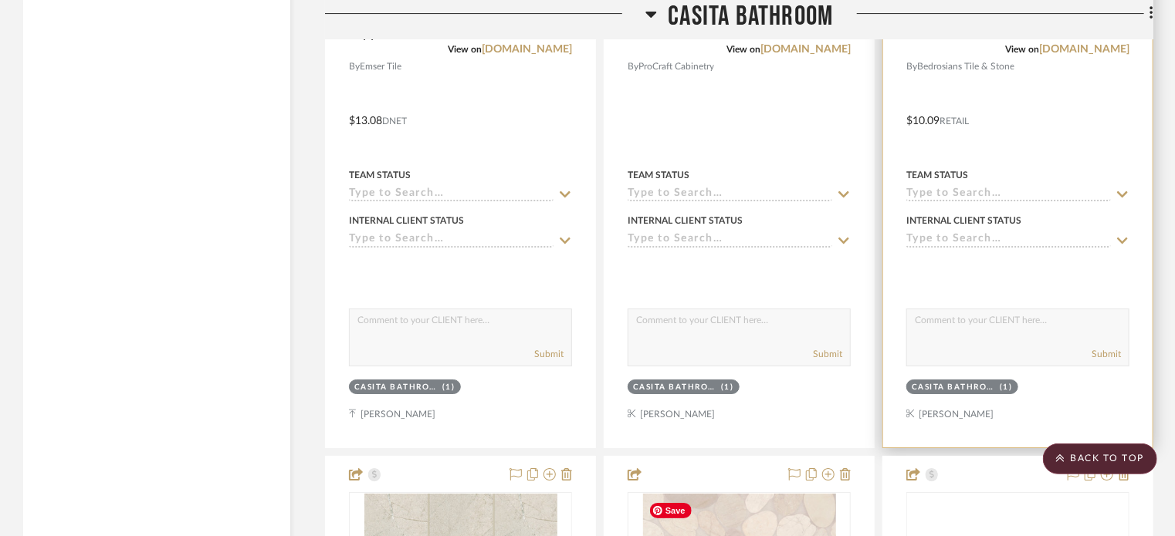
scroll to position [5403, 0]
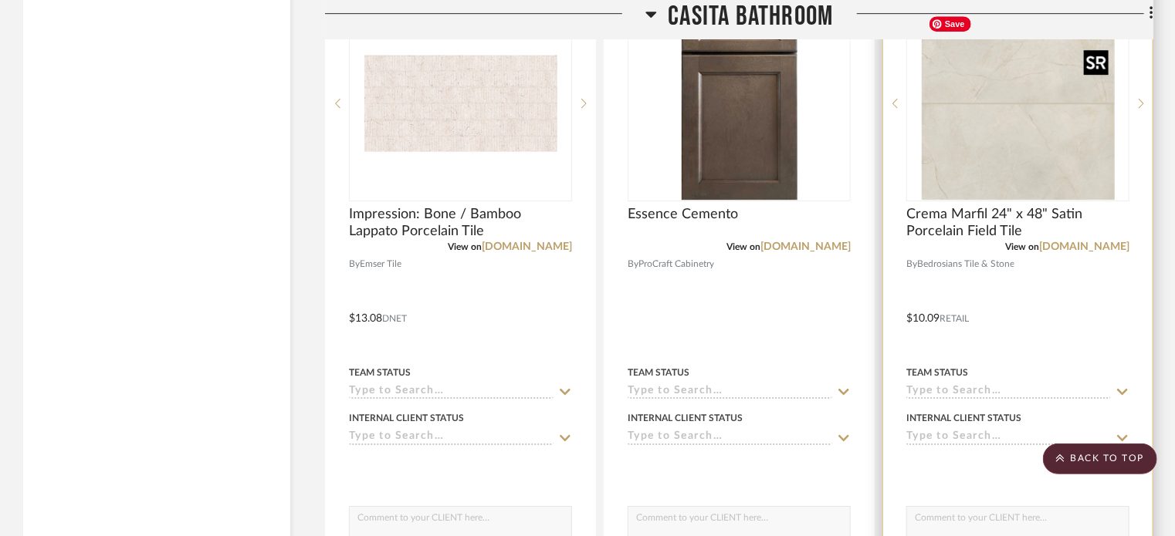
click at [1022, 175] on img "0" at bounding box center [1018, 103] width 193 height 193
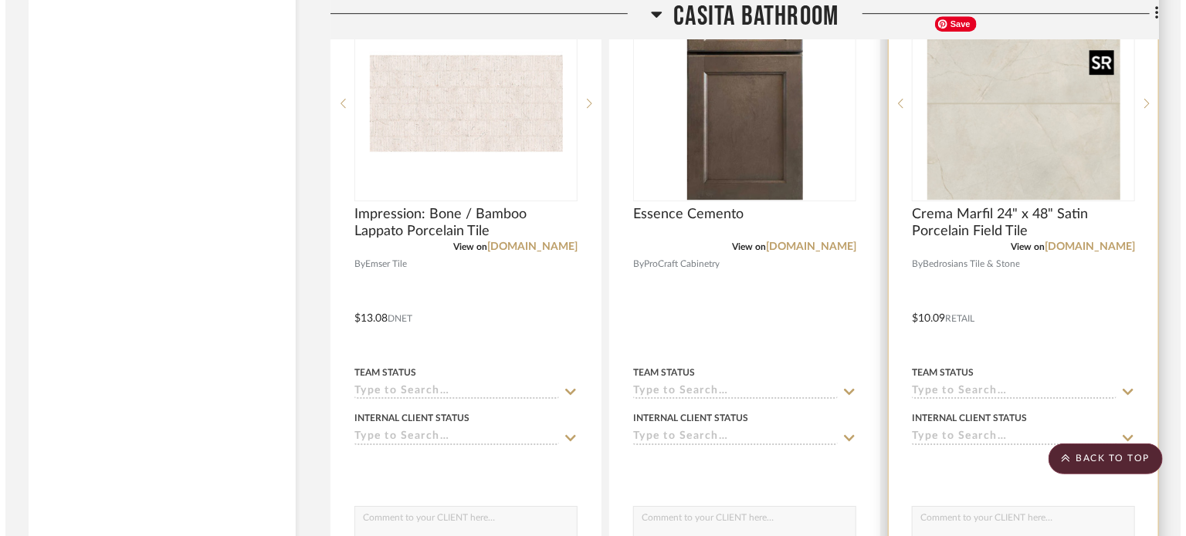
scroll to position [0, 0]
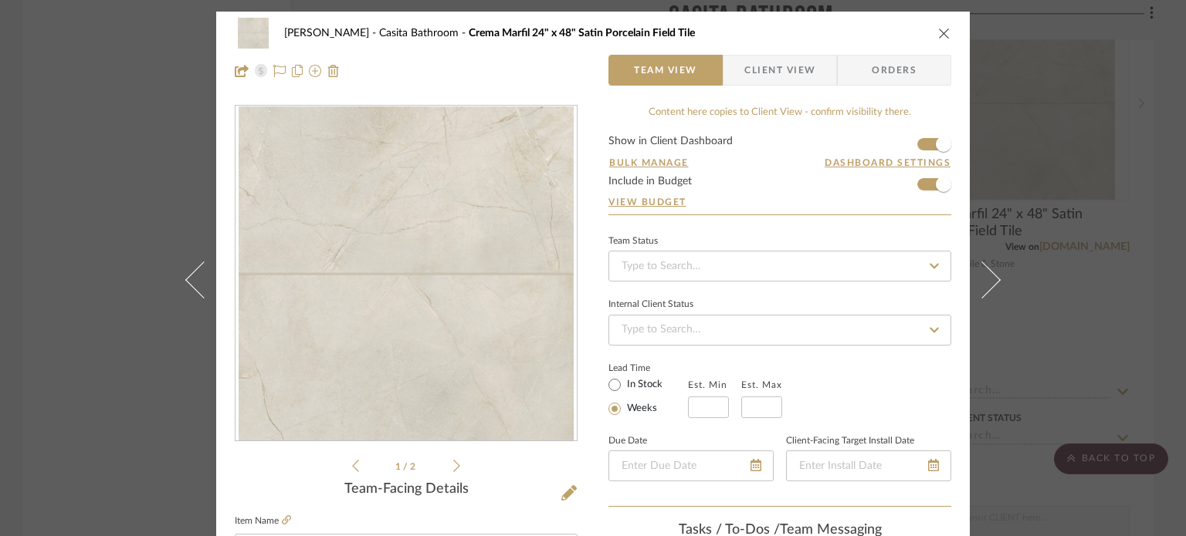
click at [945, 31] on icon "close" at bounding box center [944, 33] width 12 height 12
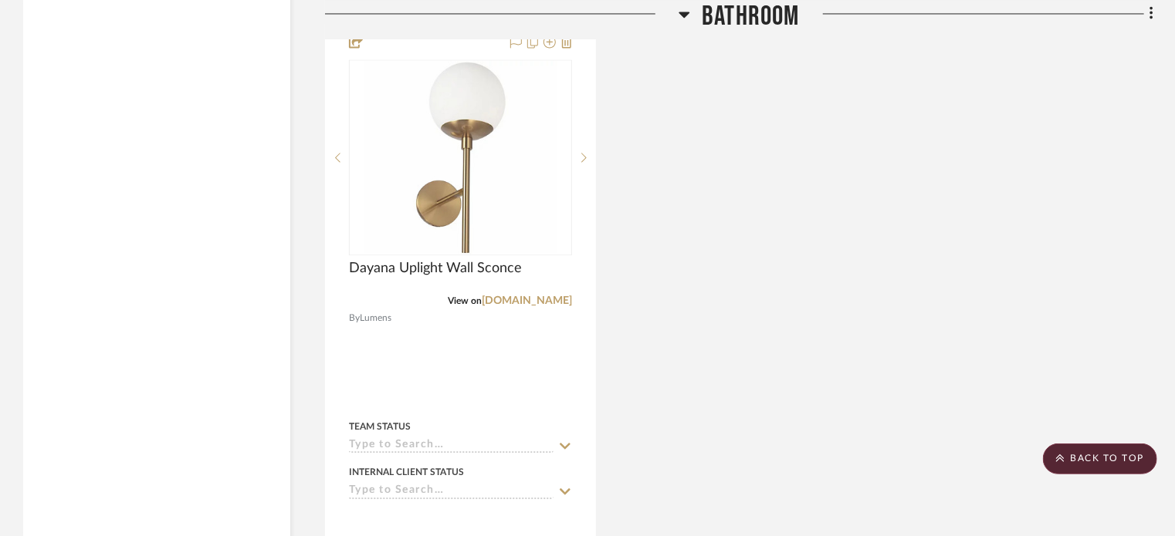
scroll to position [4477, 0]
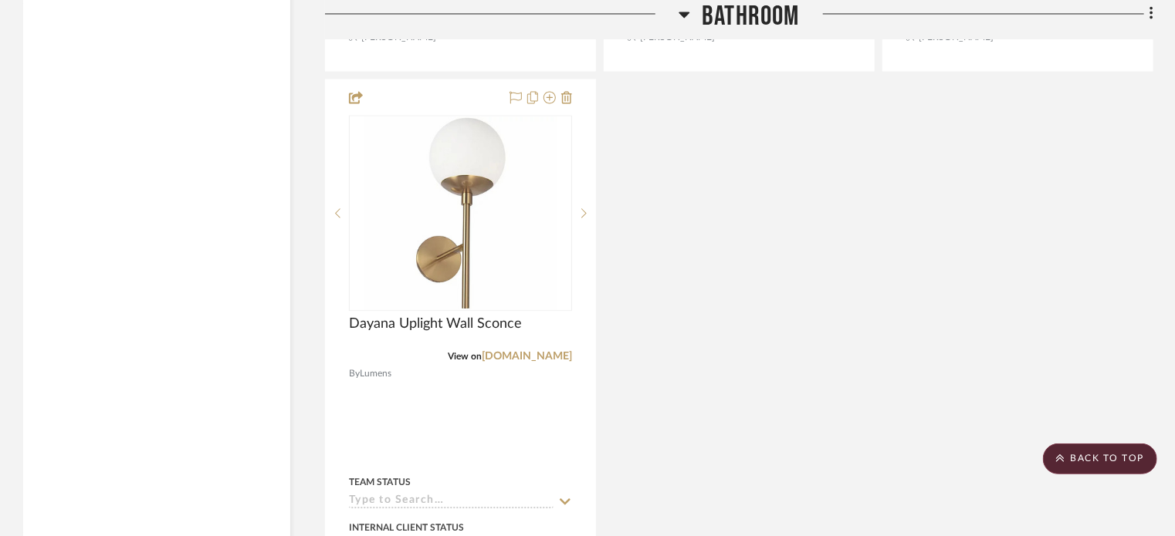
drag, startPoint x: 1107, startPoint y: 451, endPoint x: 1098, endPoint y: 435, distance: 18.7
click at [1105, 451] on scroll-to-top-button "BACK TO TOP" at bounding box center [1100, 459] width 114 height 31
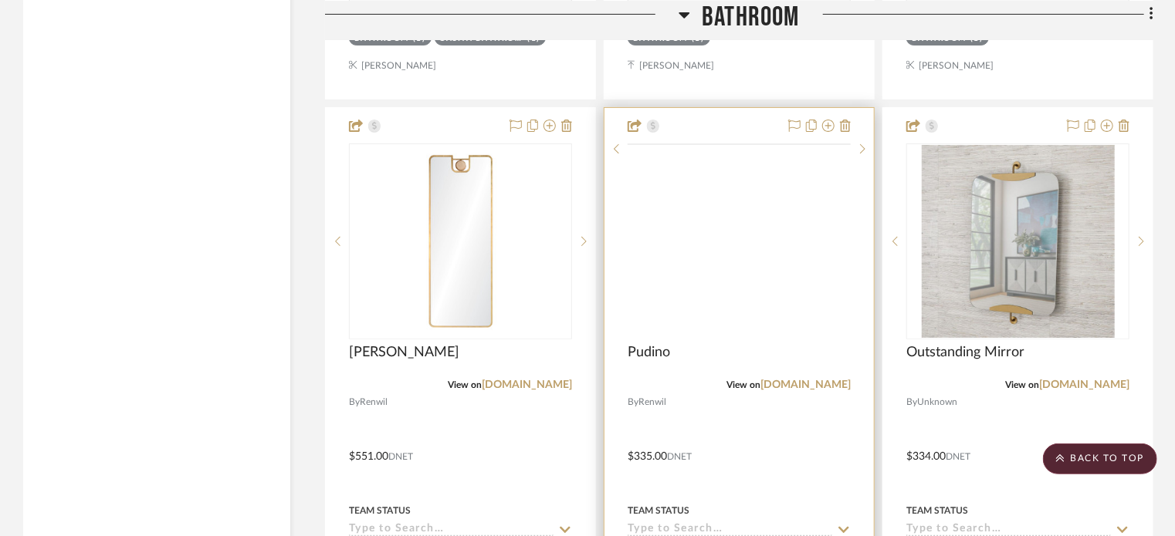
scroll to position [3088, 0]
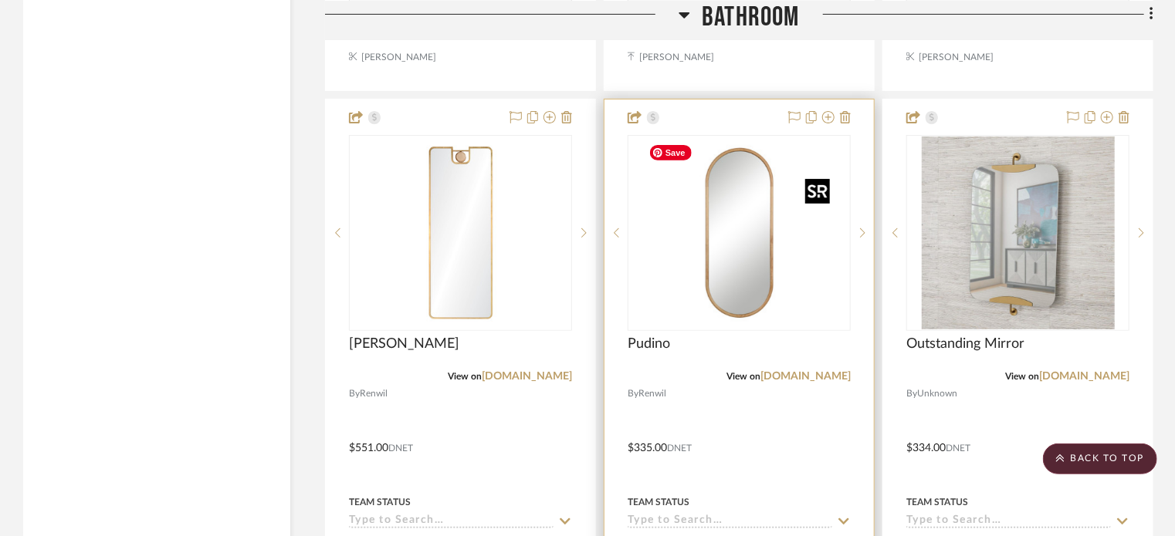
click at [740, 244] on img "0" at bounding box center [739, 233] width 193 height 193
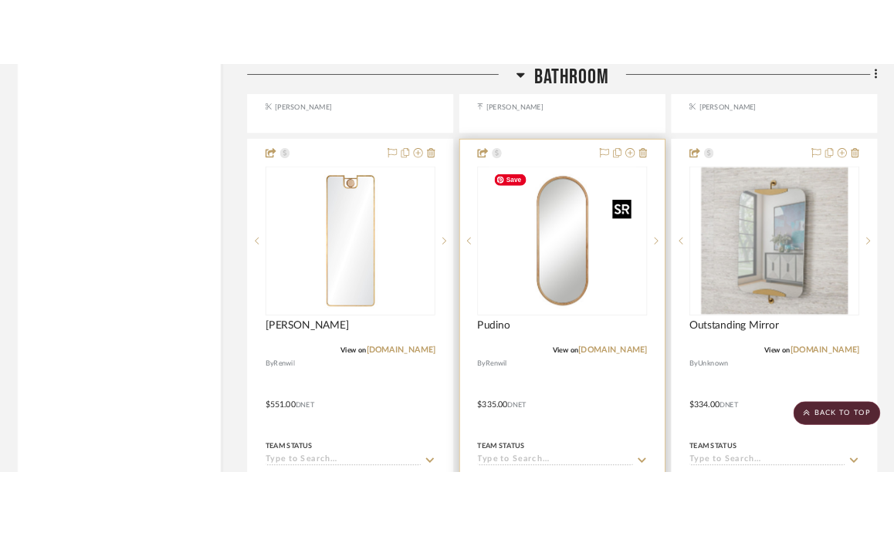
scroll to position [0, 0]
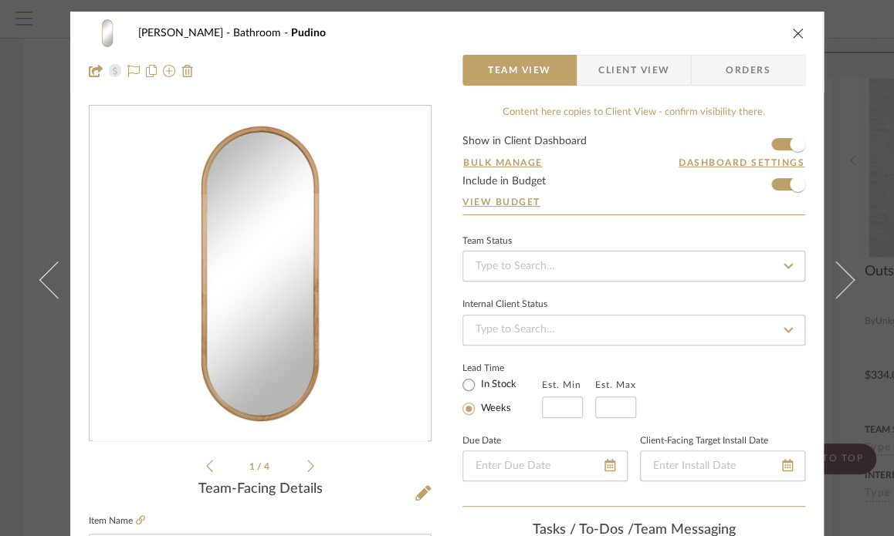
click at [792, 32] on icon "close" at bounding box center [798, 33] width 12 height 12
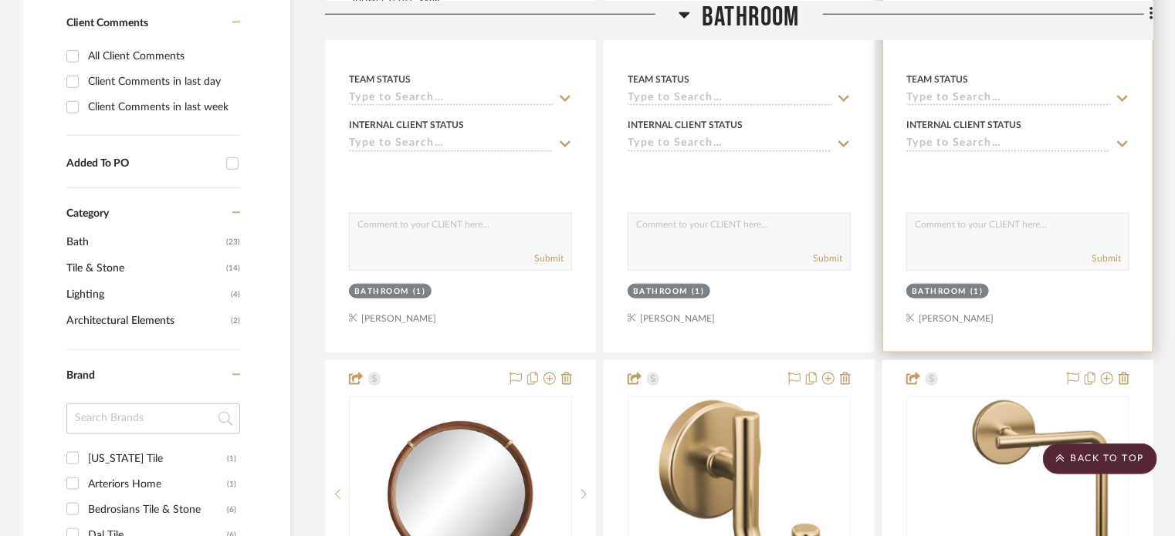
scroll to position [463, 0]
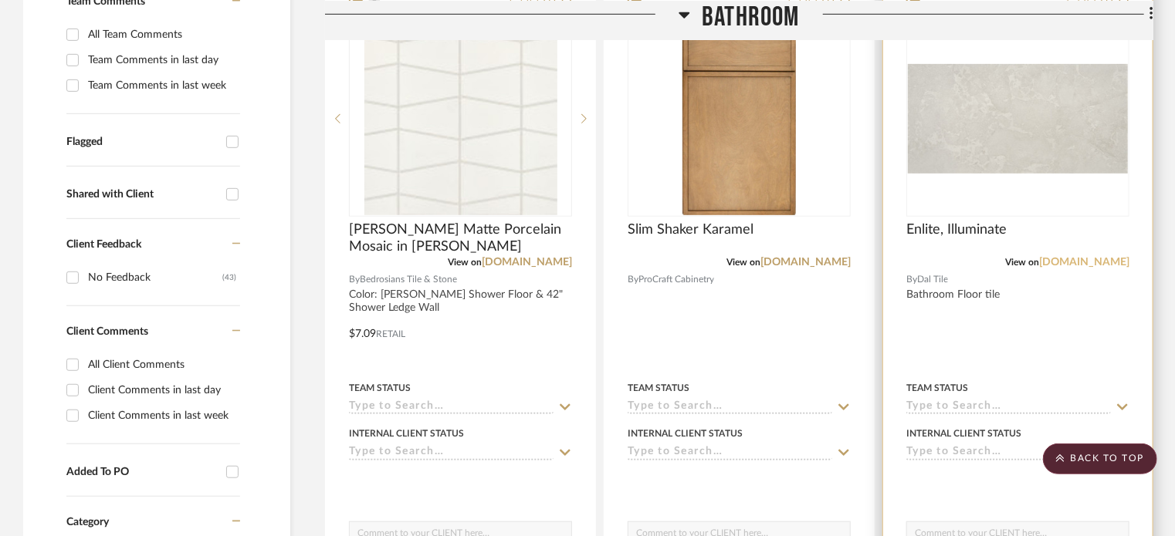
click at [1087, 262] on link "[DOMAIN_NAME]" at bounding box center [1084, 262] width 90 height 11
click at [1049, 135] on img "0" at bounding box center [1018, 119] width 220 height 110
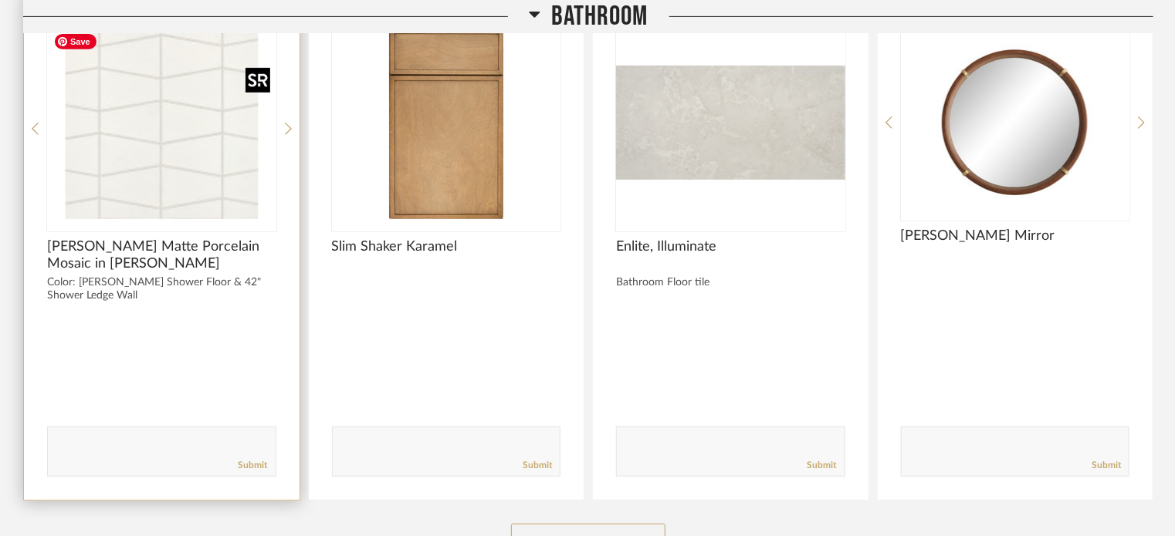
scroll to position [154, 0]
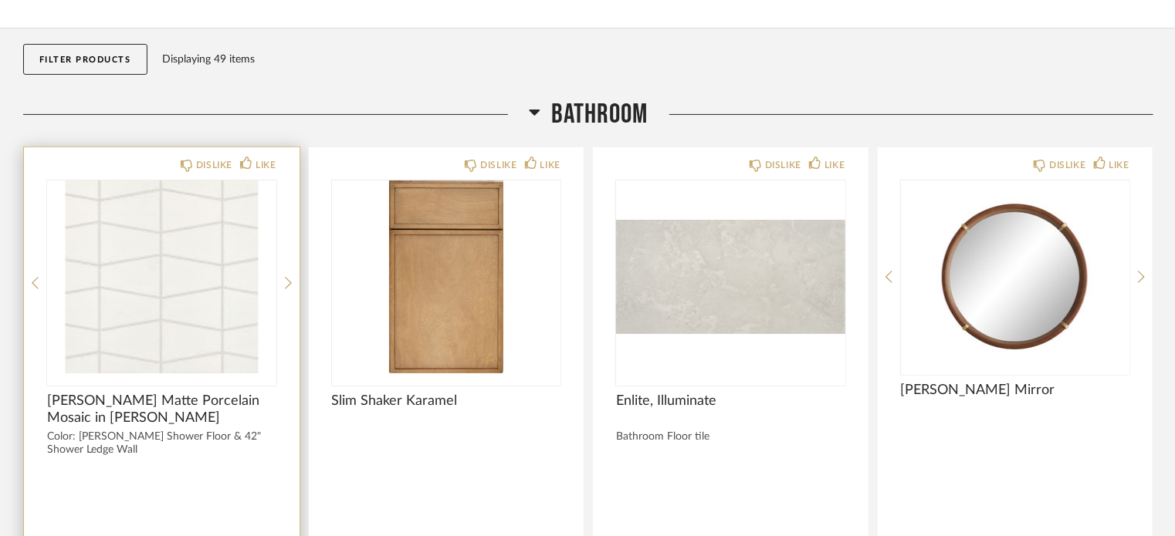
click at [283, 283] on div "DISLIKE LIKE Marin Trapezoid Matte Porcelain Mosaic in Pearl White Color: Pearl…" at bounding box center [162, 400] width 276 height 507
click at [287, 286] on icon at bounding box center [288, 283] width 7 height 14
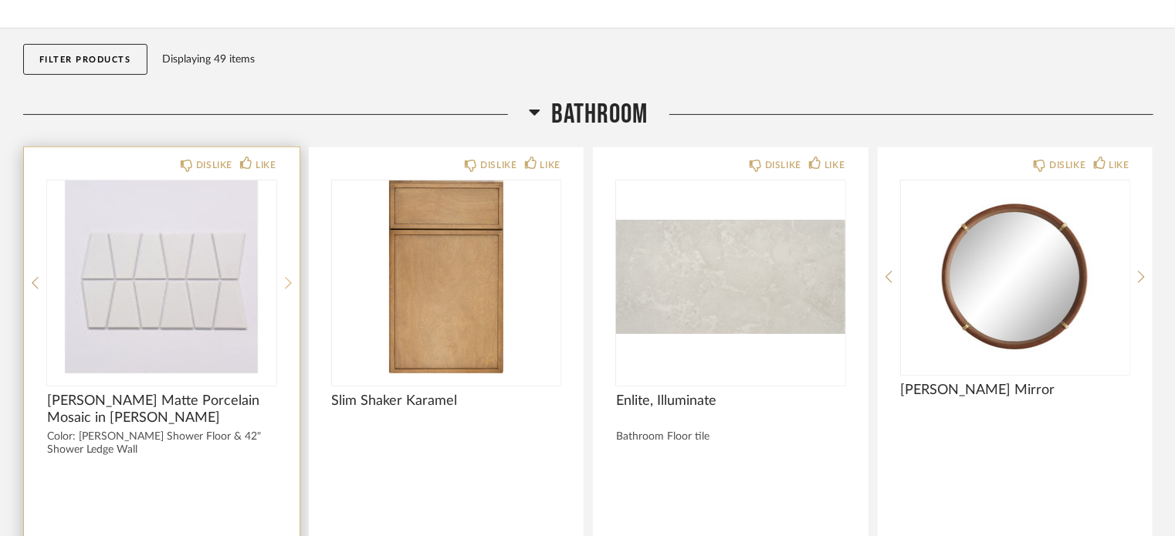
click at [287, 286] on icon at bounding box center [288, 283] width 7 height 14
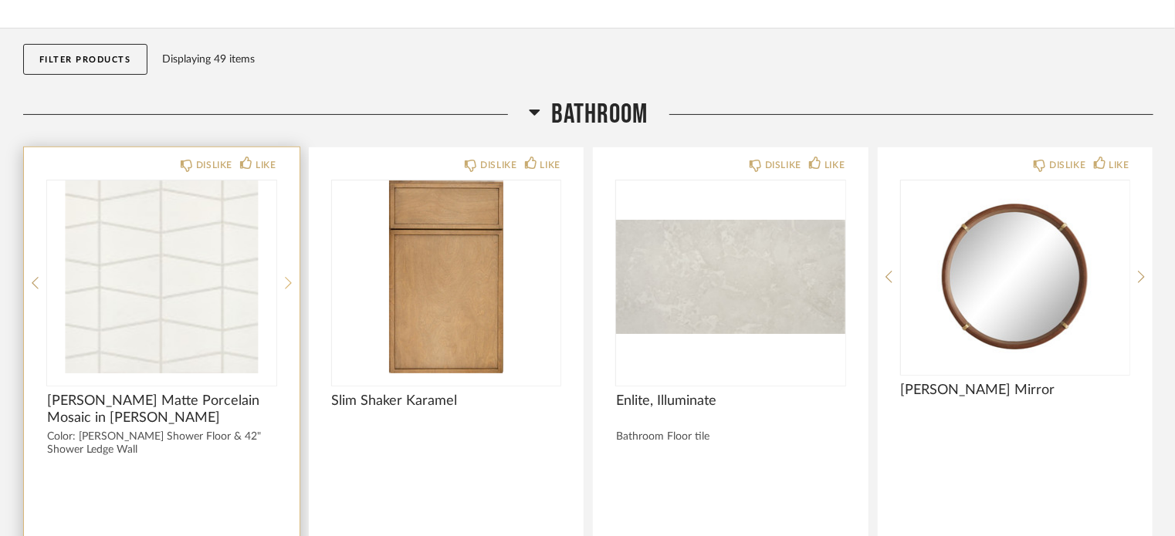
click at [287, 286] on icon at bounding box center [288, 283] width 7 height 14
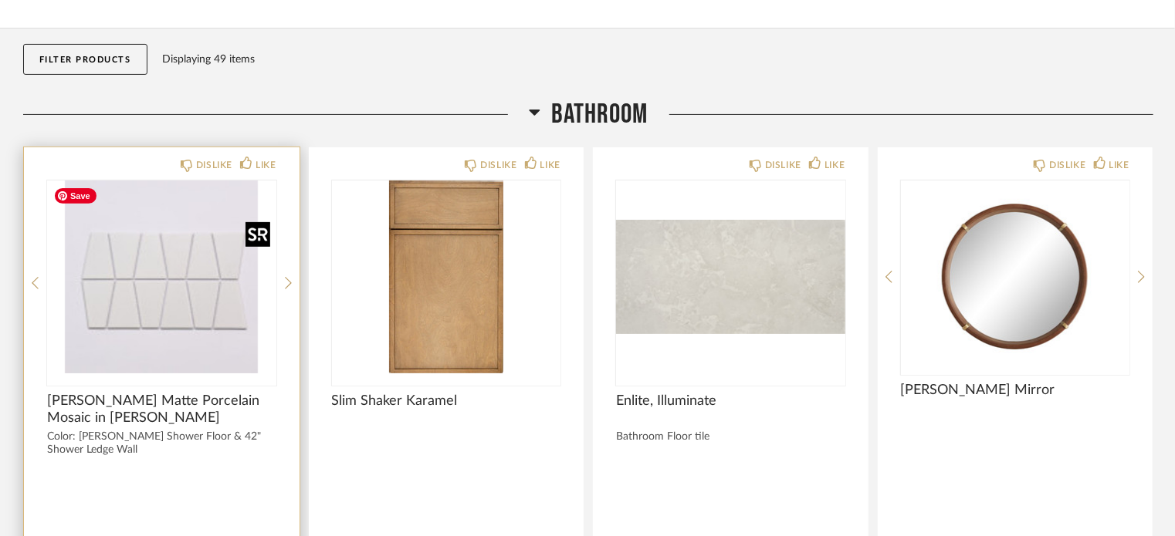
click at [181, 299] on img "1" at bounding box center [161, 277] width 229 height 193
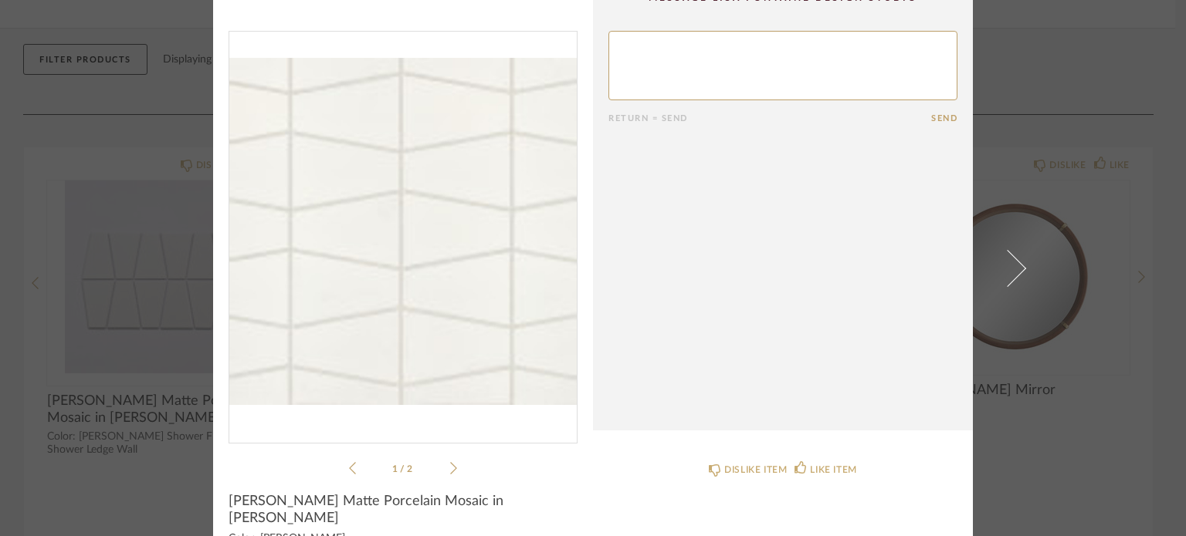
scroll to position [0, 0]
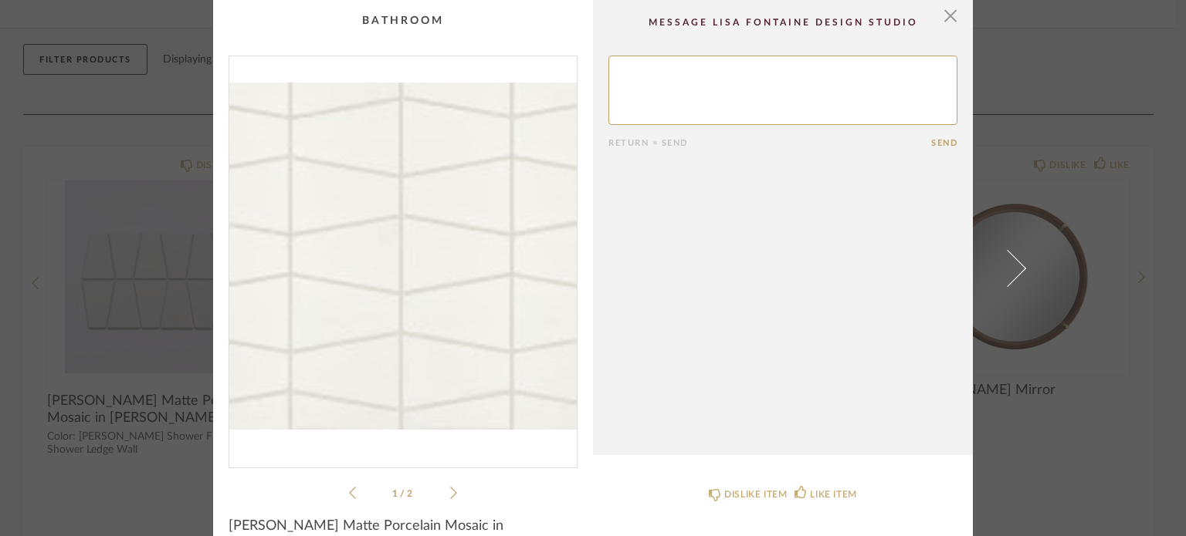
drag, startPoint x: 939, startPoint y: 14, endPoint x: 720, endPoint y: 204, distance: 289.4
click at [939, 14] on span "button" at bounding box center [950, 15] width 31 height 31
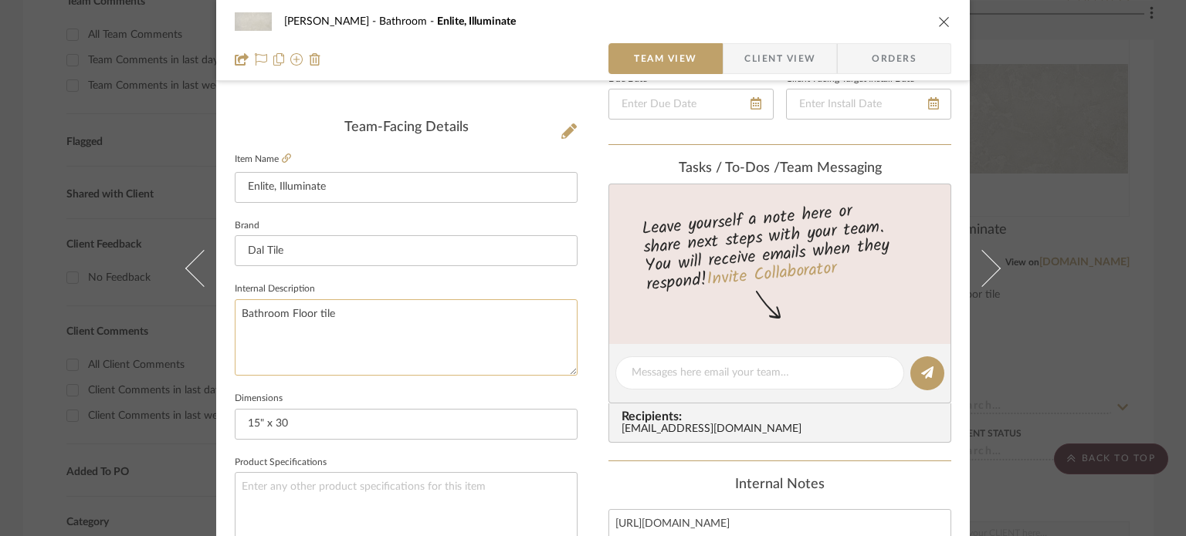
scroll to position [386, 0]
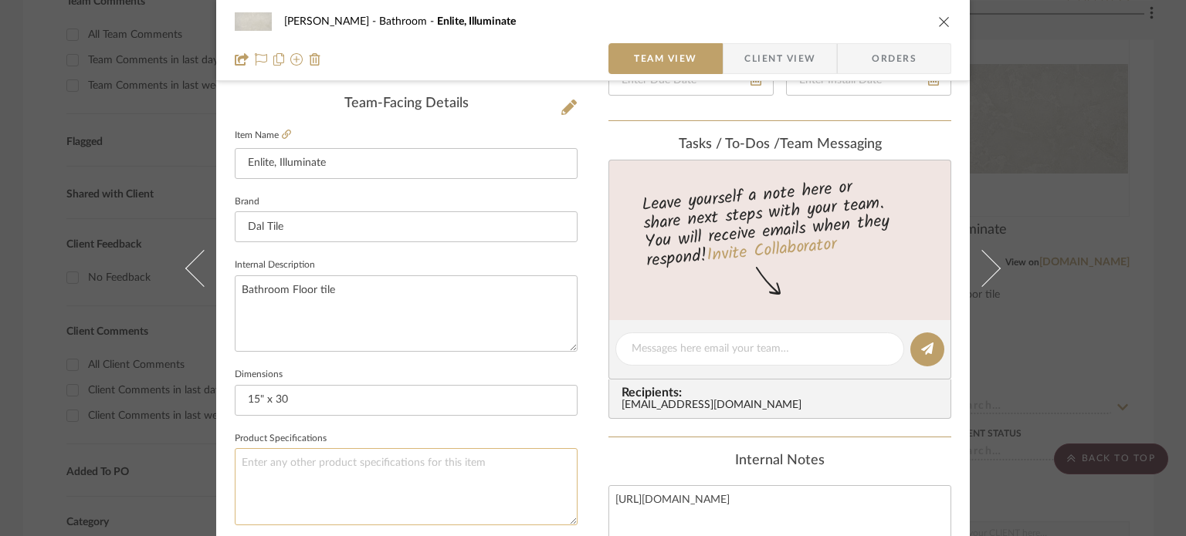
click at [264, 468] on textarea at bounding box center [406, 486] width 343 height 76
click at [353, 494] on textarea "Color: EL60" at bounding box center [406, 486] width 343 height 76
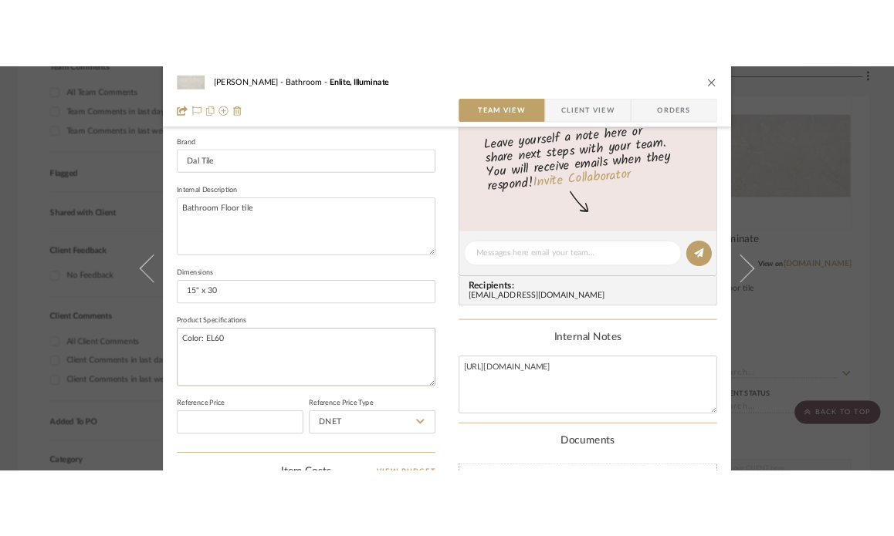
scroll to position [463, 0]
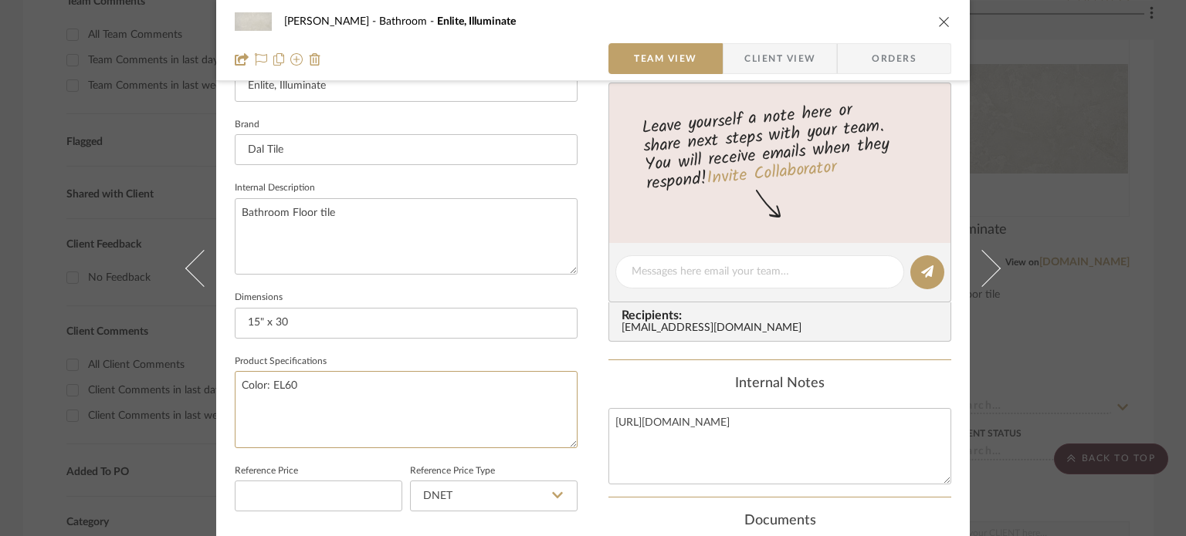
type textarea "Color: EL60"
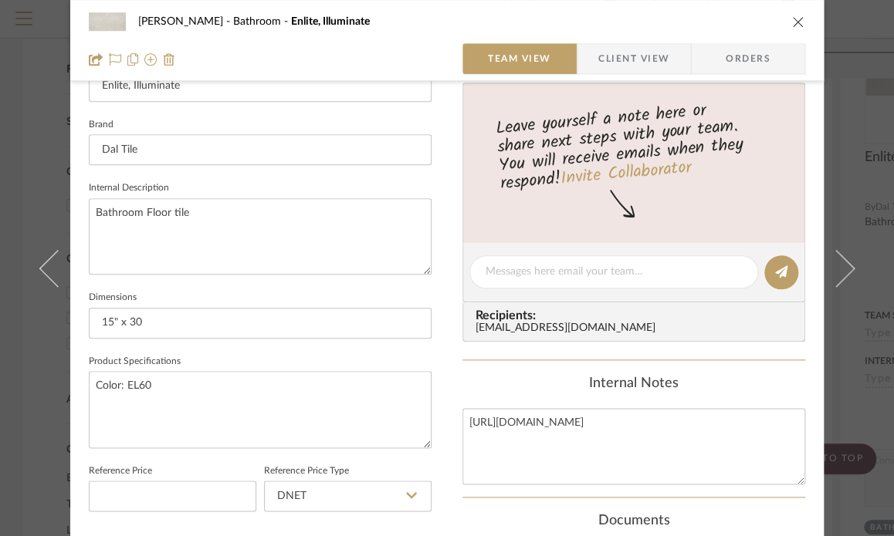
click at [794, 17] on icon "close" at bounding box center [798, 21] width 12 height 12
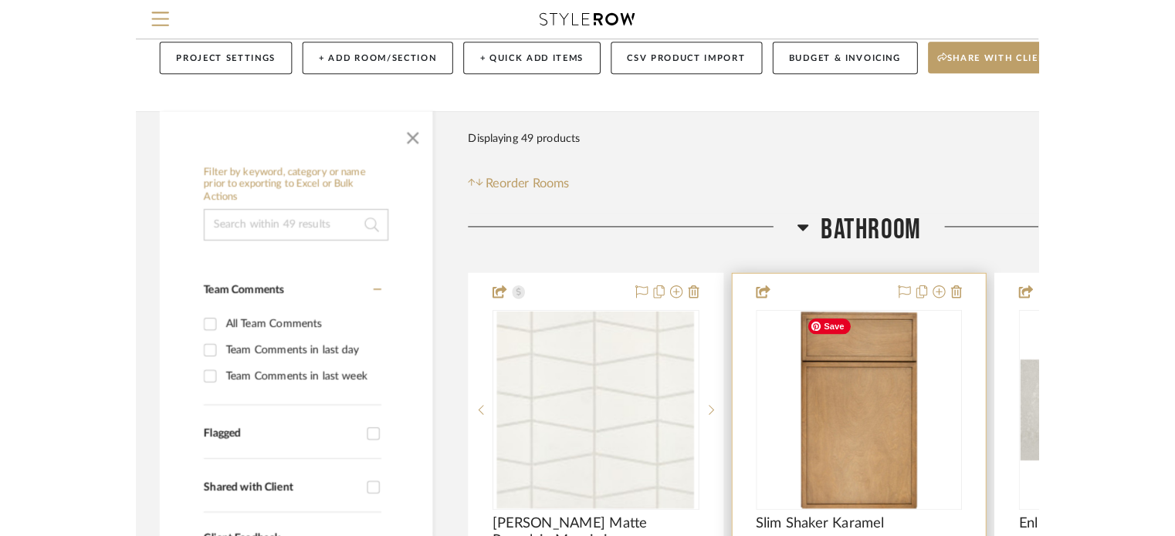
scroll to position [154, 0]
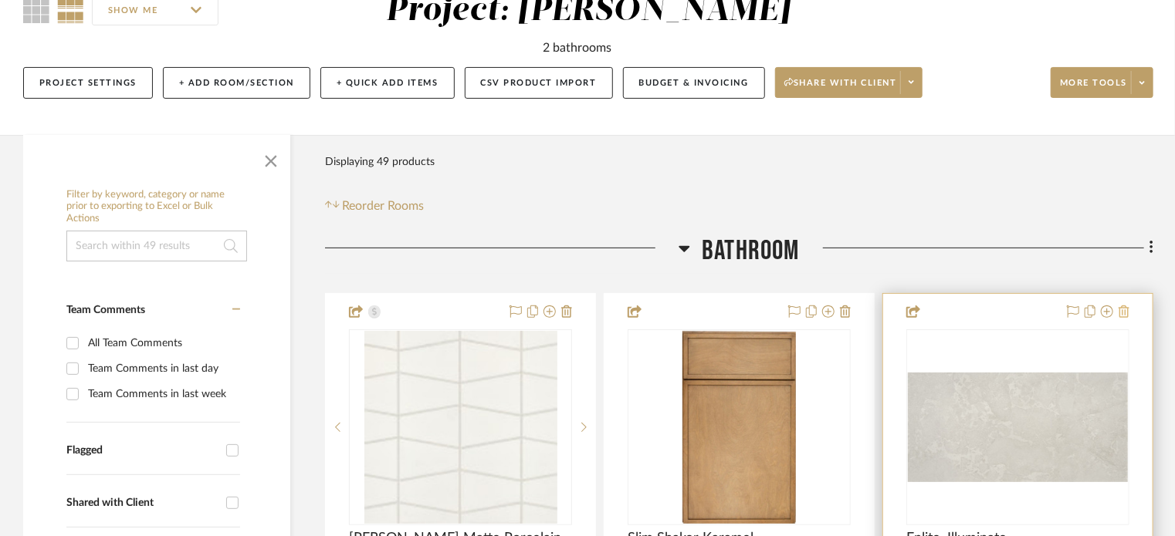
click at [1125, 310] on icon at bounding box center [1123, 312] width 11 height 12
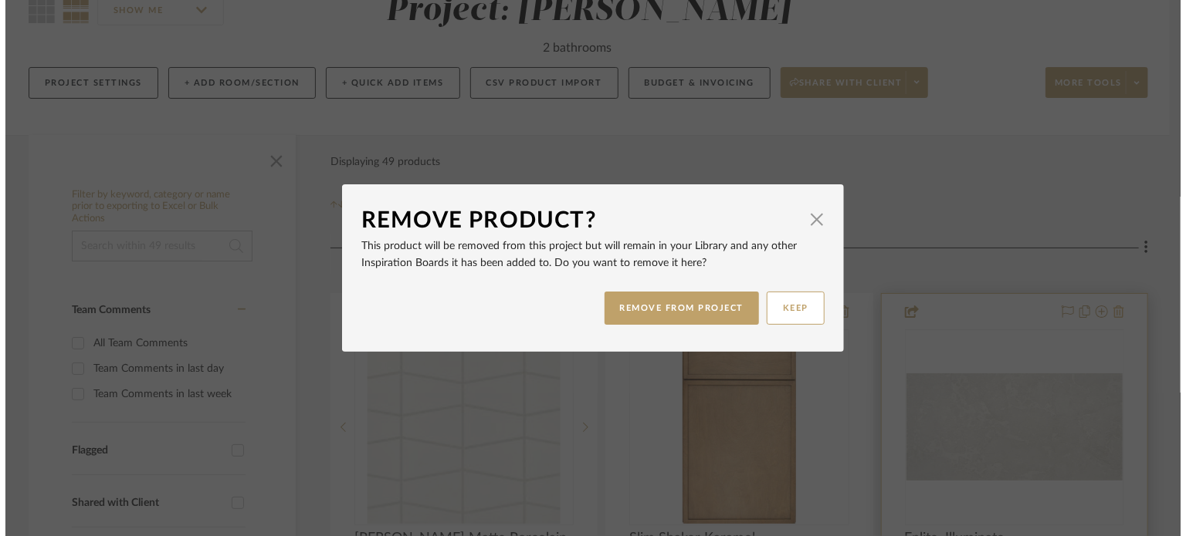
scroll to position [0, 0]
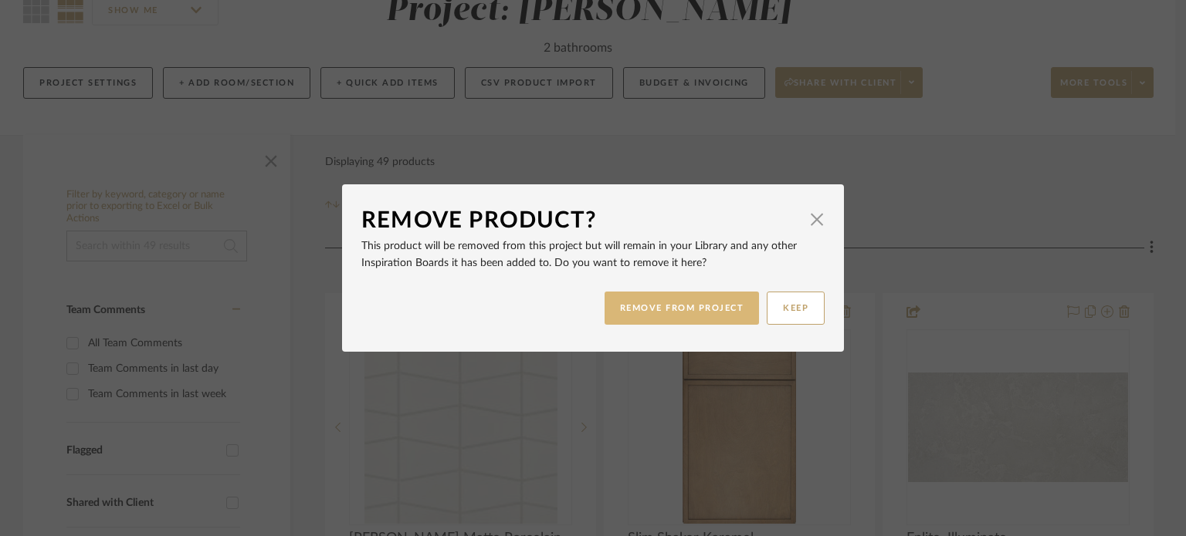
click at [651, 308] on button "REMOVE FROM PROJECT" at bounding box center [681, 308] width 155 height 33
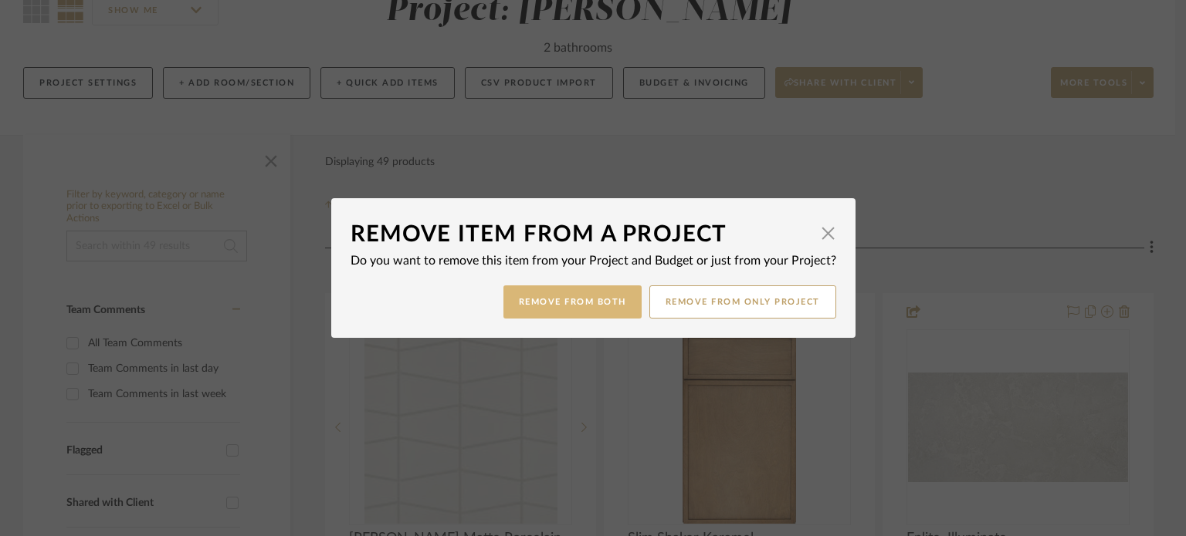
click at [577, 305] on button "Remove from Both" at bounding box center [572, 302] width 138 height 33
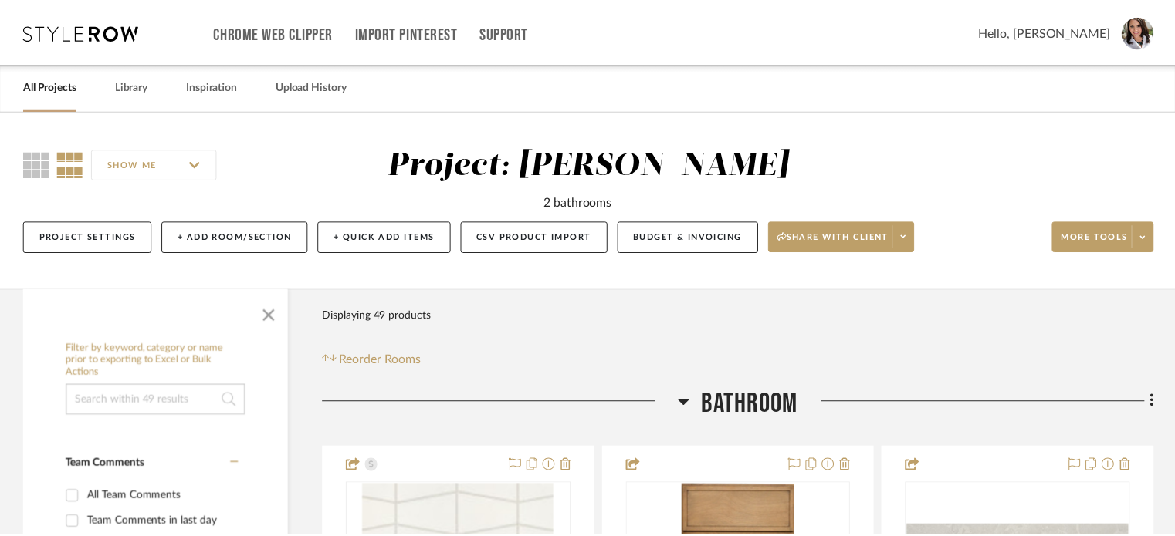
scroll to position [154, 0]
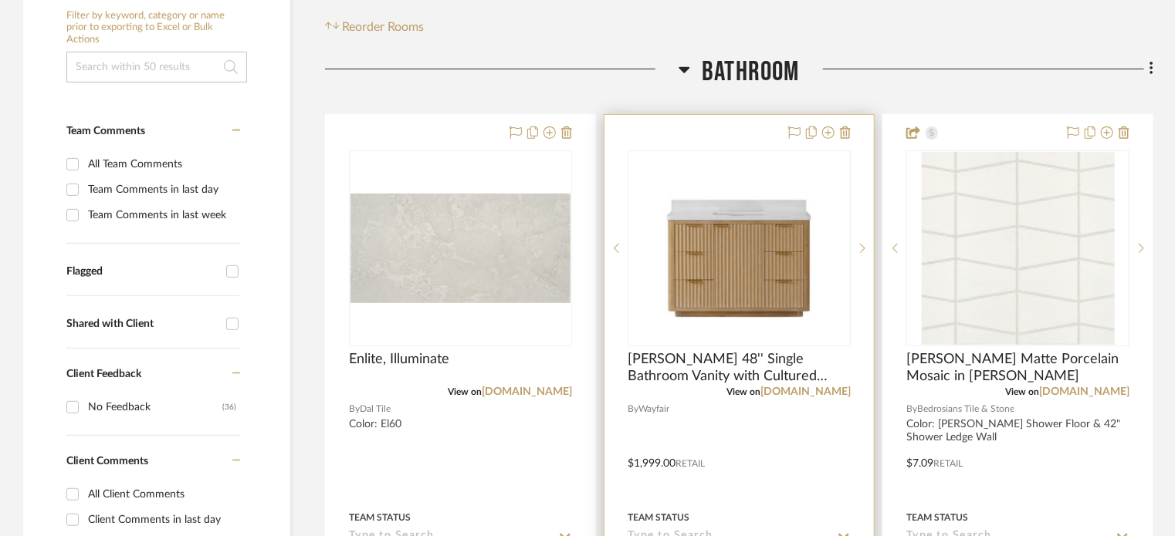
scroll to position [463, 0]
